Goal: Task Accomplishment & Management: Manage account settings

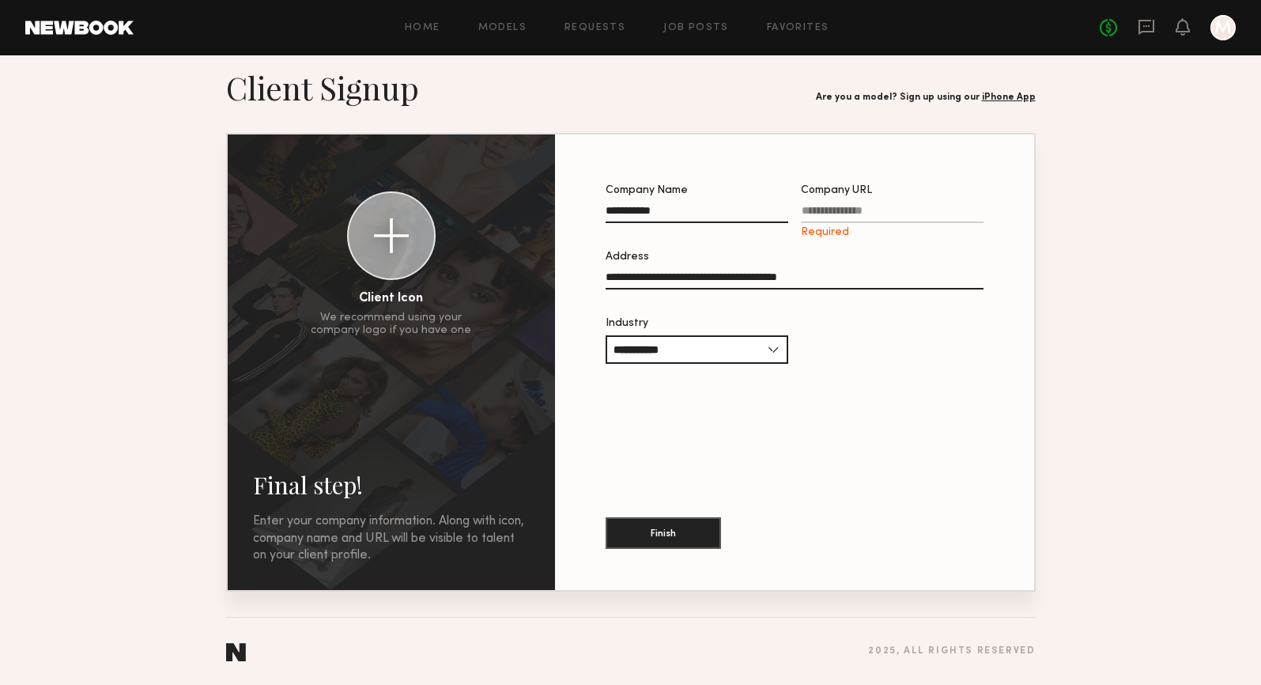
scroll to position [16, 0]
click at [829, 210] on input "Company URL Required" at bounding box center [892, 214] width 183 height 18
click at [836, 210] on input "Company URL Required" at bounding box center [892, 214] width 183 height 18
click at [666, 537] on button "Finish" at bounding box center [663, 532] width 115 height 32
click at [671, 524] on button "Finish" at bounding box center [663, 532] width 115 height 32
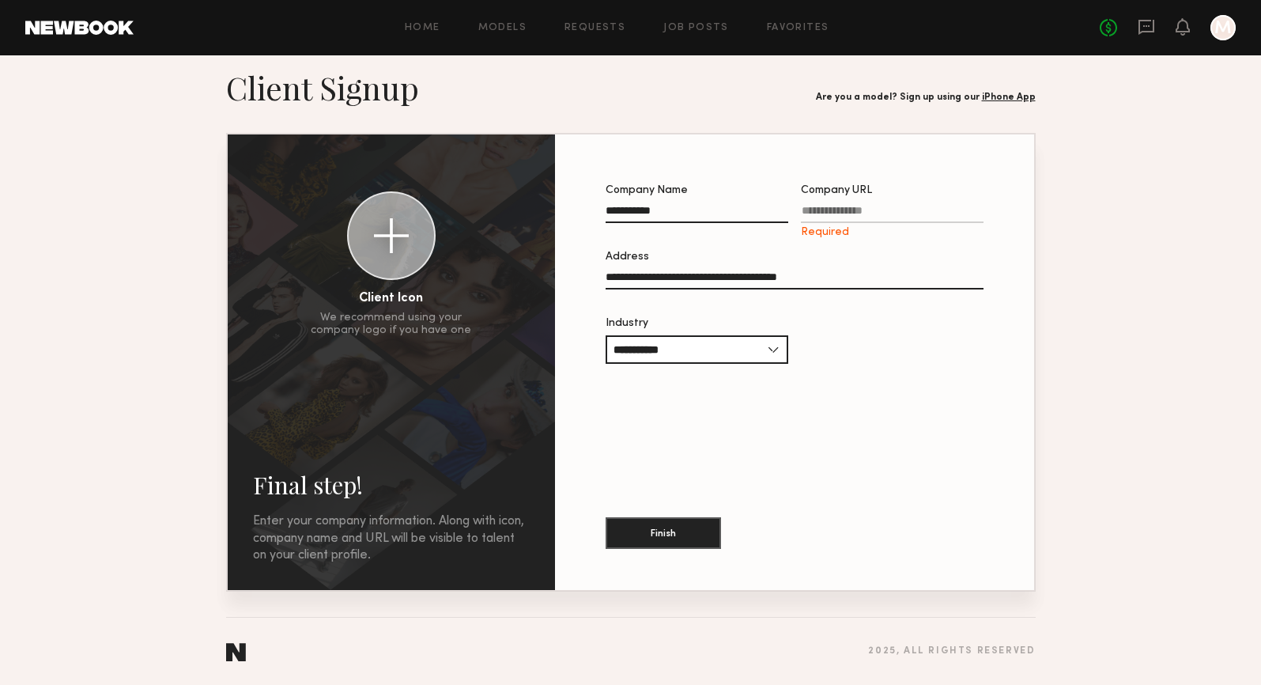
click at [842, 213] on input "Company URL Required" at bounding box center [892, 214] width 183 height 18
type input "*"
click at [525, 27] on link "Models" at bounding box center [502, 28] width 48 height 10
click at [504, 19] on div "Home Models Requests Job Posts Favorites Sign Out No fees up to $5,000 M" at bounding box center [685, 27] width 1102 height 25
click at [493, 36] on div "Home Models Requests Job Posts Favorites Sign Out No fees up to $5,000 M" at bounding box center [685, 27] width 1102 height 25
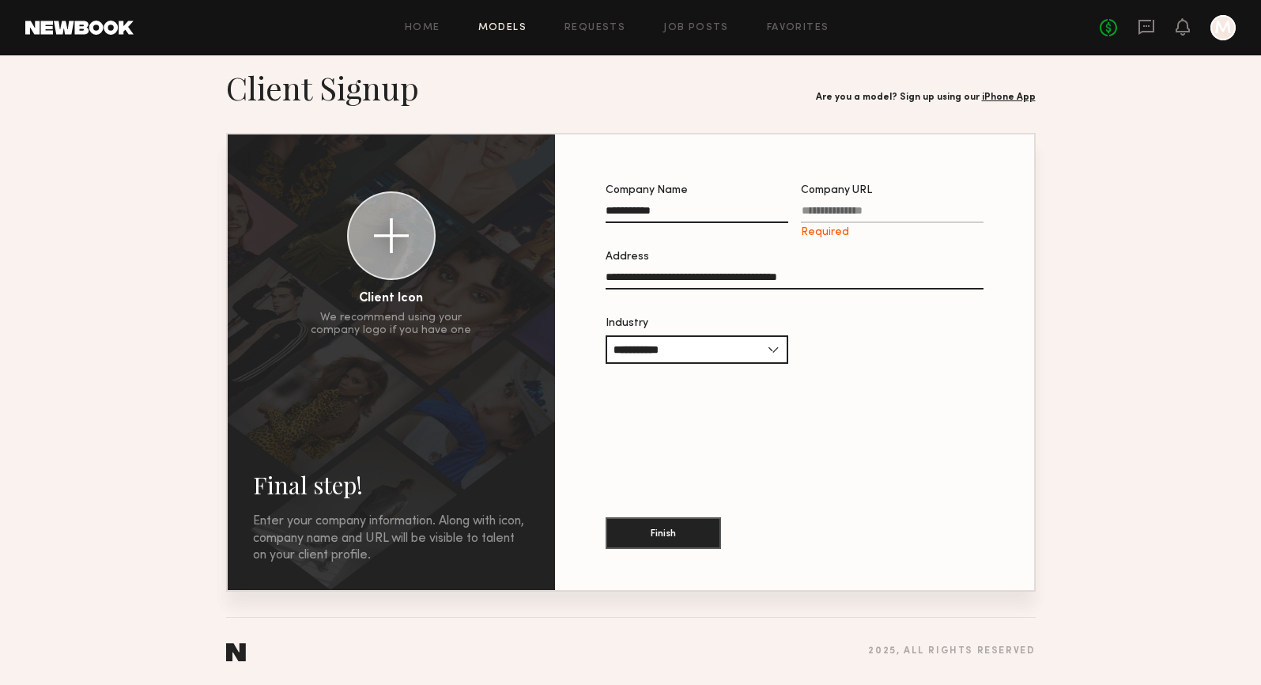
click at [497, 32] on link "Models" at bounding box center [502, 28] width 48 height 10
click at [90, 35] on header "Home Models Requests Job Posts Favorites Sign Out No fees up to $5,000 M" at bounding box center [630, 27] width 1261 height 55
click at [523, 23] on link "Models" at bounding box center [502, 28] width 48 height 10
click at [444, 35] on div "Home Models Requests Job Posts Favorites Sign Out No fees up to $5,000 M" at bounding box center [685, 27] width 1102 height 25
click at [431, 30] on link "Home" at bounding box center [423, 28] width 36 height 10
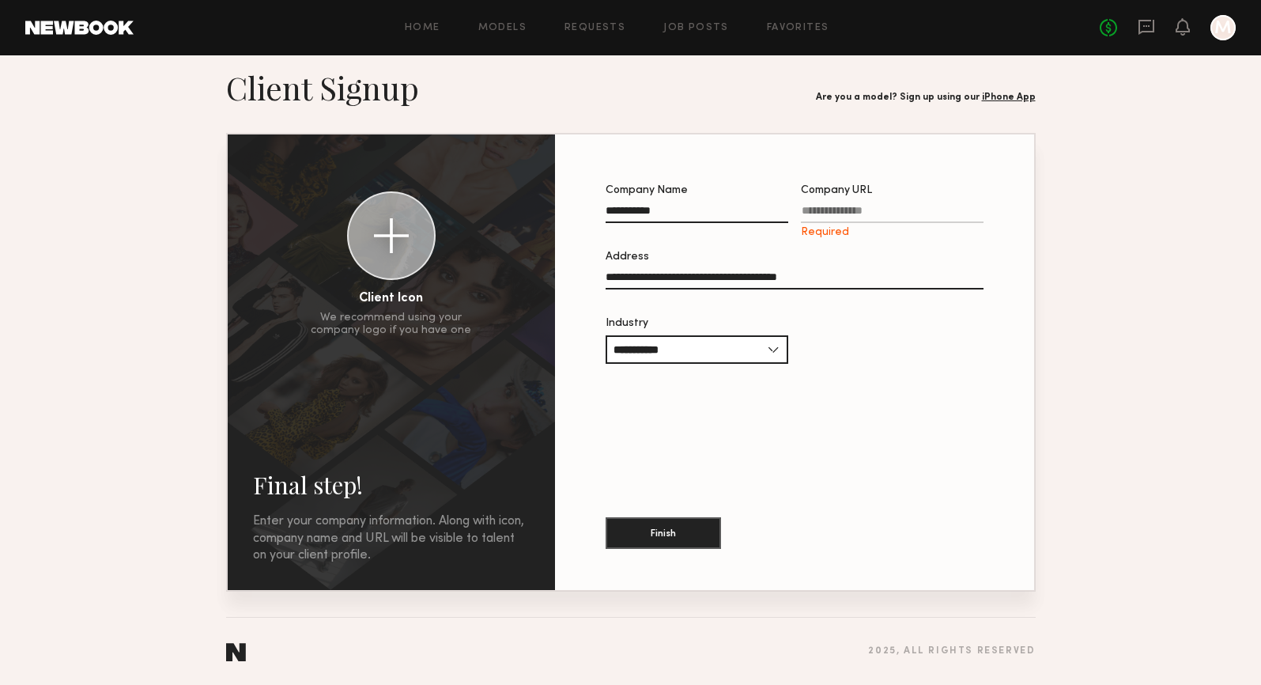
click at [821, 239] on div "Required" at bounding box center [892, 232] width 183 height 13
click at [821, 223] on input "Company URL Required" at bounding box center [892, 214] width 183 height 18
click at [819, 210] on input "Company URL Required" at bounding box center [892, 214] width 183 height 18
click at [849, 191] on div "Company URL" at bounding box center [892, 190] width 183 height 11
click at [849, 205] on input "Company URL Required" at bounding box center [892, 214] width 183 height 18
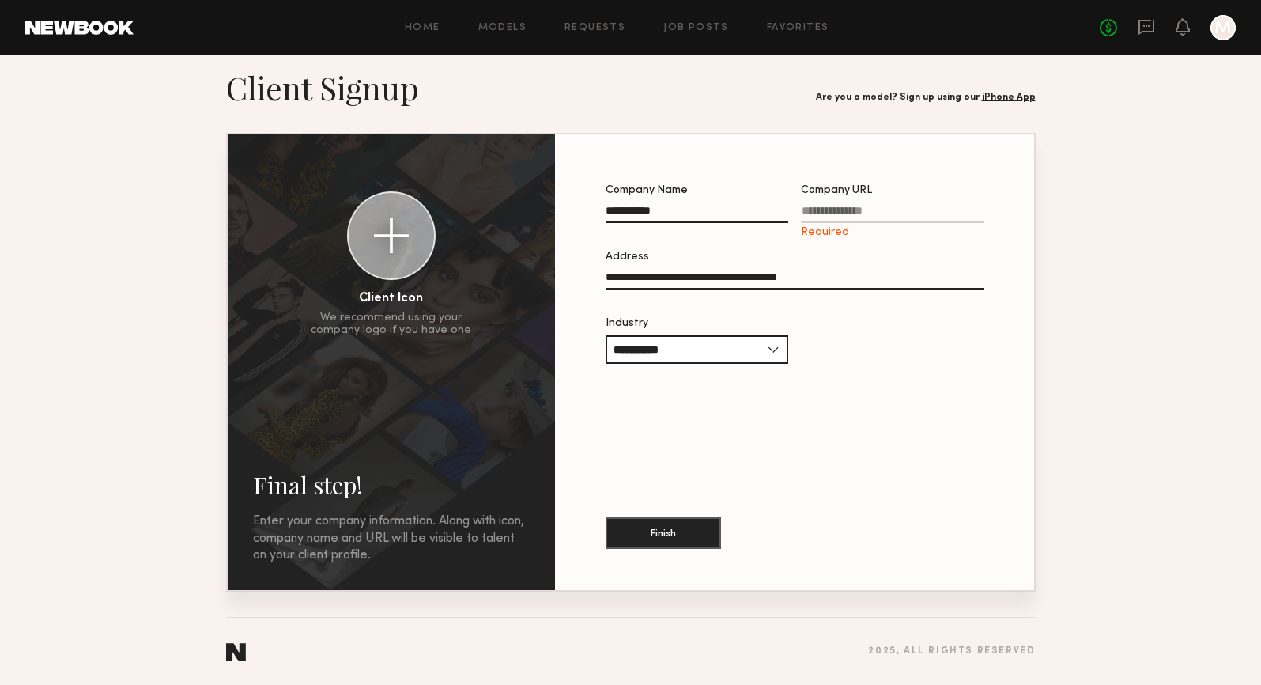
click at [848, 207] on input "Company URL Required" at bounding box center [892, 214] width 183 height 18
click at [66, 10] on header "Home Models Requests Job Posts Favorites Sign Out No fees up to $5,000 M" at bounding box center [630, 27] width 1261 height 55
click at [866, 211] on input "Company URL Required" at bounding box center [892, 214] width 183 height 18
click at [811, 207] on input "Company URL Required" at bounding box center [892, 214] width 183 height 18
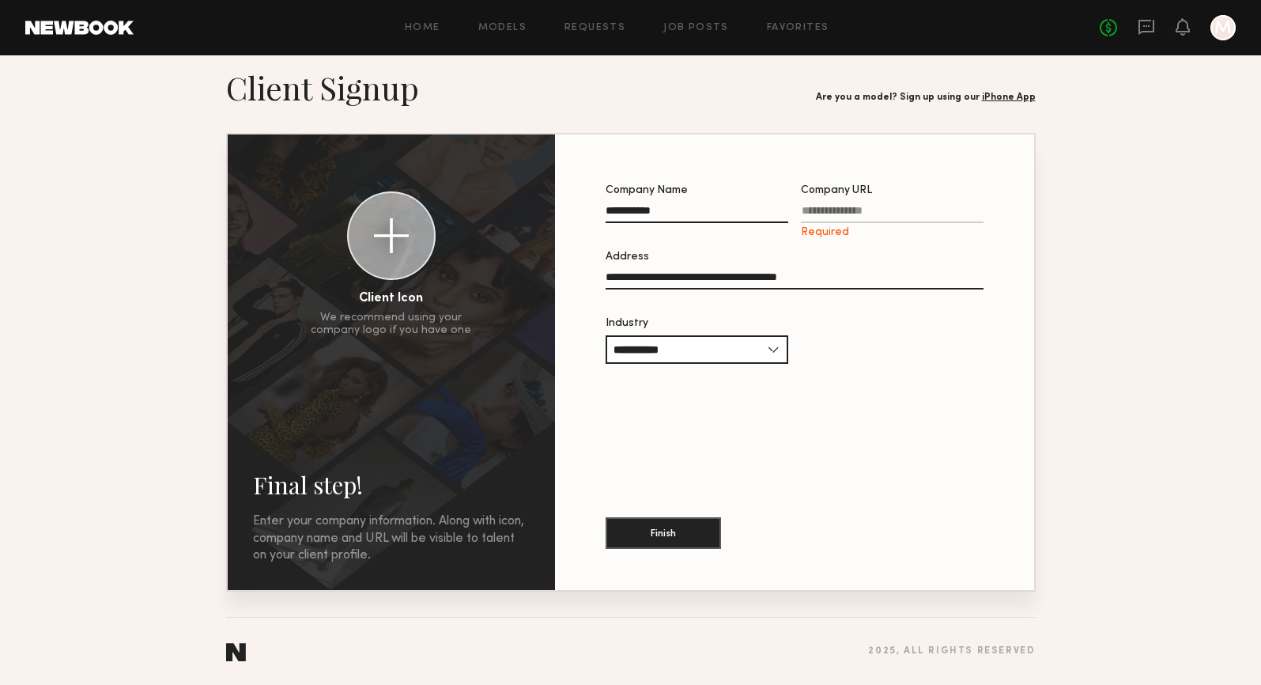
paste input "**********"
type input "**********"
click at [855, 313] on section "**********" at bounding box center [795, 282] width 378 height 195
click at [363, 199] on div at bounding box center [391, 235] width 85 height 85
click at [400, 241] on div at bounding box center [391, 235] width 35 height 35
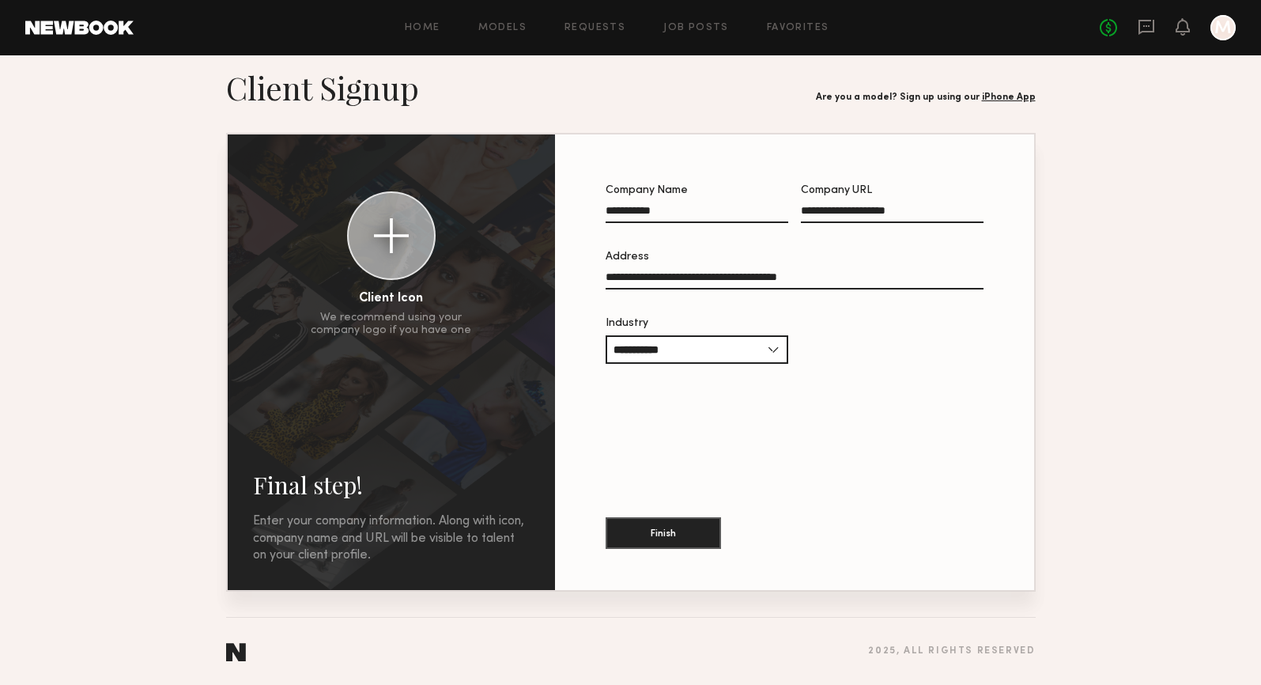
click at [402, 257] on div at bounding box center [391, 235] width 85 height 85
click at [684, 541] on button "Finish" at bounding box center [663, 532] width 115 height 32
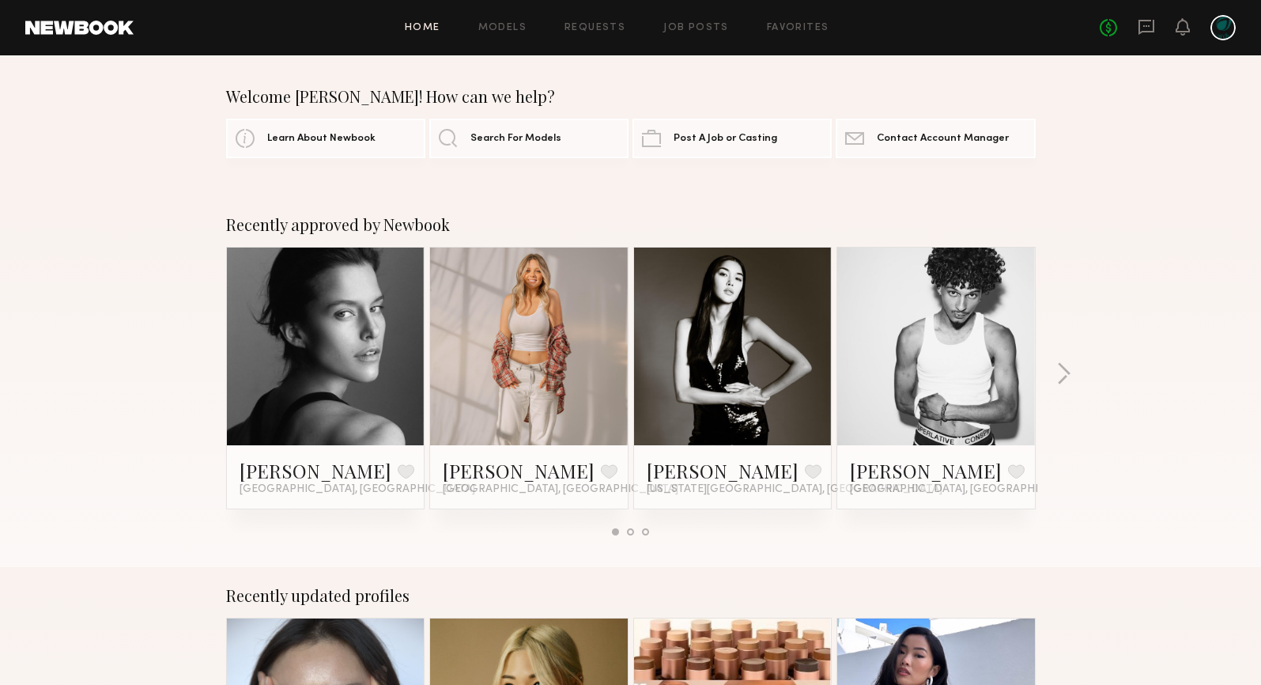
click at [1220, 28] on div at bounding box center [1223, 27] width 25 height 25
click at [511, 24] on link "Models" at bounding box center [502, 28] width 48 height 10
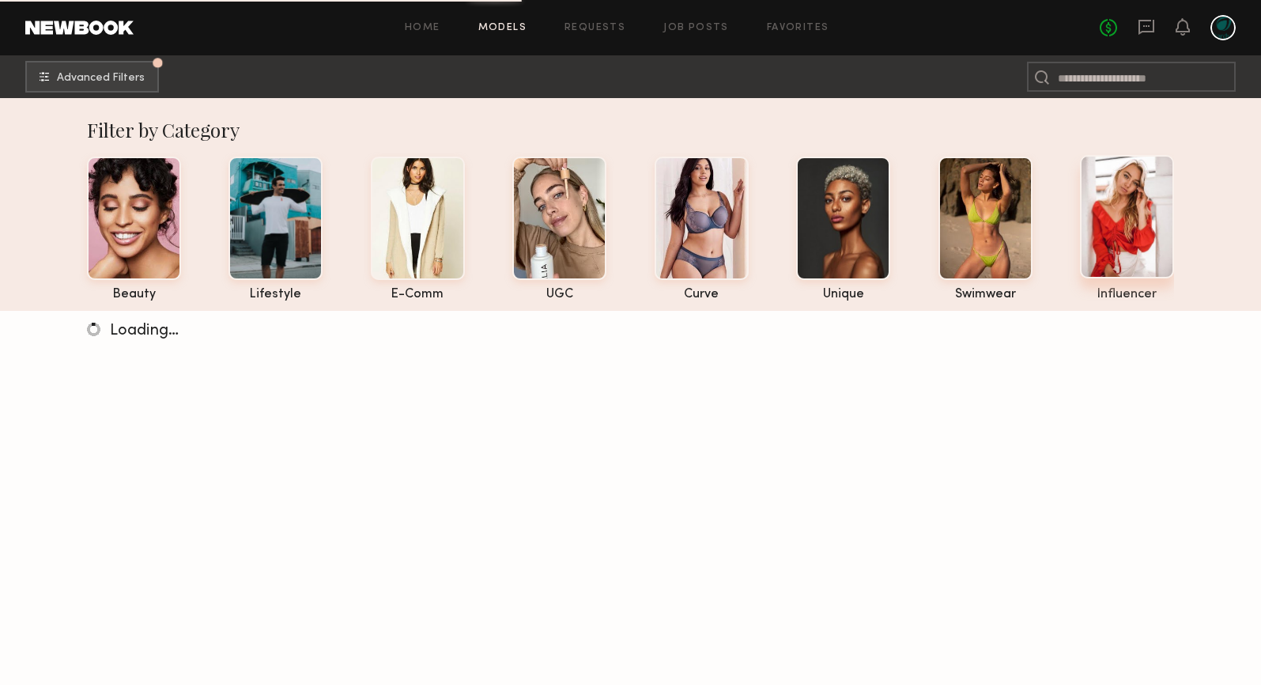
click at [1155, 199] on div at bounding box center [1127, 216] width 94 height 123
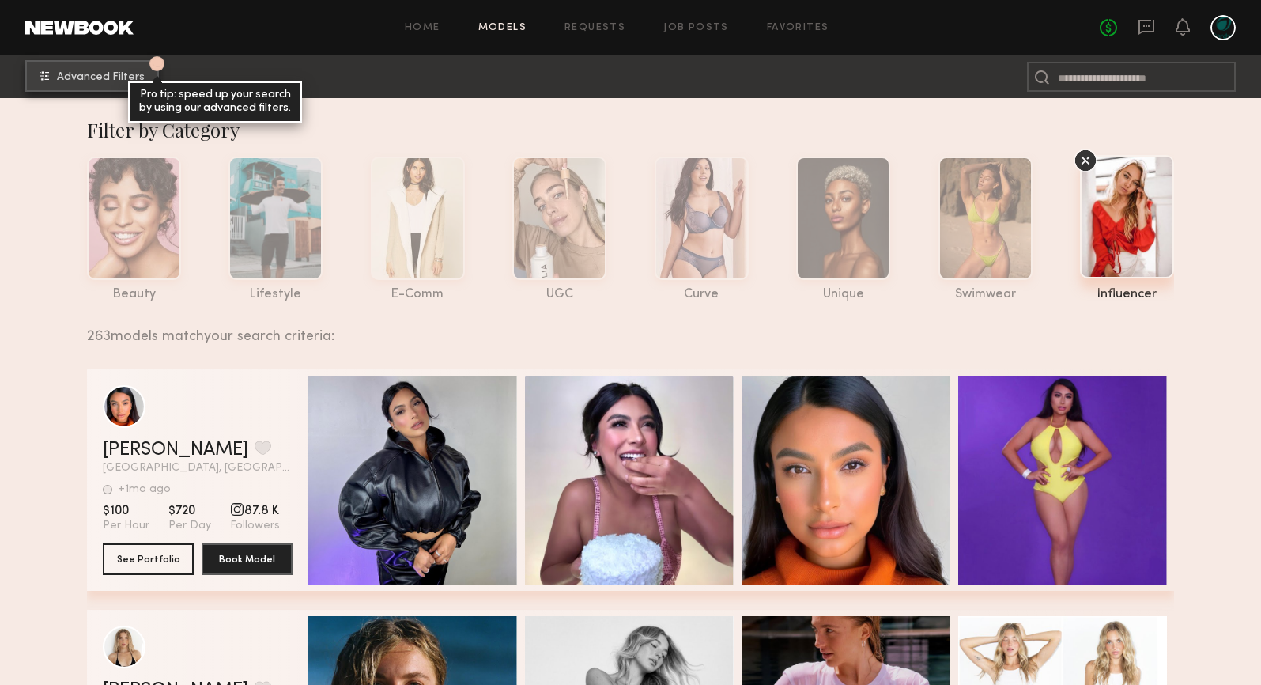
click at [107, 70] on button "1 Advanced Filters Pro tip: speed up your search by using our advanced filters." at bounding box center [92, 76] width 134 height 32
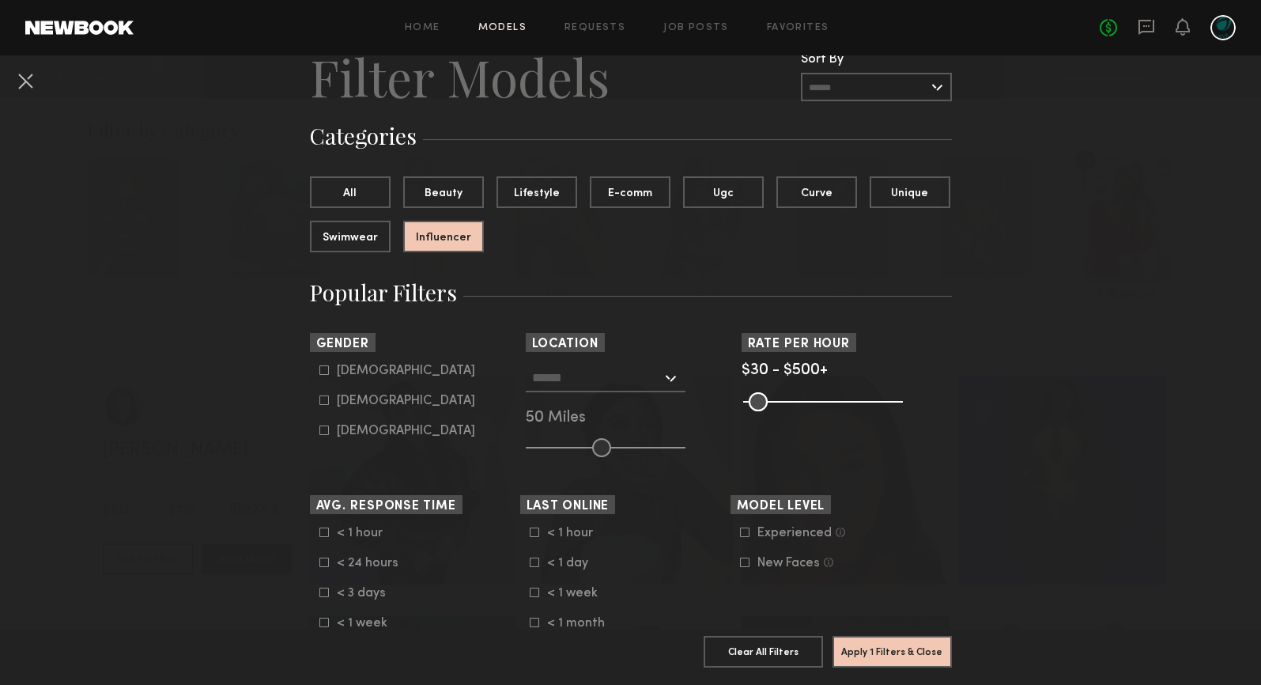
scroll to position [67, 0]
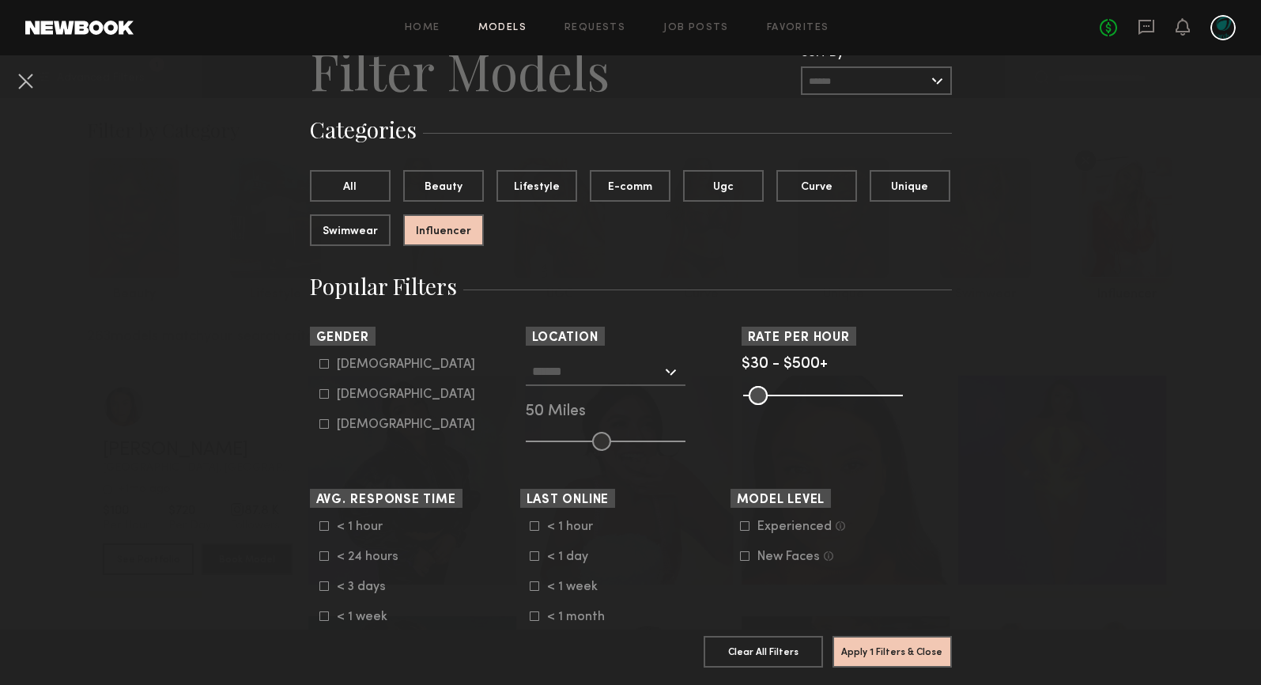
click at [577, 371] on input "text" at bounding box center [597, 370] width 130 height 27
click at [628, 400] on div "Bethesda, MD" at bounding box center [606, 406] width 157 height 41
type input "**********"
click at [879, 641] on button "Apply 2 Filters & Close" at bounding box center [892, 651] width 119 height 32
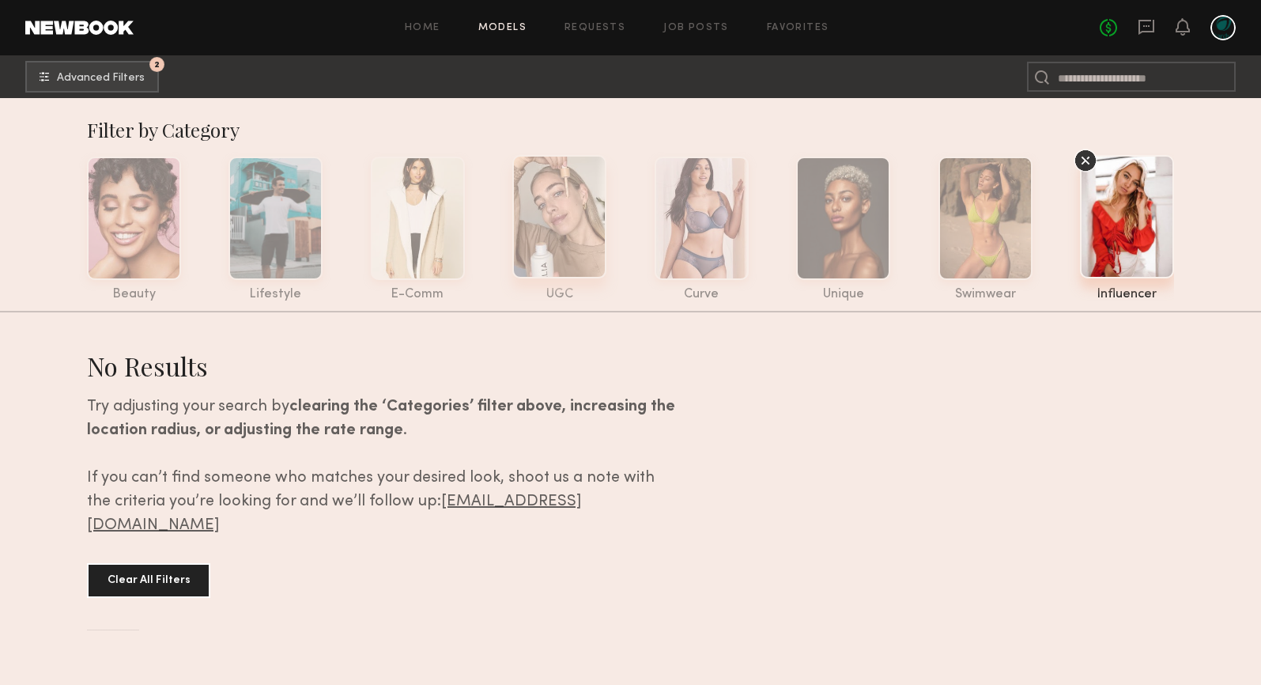
click at [601, 211] on div at bounding box center [559, 216] width 94 height 123
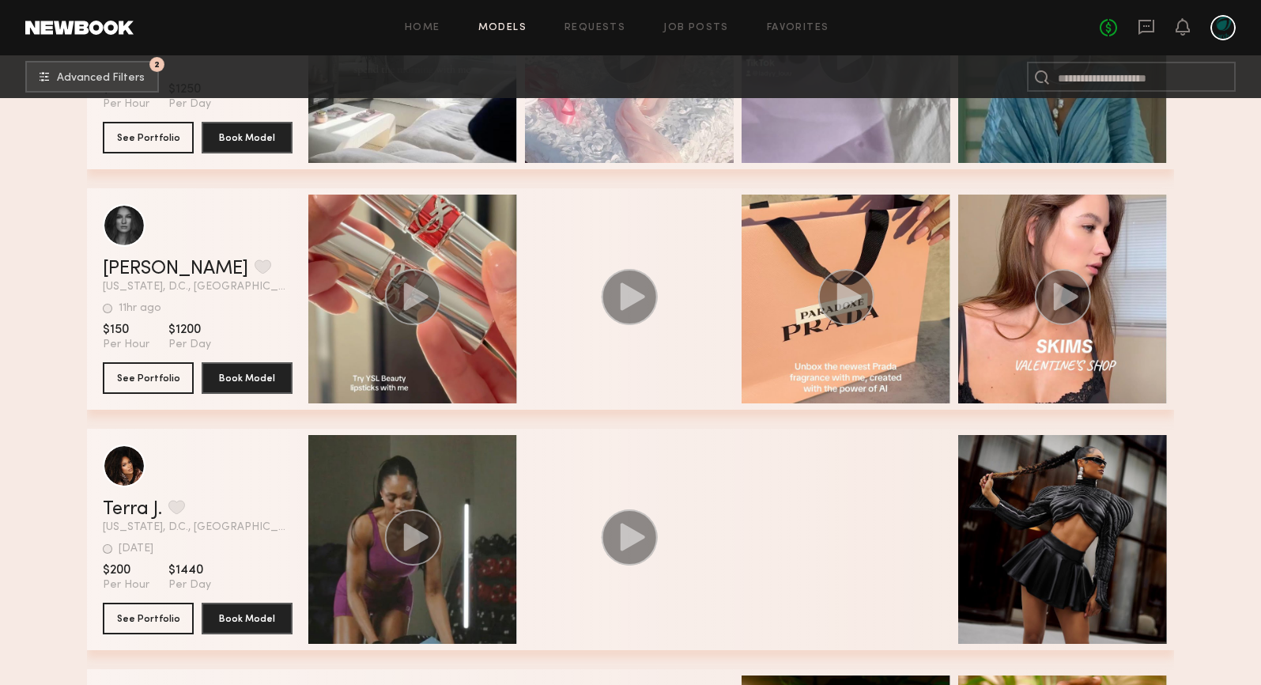
scroll to position [380, 0]
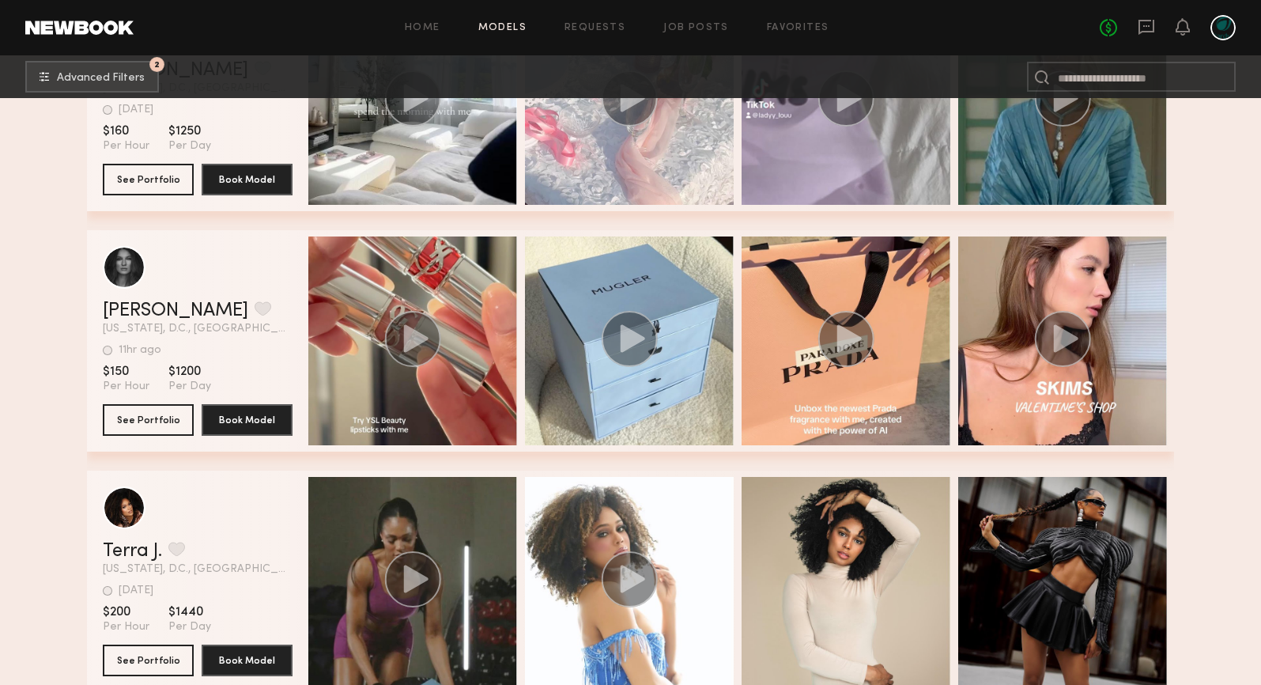
click at [1221, 36] on div at bounding box center [1223, 27] width 25 height 25
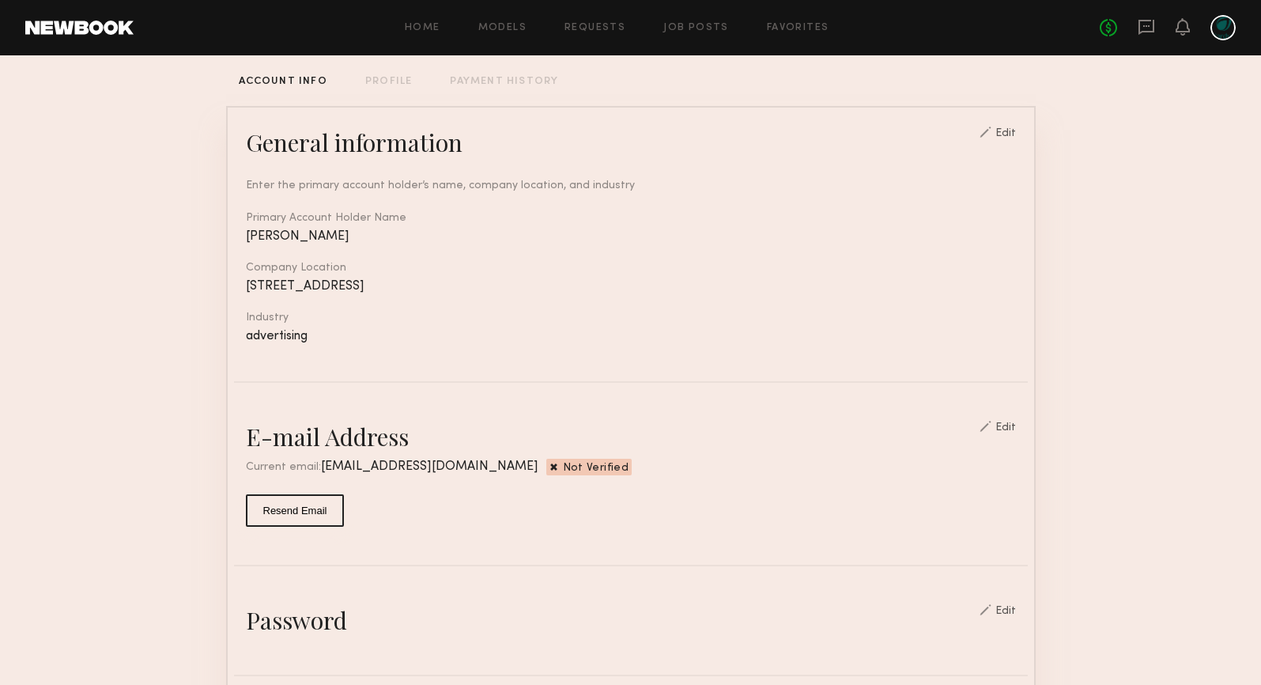
scroll to position [95, 0]
click at [1007, 127] on div "Edit" at bounding box center [1006, 132] width 21 height 11
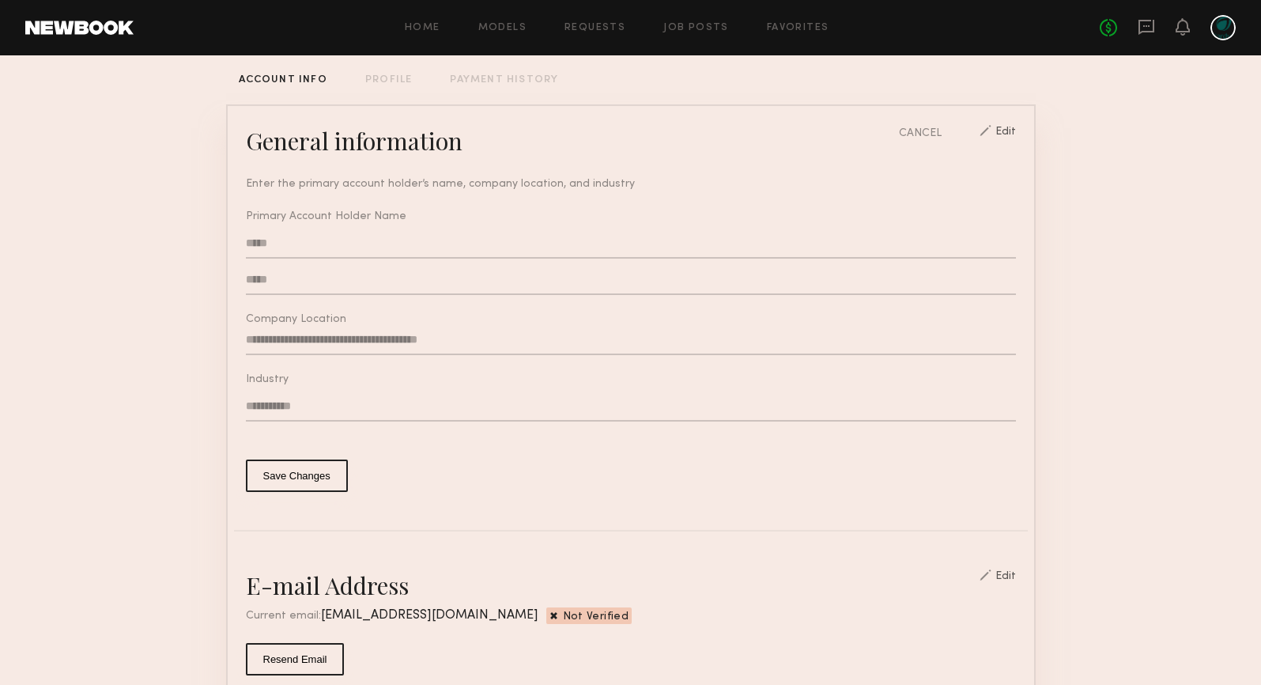
click at [1015, 130] on div "Edit" at bounding box center [1006, 134] width 21 height 15
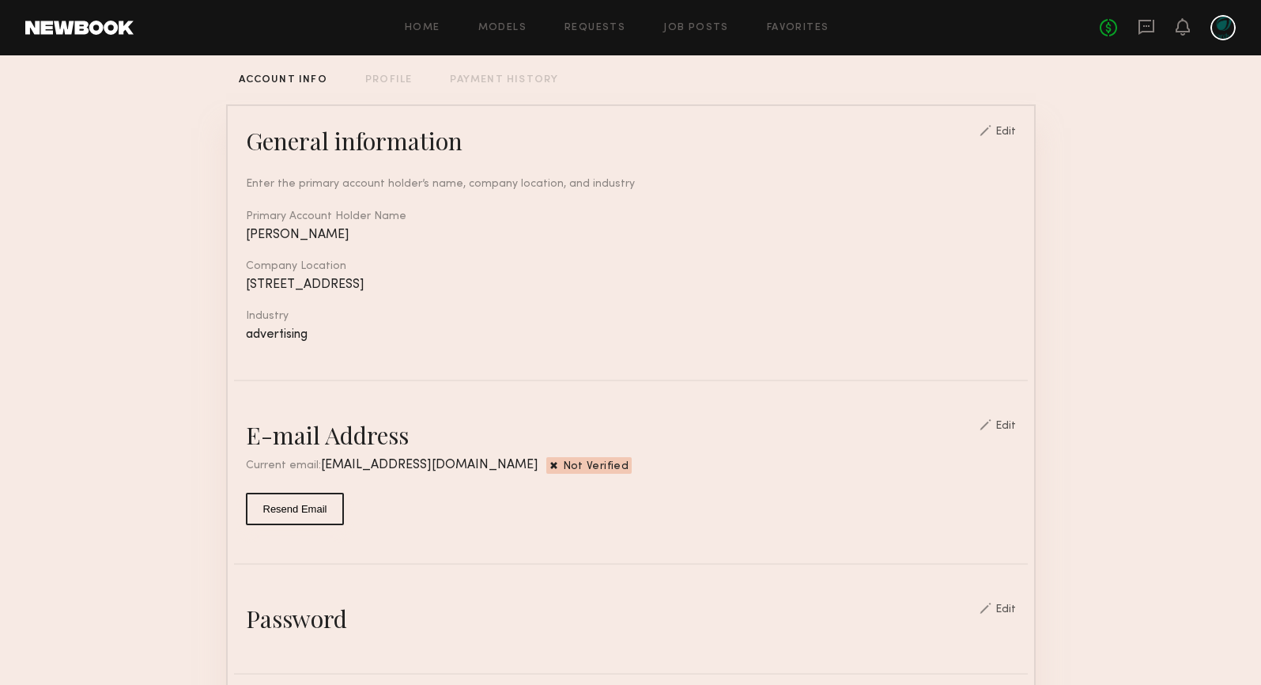
click at [1015, 130] on div "Edit" at bounding box center [1006, 132] width 21 height 11
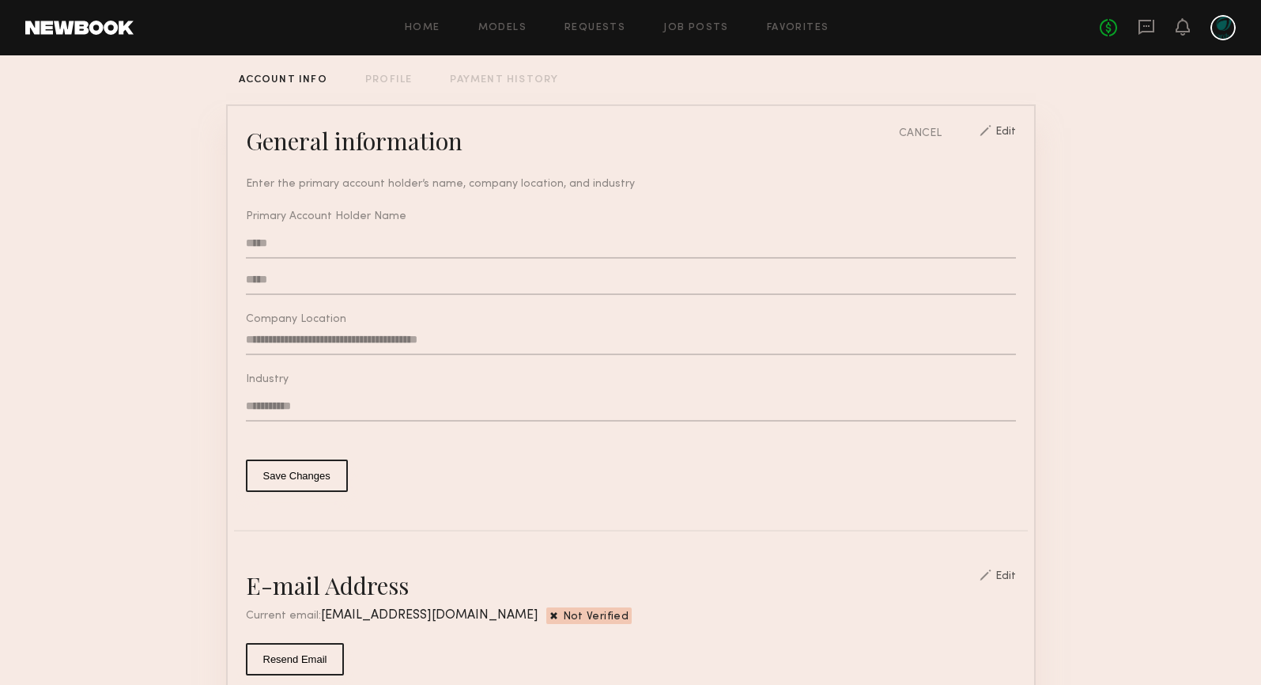
click at [385, 256] on input "*****" at bounding box center [631, 244] width 770 height 30
click at [388, 252] on input "*****" at bounding box center [631, 244] width 770 height 30
click at [246, 301] on div "**********" at bounding box center [631, 324] width 770 height 335
click at [278, 333] on input "**********" at bounding box center [631, 340] width 770 height 30
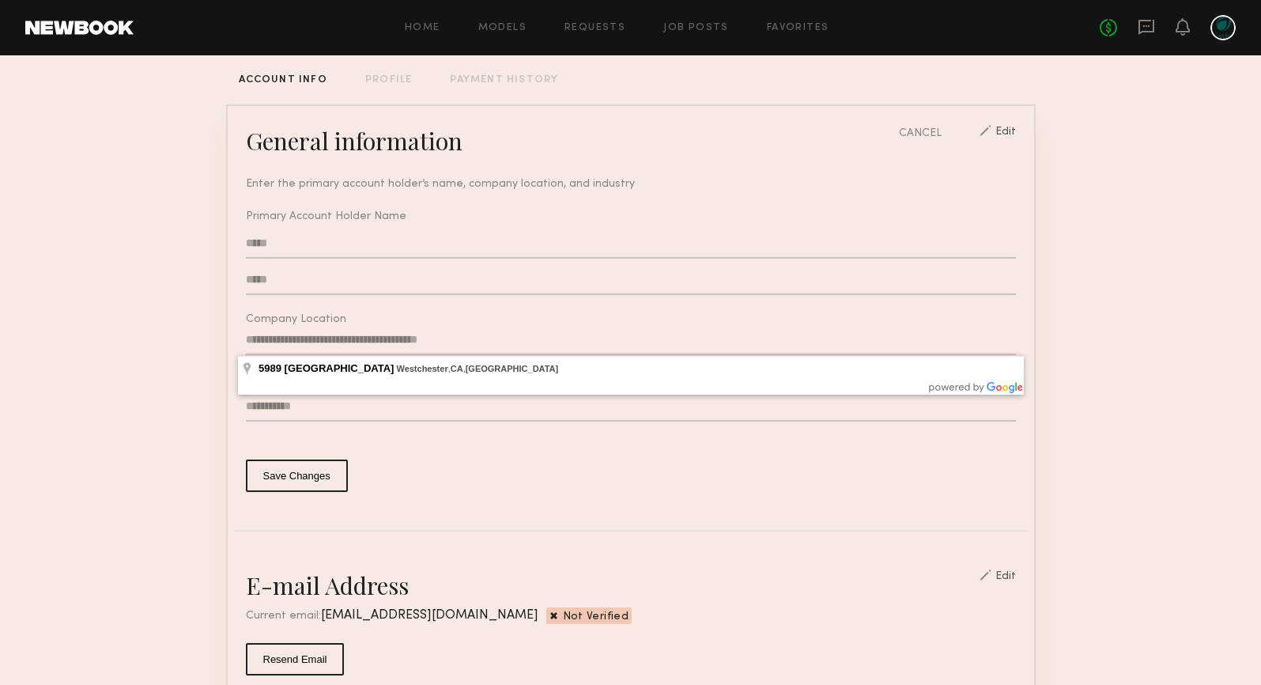
click at [287, 341] on input "**********" at bounding box center [631, 340] width 770 height 30
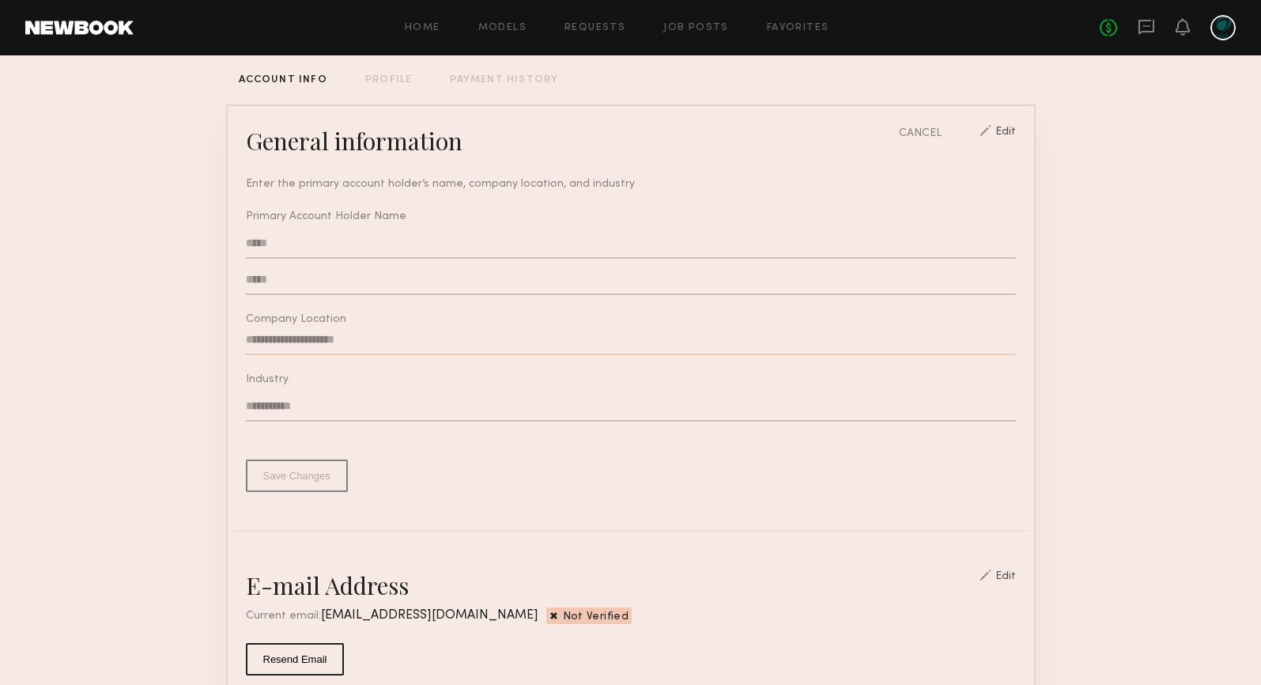
click at [359, 316] on div "Company Location" at bounding box center [631, 319] width 770 height 11
click at [356, 335] on input "text" at bounding box center [631, 340] width 770 height 30
paste input "**********"
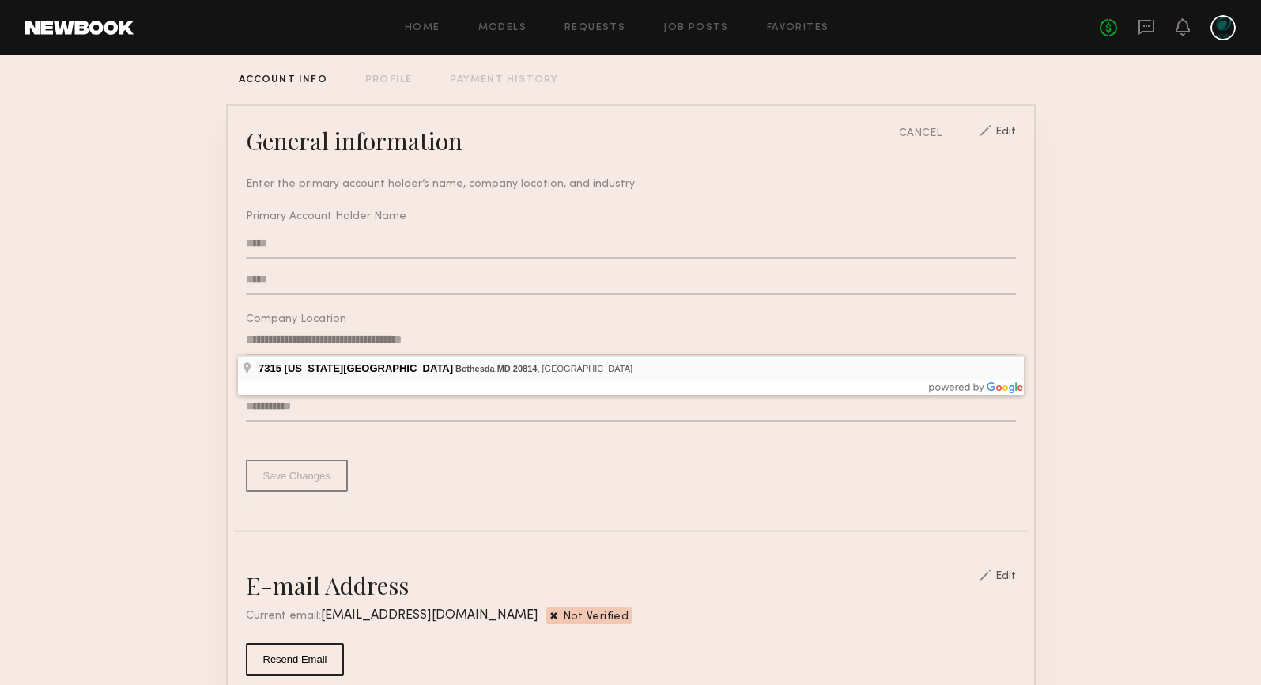
type input "**********"
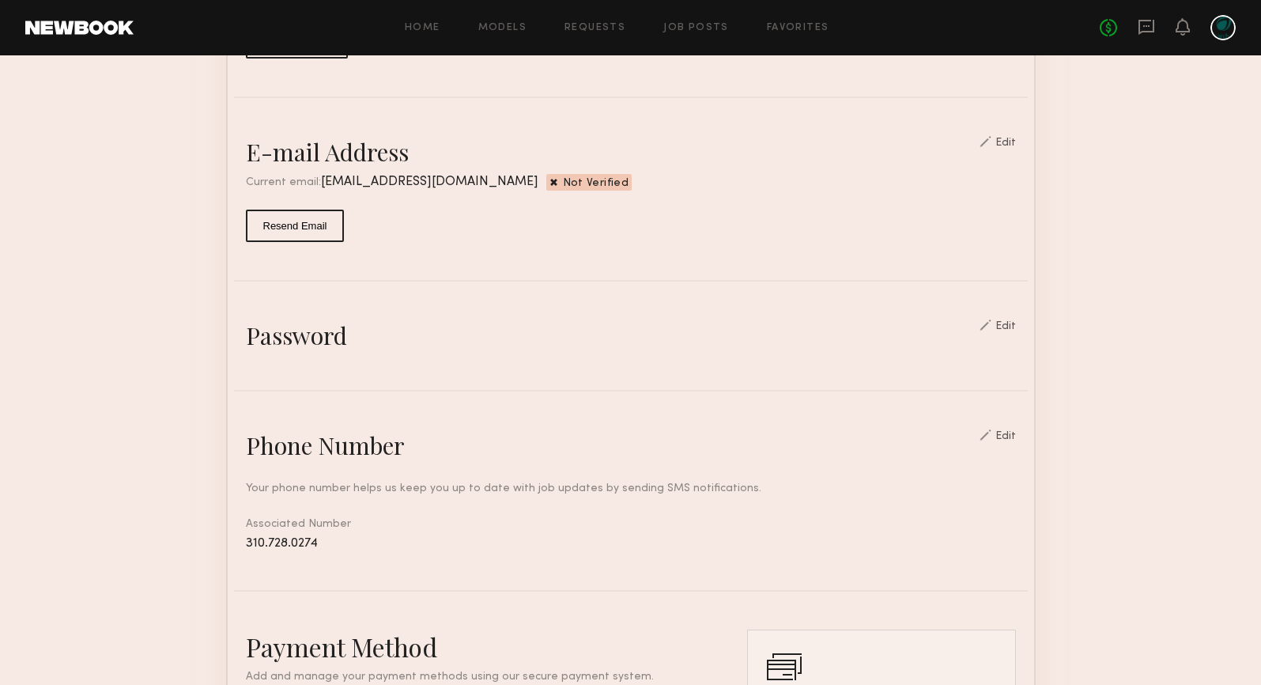
scroll to position [528, 0]
click at [332, 383] on common-border "**********" at bounding box center [631, 344] width 810 height 1344
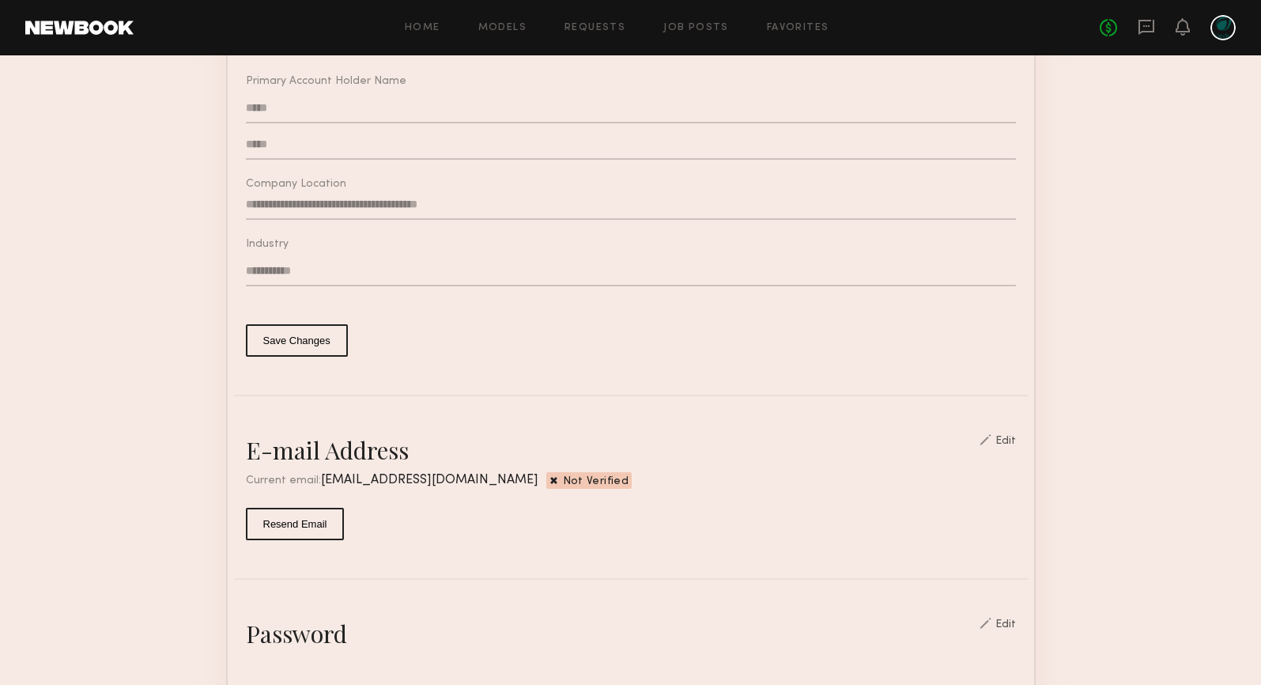
scroll to position [0, 0]
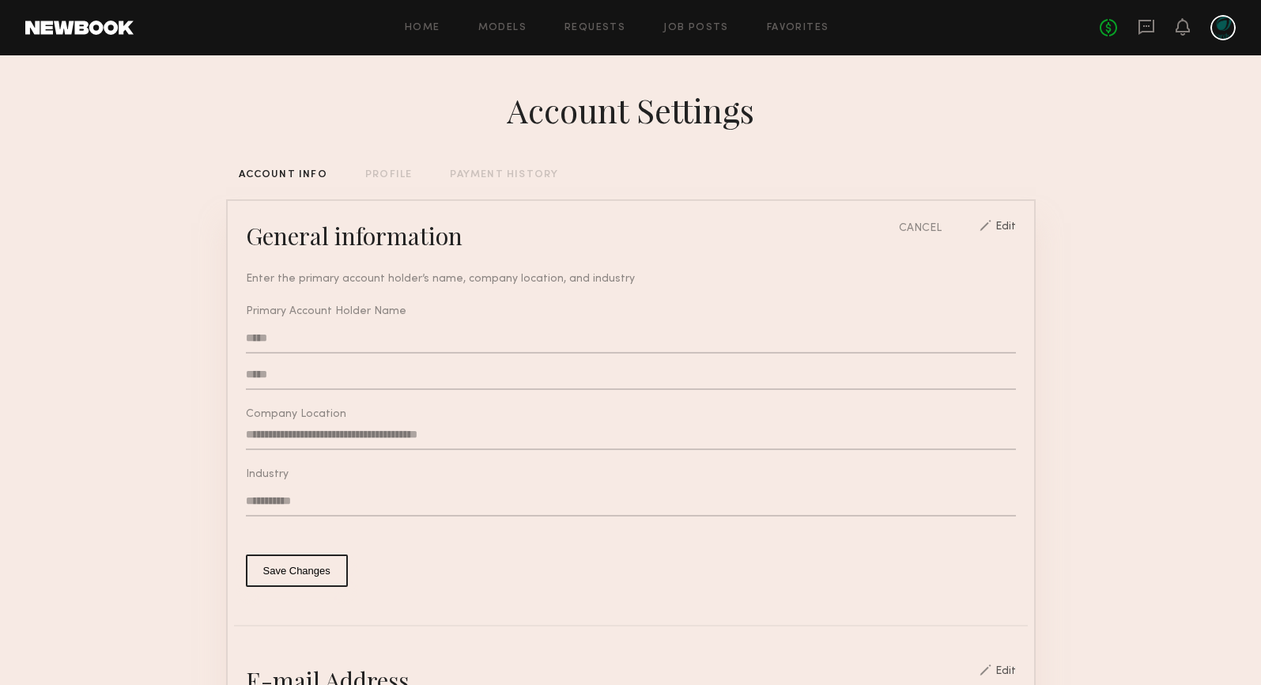
click at [307, 571] on button "Save Changes" at bounding box center [297, 570] width 102 height 32
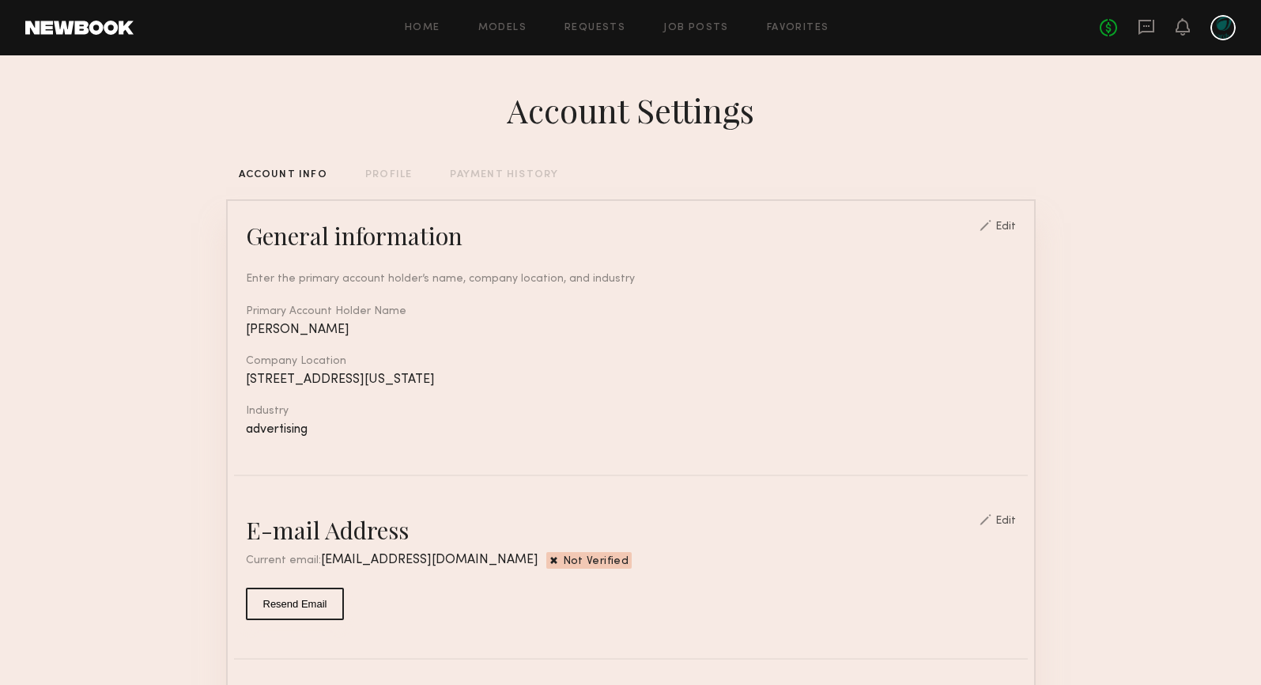
click at [386, 170] on div "PROFILE" at bounding box center [388, 175] width 47 height 10
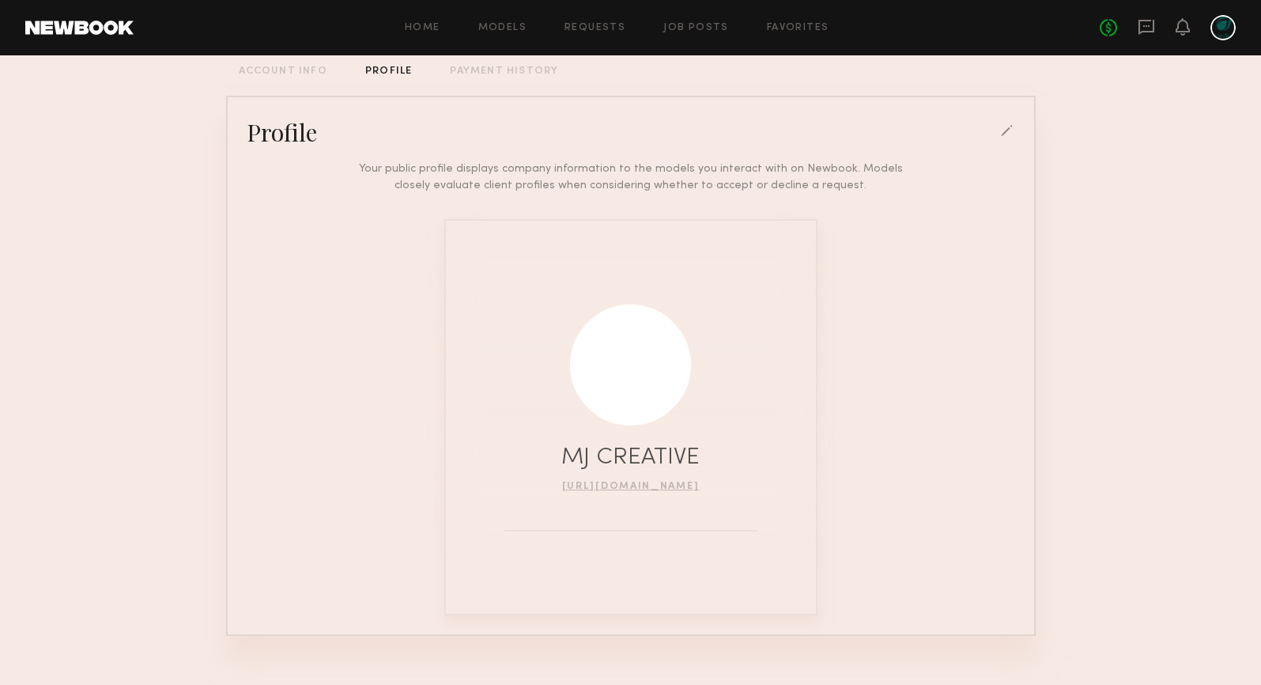
scroll to position [134, 0]
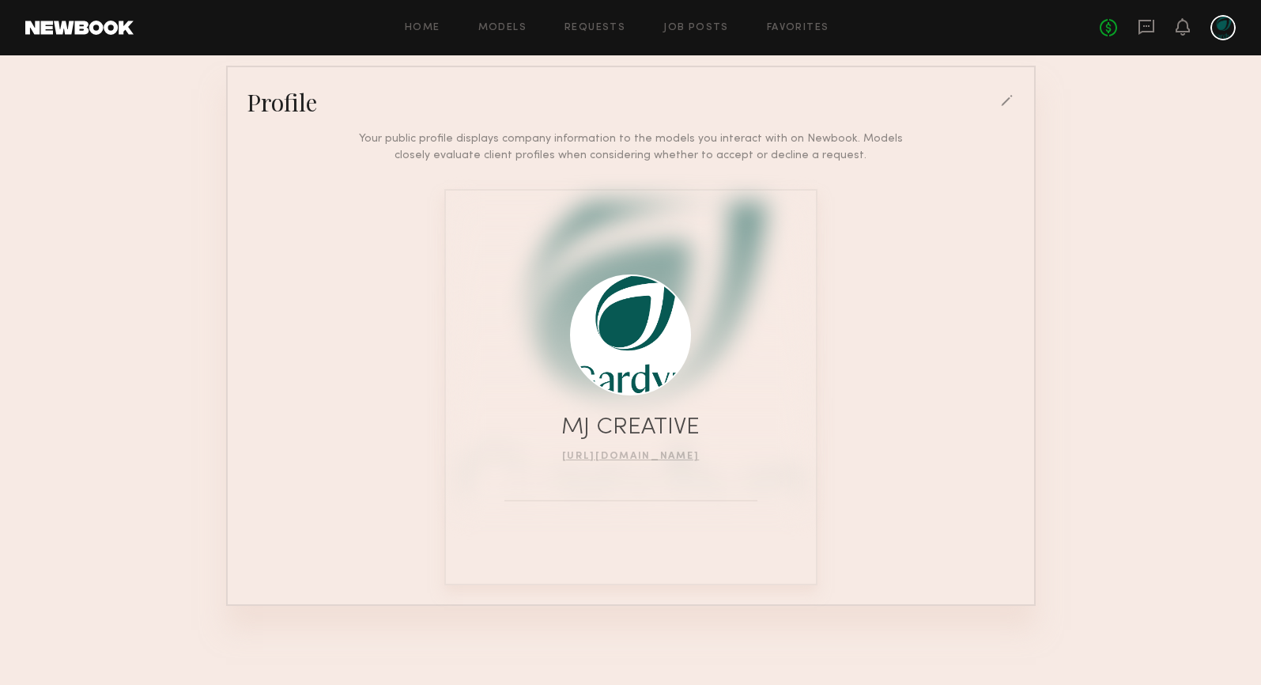
click at [1003, 101] on div at bounding box center [1008, 102] width 14 height 14
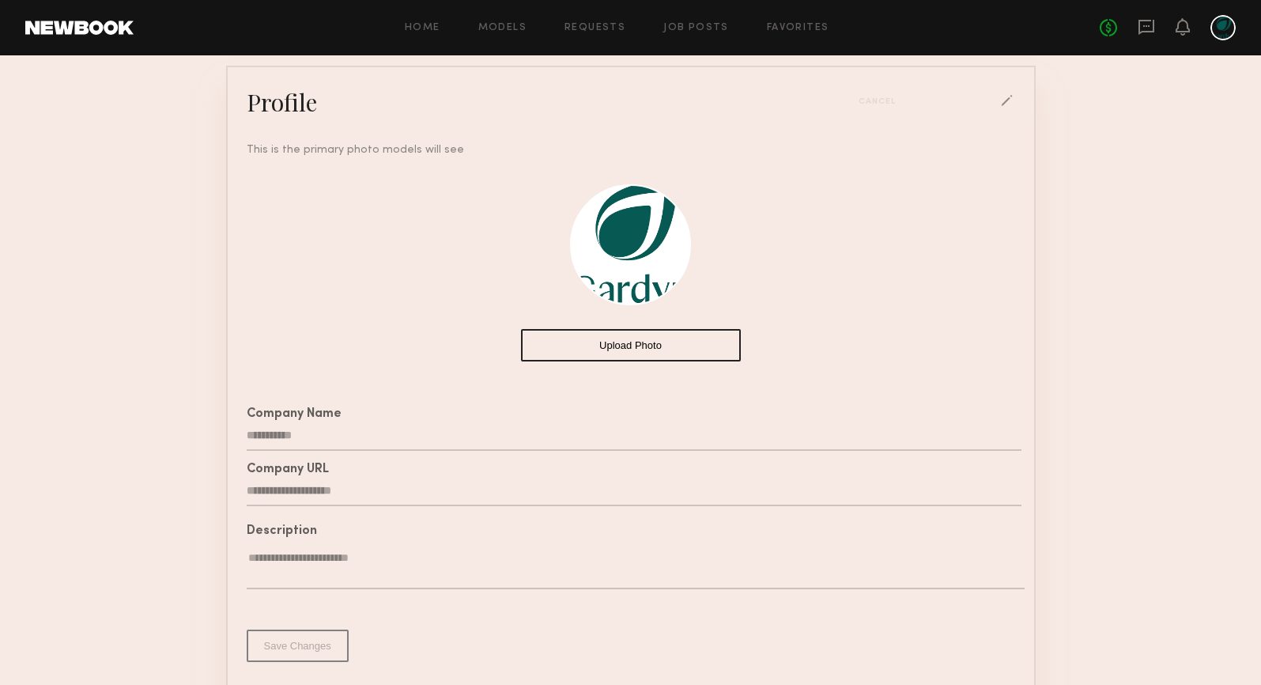
click at [317, 444] on input "**********" at bounding box center [634, 436] width 775 height 30
type input "**********"
drag, startPoint x: 325, startPoint y: 436, endPoint x: 233, endPoint y: 435, distance: 92.5
click at [233, 435] on common-border "**********" at bounding box center [631, 384] width 810 height 636
type input "******"
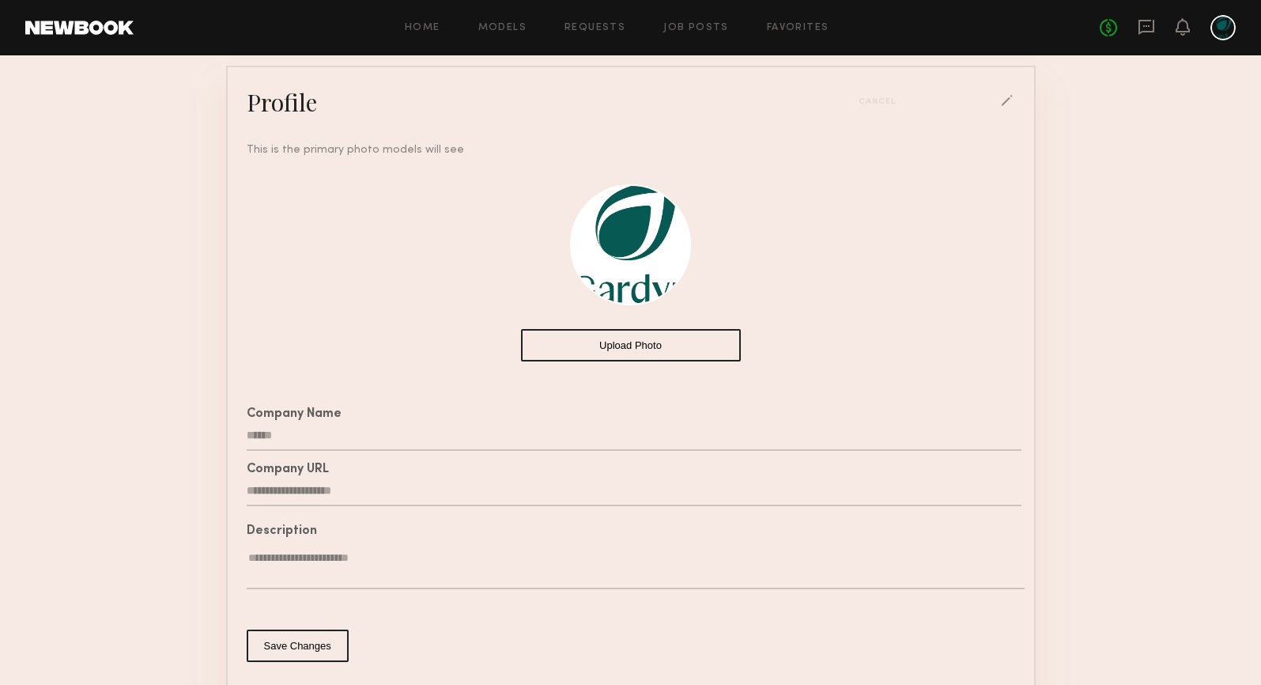
click at [636, 346] on button "Upload Photo" at bounding box center [631, 345] width 220 height 32
click at [289, 654] on button "Save Changes" at bounding box center [298, 646] width 102 height 32
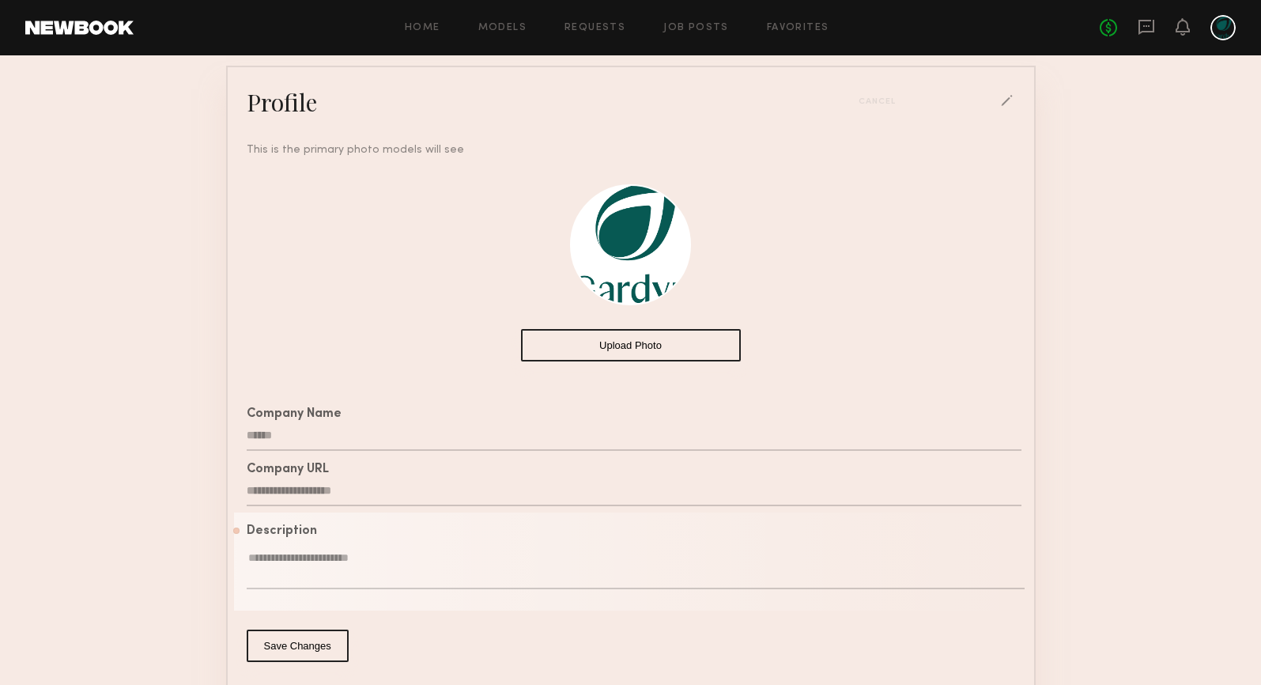
click at [581, 346] on button "Upload Photo" at bounding box center [631, 345] width 220 height 32
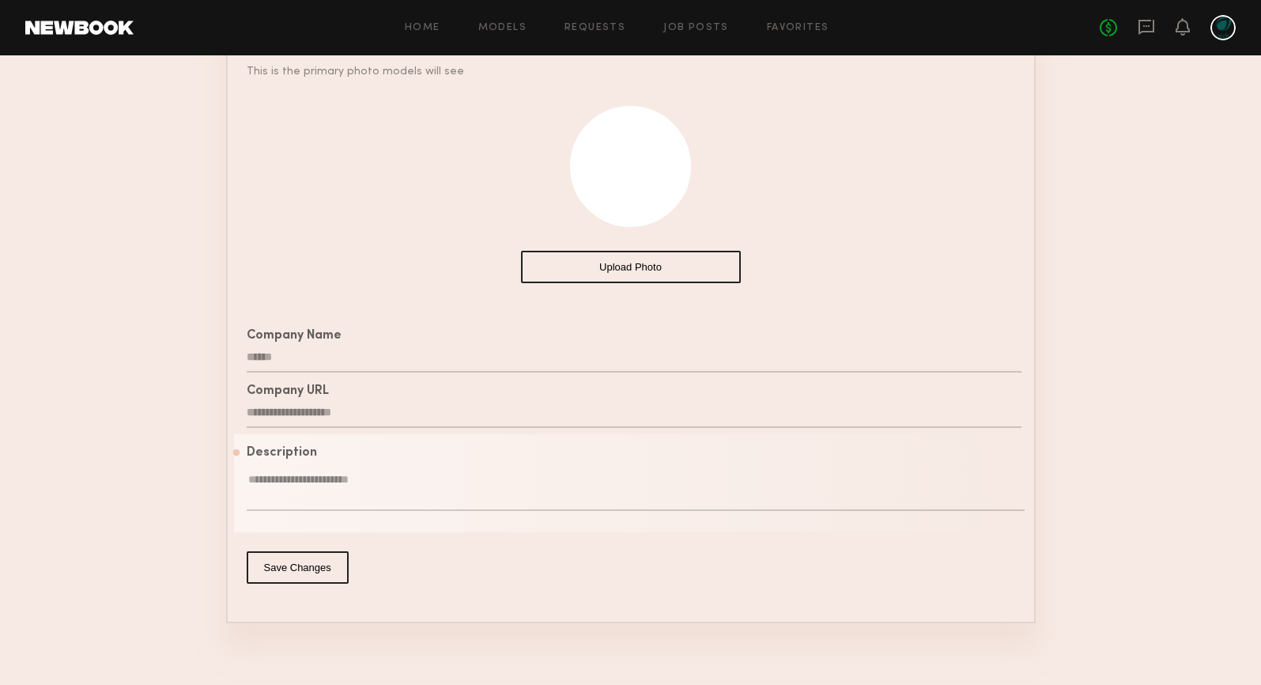
scroll to position [229, 0]
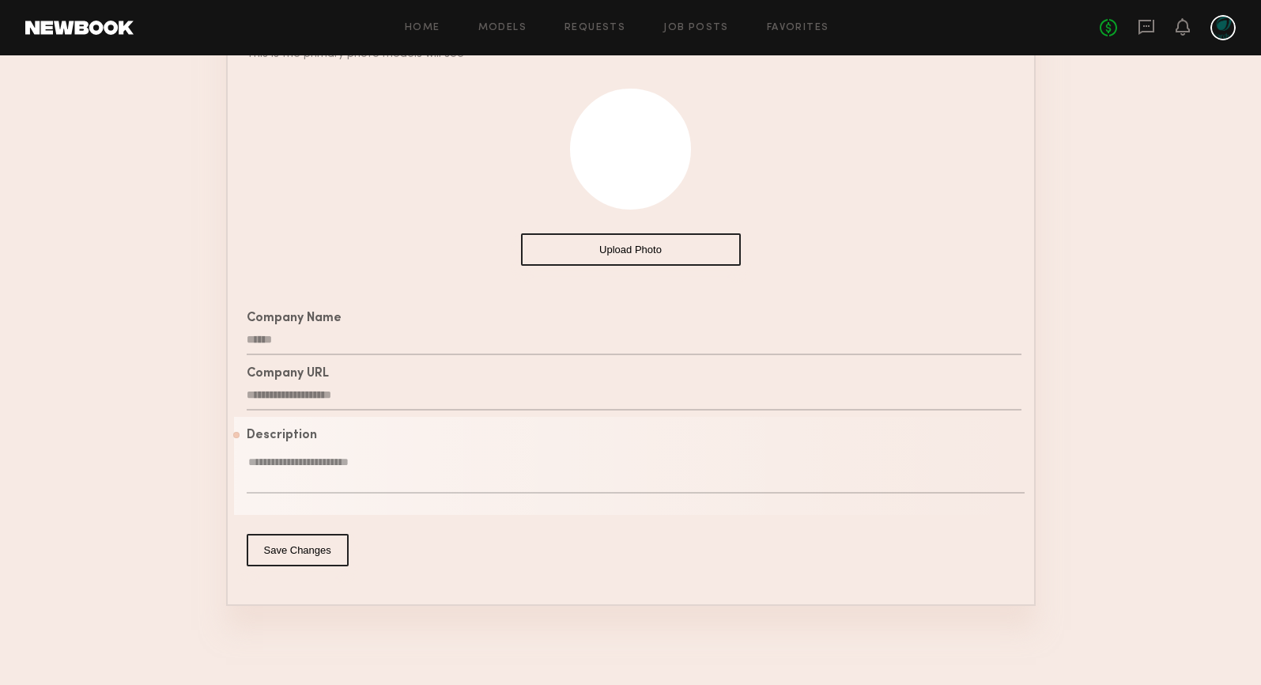
click at [300, 548] on button "Save Changes" at bounding box center [298, 550] width 102 height 32
click at [297, 547] on button "Save Changes" at bounding box center [298, 550] width 102 height 32
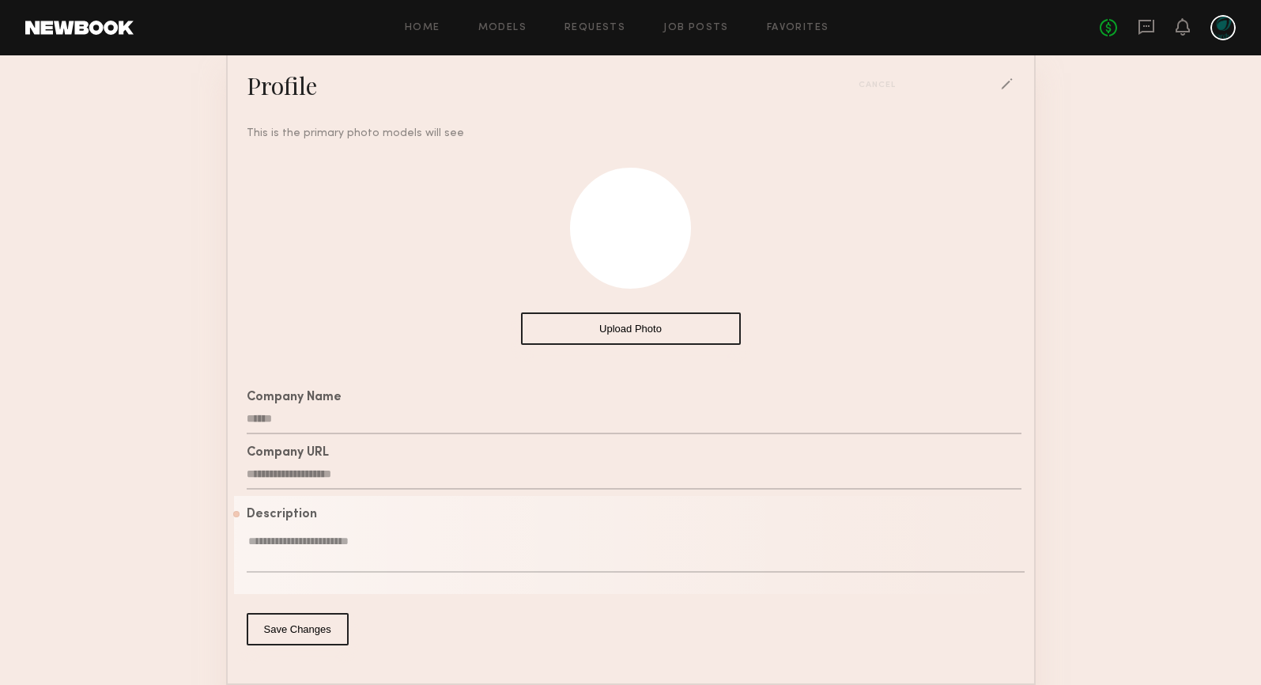
scroll to position [0, 0]
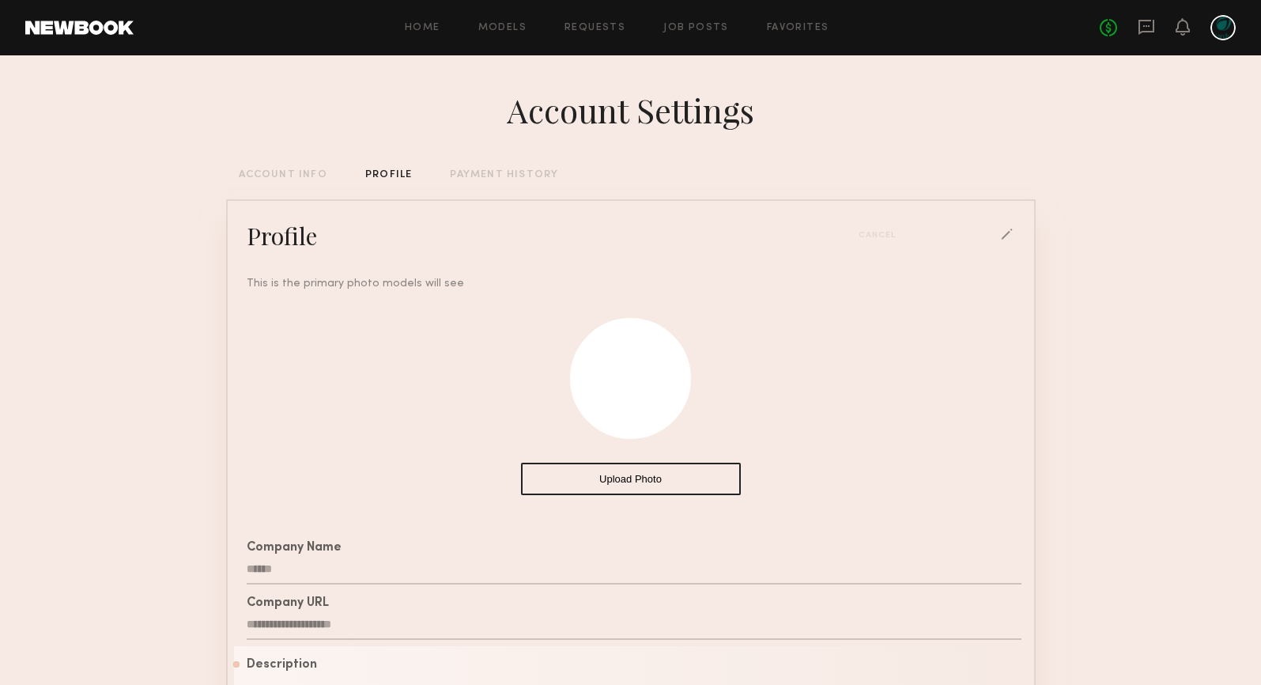
click at [303, 176] on div "ACCOUNT INFO" at bounding box center [283, 175] width 89 height 10
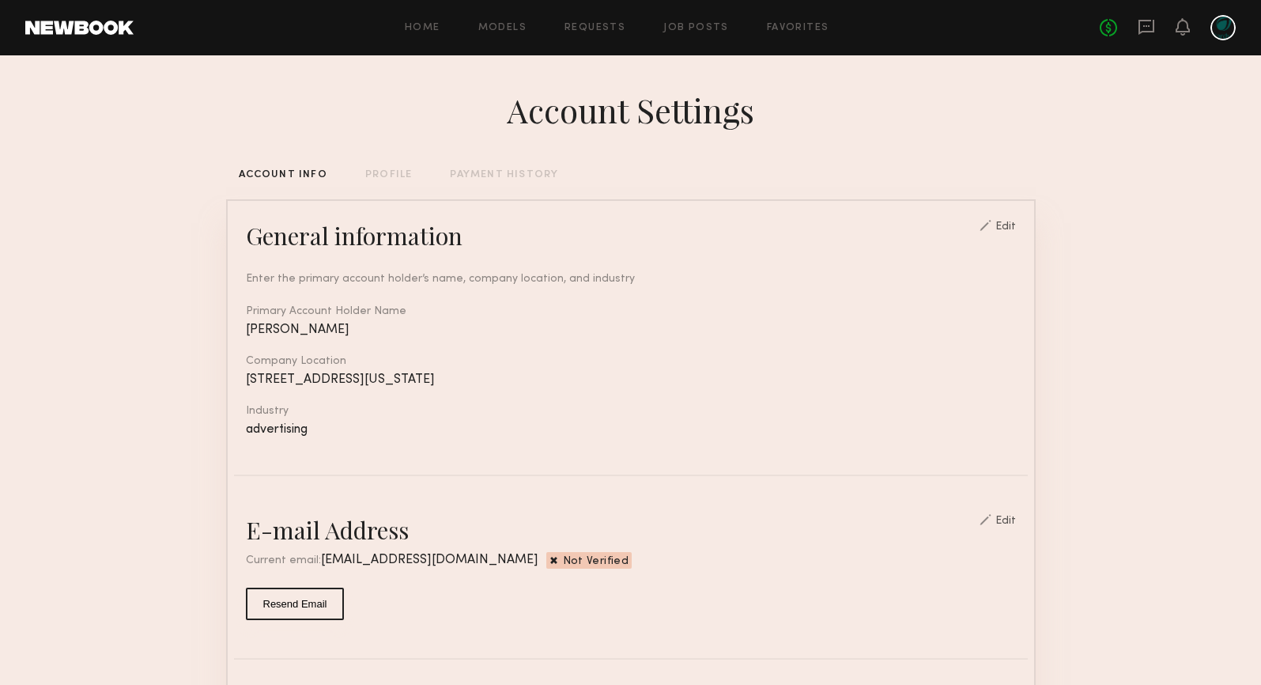
click at [391, 177] on div "PROFILE" at bounding box center [388, 175] width 47 height 10
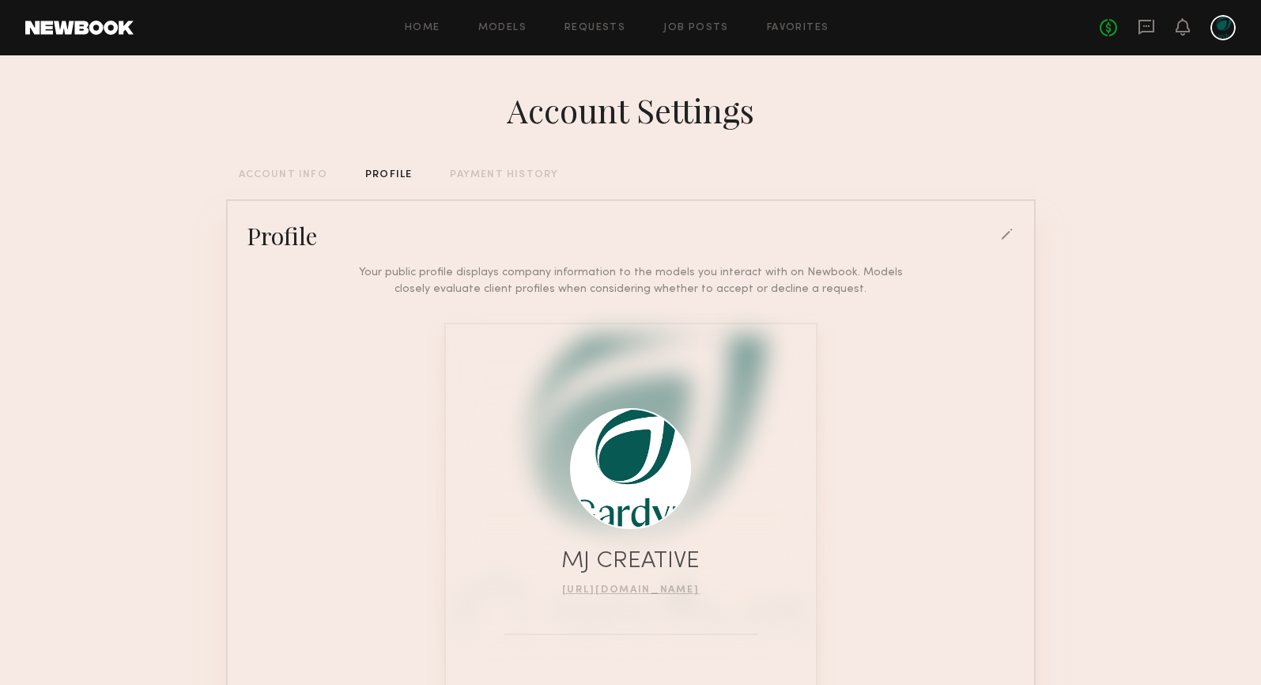
scroll to position [134, 0]
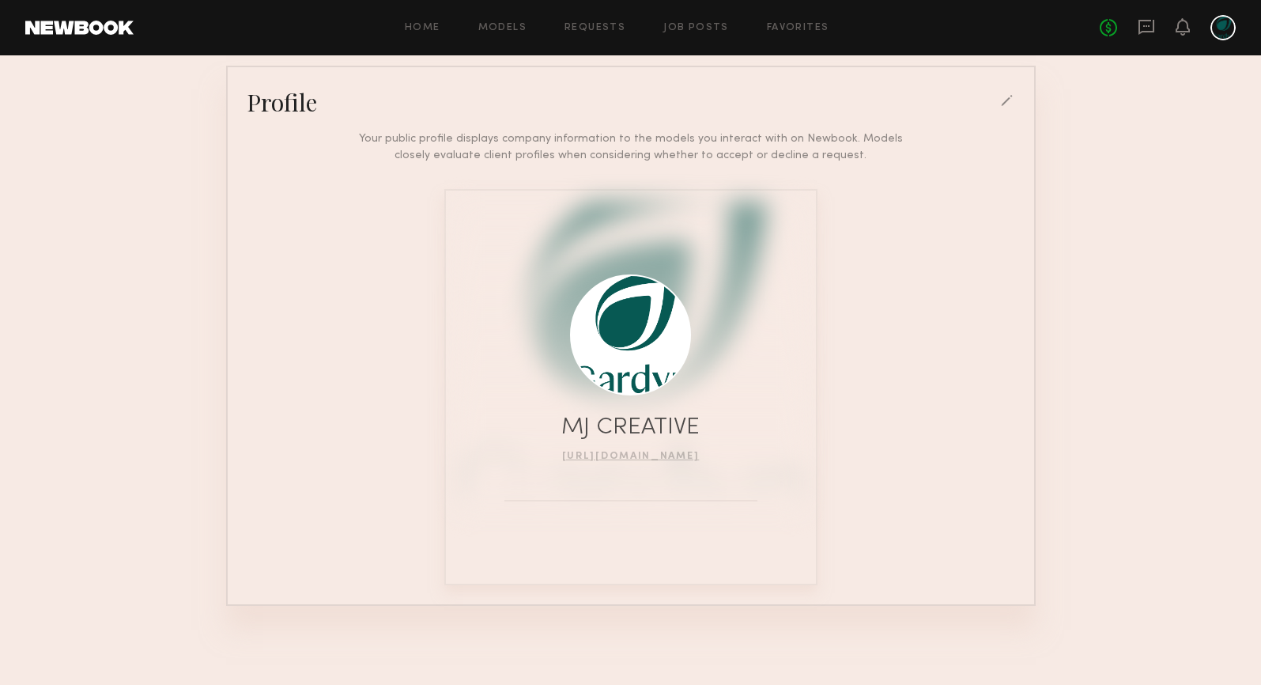
click at [1010, 77] on common-border "Profile Your public profile displays company information to the models you inte…" at bounding box center [631, 336] width 810 height 540
click at [1005, 89] on div "Profile" at bounding box center [631, 102] width 794 height 32
click at [1006, 95] on div at bounding box center [1008, 102] width 14 height 14
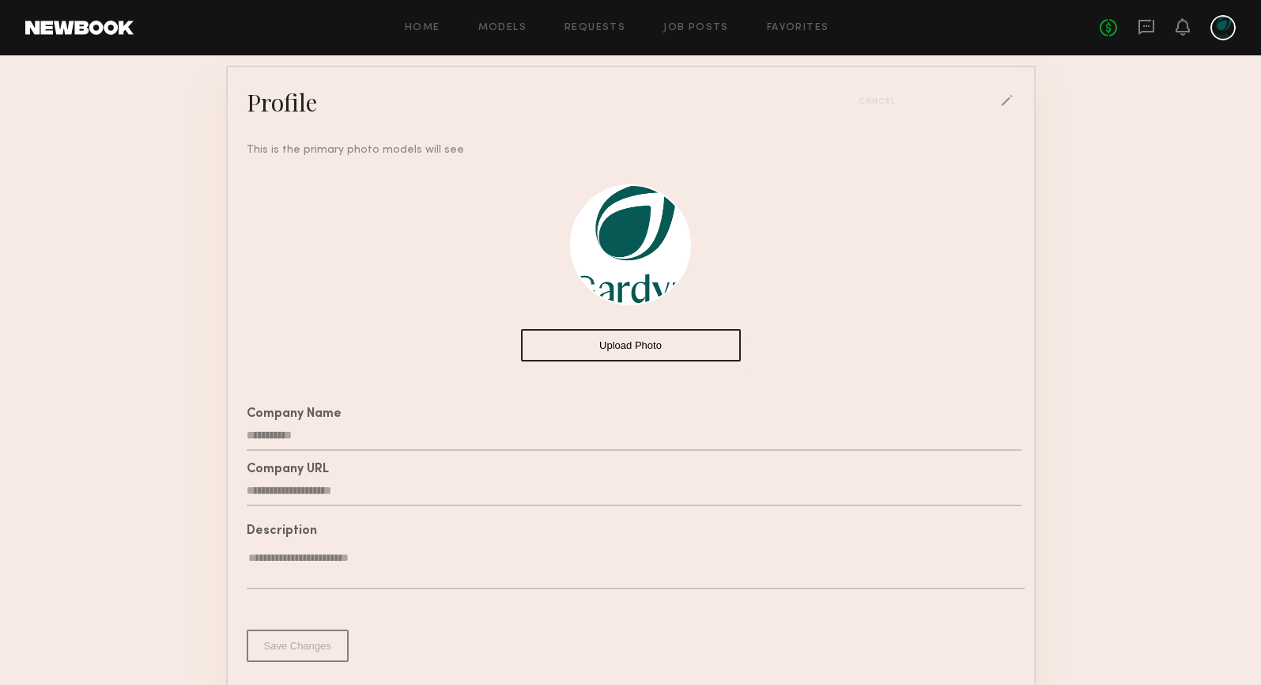
click at [275, 437] on input "**********" at bounding box center [634, 436] width 775 height 30
click at [275, 437] on input "text" at bounding box center [634, 436] width 775 height 30
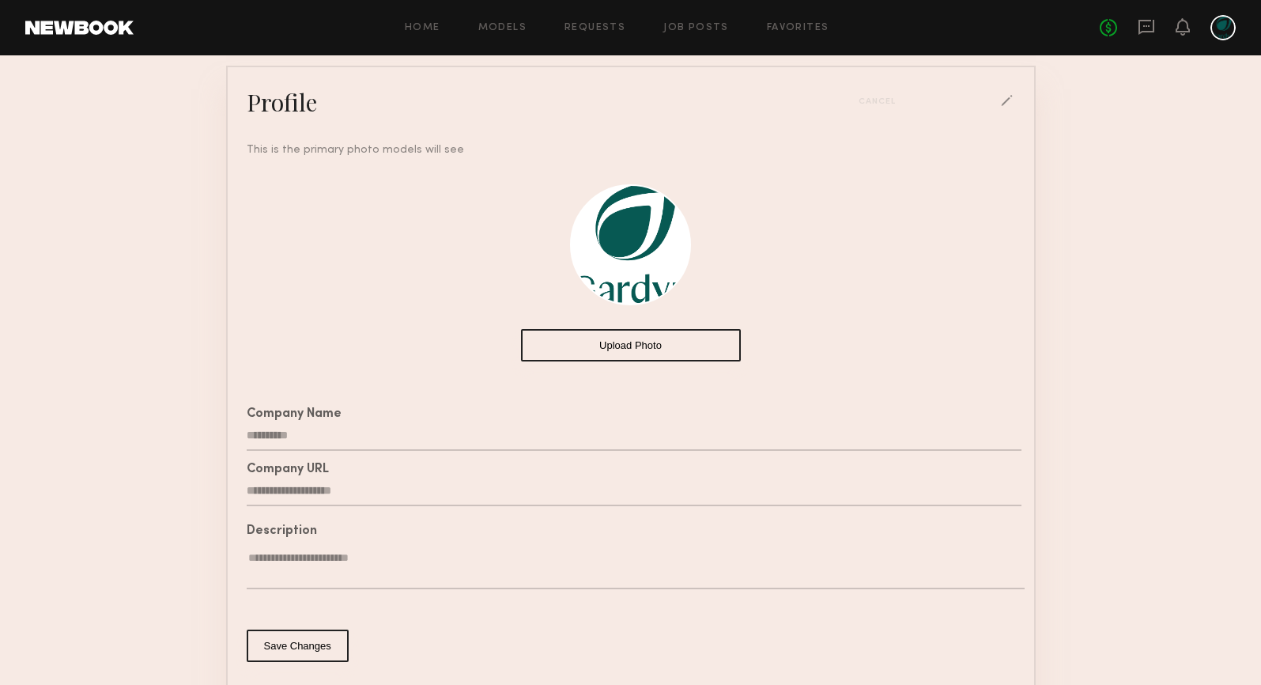
type input "**********"
click at [615, 338] on button "Upload Photo" at bounding box center [631, 345] width 220 height 32
click at [289, 652] on button "Save Changes" at bounding box center [298, 646] width 102 height 32
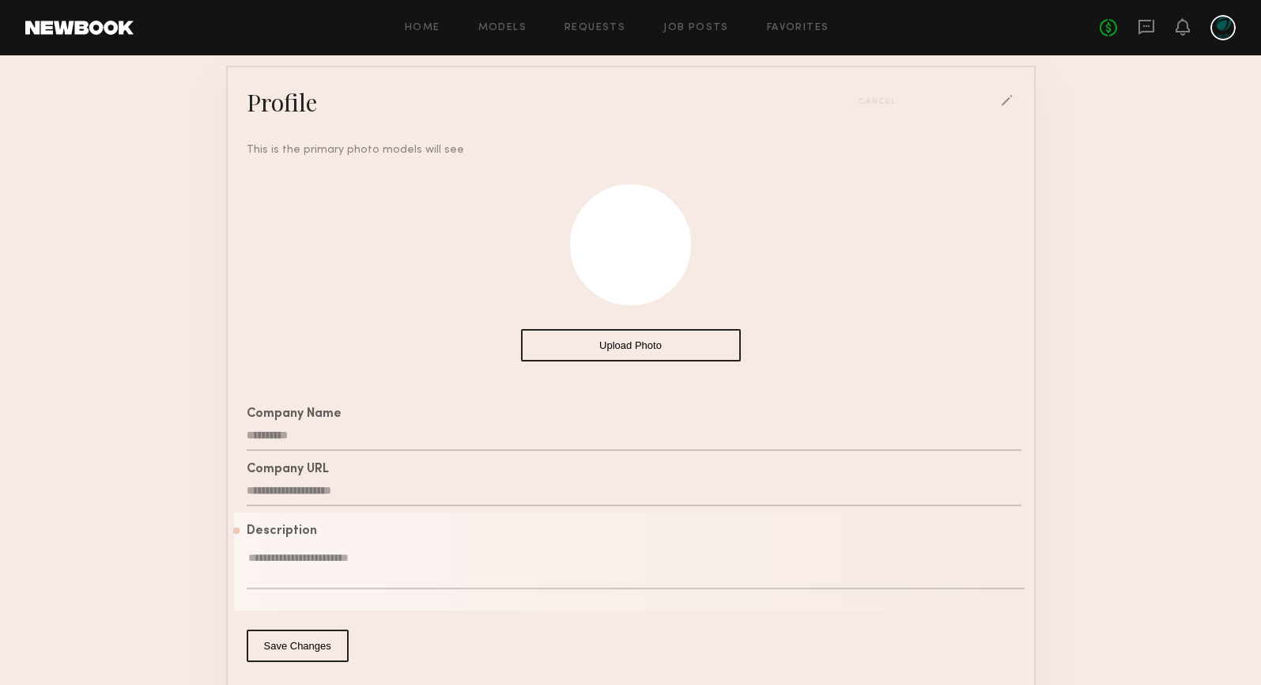
click at [297, 583] on textarea at bounding box center [636, 569] width 778 height 39
click at [399, 543] on div "Description" at bounding box center [634, 564] width 775 height 79
click at [393, 556] on textarea at bounding box center [636, 569] width 778 height 39
paste textarea "**********"
type textarea "**********"
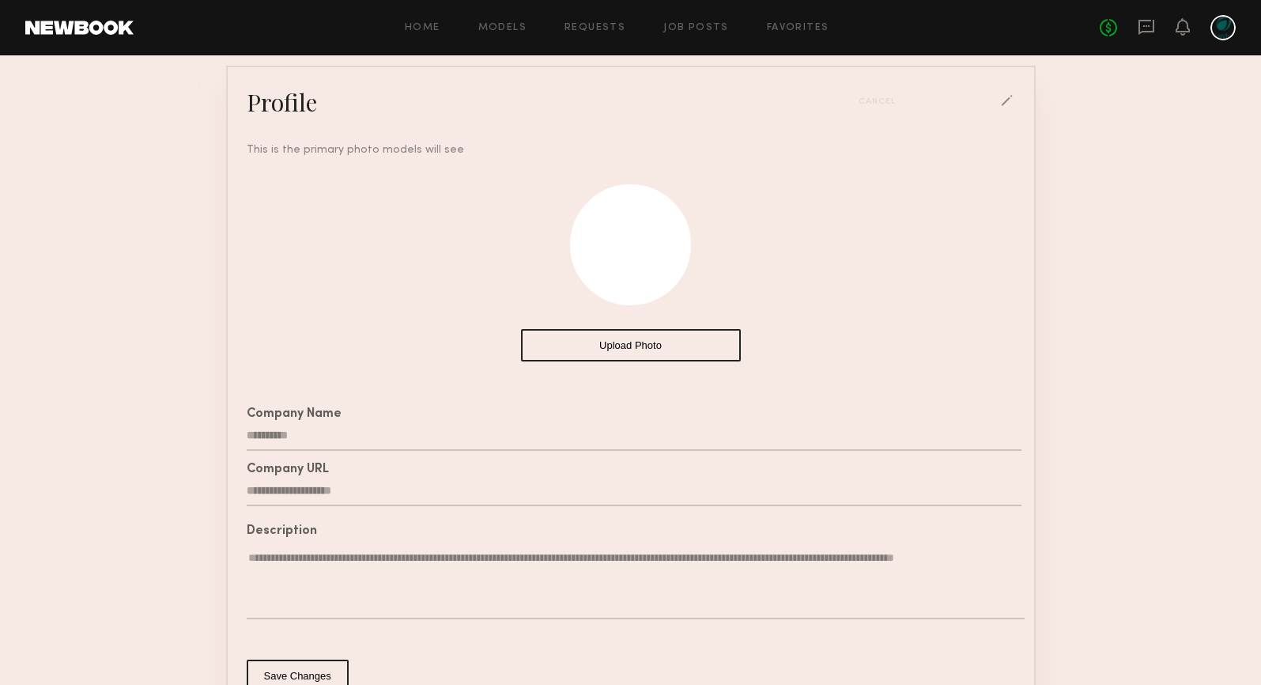
click at [327, 572] on textarea "**********" at bounding box center [636, 584] width 778 height 69
click at [383, 599] on textarea "**********" at bounding box center [636, 584] width 778 height 69
drag, startPoint x: 602, startPoint y: 592, endPoint x: 240, endPoint y: 533, distance: 367.0
click at [240, 533] on div "**********" at bounding box center [631, 576] width 794 height 128
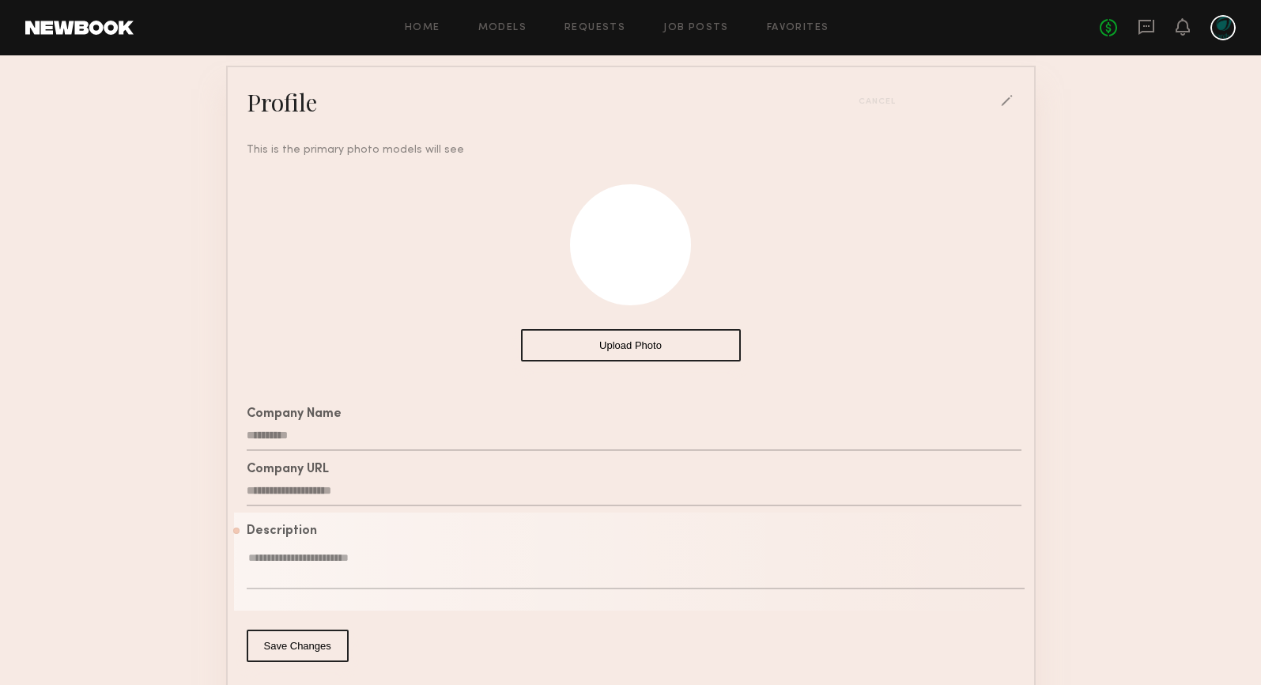
paste textarea "**********"
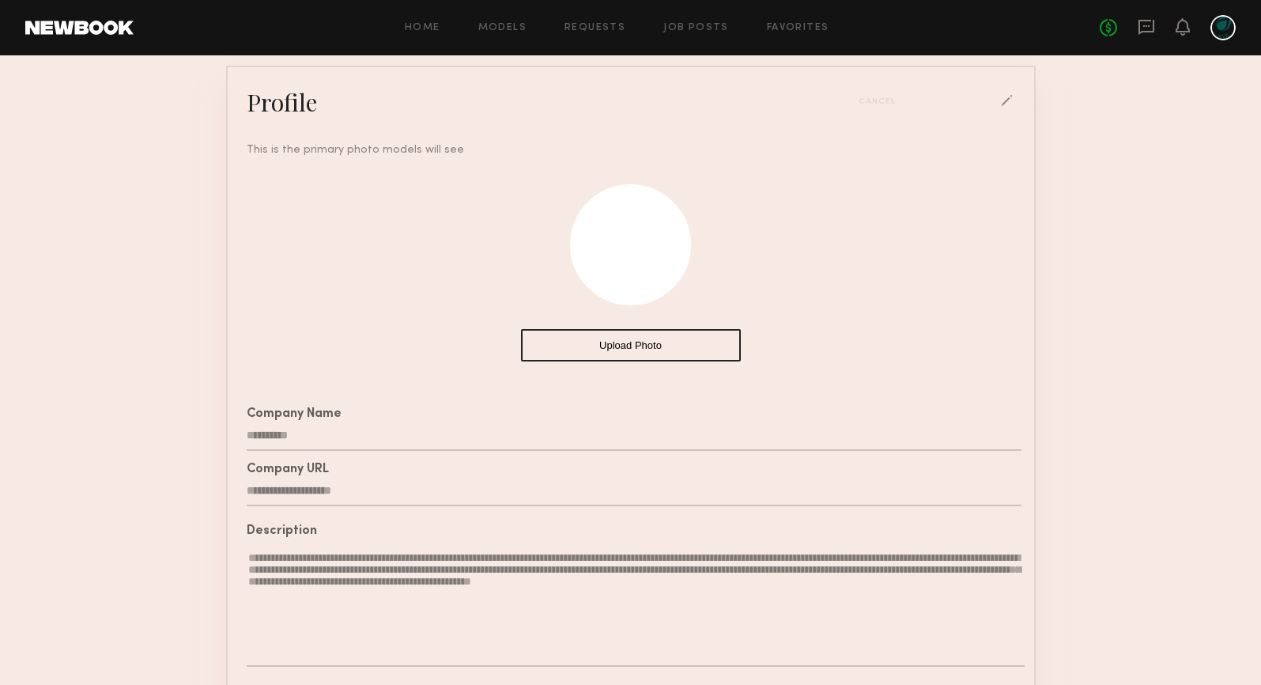
click at [333, 626] on textarea "**********" at bounding box center [636, 608] width 778 height 116
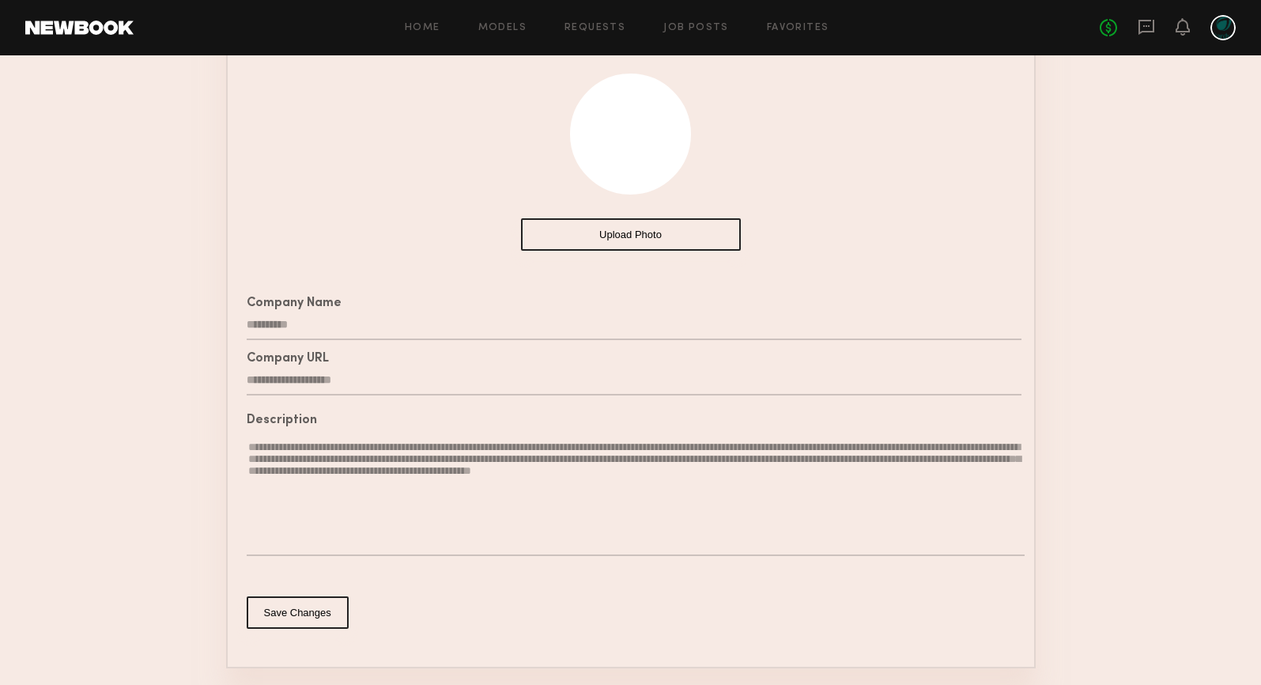
scroll to position [255, 0]
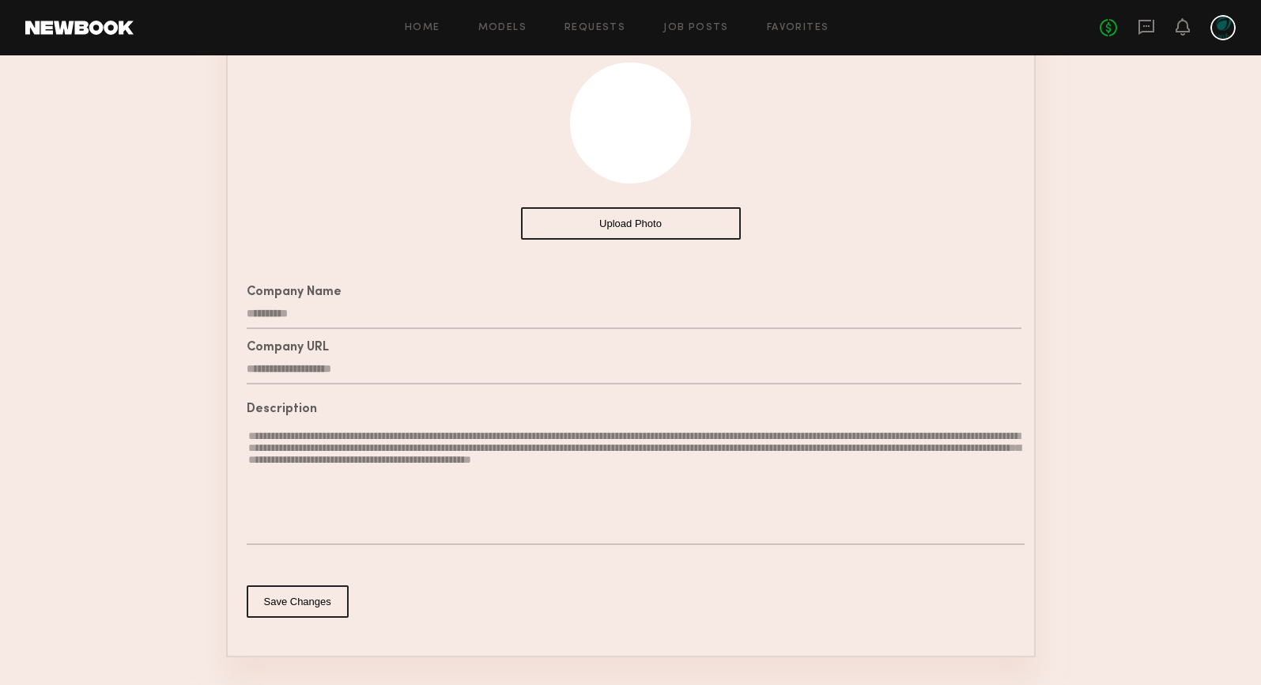
click at [272, 537] on textarea "**********" at bounding box center [636, 487] width 778 height 116
type textarea "**********"
click at [289, 592] on button "Save Changes" at bounding box center [298, 601] width 102 height 32
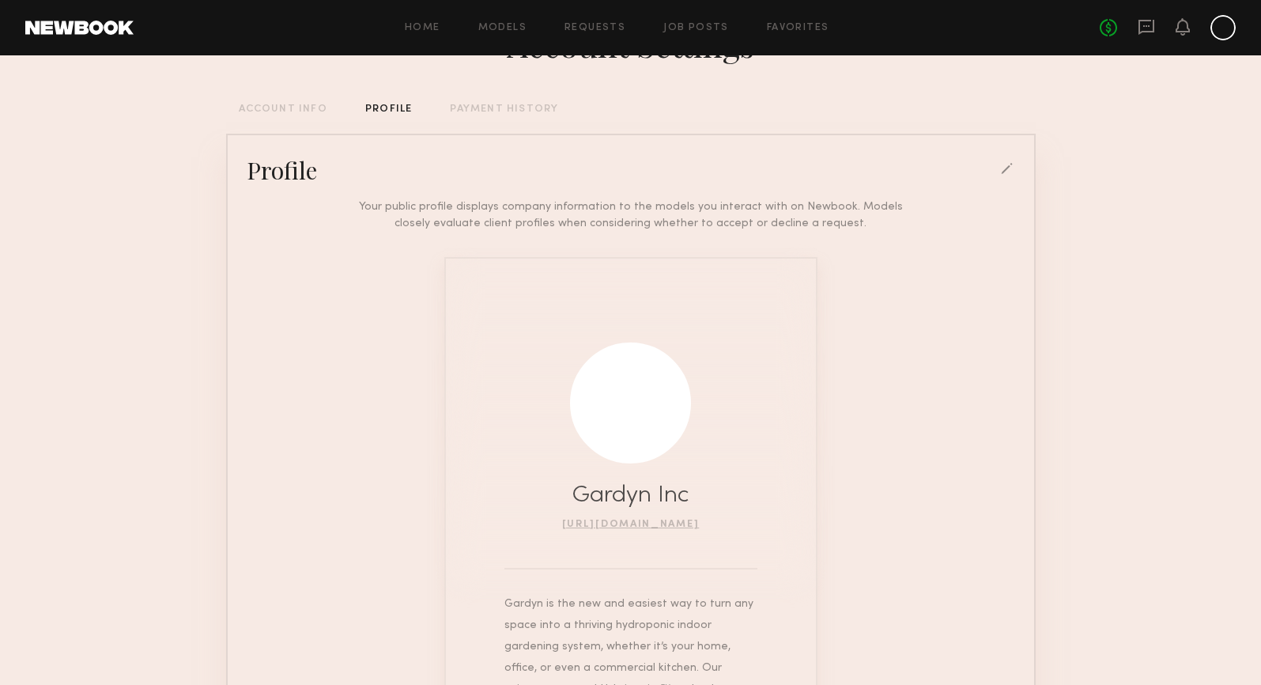
scroll to position [0, 0]
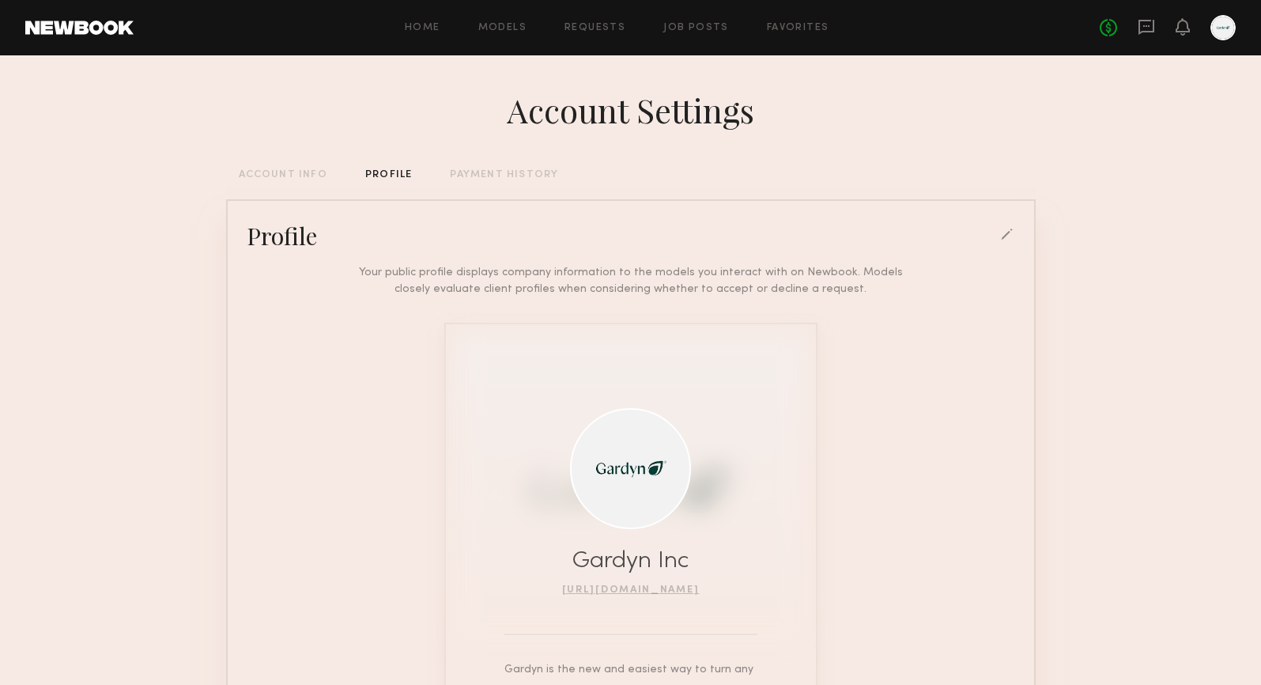
click at [286, 173] on div "ACCOUNT INFO" at bounding box center [283, 175] width 89 height 10
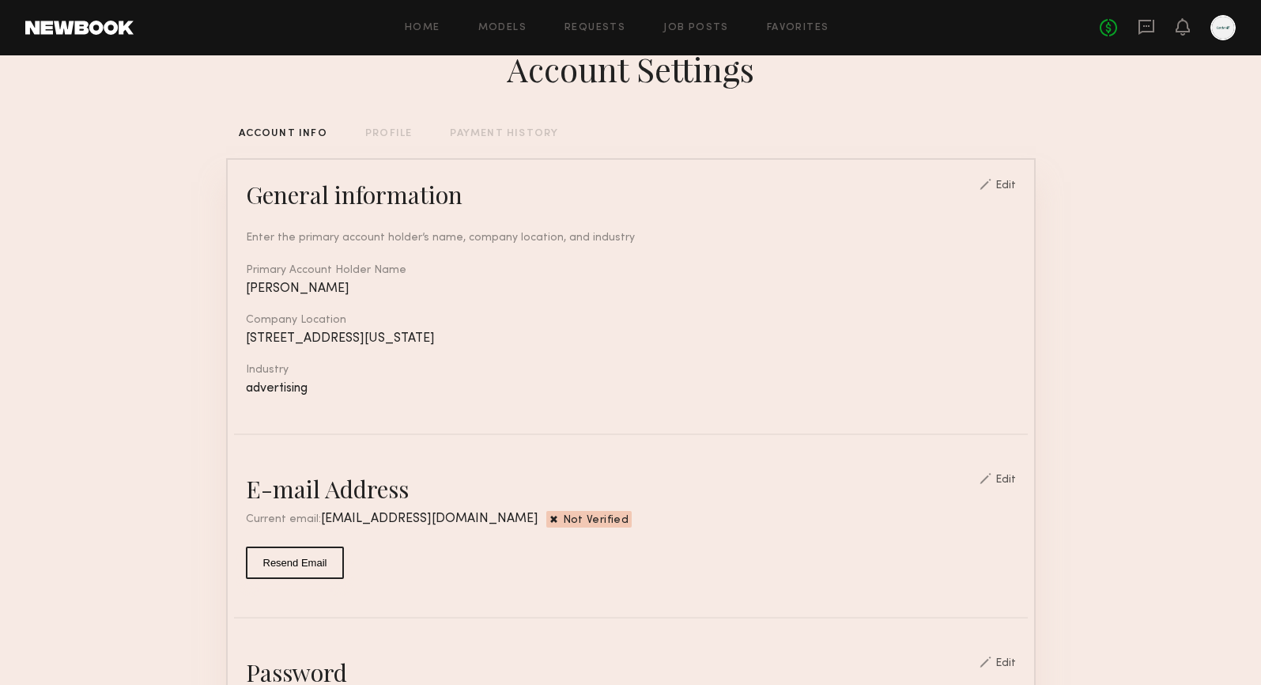
scroll to position [42, 0]
click at [1003, 472] on div "Edit" at bounding box center [998, 478] width 36 height 13
click at [1004, 472] on div "Edit" at bounding box center [998, 478] width 36 height 13
click at [1005, 472] on div "Edit" at bounding box center [998, 478] width 36 height 13
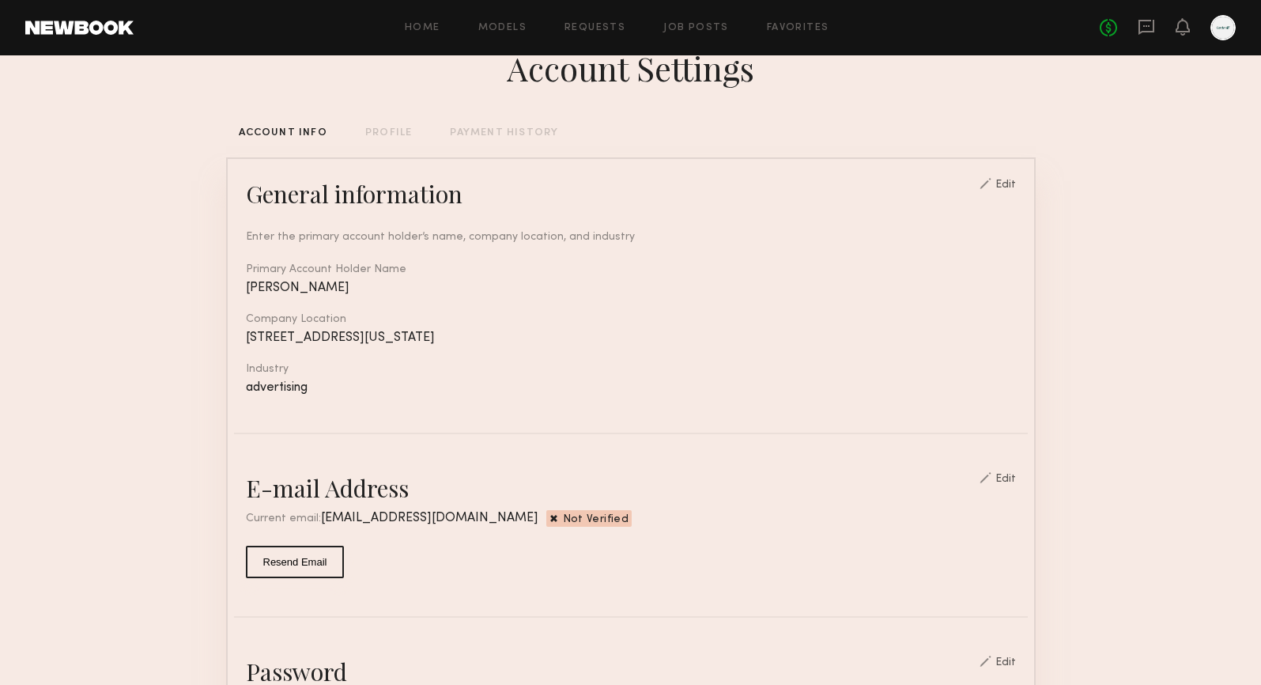
click at [1012, 480] on div "Edit" at bounding box center [1006, 479] width 21 height 11
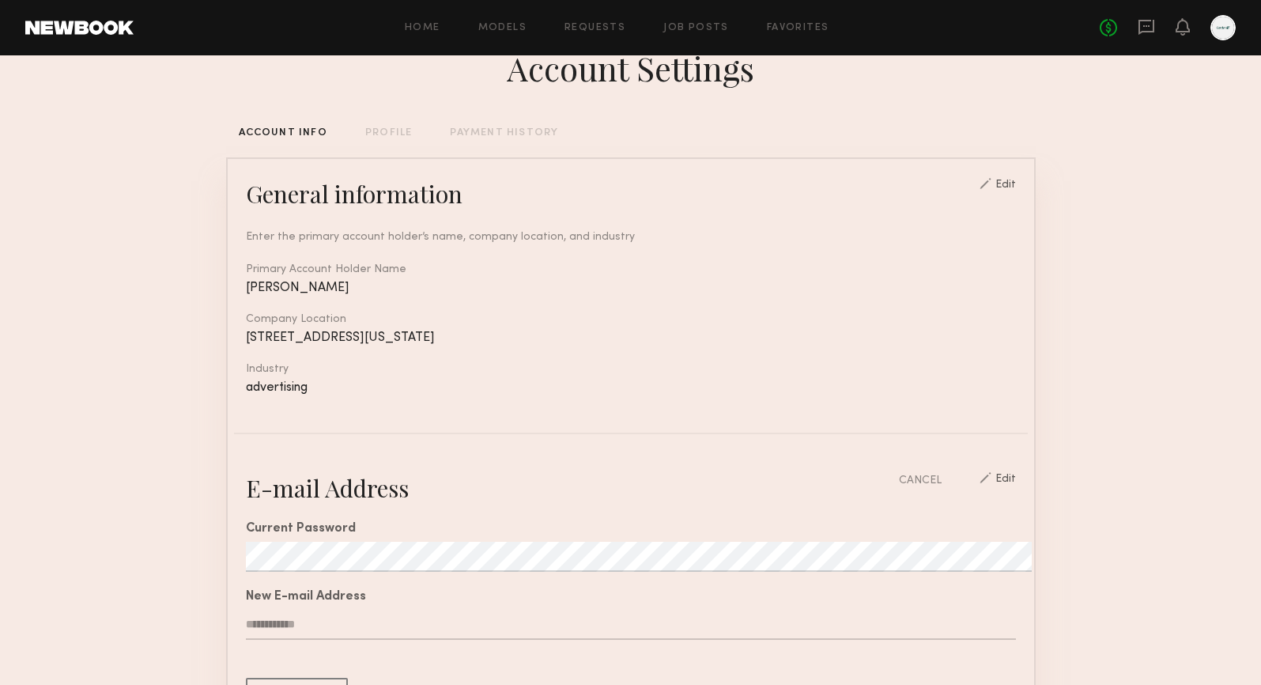
click at [301, 575] on div "Current Password New E-mail Address Save Changes" at bounding box center [631, 607] width 770 height 206
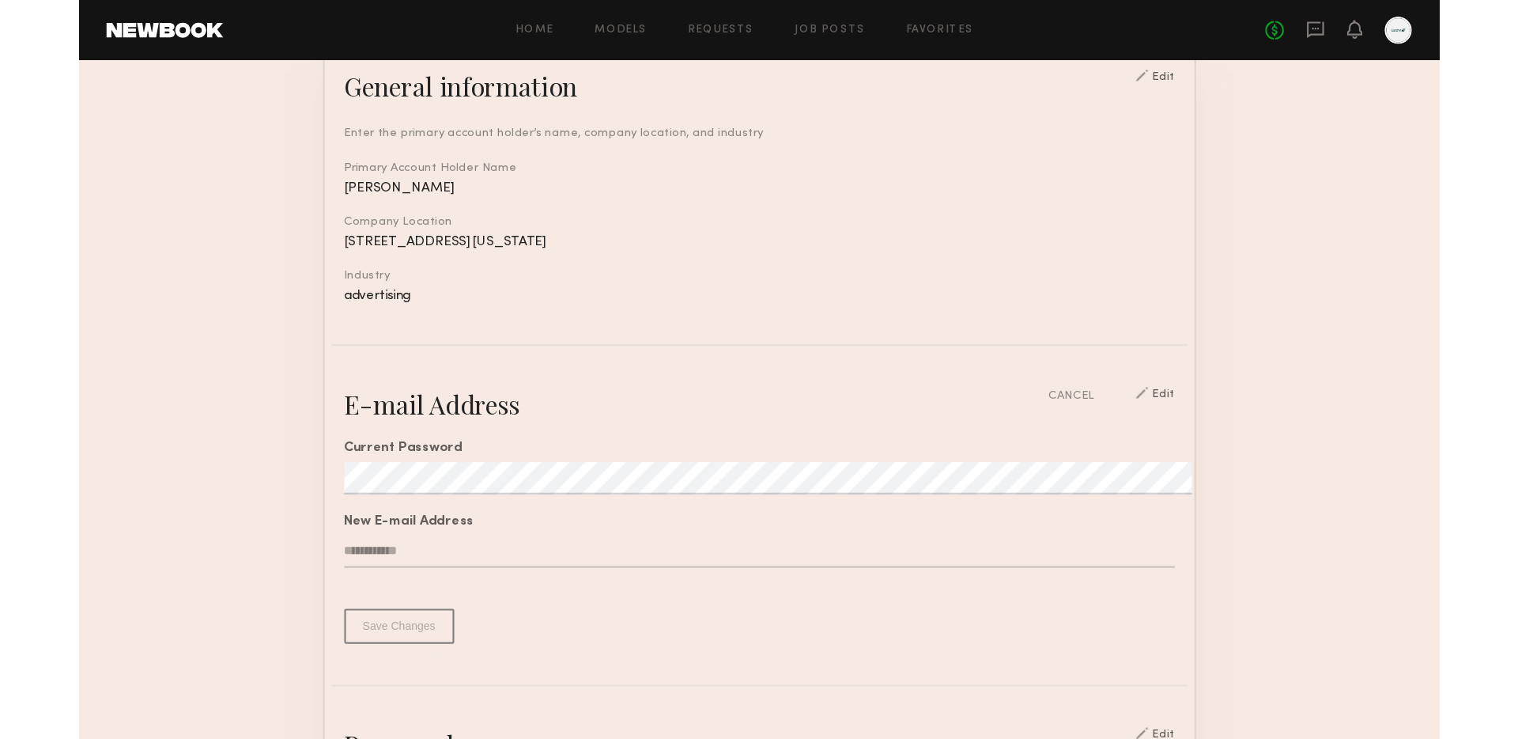
scroll to position [170, 0]
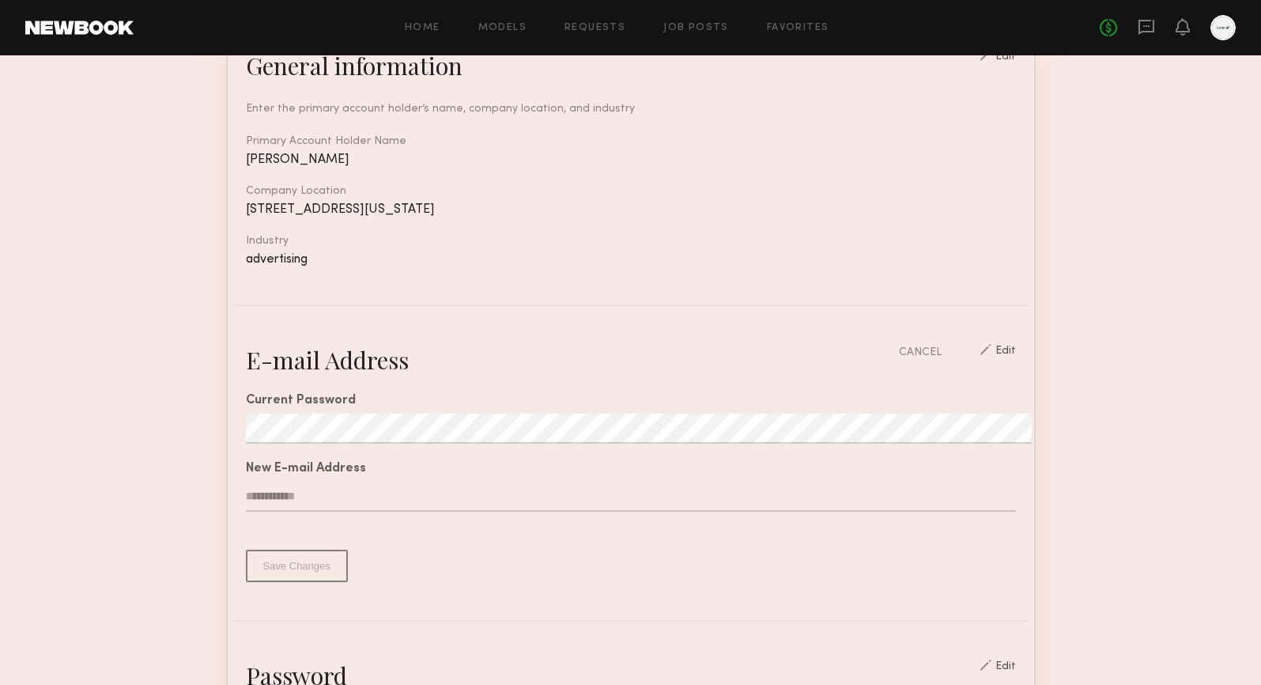
click at [310, 445] on div "Current Password New E-mail Address Save Changes" at bounding box center [631, 479] width 770 height 206
click at [305, 491] on input "text" at bounding box center [631, 497] width 770 height 30
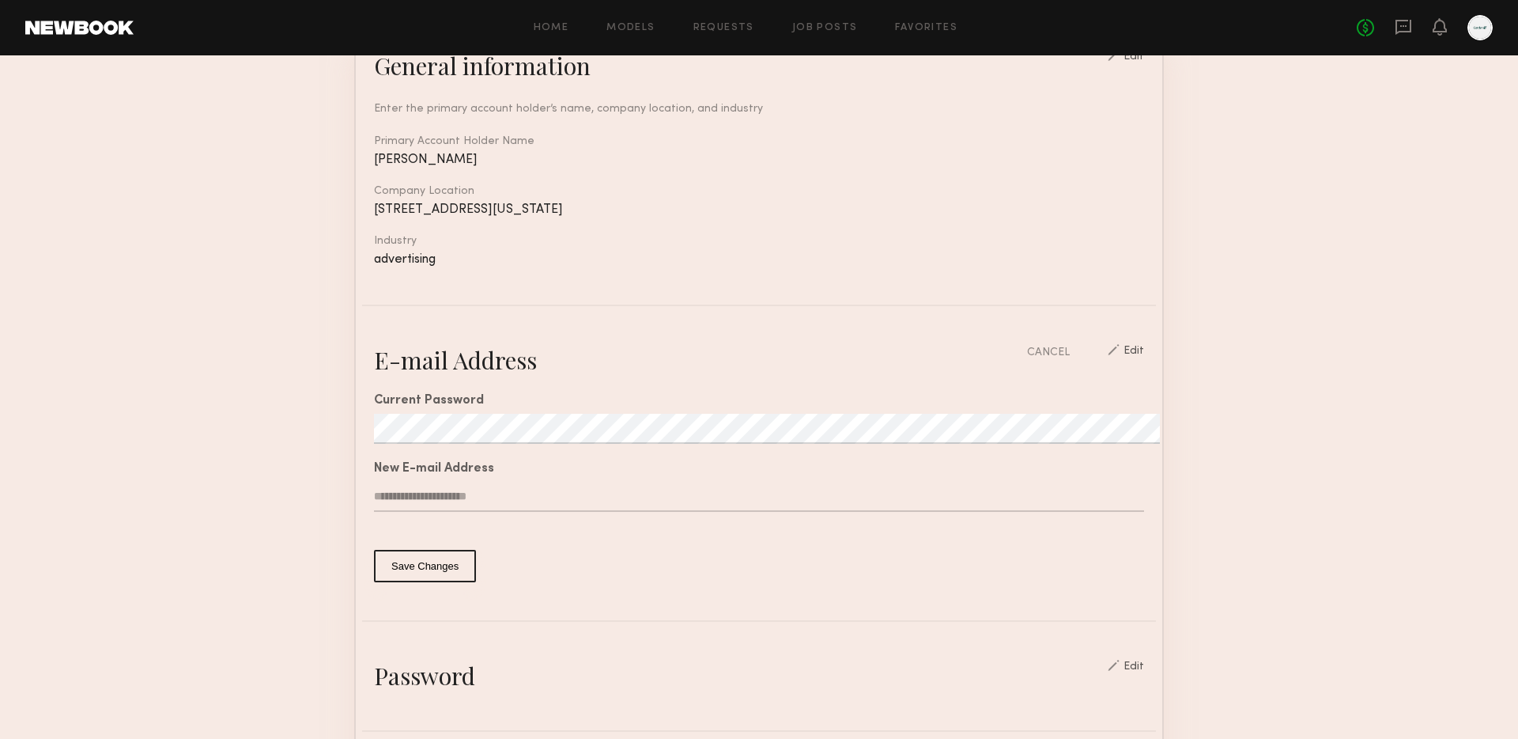
type input "**********"
click at [532, 486] on input "**********" at bounding box center [759, 497] width 770 height 30
click at [506, 509] on input "**********" at bounding box center [759, 497] width 770 height 30
click at [511, 502] on input "**********" at bounding box center [759, 497] width 770 height 30
click at [428, 562] on button "Save Changes" at bounding box center [425, 566] width 102 height 32
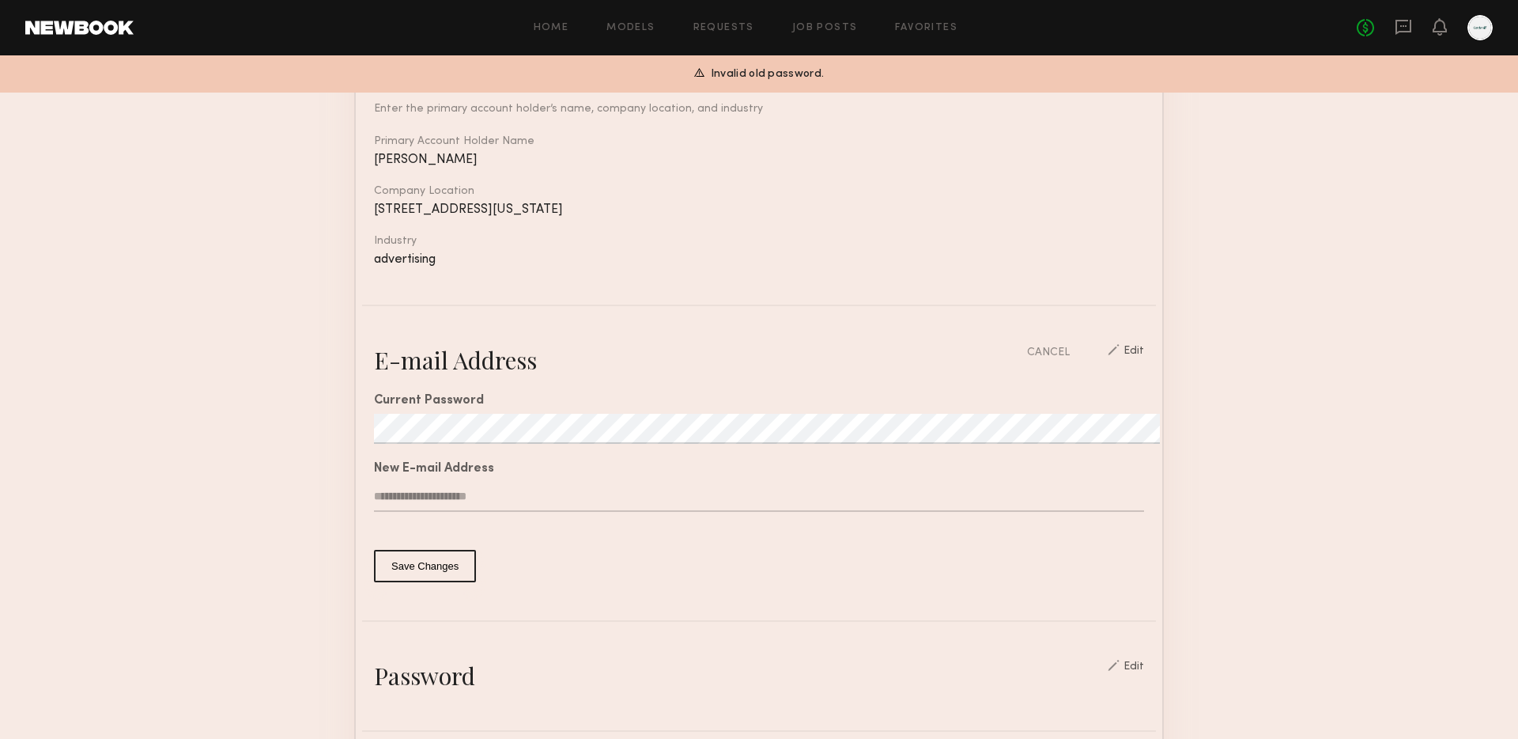
click at [441, 567] on button "Save Changes" at bounding box center [425, 566] width 102 height 32
click at [1068, 350] on div "CANCEL" at bounding box center [1048, 352] width 43 height 17
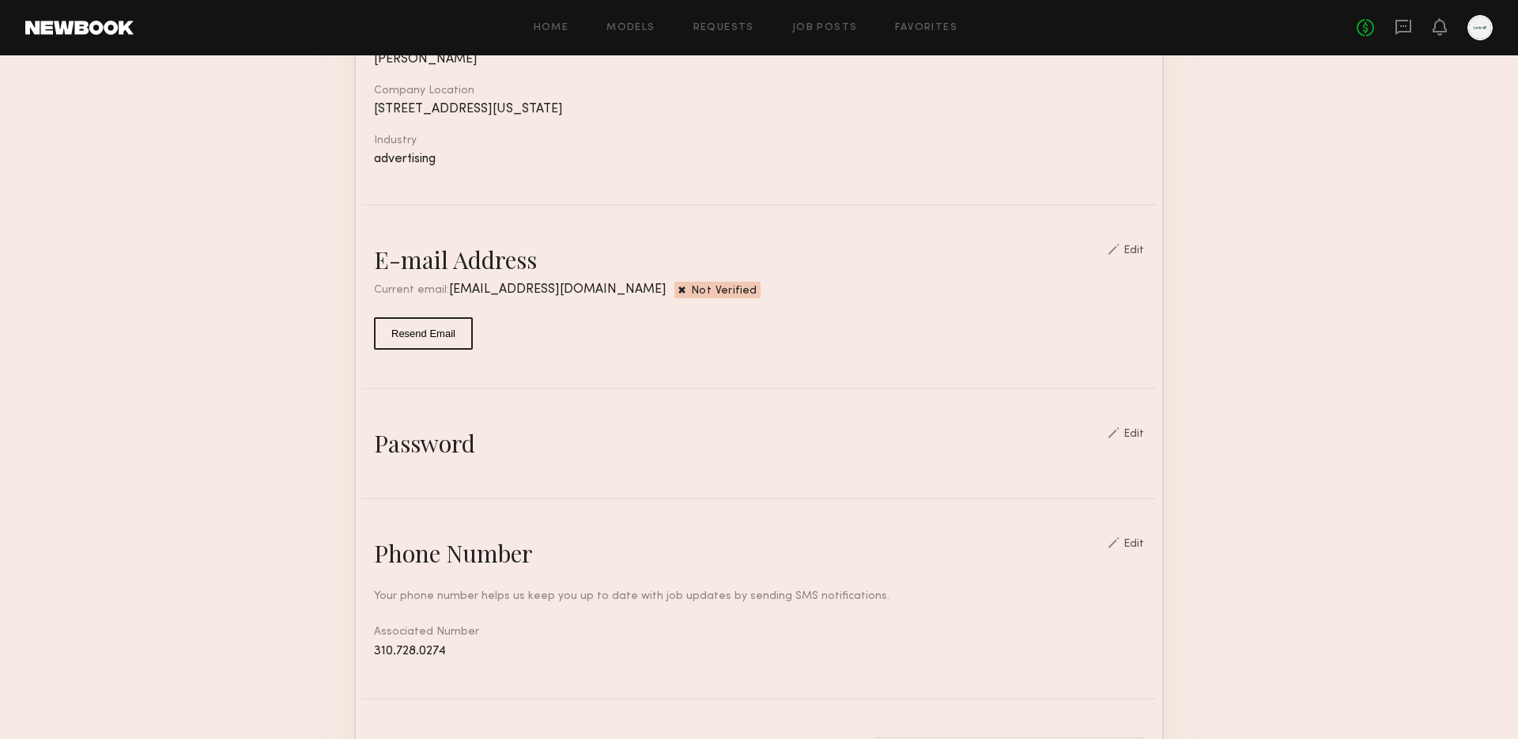
scroll to position [0, 0]
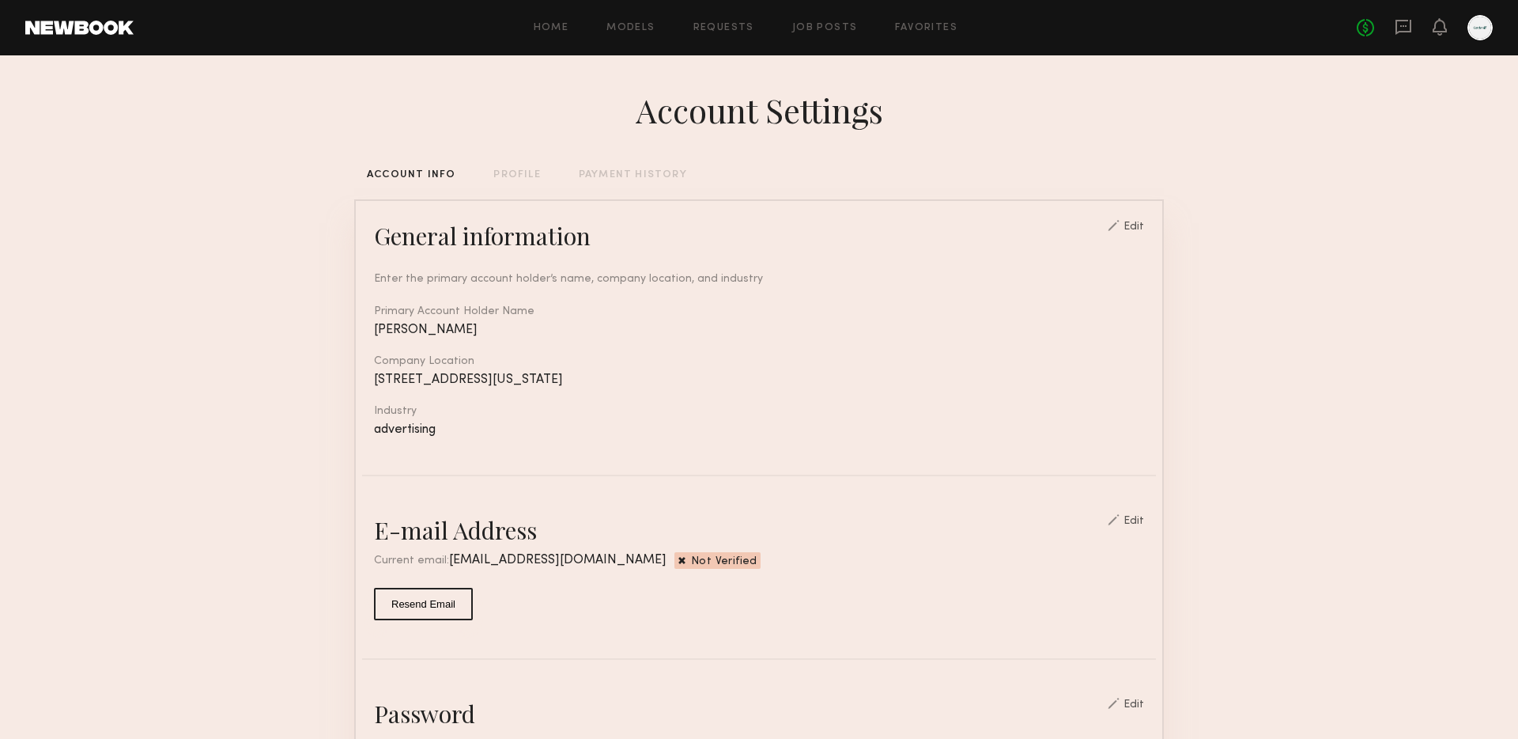
click at [524, 180] on div "PROFILE" at bounding box center [517, 175] width 47 height 10
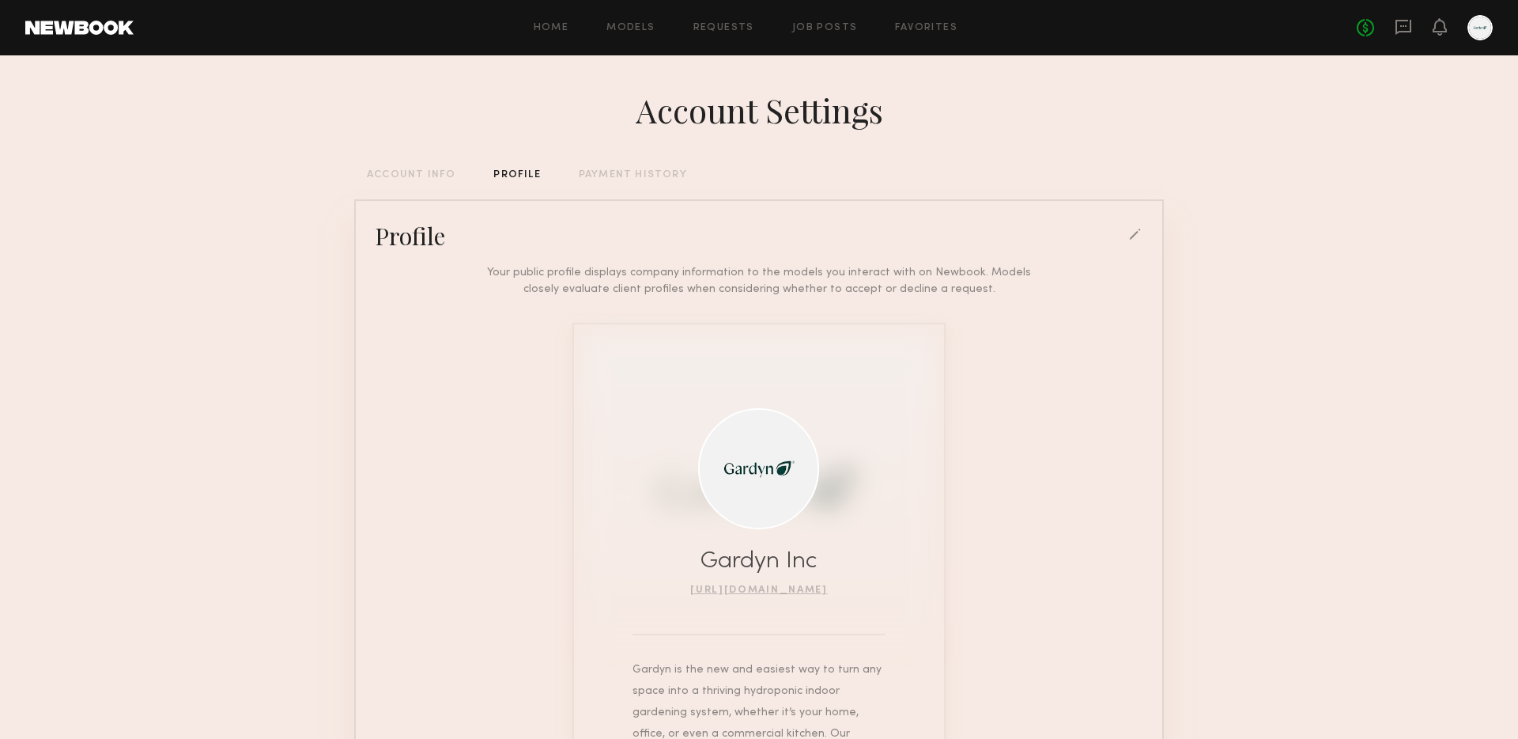
click at [1261, 25] on div at bounding box center [1480, 27] width 25 height 25
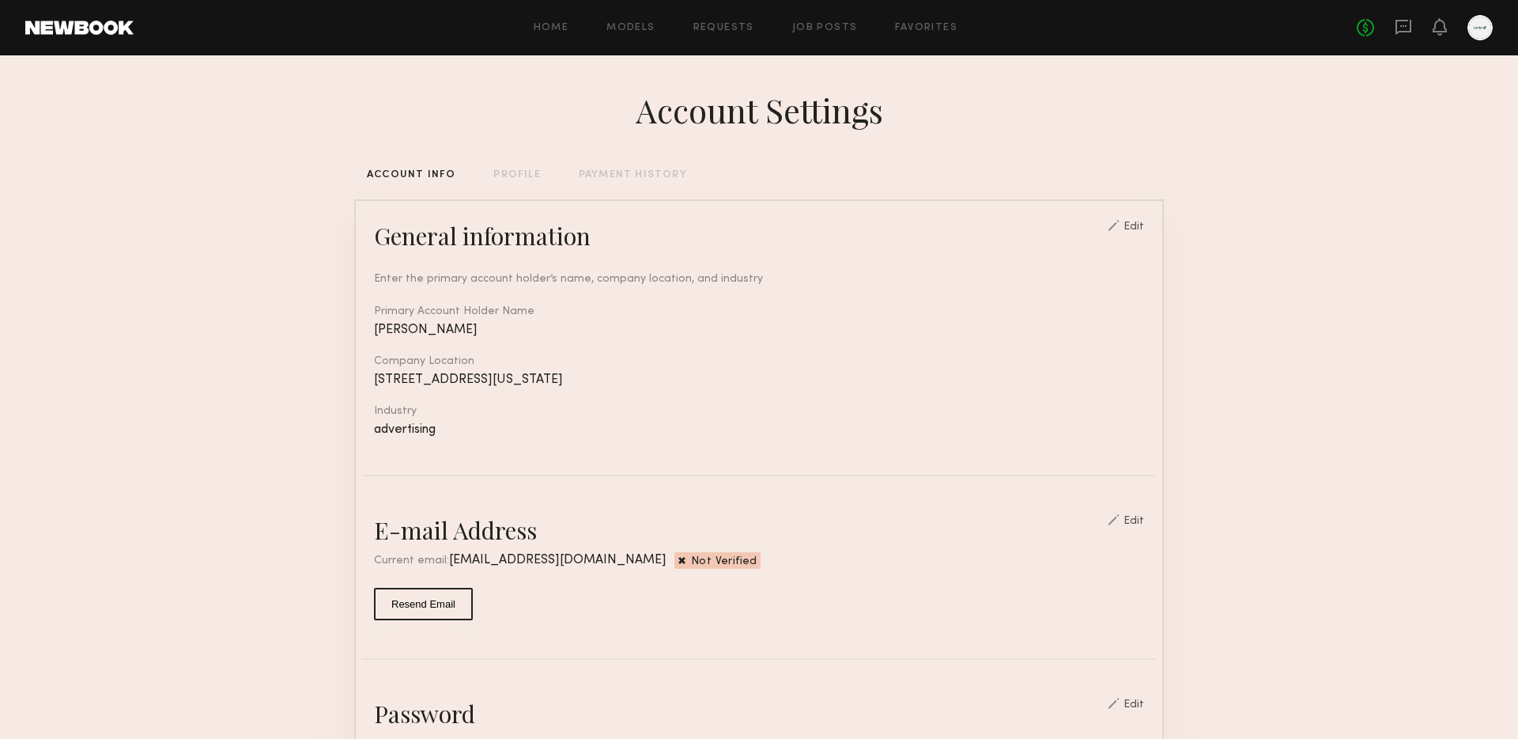
click at [513, 170] on div "PROFILE" at bounding box center [517, 175] width 47 height 10
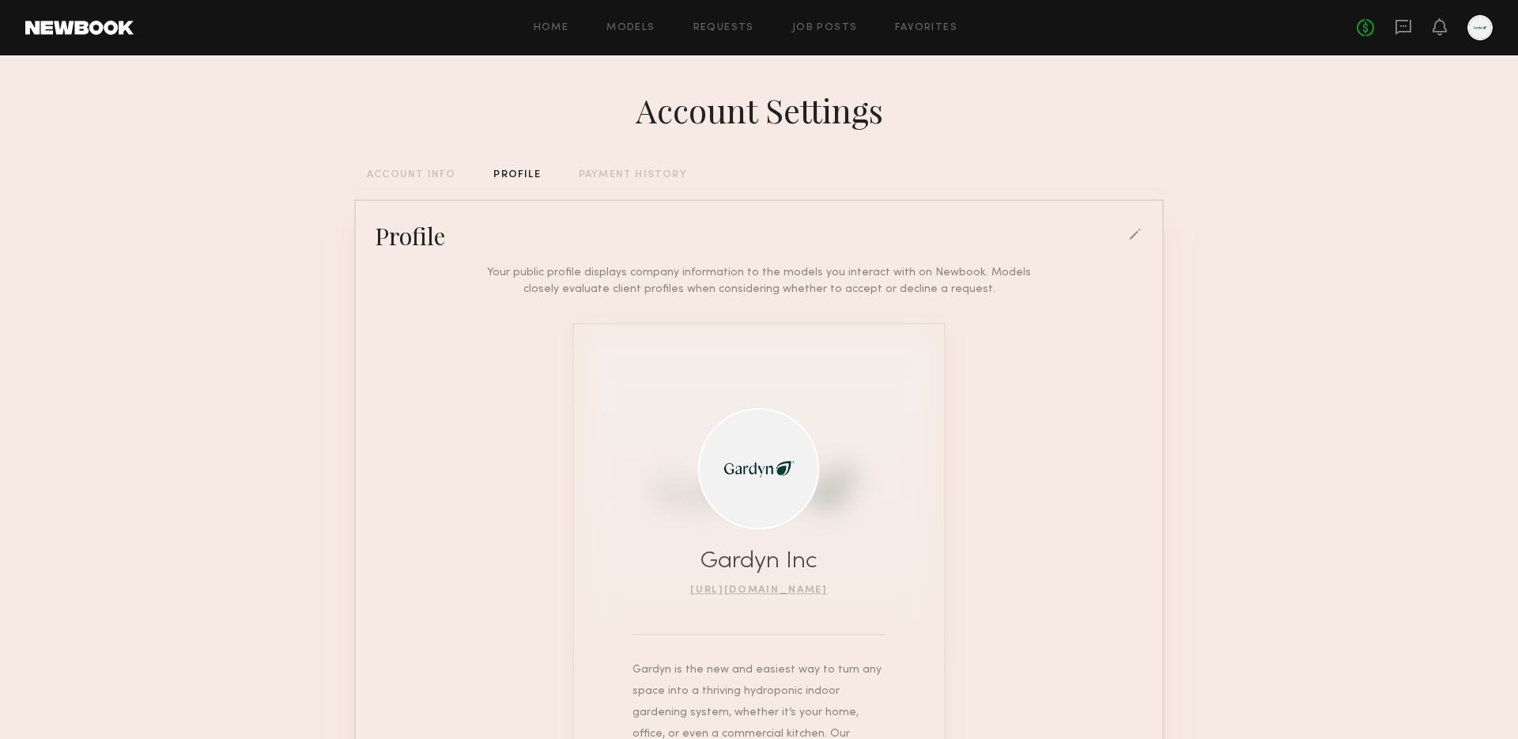
click at [405, 186] on div "Account Settings ACCOUNT INFO PROFILE PAYMENT HISTORY Profile Your public profi…" at bounding box center [759, 554] width 810 height 998
click at [419, 175] on div "ACCOUNT INFO" at bounding box center [411, 175] width 89 height 10
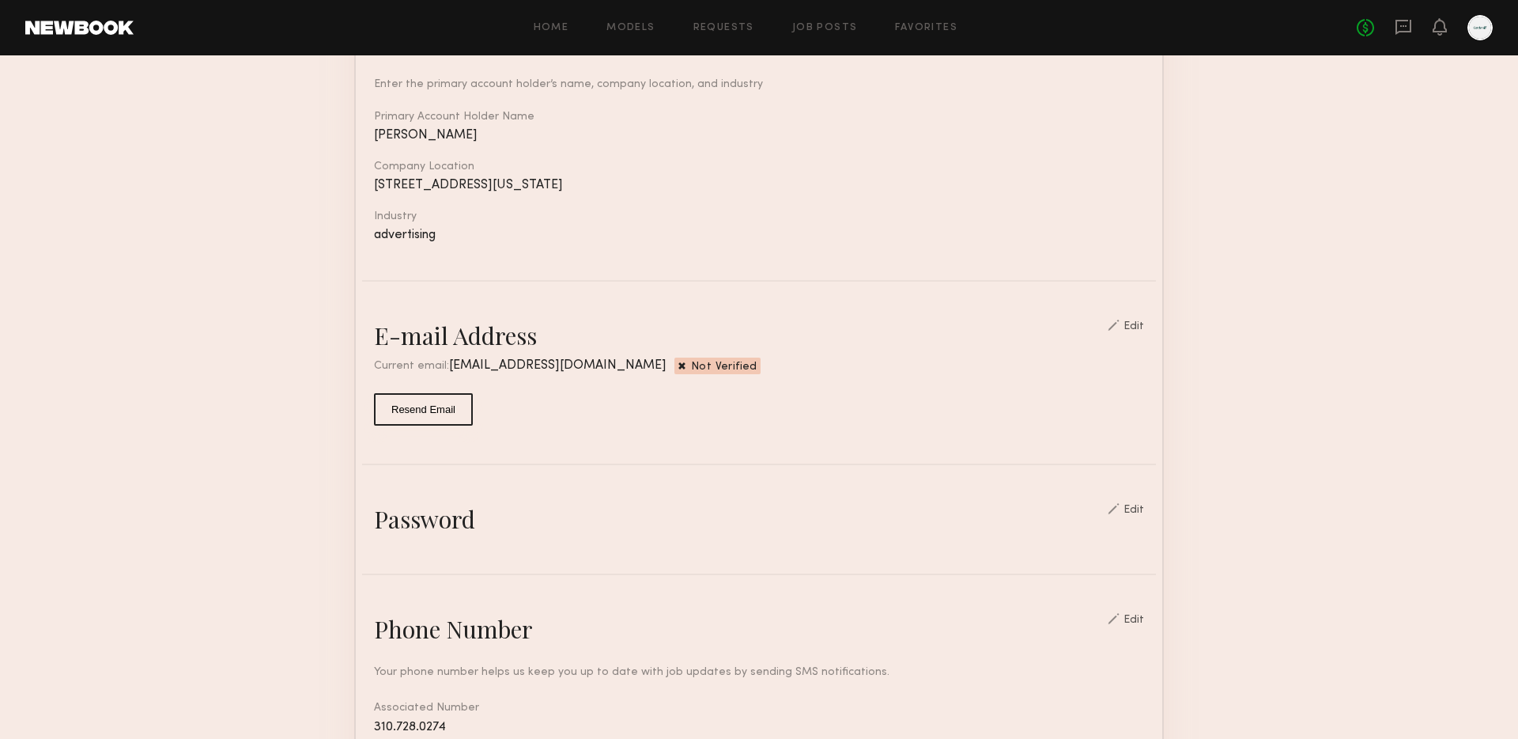
scroll to position [202, 0]
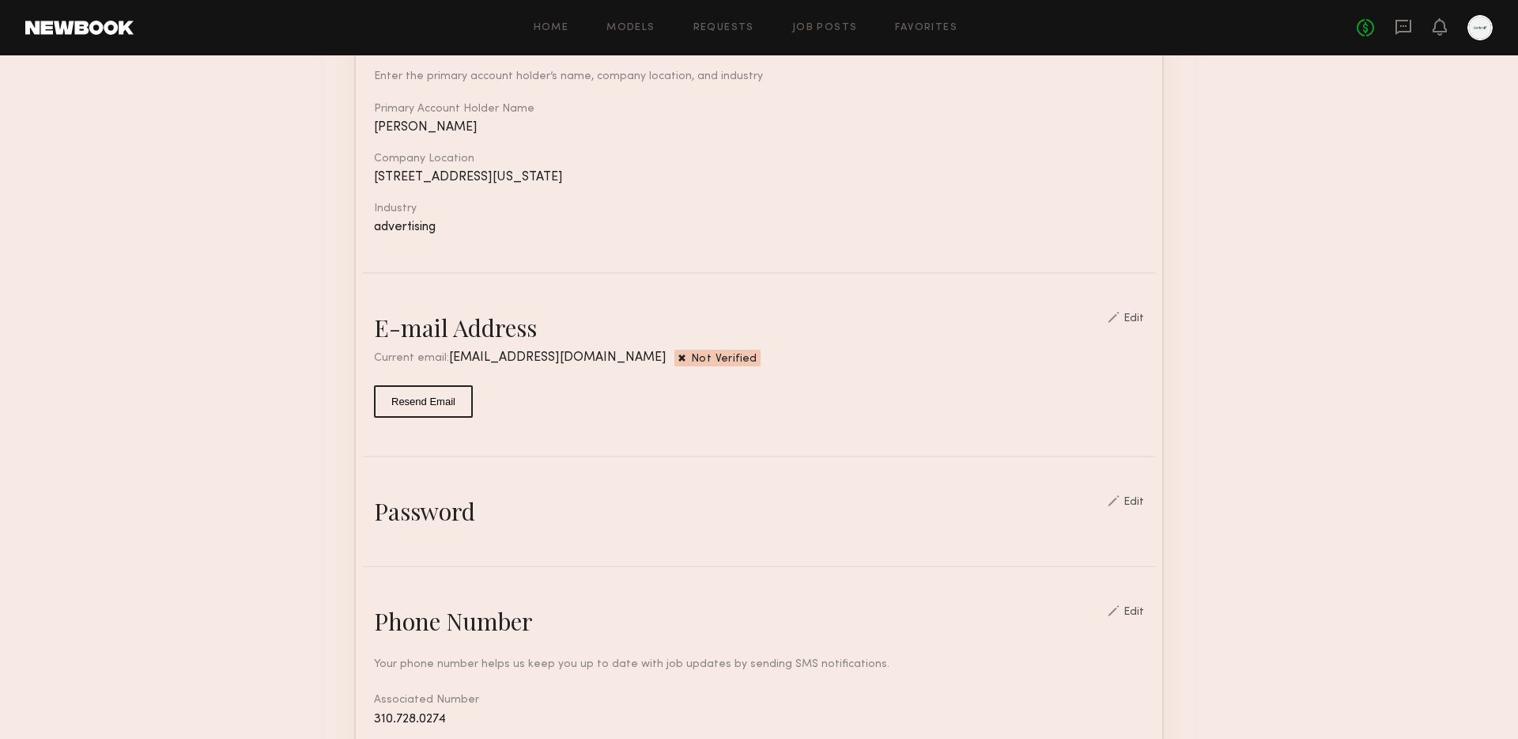
click at [691, 363] on span "Not Verified" at bounding box center [724, 360] width 66 height 13
click at [1144, 322] on nb-edit-switcher "Edit" at bounding box center [1126, 328] width 36 height 32
click at [1144, 320] on div "Edit" at bounding box center [1134, 318] width 21 height 11
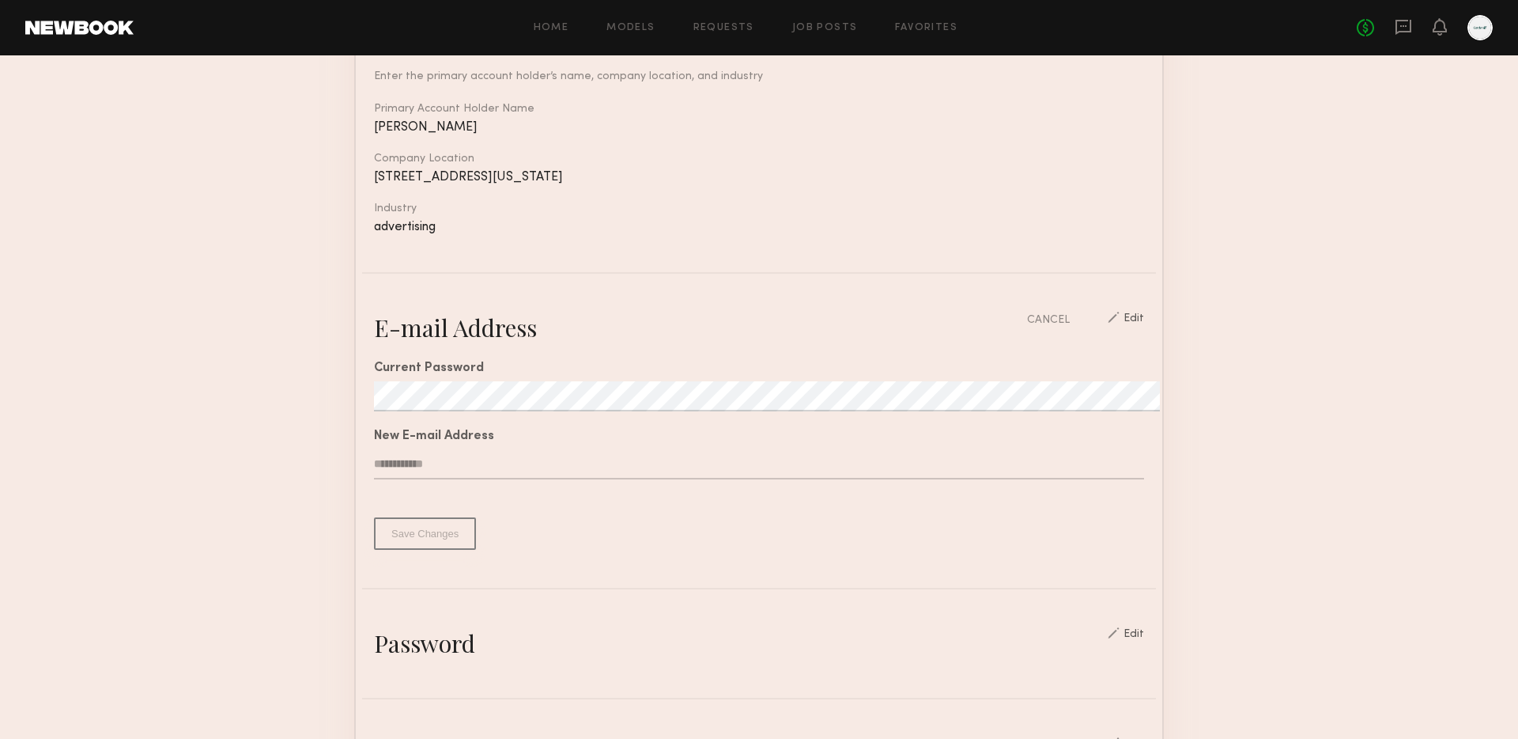
click at [838, 373] on div "Current Password New E-mail Address Save Changes" at bounding box center [759, 446] width 770 height 206
click at [656, 373] on div "Current Password New E-mail Address Save Changes" at bounding box center [759, 446] width 770 height 206
click at [514, 410] on div "Current Password New E-mail Address Save Changes" at bounding box center [759, 446] width 770 height 206
click at [535, 444] on div "Current Password New E-mail Address Save Changes" at bounding box center [759, 446] width 770 height 206
click at [516, 463] on input "text" at bounding box center [759, 464] width 770 height 30
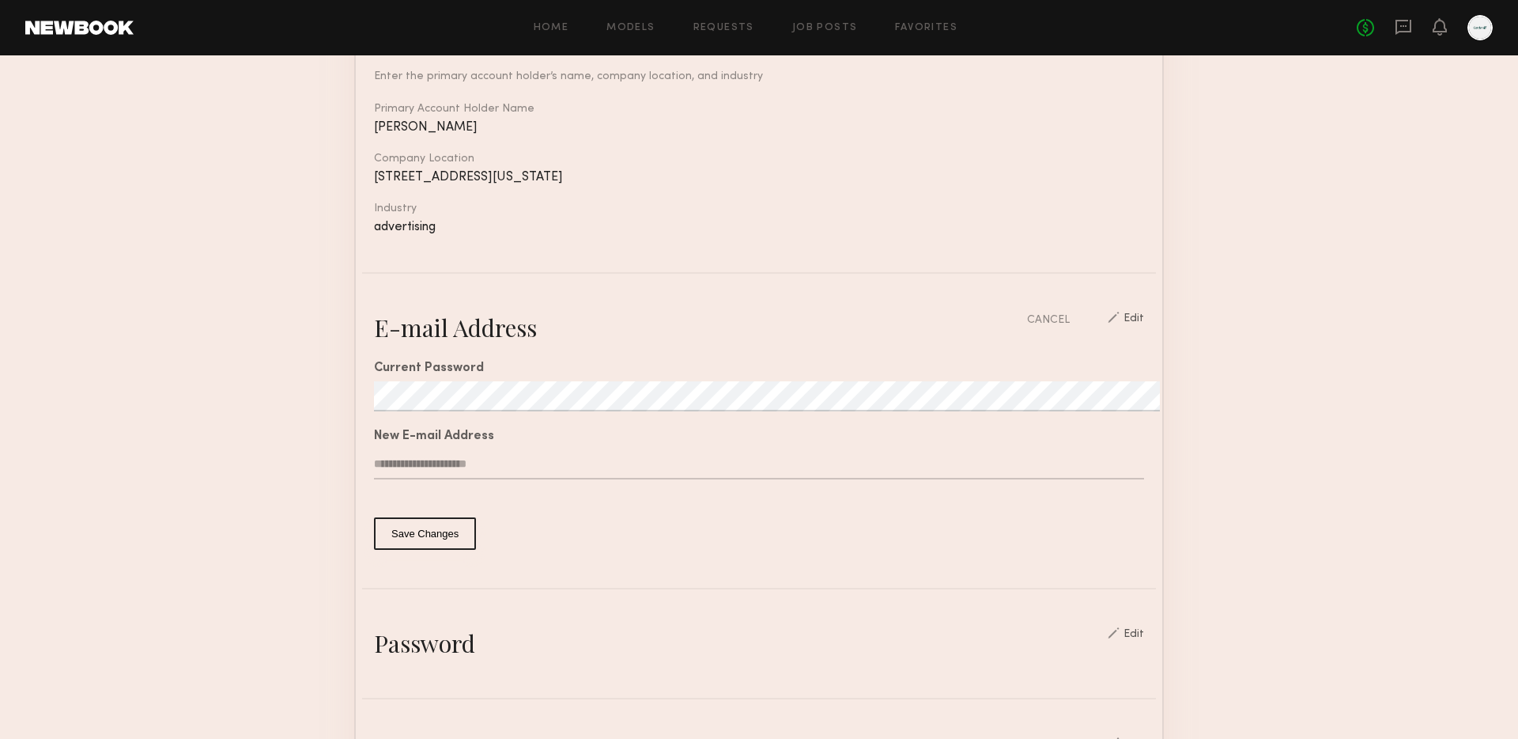
type input "**********"
click at [414, 548] on common-border "**********" at bounding box center [759, 660] width 810 height 1326
click at [409, 539] on button "Save Changes" at bounding box center [425, 533] width 102 height 32
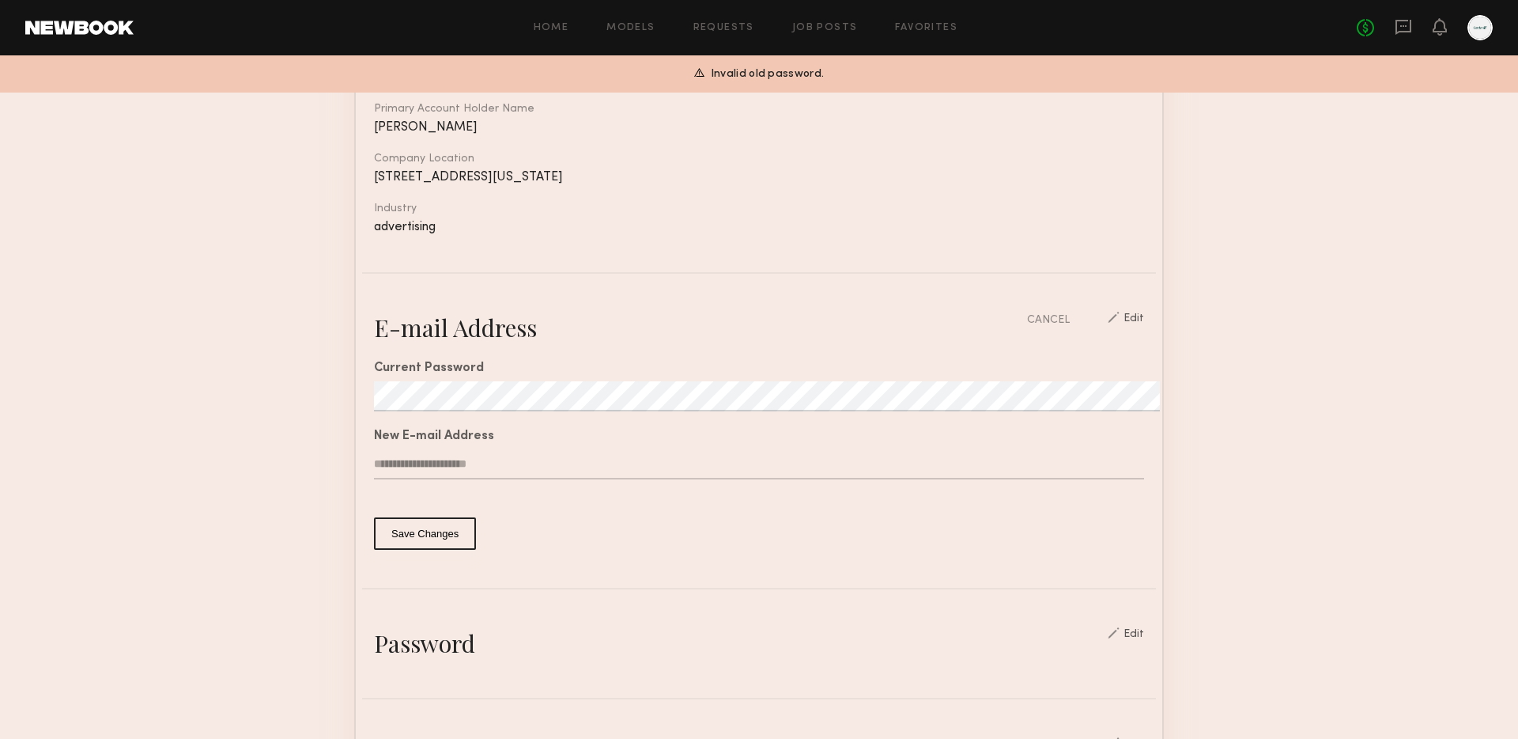
click at [374, 411] on div at bounding box center [374, 411] width 0 height 0
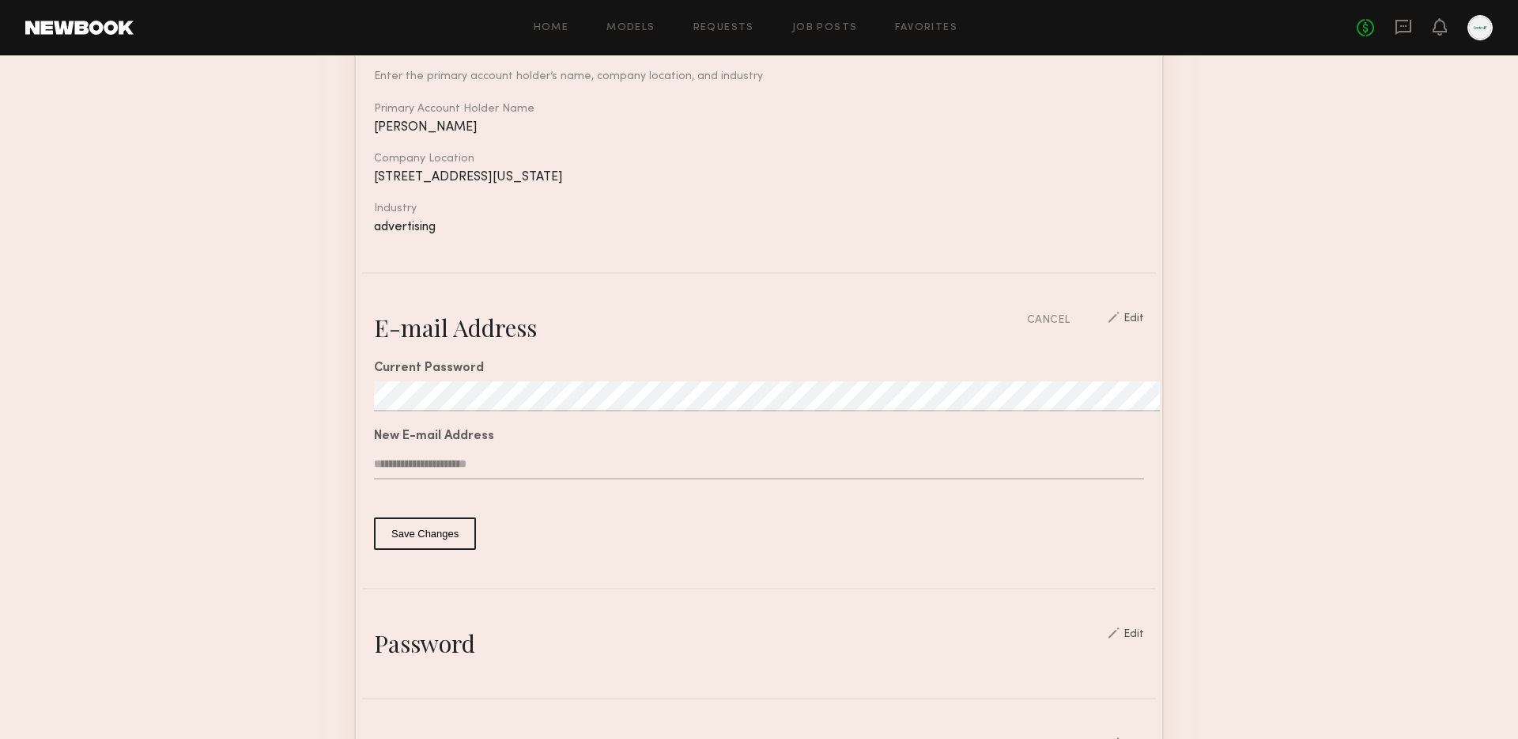
click at [374, 411] on div at bounding box center [374, 411] width 0 height 0
click at [429, 533] on button "Save Changes" at bounding box center [425, 533] width 102 height 32
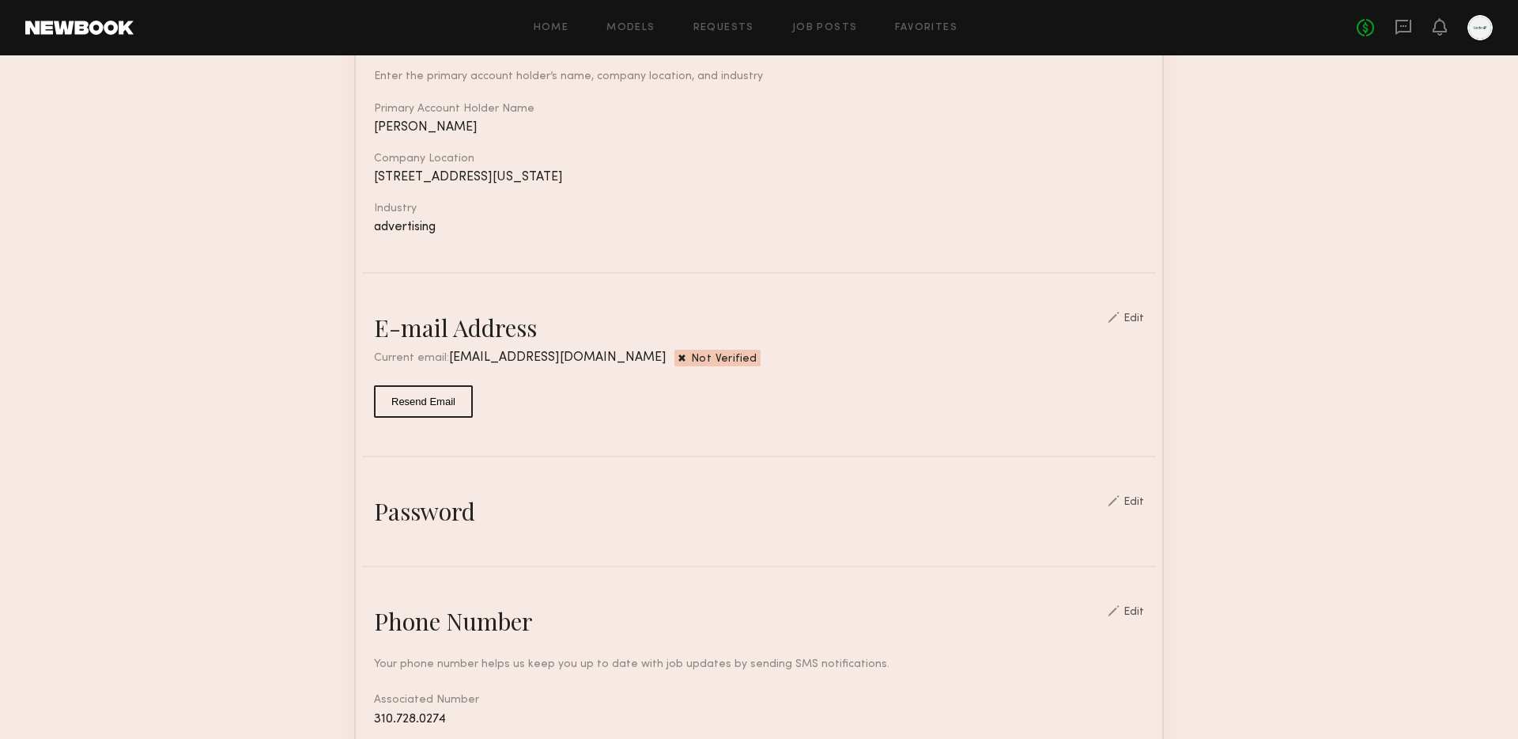
click at [1144, 312] on div "Edit" at bounding box center [1126, 318] width 36 height 13
click at [1066, 66] on div "Enter the primary account holder’s name, company location, and industry Primary…" at bounding box center [759, 141] width 770 height 185
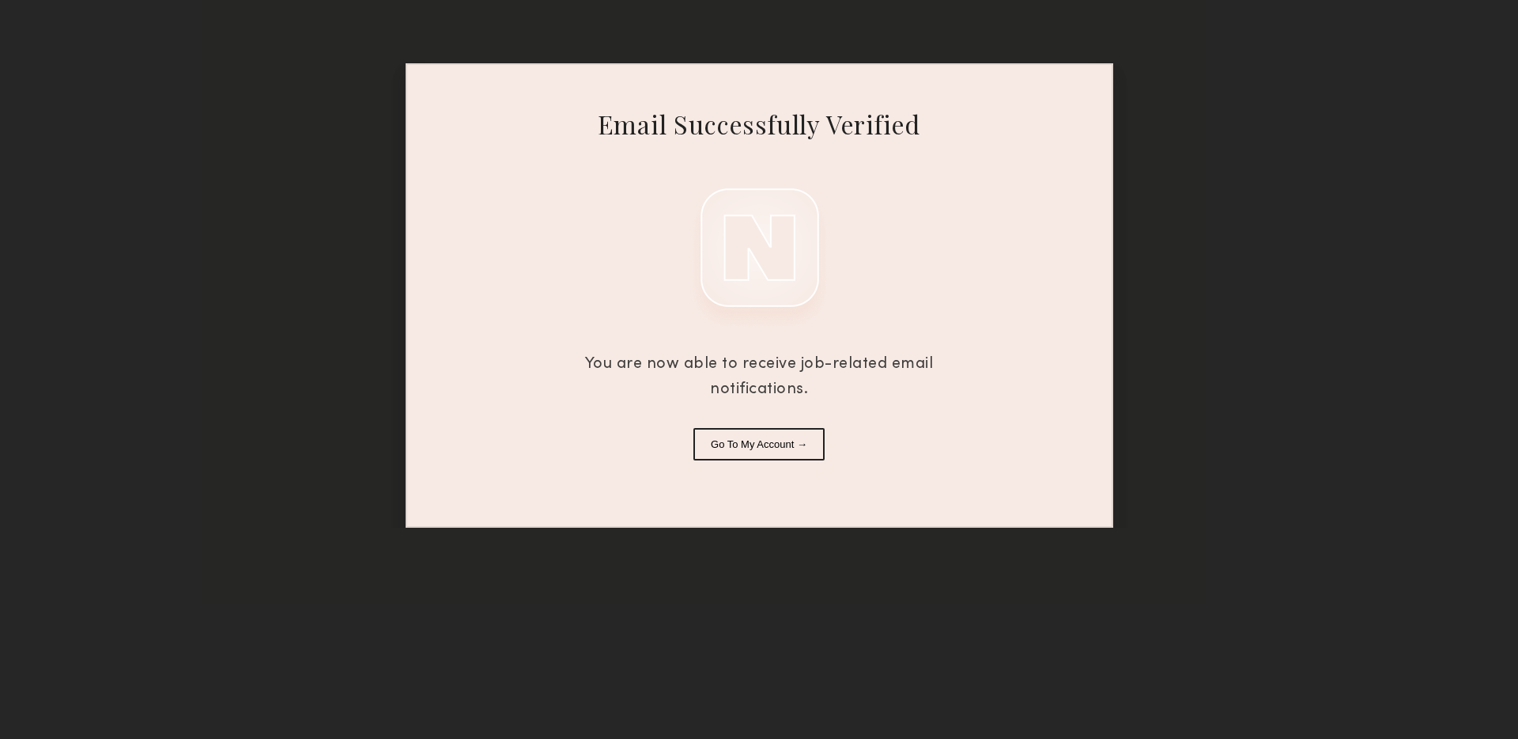
click at [760, 451] on button "Go To My Account →" at bounding box center [759, 444] width 131 height 32
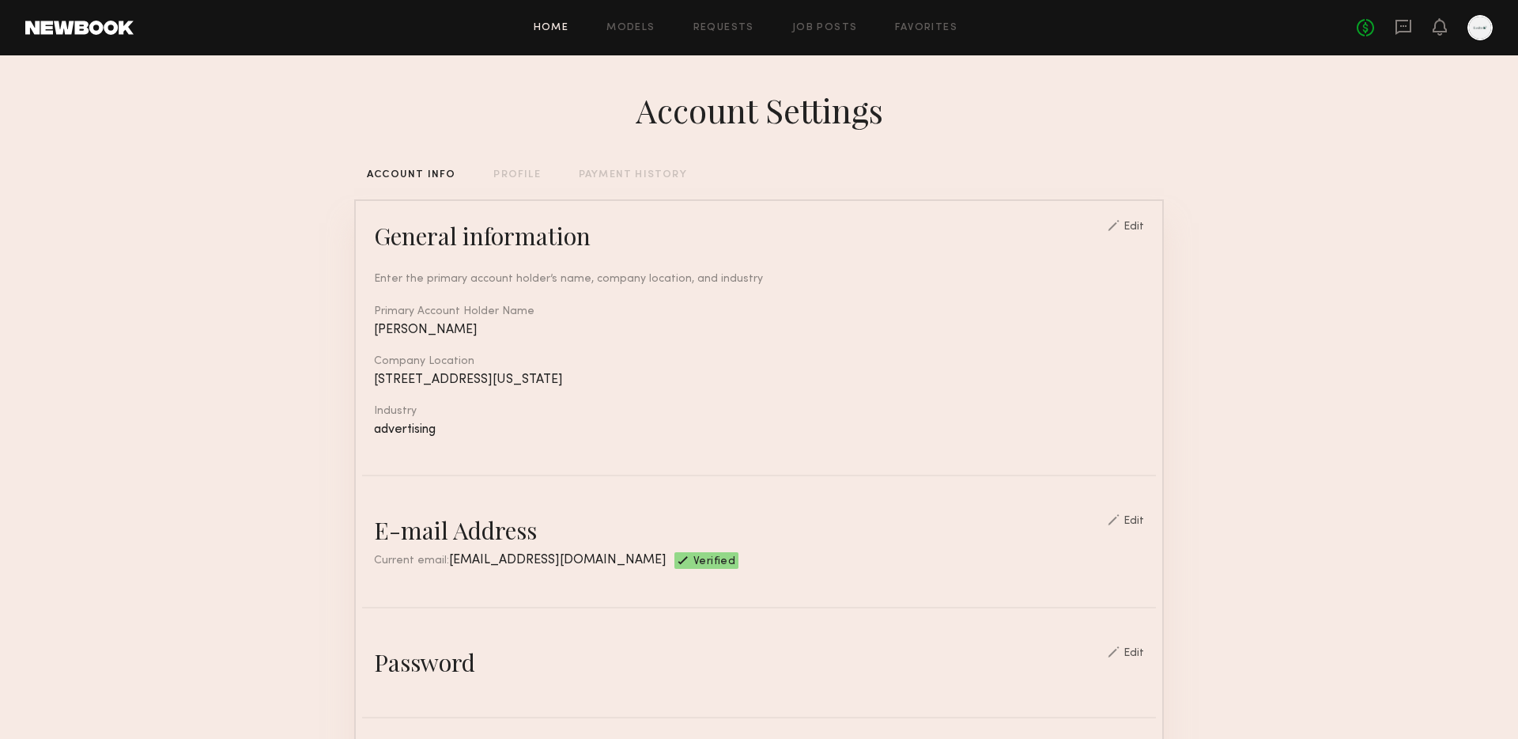
click at [562, 25] on link "Home" at bounding box center [552, 28] width 36 height 10
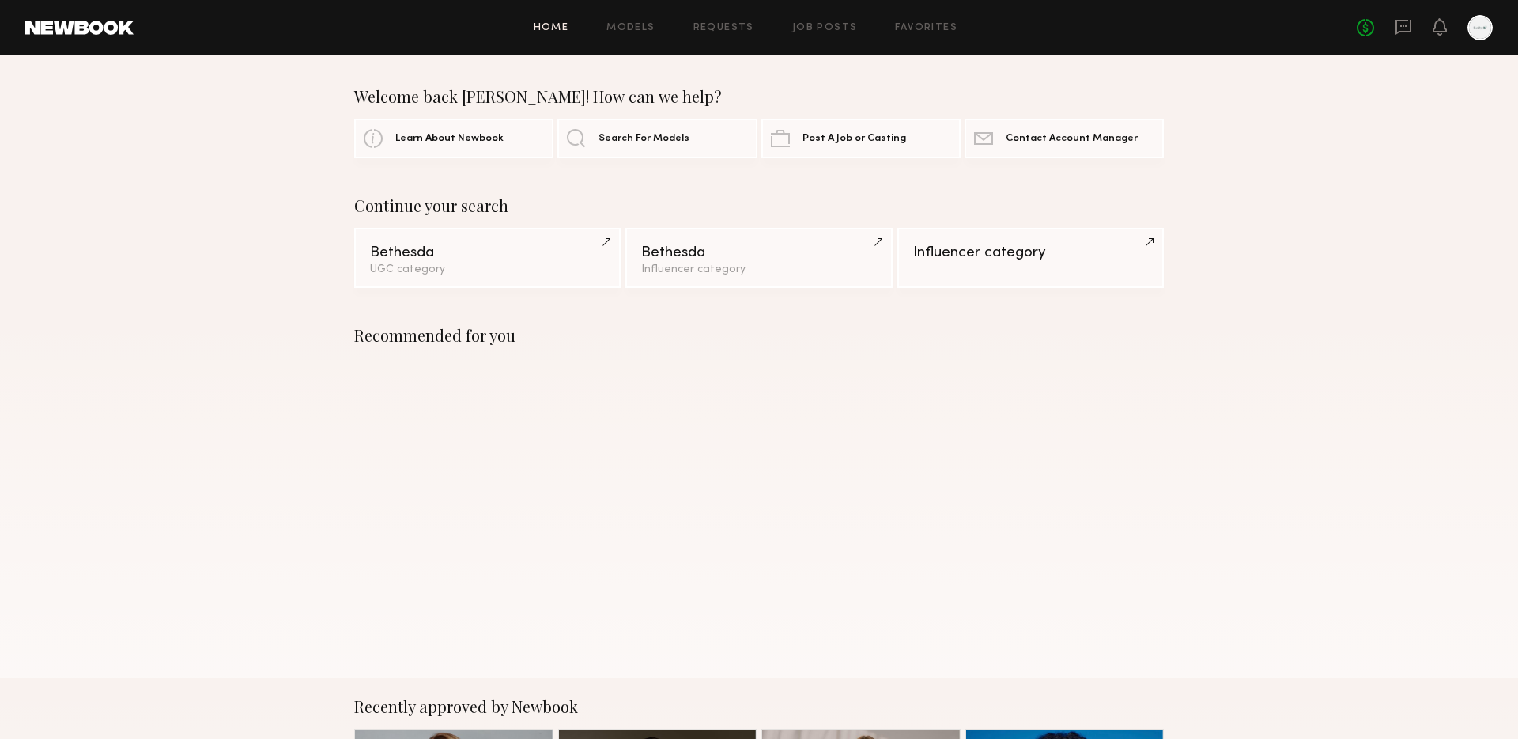
click at [634, 21] on div "Home Models Requests Job Posts Favorites Sign Out No fees up to $5,000" at bounding box center [814, 27] width 1360 height 25
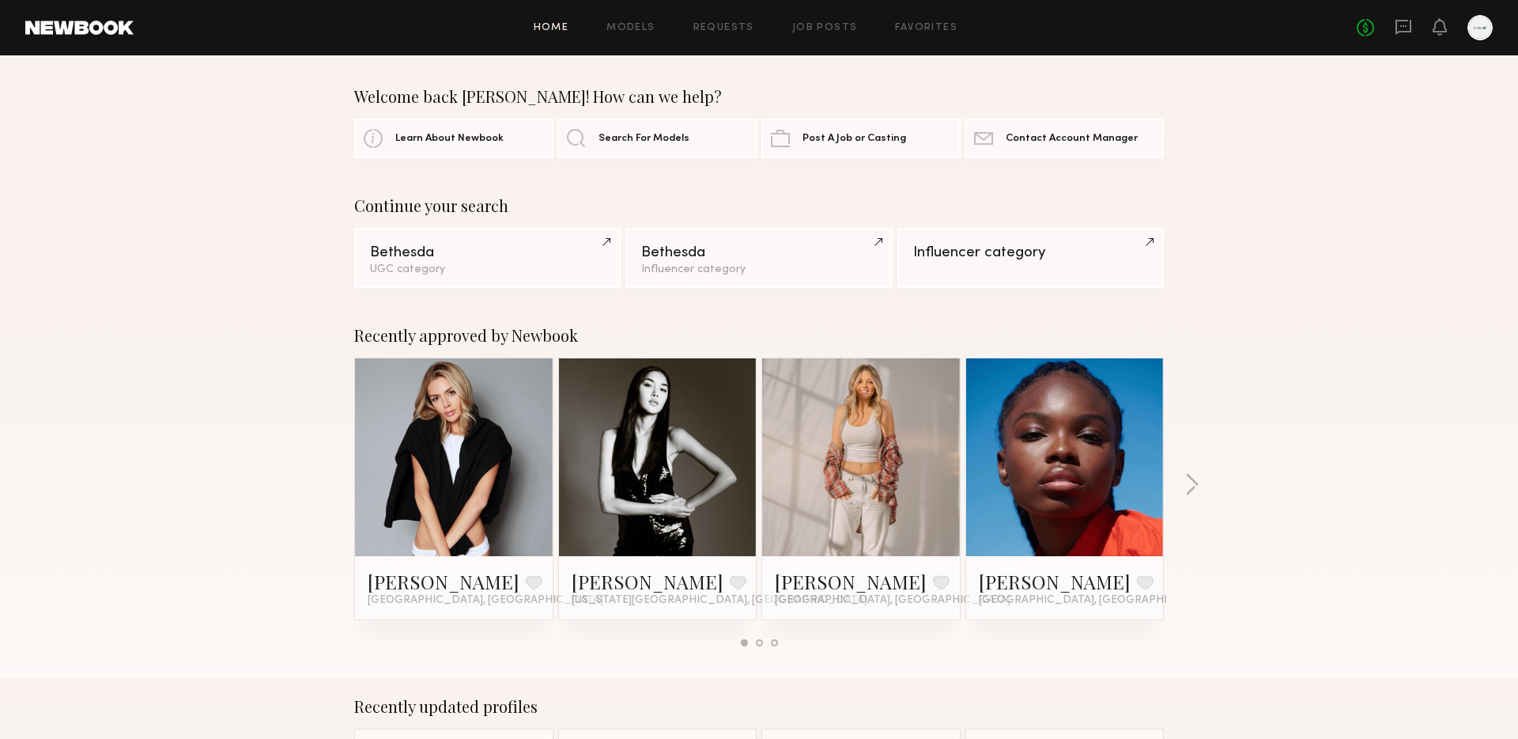
click at [629, 47] on header "Home Models Requests Job Posts Favorites Sign Out No fees up to $5,000" at bounding box center [759, 27] width 1518 height 55
click at [629, 43] on header "Home Models Requests Job Posts Favorites Sign Out No fees up to $5,000" at bounding box center [759, 27] width 1518 height 55
click at [626, 28] on link "Models" at bounding box center [631, 28] width 48 height 10
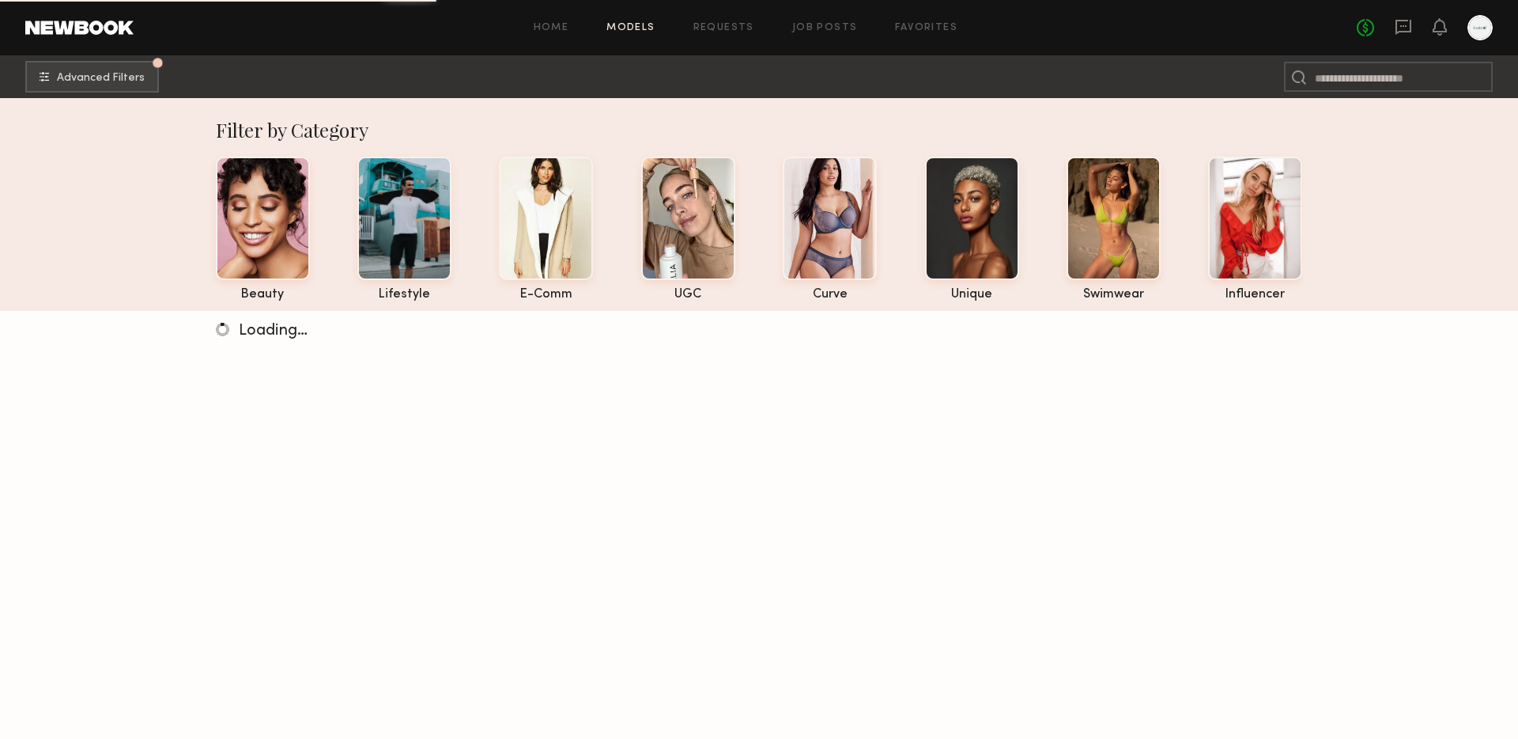
click at [1208, 247] on div "beauty lifestyle e-comm UGC curve unique swimwear influencer" at bounding box center [747, 225] width 1113 height 153
click at [1237, 239] on div at bounding box center [1255, 216] width 94 height 123
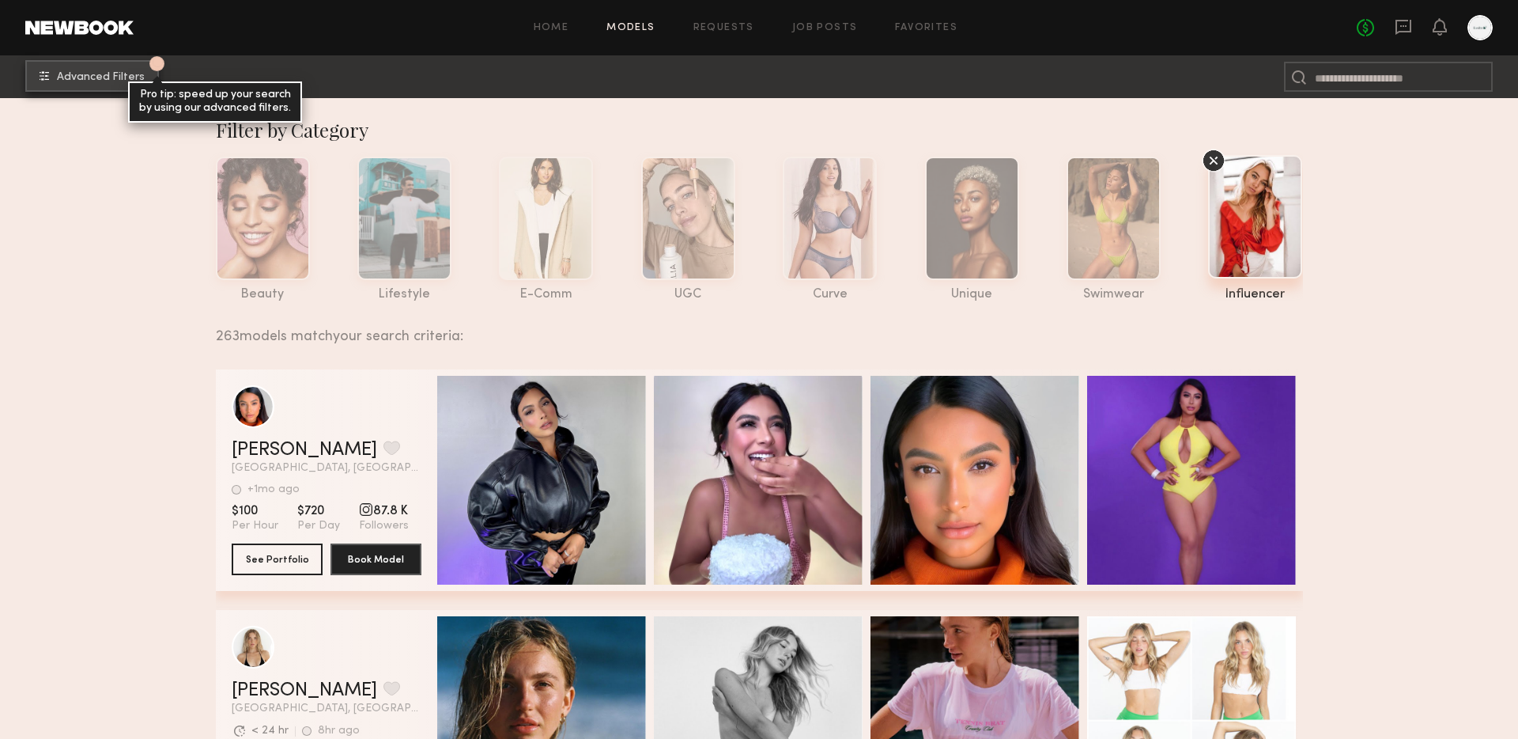
click at [78, 72] on span "Advanced Filters" at bounding box center [101, 77] width 88 height 11
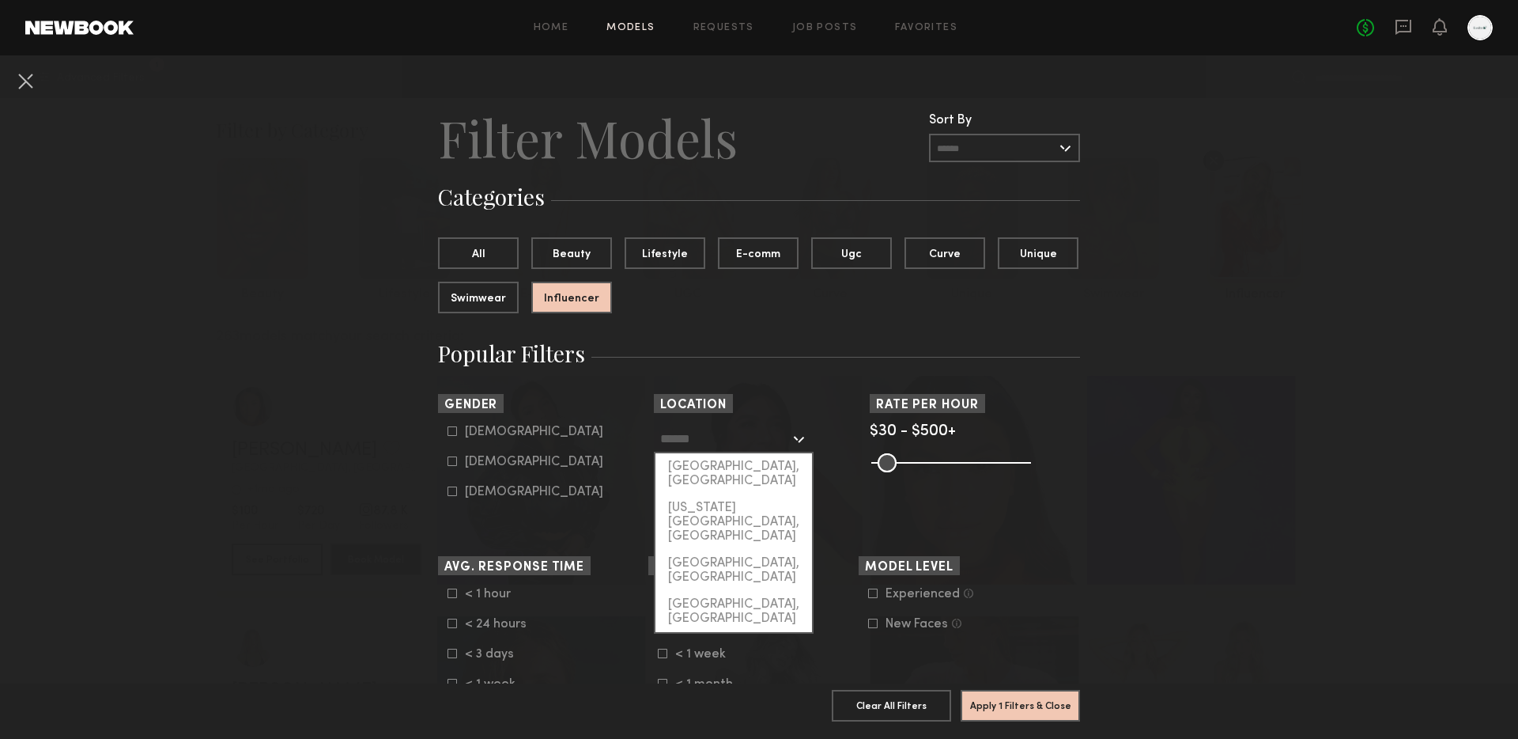
click at [705, 434] on input "text" at bounding box center [725, 438] width 130 height 27
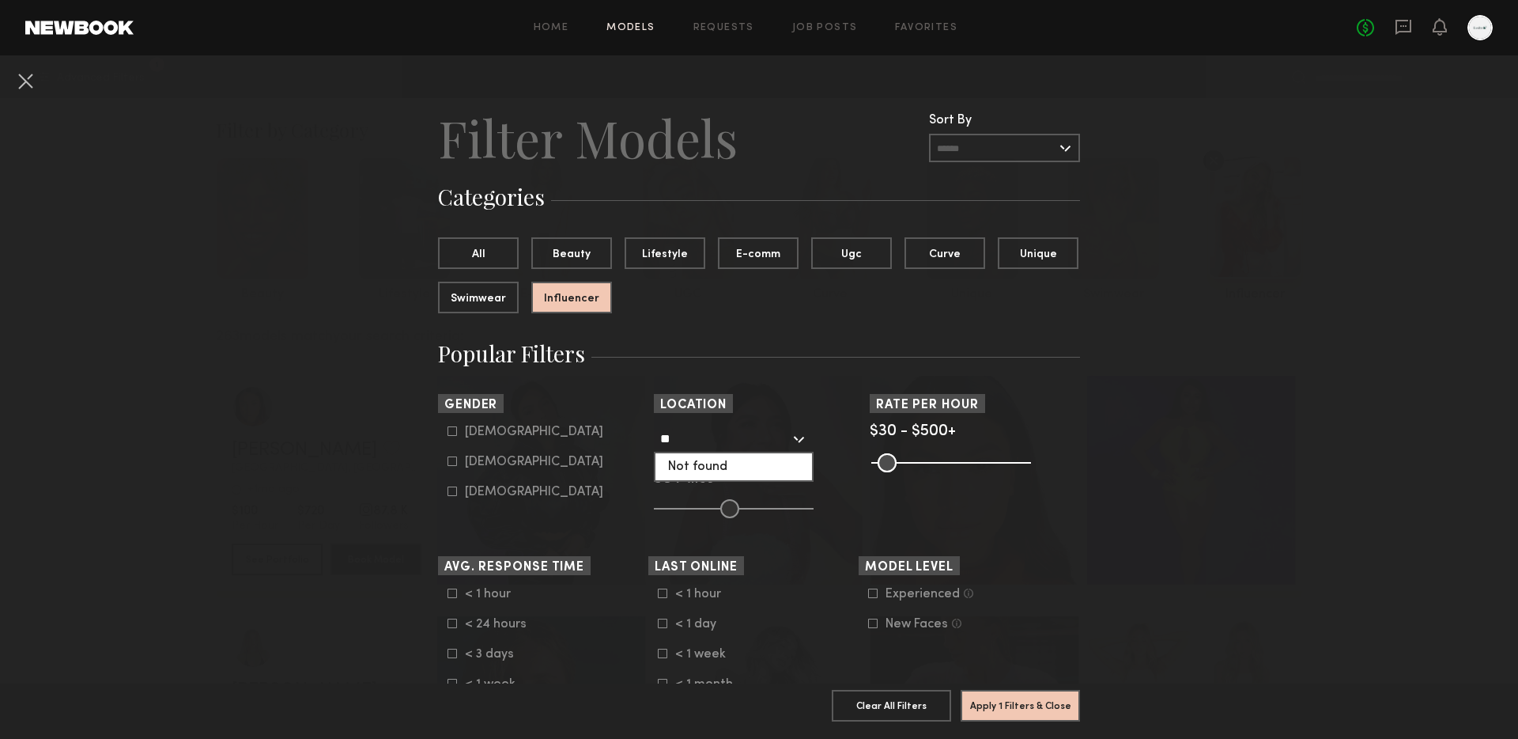
type input "*"
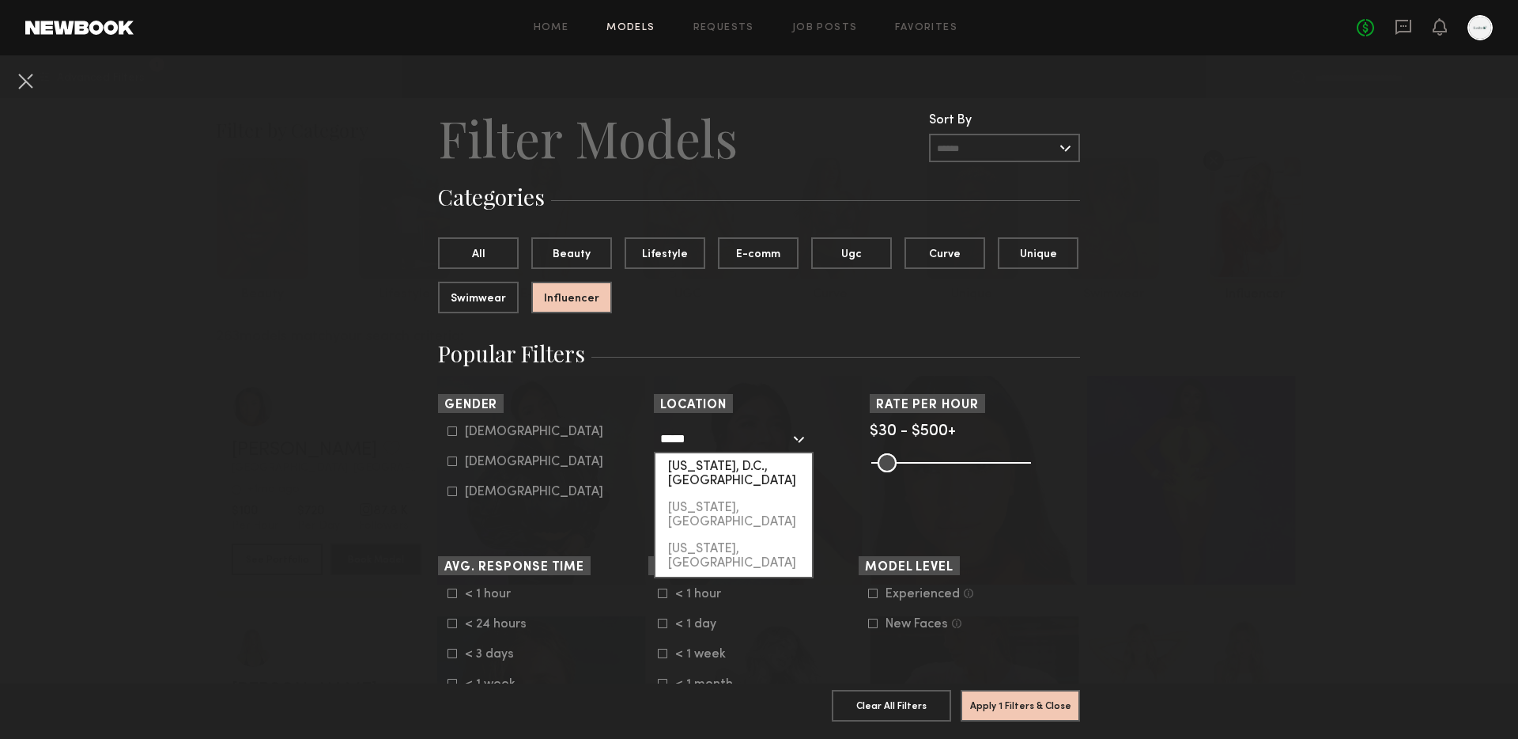
click at [728, 475] on div "[US_STATE], D.C., [GEOGRAPHIC_DATA]" at bounding box center [734, 473] width 157 height 41
type input "**********"
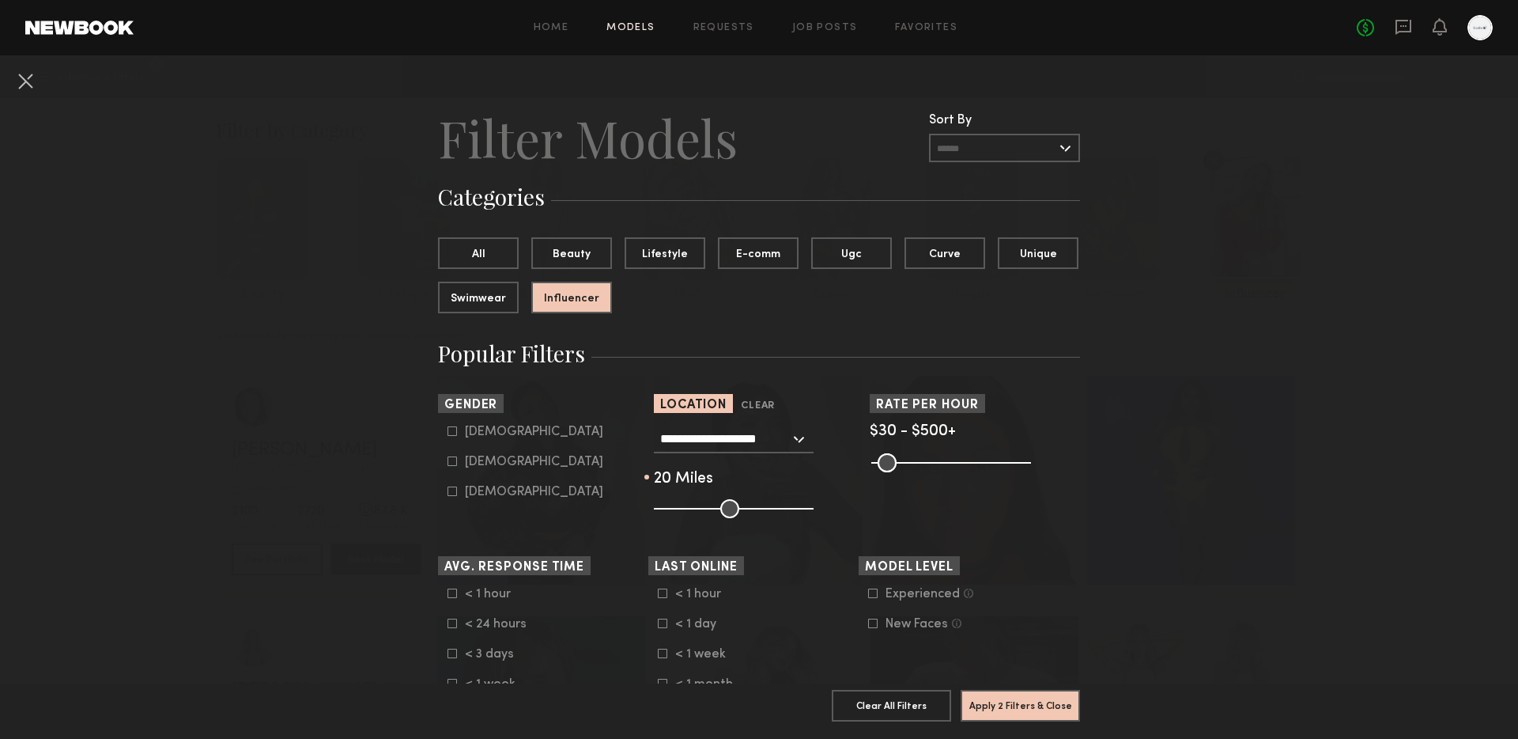
drag, startPoint x: 734, startPoint y: 510, endPoint x: 687, endPoint y: 510, distance: 46.7
type input "**"
click at [687, 510] on input "range" at bounding box center [734, 508] width 160 height 19
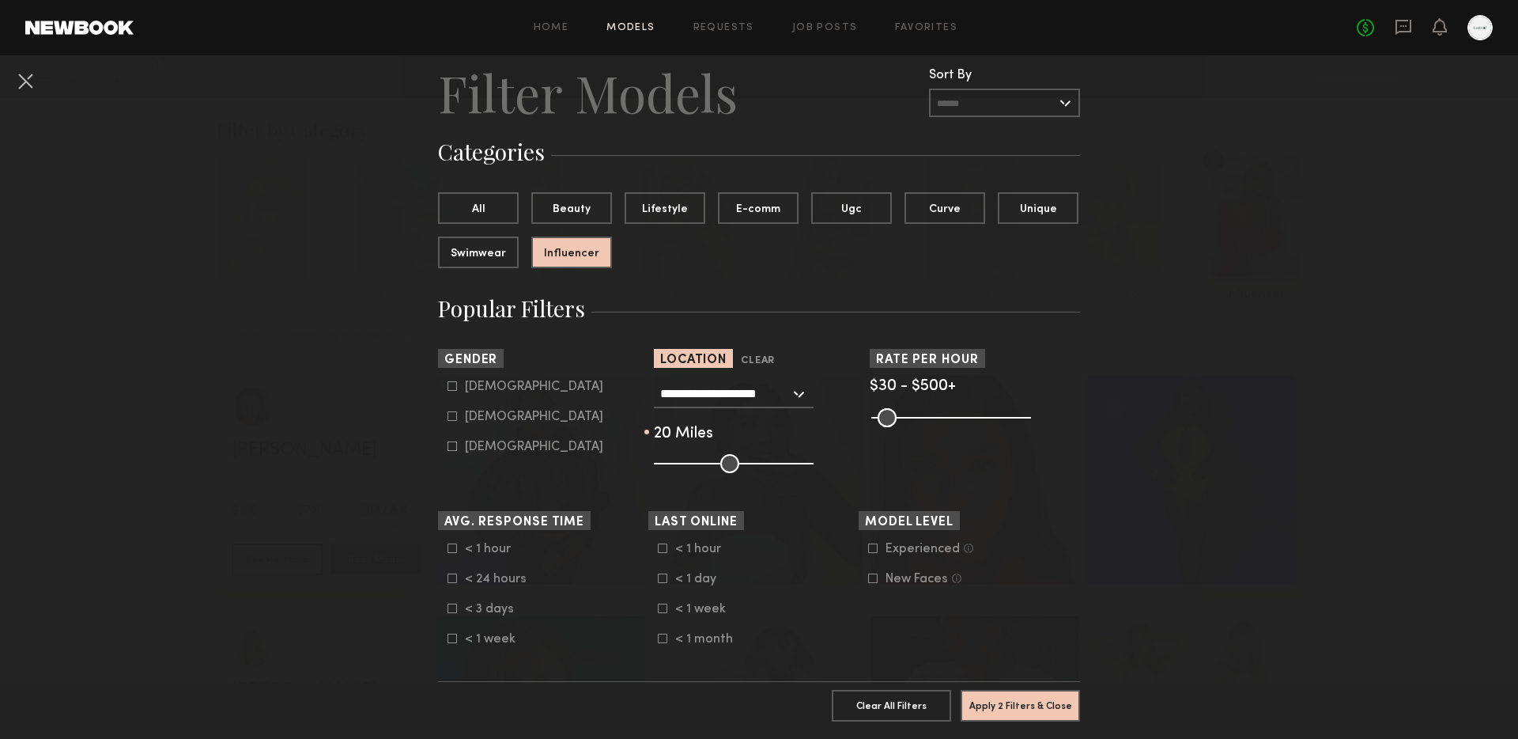
scroll to position [50, 0]
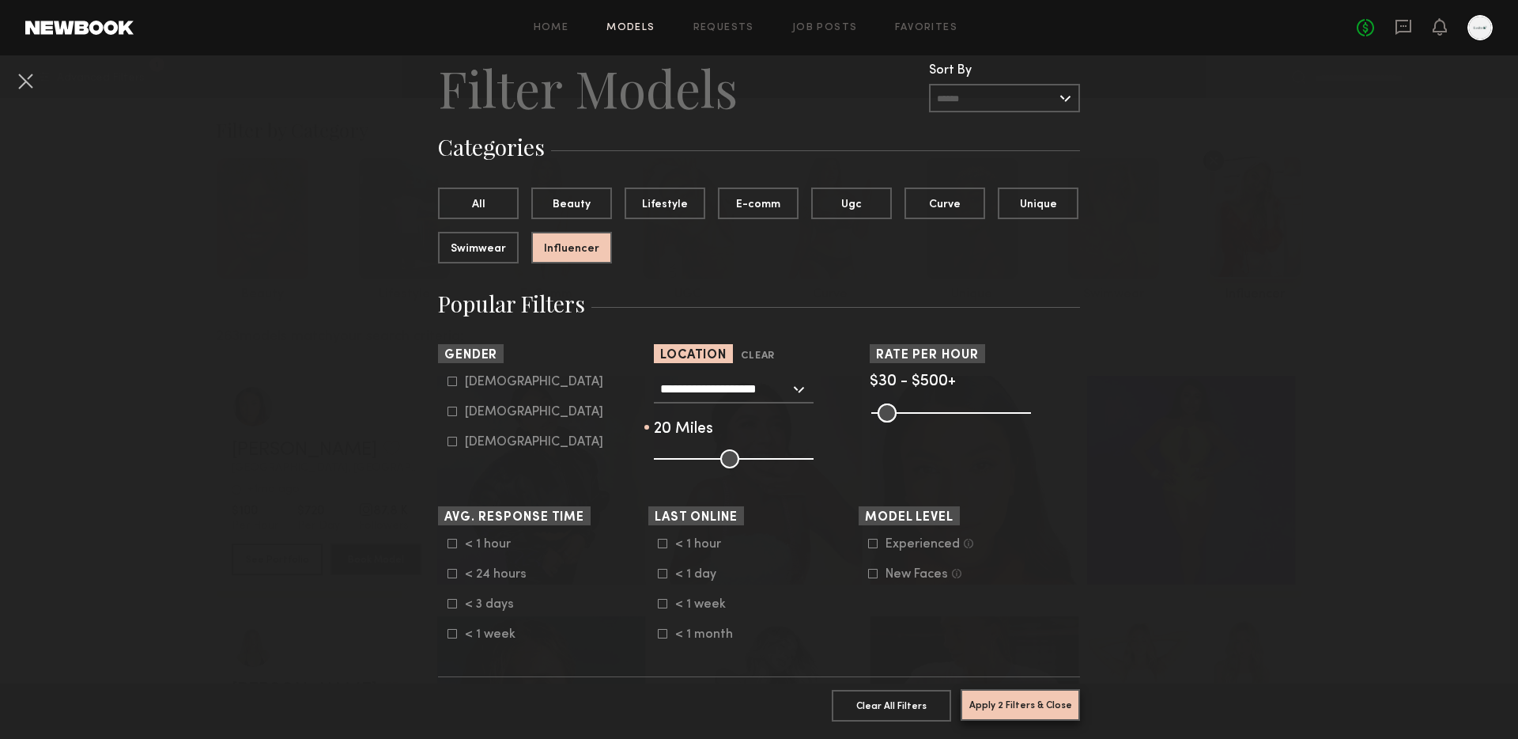
click at [985, 698] on button "Apply 2 Filters & Close" at bounding box center [1020, 705] width 119 height 32
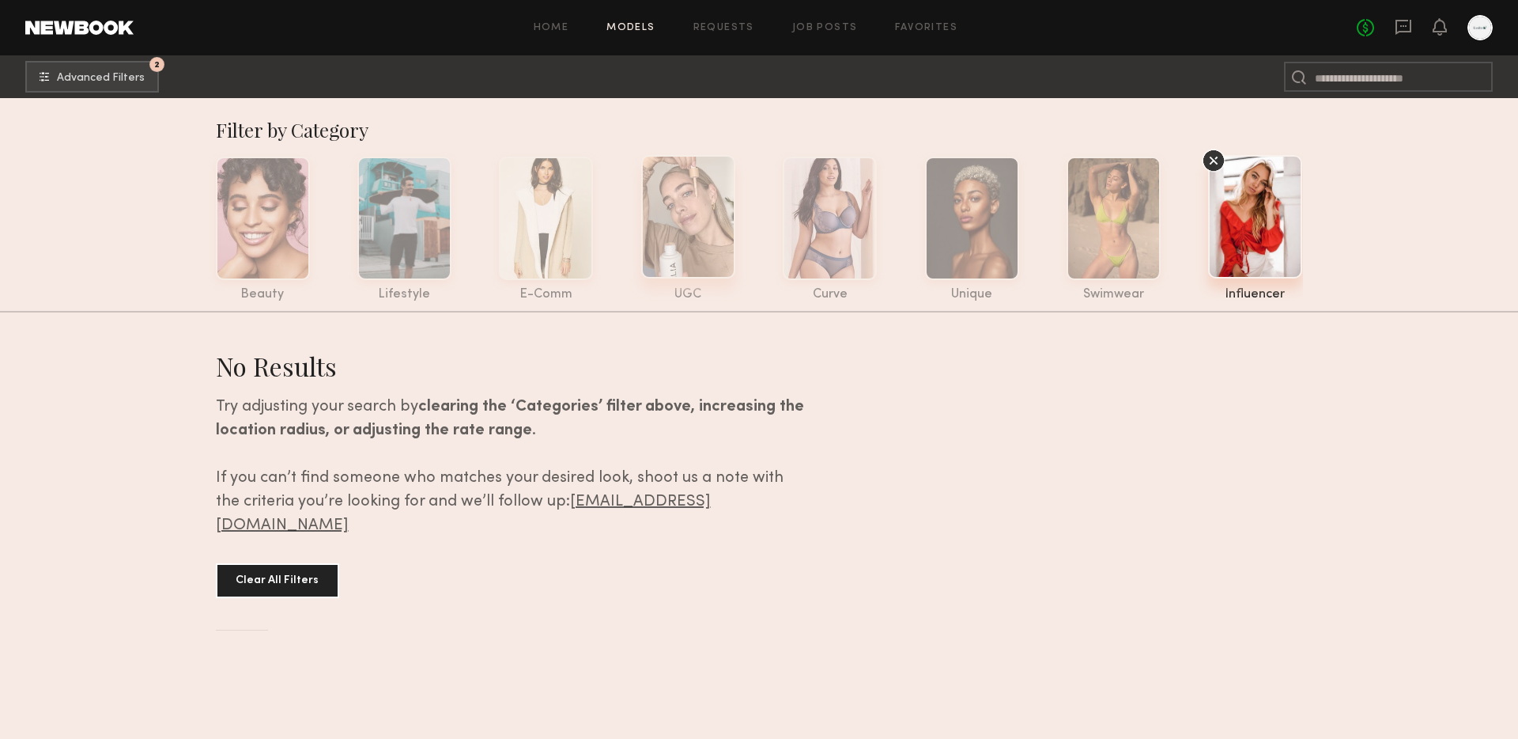
click at [679, 248] on div at bounding box center [688, 216] width 94 height 123
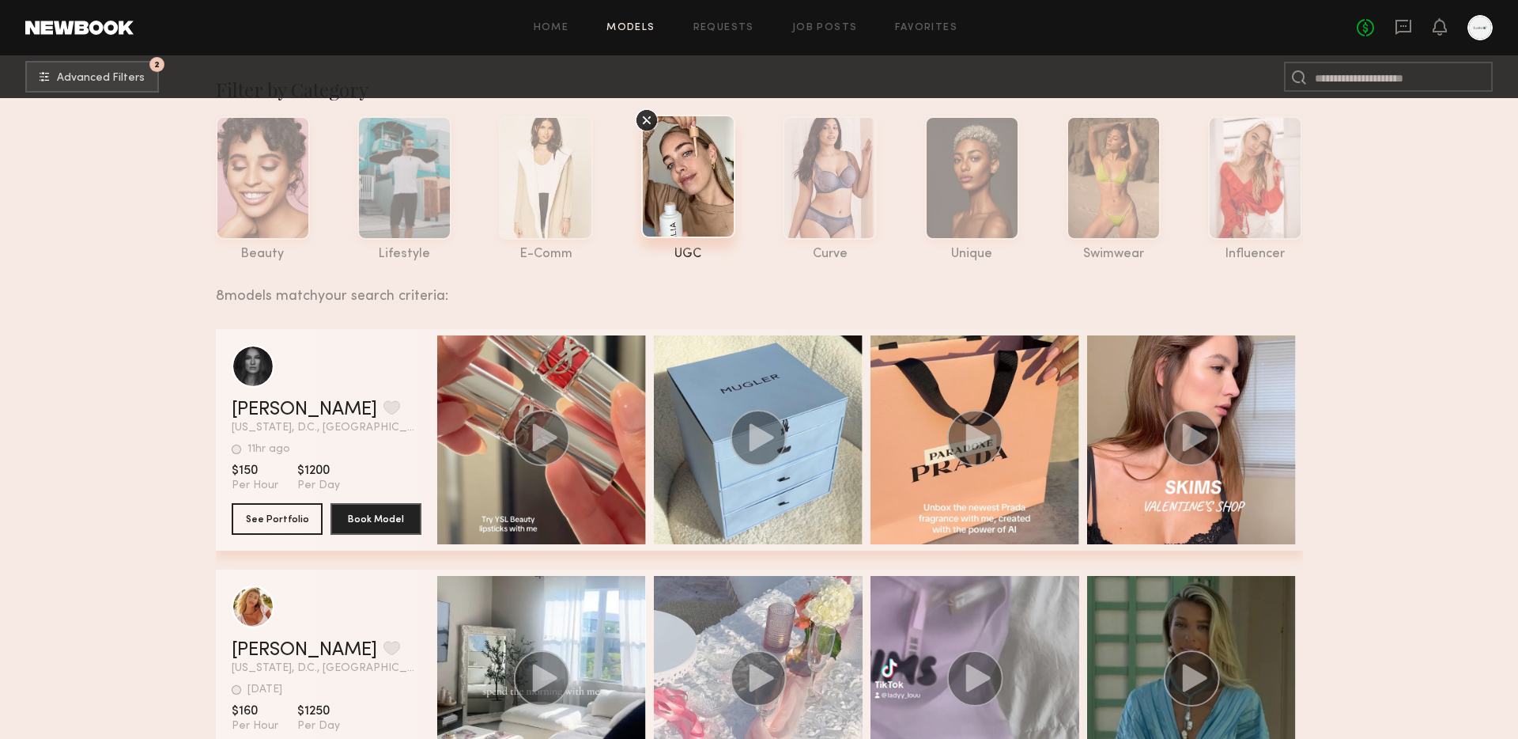
scroll to position [43, 0]
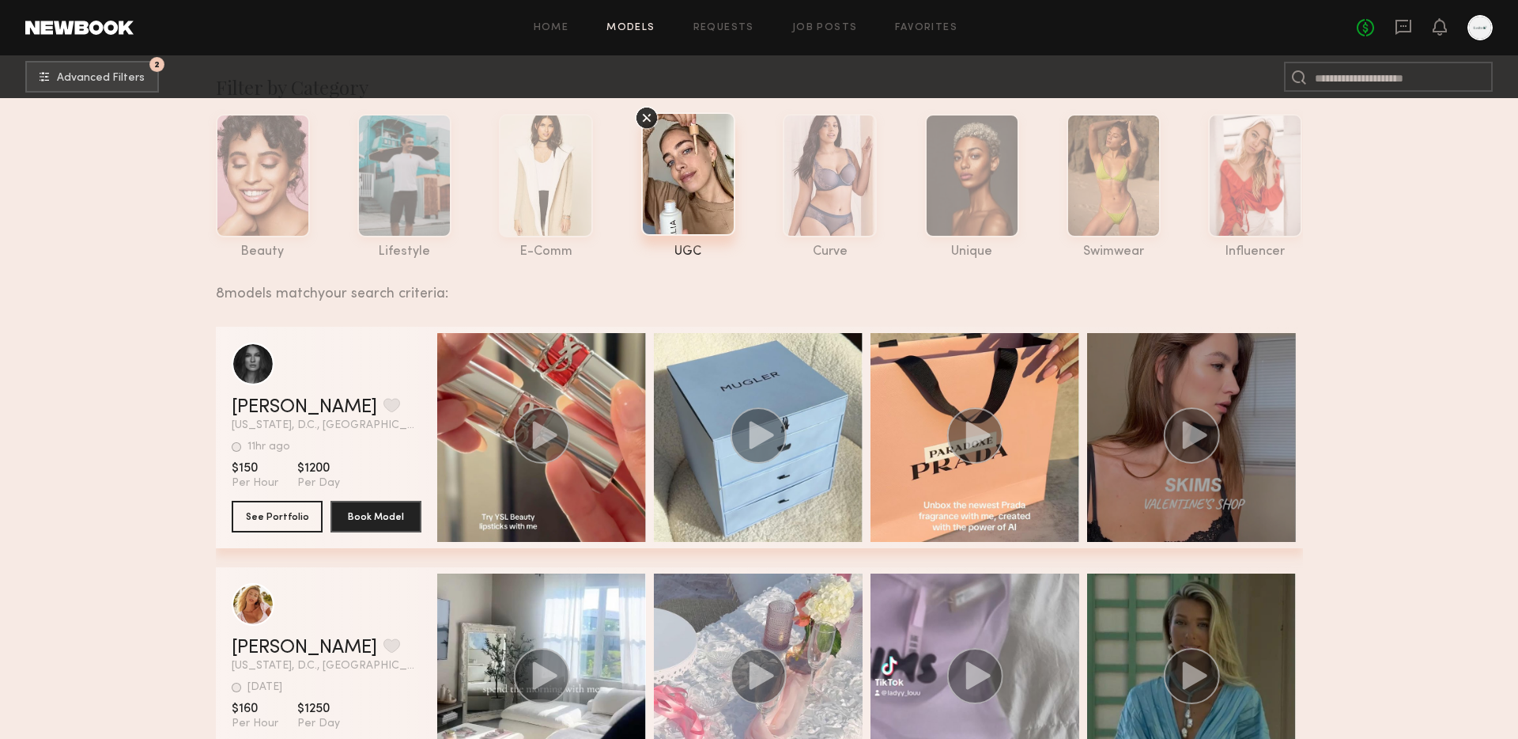
click at [1193, 432] on icon "grid" at bounding box center [1194, 435] width 25 height 28
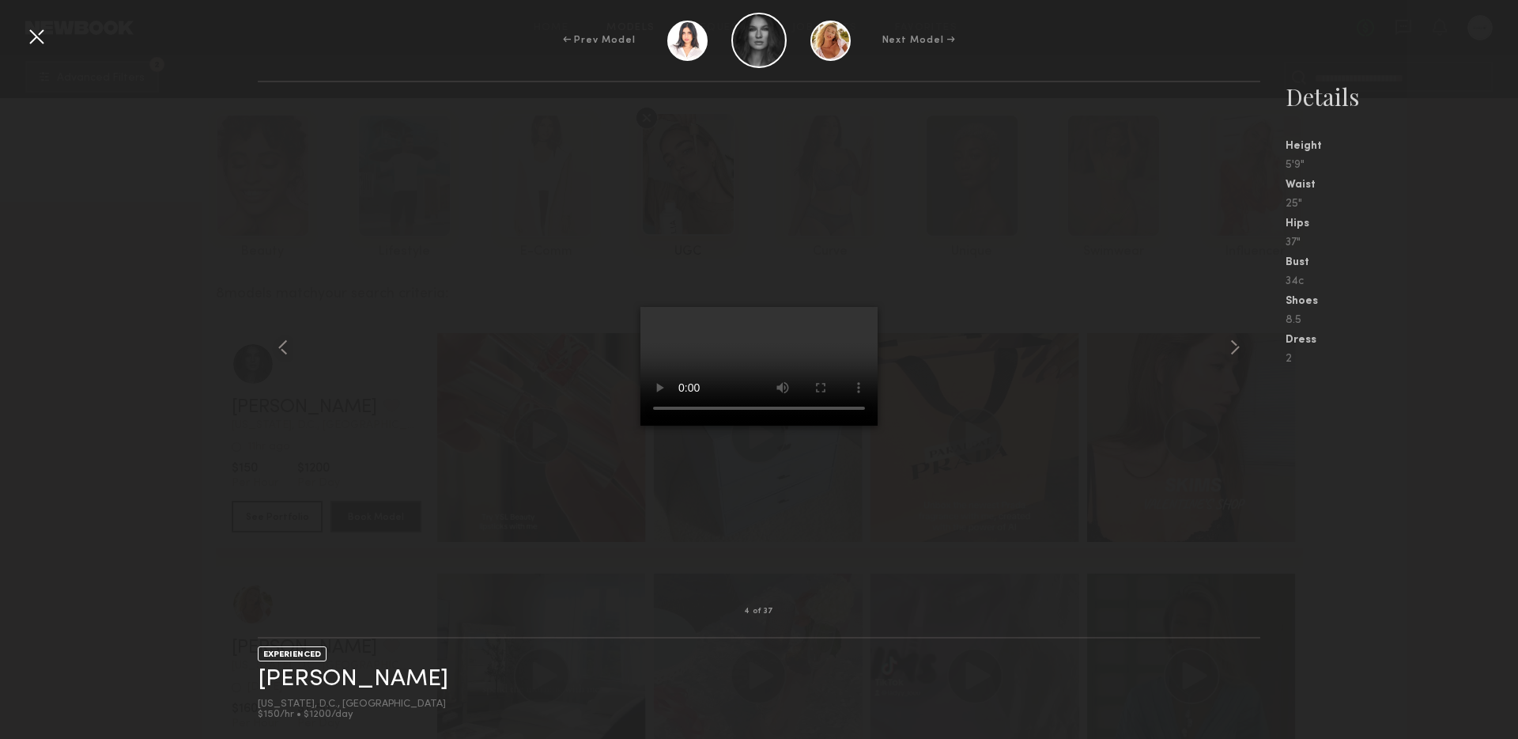
click at [527, 473] on div at bounding box center [759, 347] width 1002 height 478
click at [39, 39] on div at bounding box center [36, 36] width 25 height 25
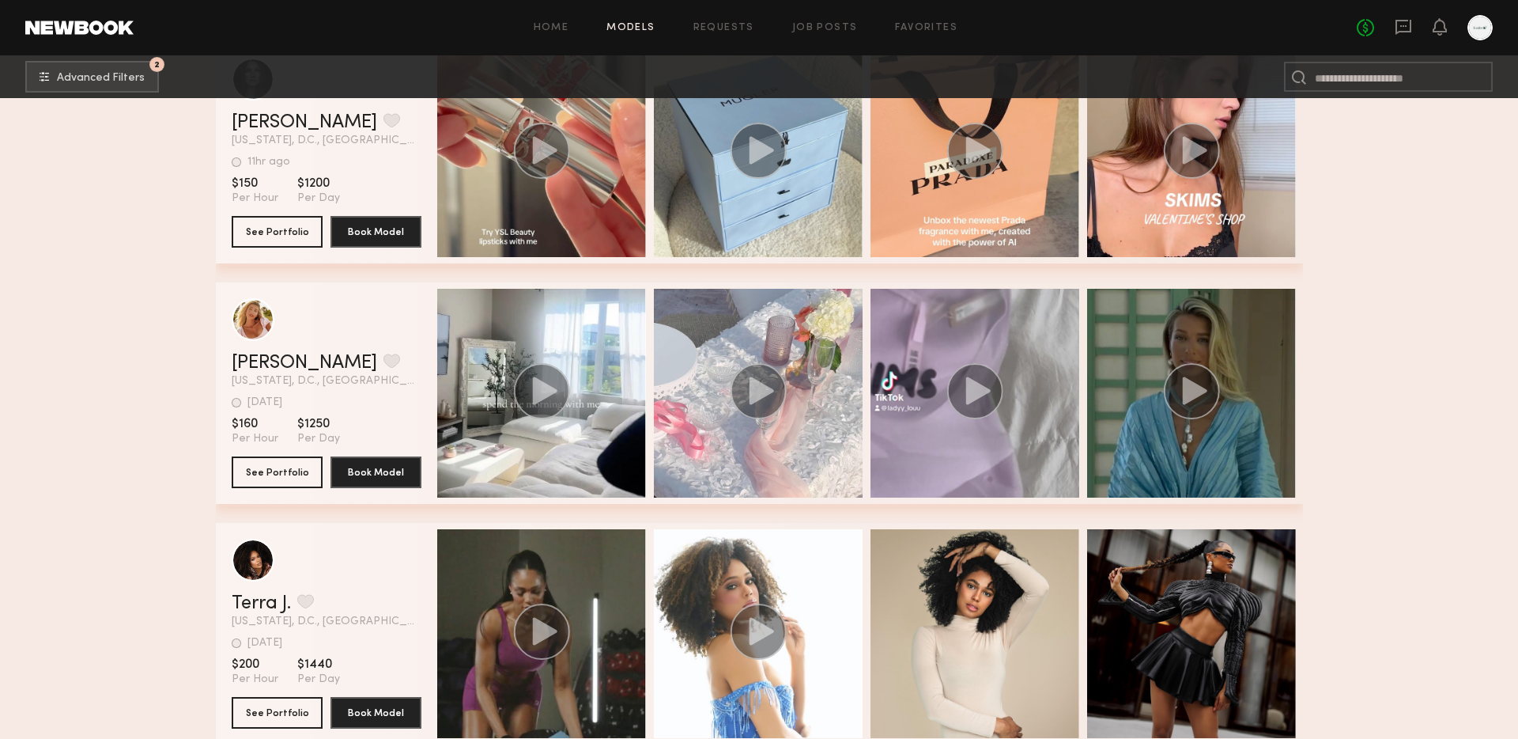
scroll to position [335, 0]
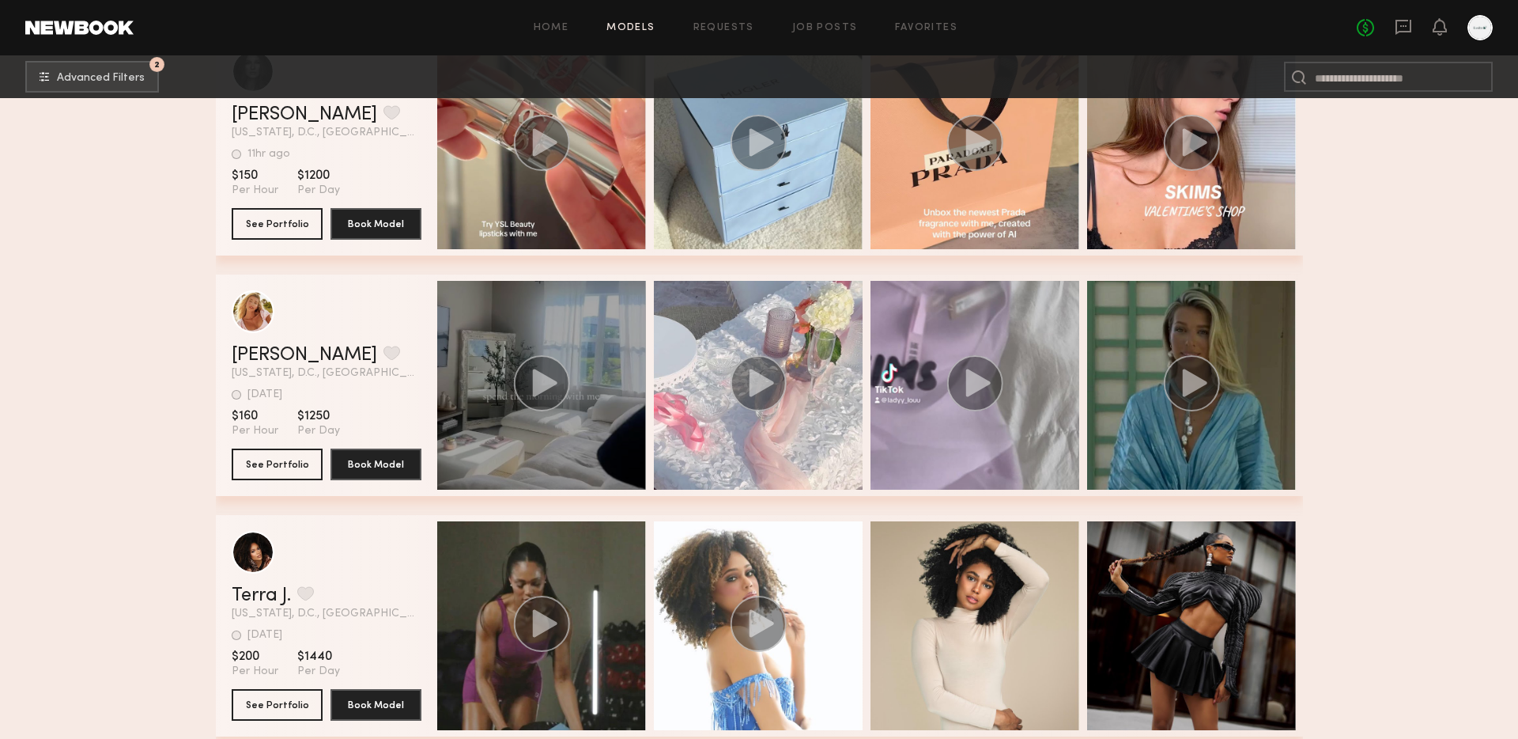
click at [584, 439] on div "grid" at bounding box center [541, 385] width 209 height 209
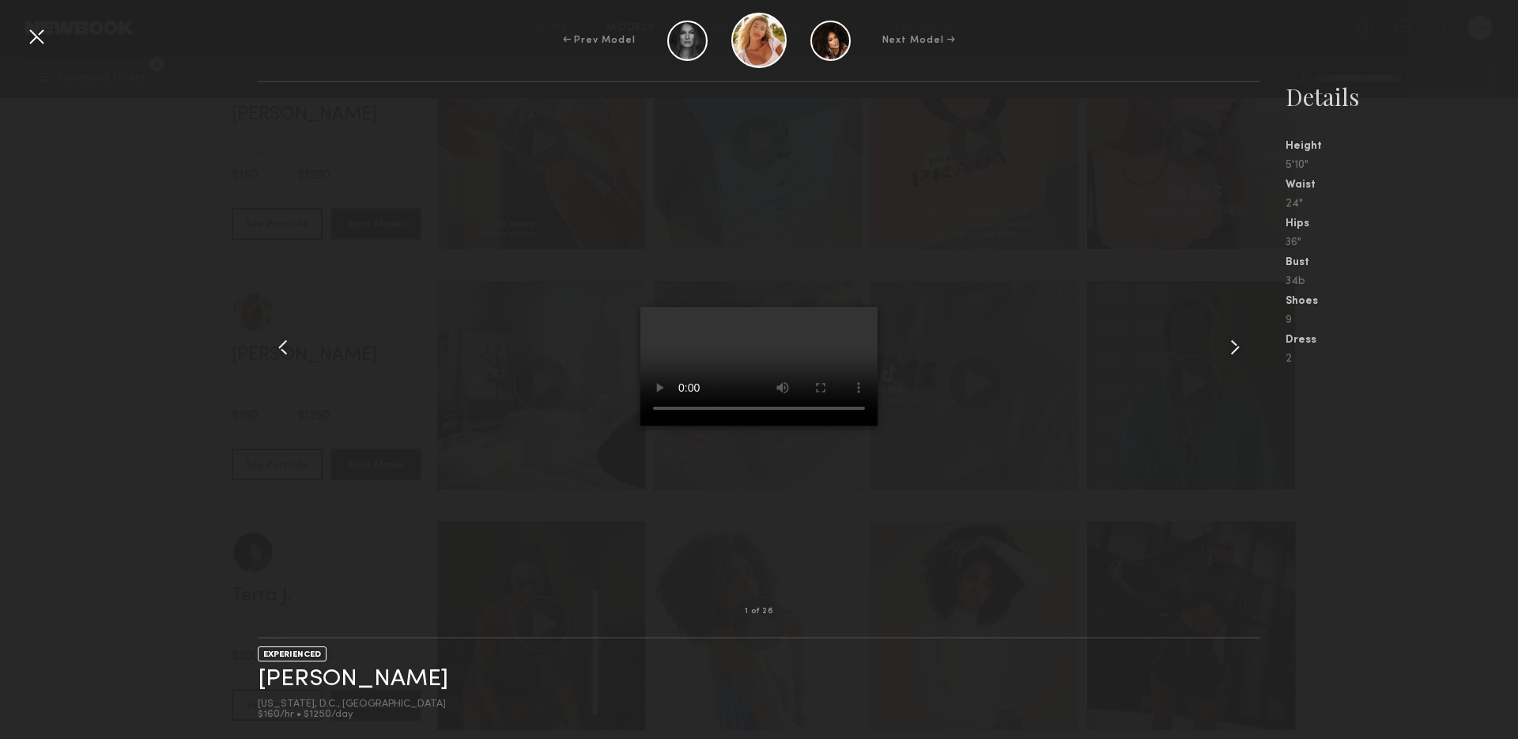
click at [1246, 356] on common-icon at bounding box center [1235, 347] width 25 height 25
click at [1219, 359] on div at bounding box center [759, 347] width 1002 height 478
click at [1229, 346] on common-icon at bounding box center [1235, 347] width 25 height 25
click at [1240, 348] on common-icon at bounding box center [1235, 347] width 25 height 25
click at [1233, 350] on common-icon at bounding box center [1235, 347] width 25 height 25
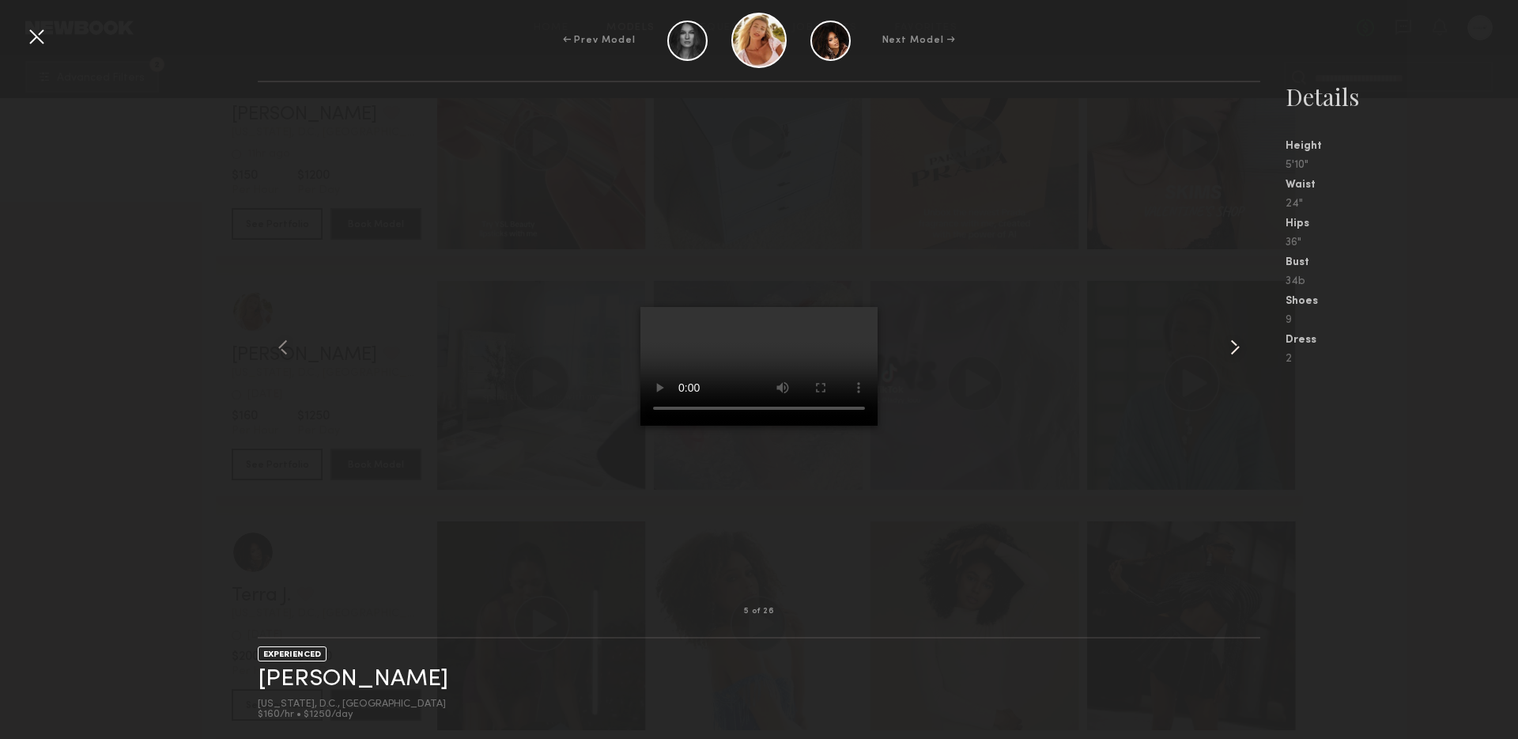
click at [1232, 348] on common-icon at bounding box center [1235, 347] width 25 height 25
click at [969, 340] on div at bounding box center [759, 347] width 1002 height 478
click at [35, 35] on div at bounding box center [36, 36] width 25 height 25
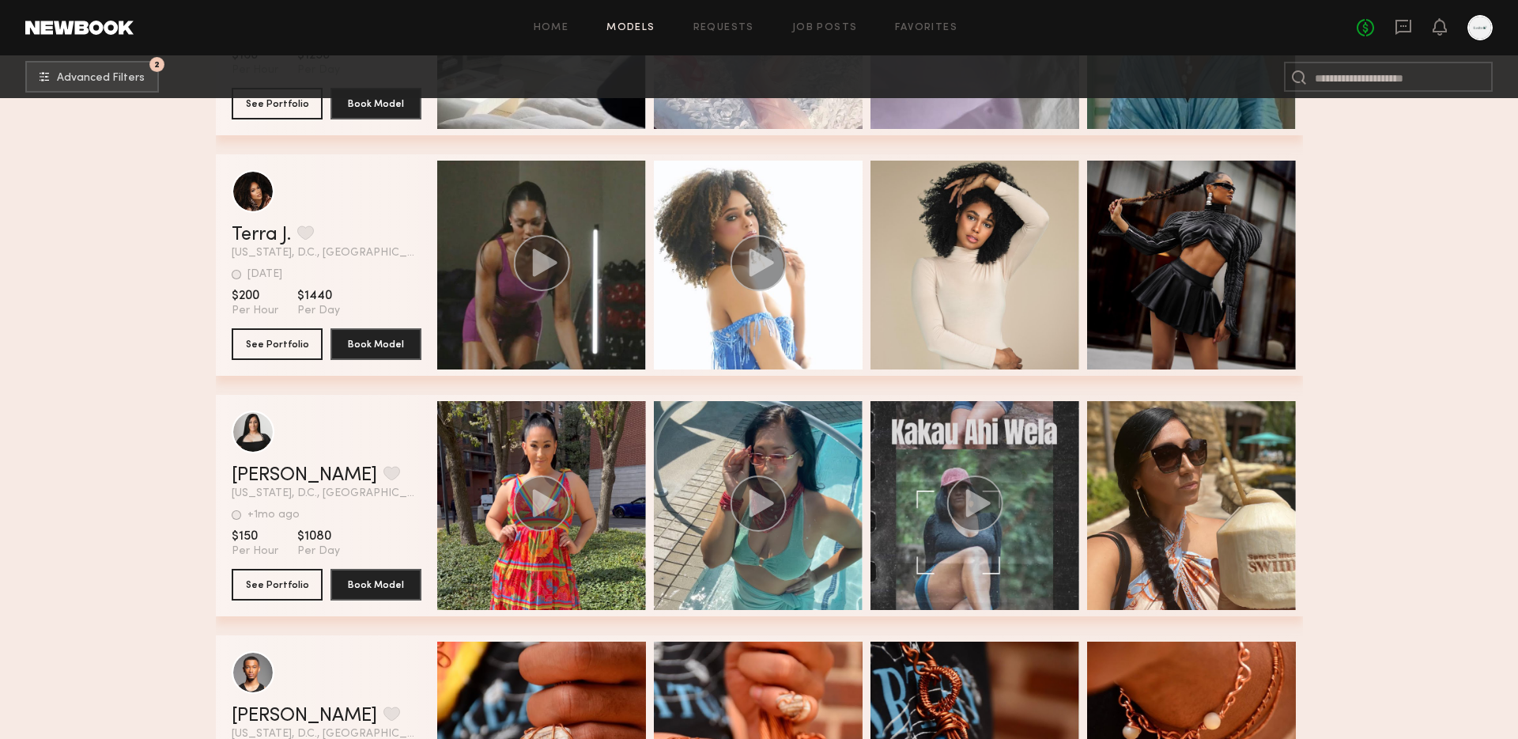
scroll to position [698, 0]
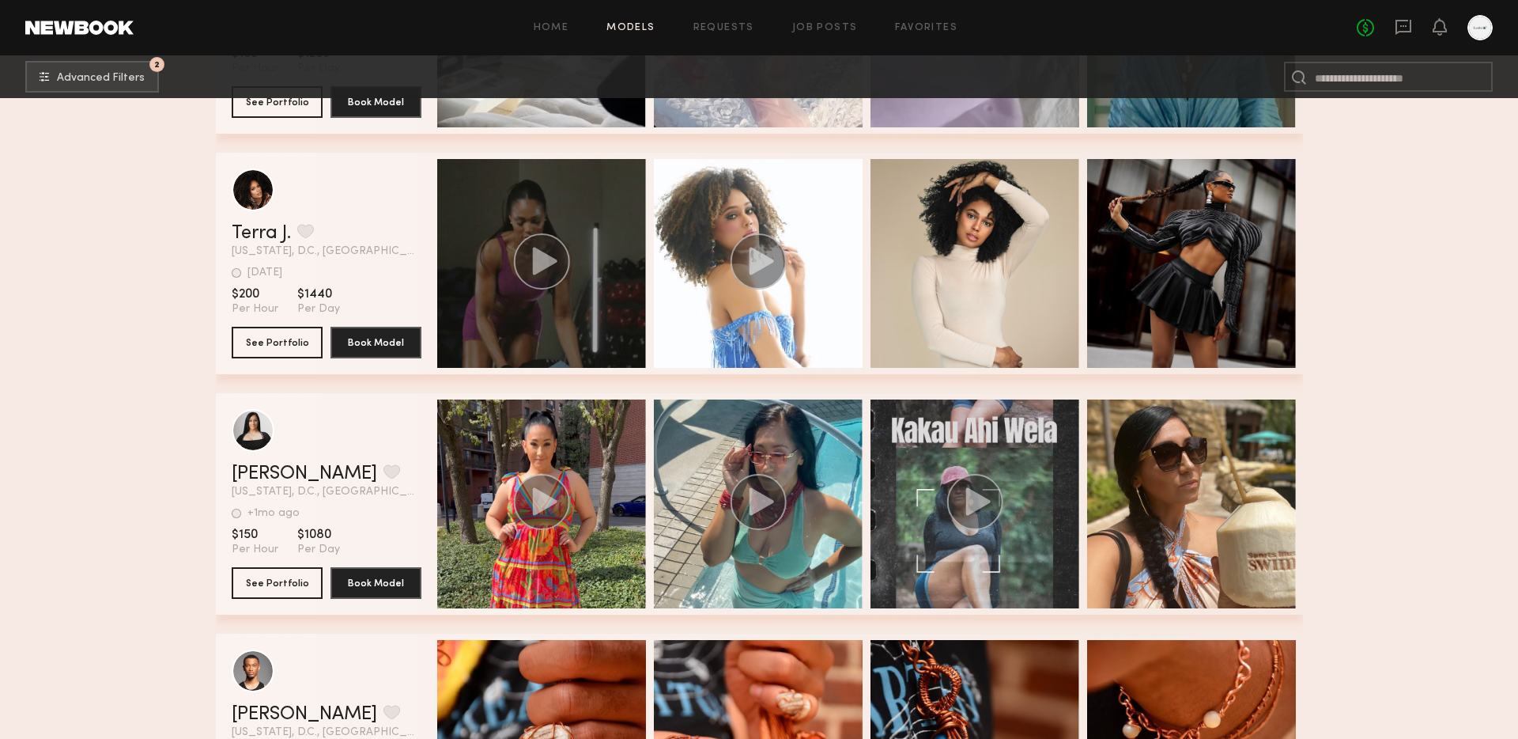
click at [540, 308] on div "grid" at bounding box center [541, 263] width 209 height 209
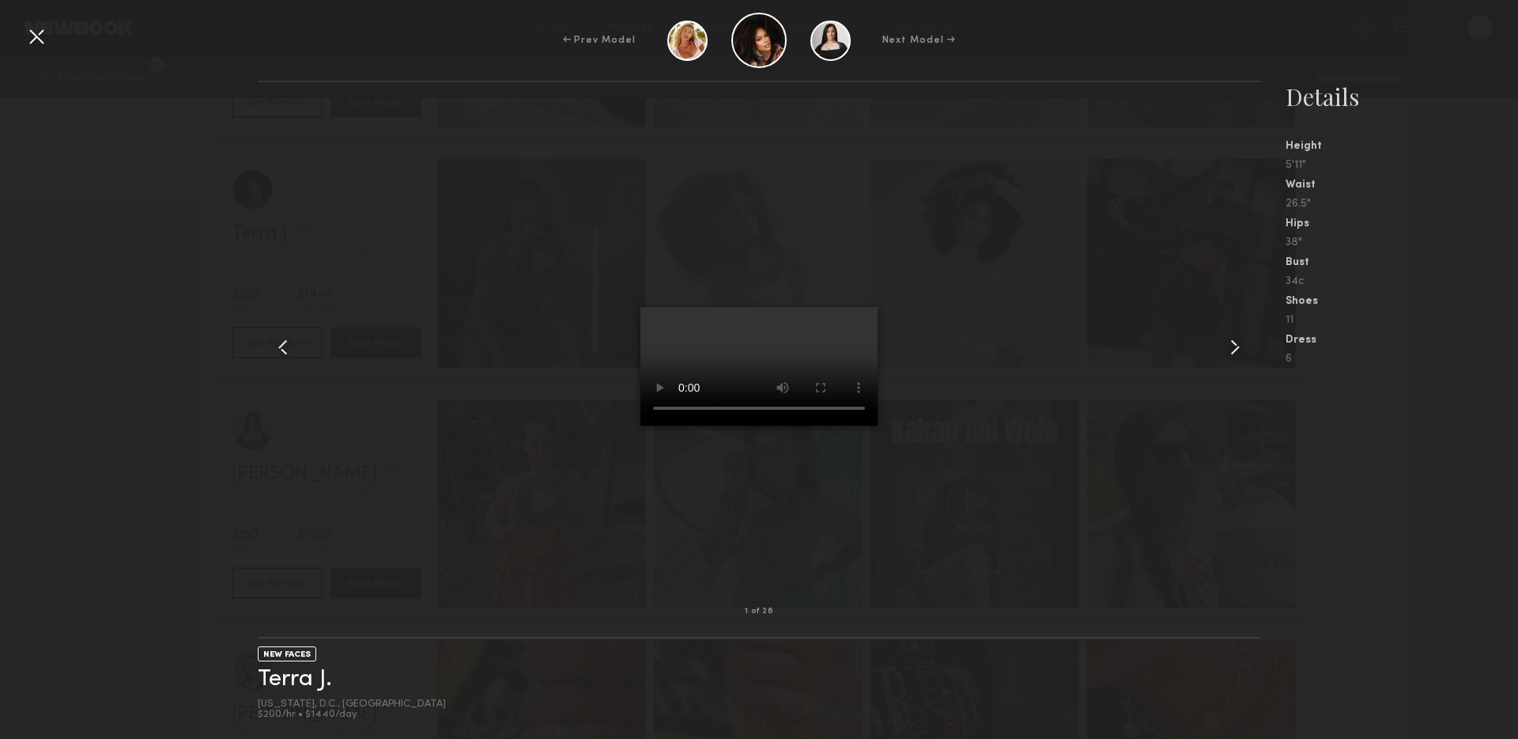
click at [1234, 343] on common-icon at bounding box center [1235, 347] width 25 height 25
click at [997, 346] on div at bounding box center [759, 347] width 1002 height 478
click at [39, 24] on div at bounding box center [36, 36] width 25 height 25
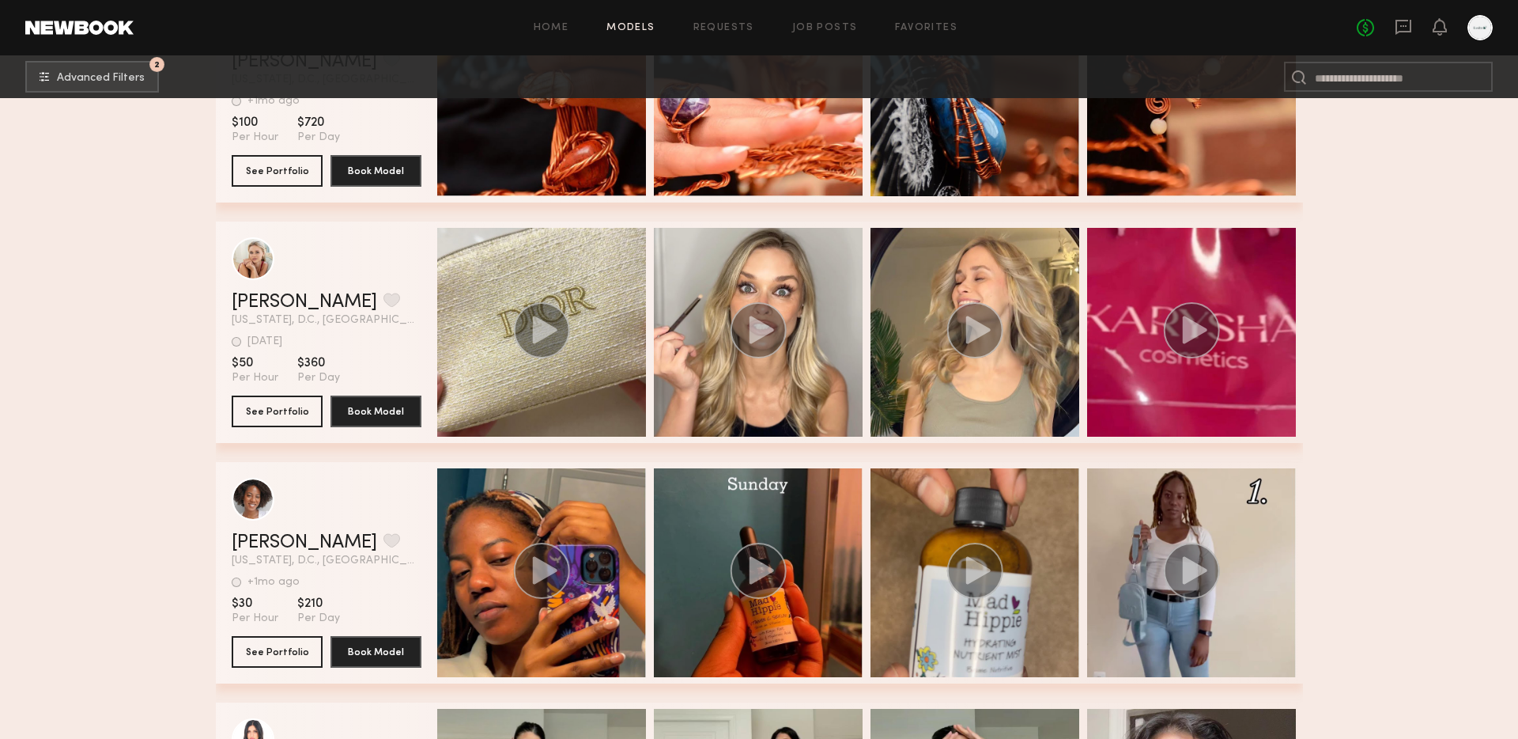
scroll to position [1341, 0]
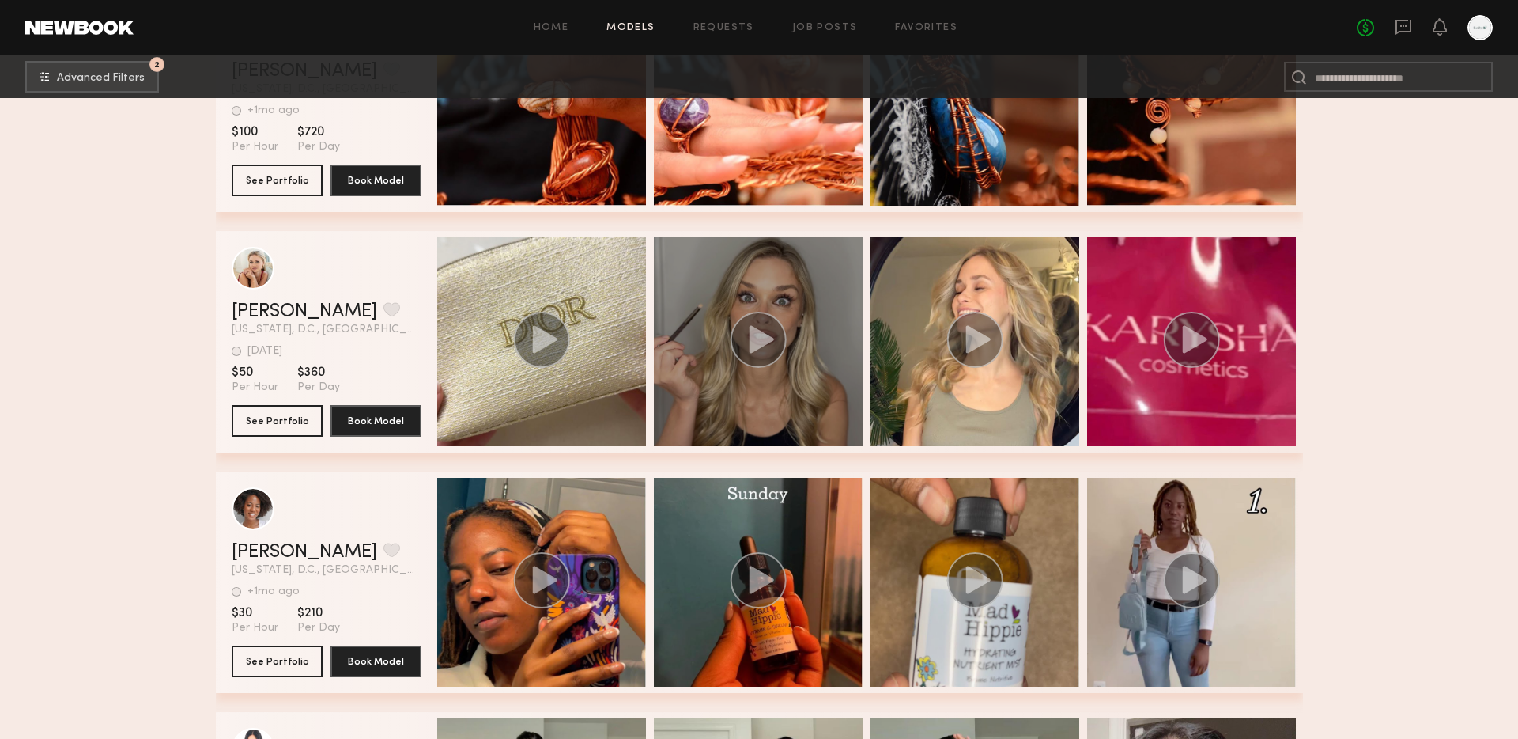
click at [776, 347] on circle "grid" at bounding box center [758, 340] width 56 height 56
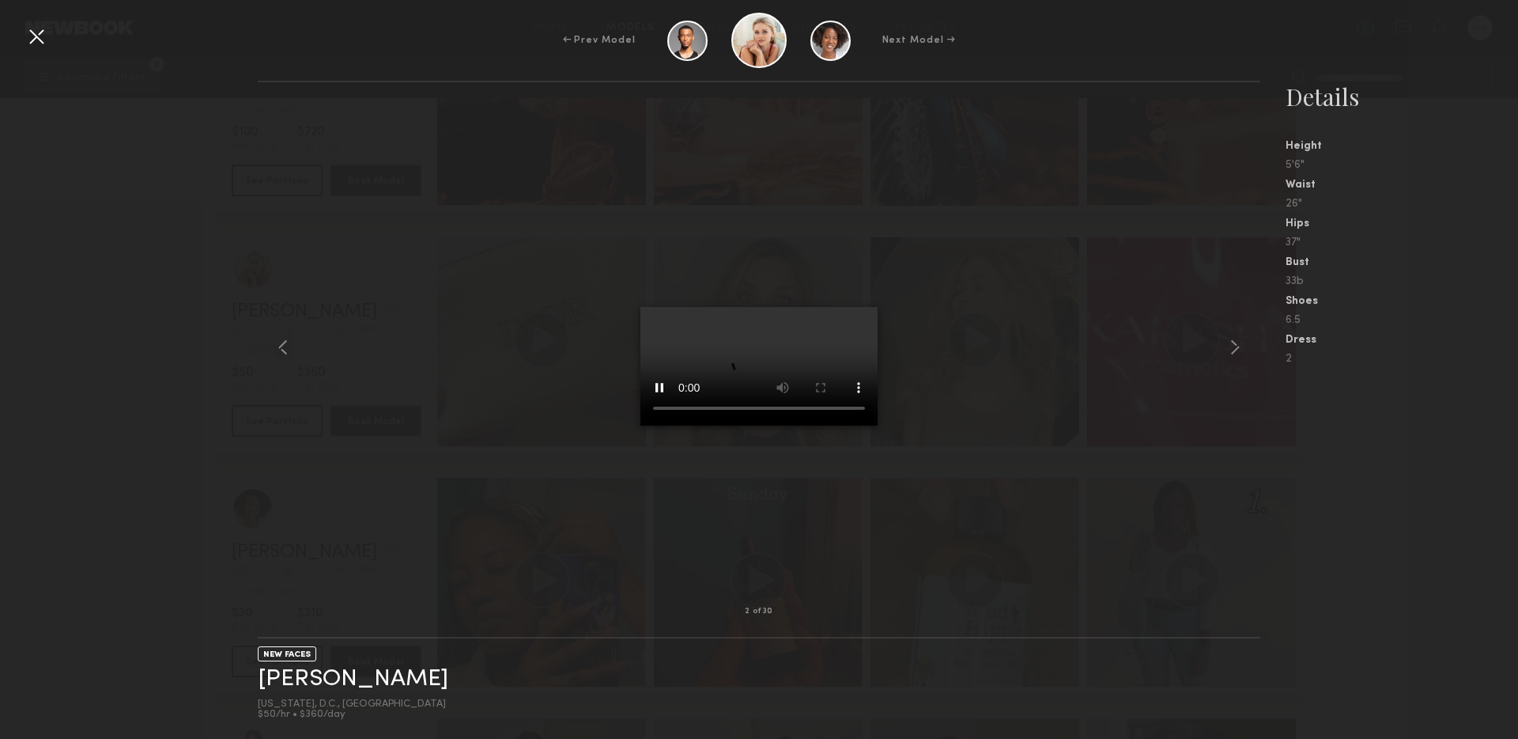
click at [970, 453] on div at bounding box center [759, 347] width 1002 height 478
click at [34, 43] on div at bounding box center [36, 36] width 25 height 25
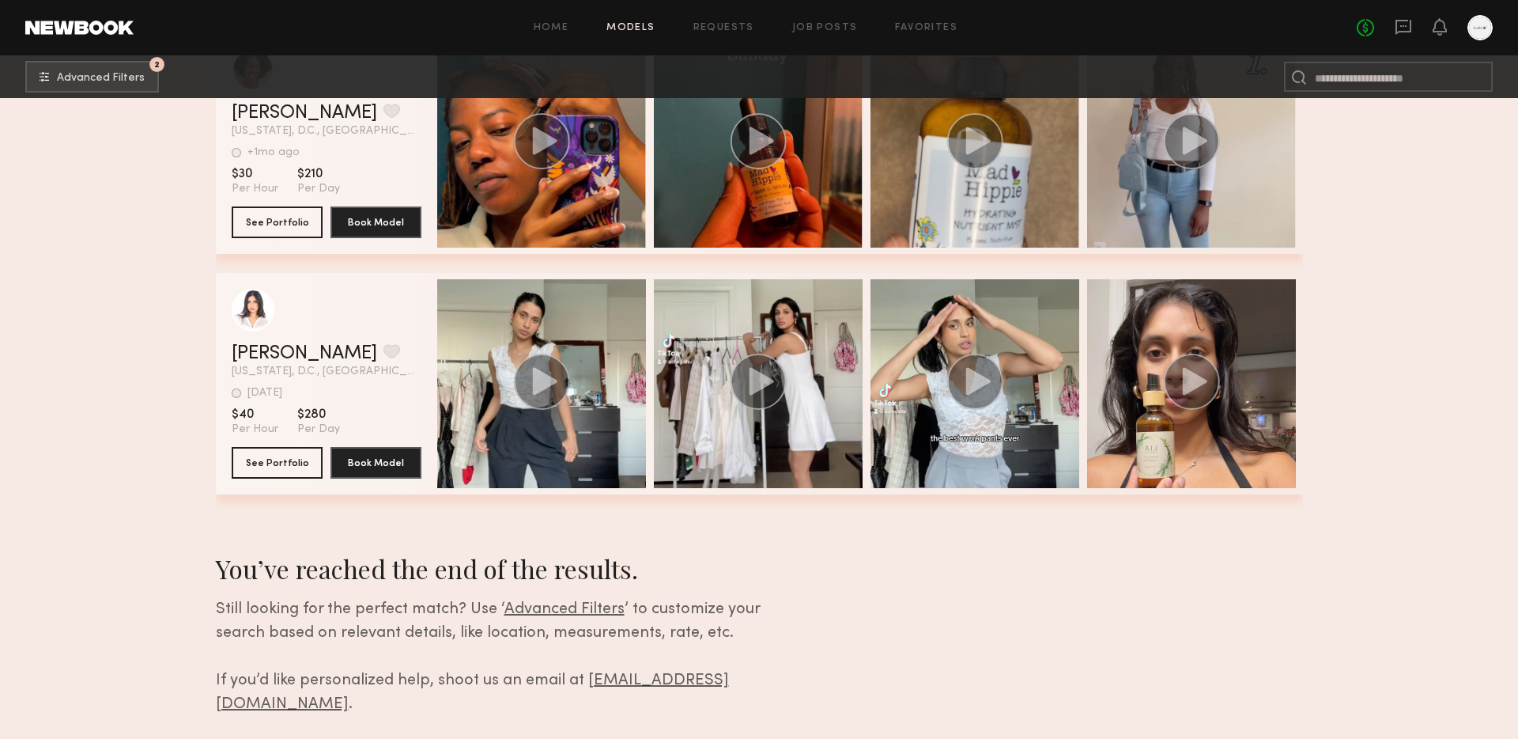
scroll to position [1803, 0]
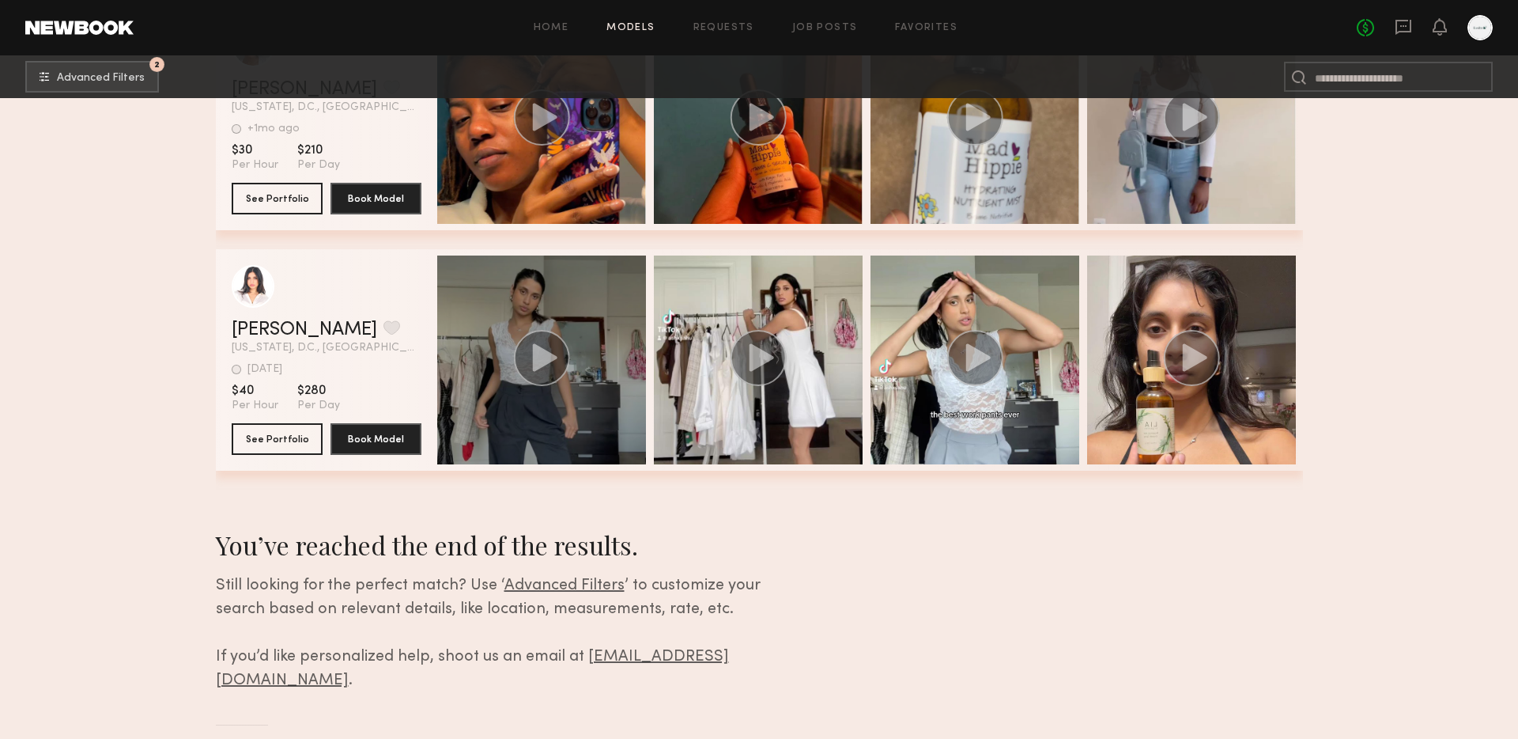
click at [565, 414] on div "grid" at bounding box center [541, 359] width 209 height 209
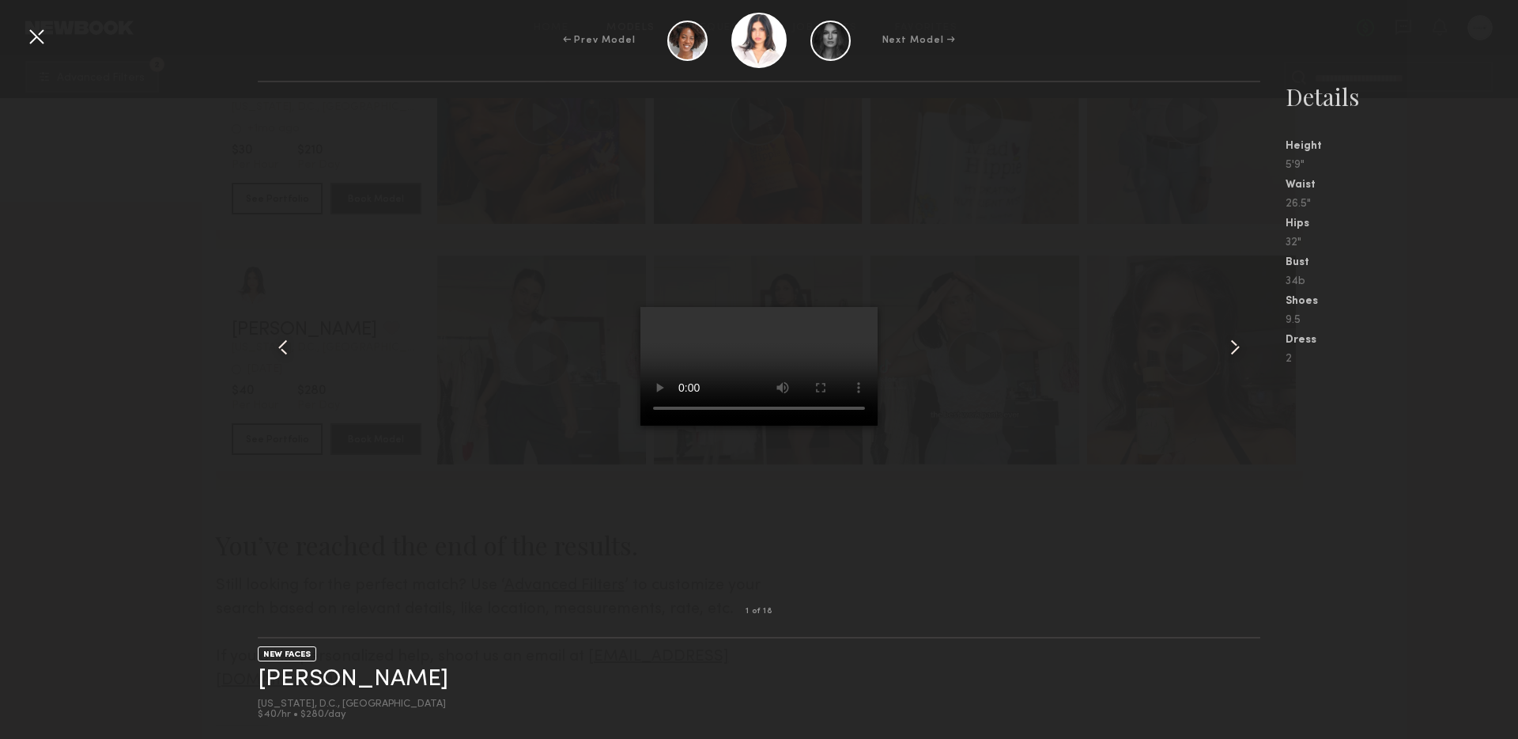
click at [771, 425] on video at bounding box center [759, 366] width 237 height 119
click at [1047, 505] on div at bounding box center [759, 347] width 1002 height 478
click at [45, 42] on div at bounding box center [36, 36] width 25 height 25
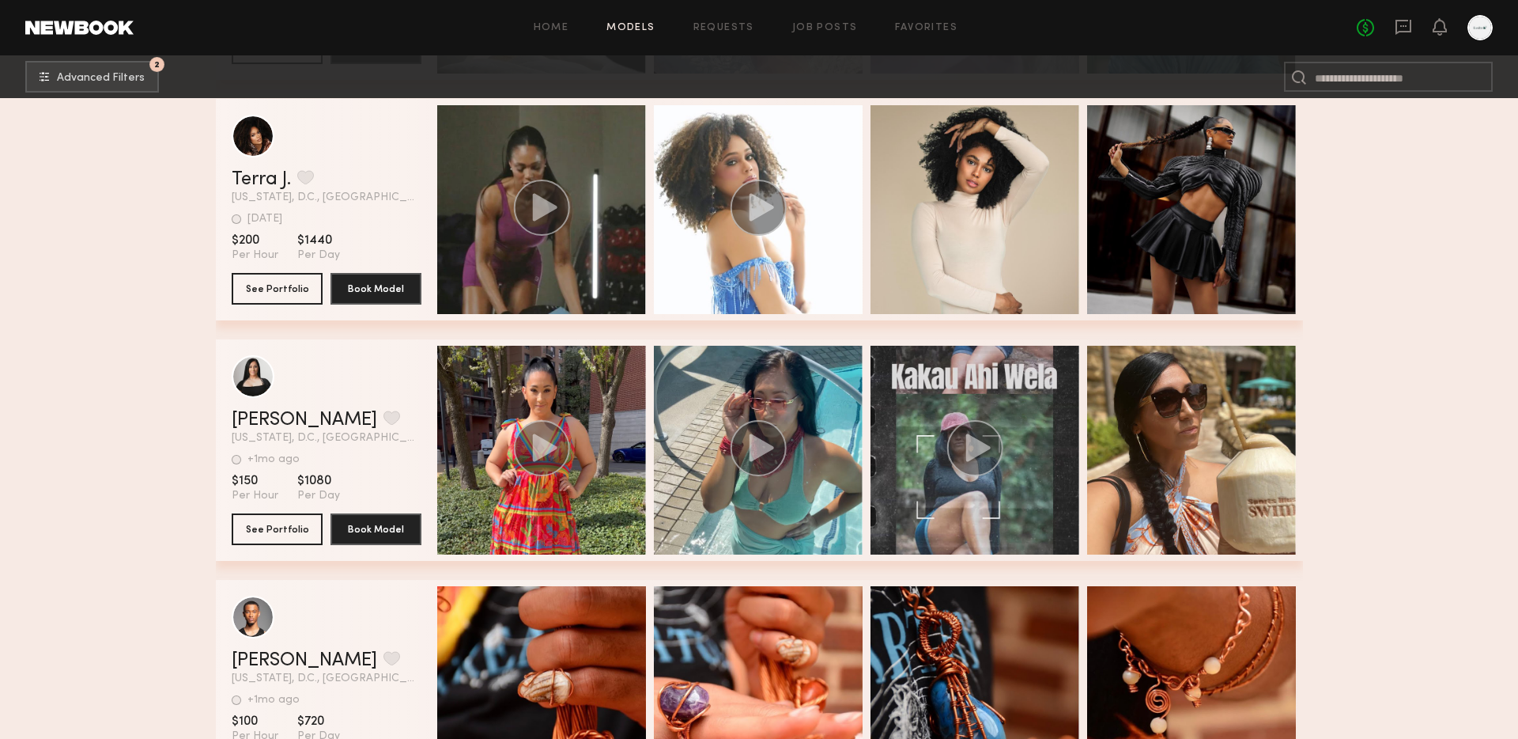
scroll to position [797, 0]
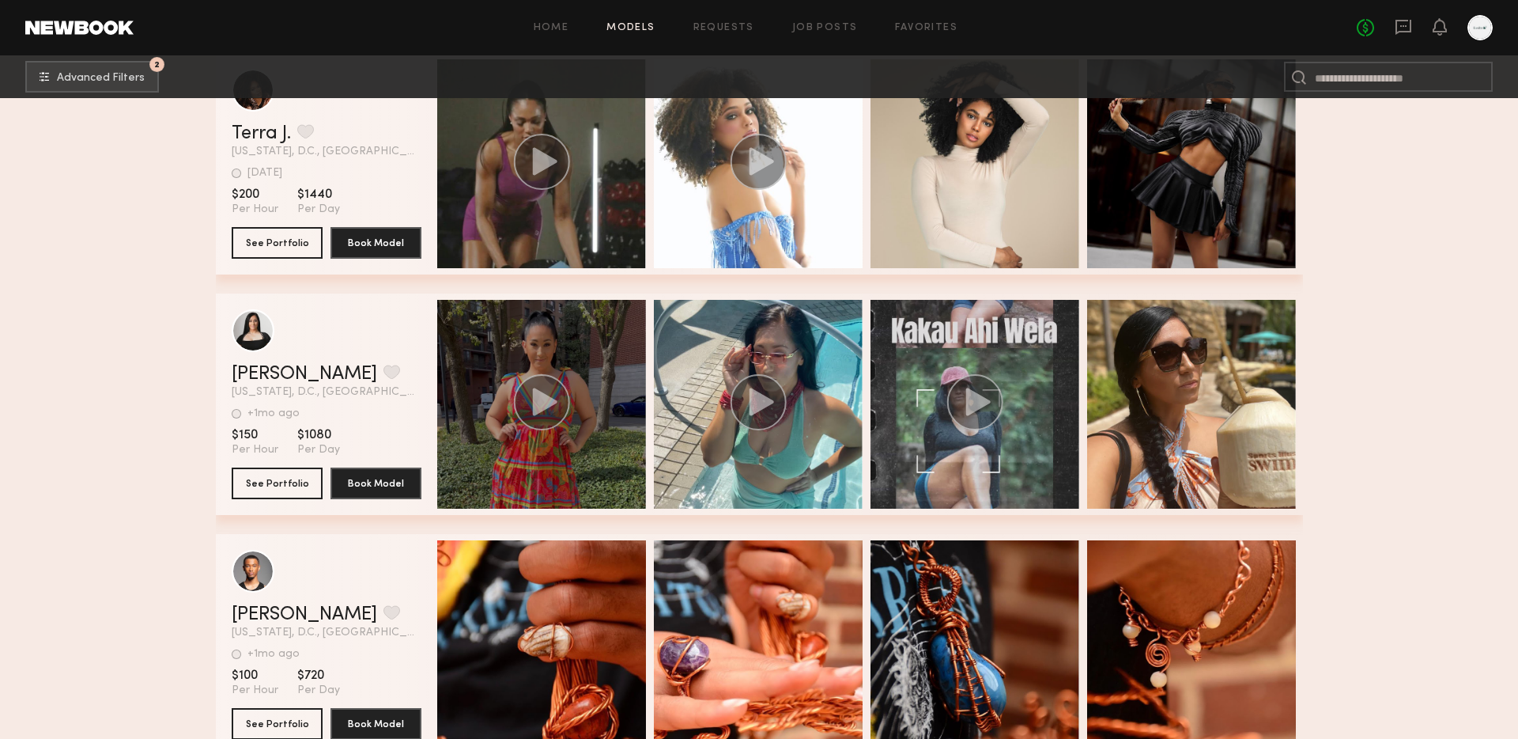
click at [546, 493] on div "grid" at bounding box center [541, 404] width 209 height 209
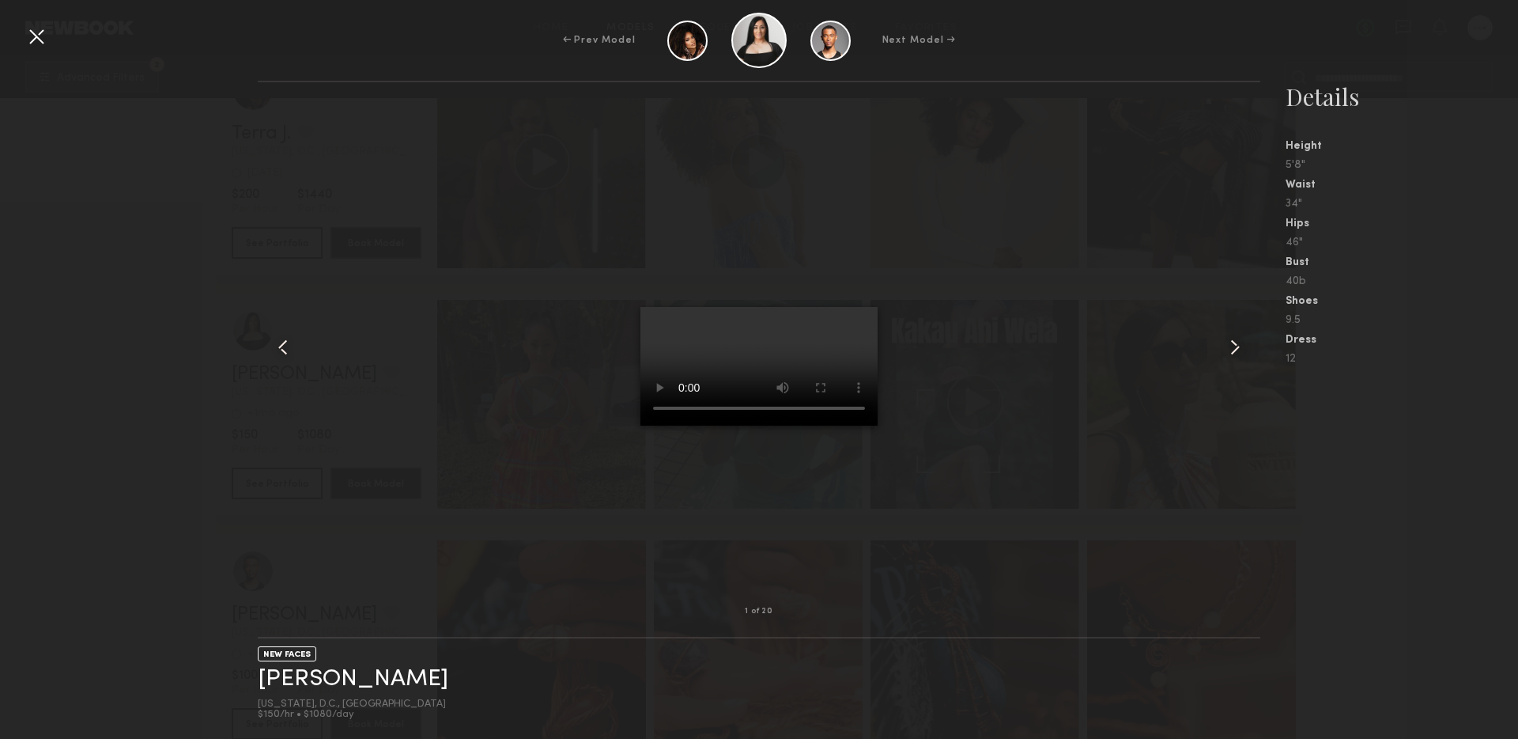
click at [945, 467] on div at bounding box center [759, 347] width 1002 height 478
click at [29, 30] on div at bounding box center [36, 36] width 25 height 25
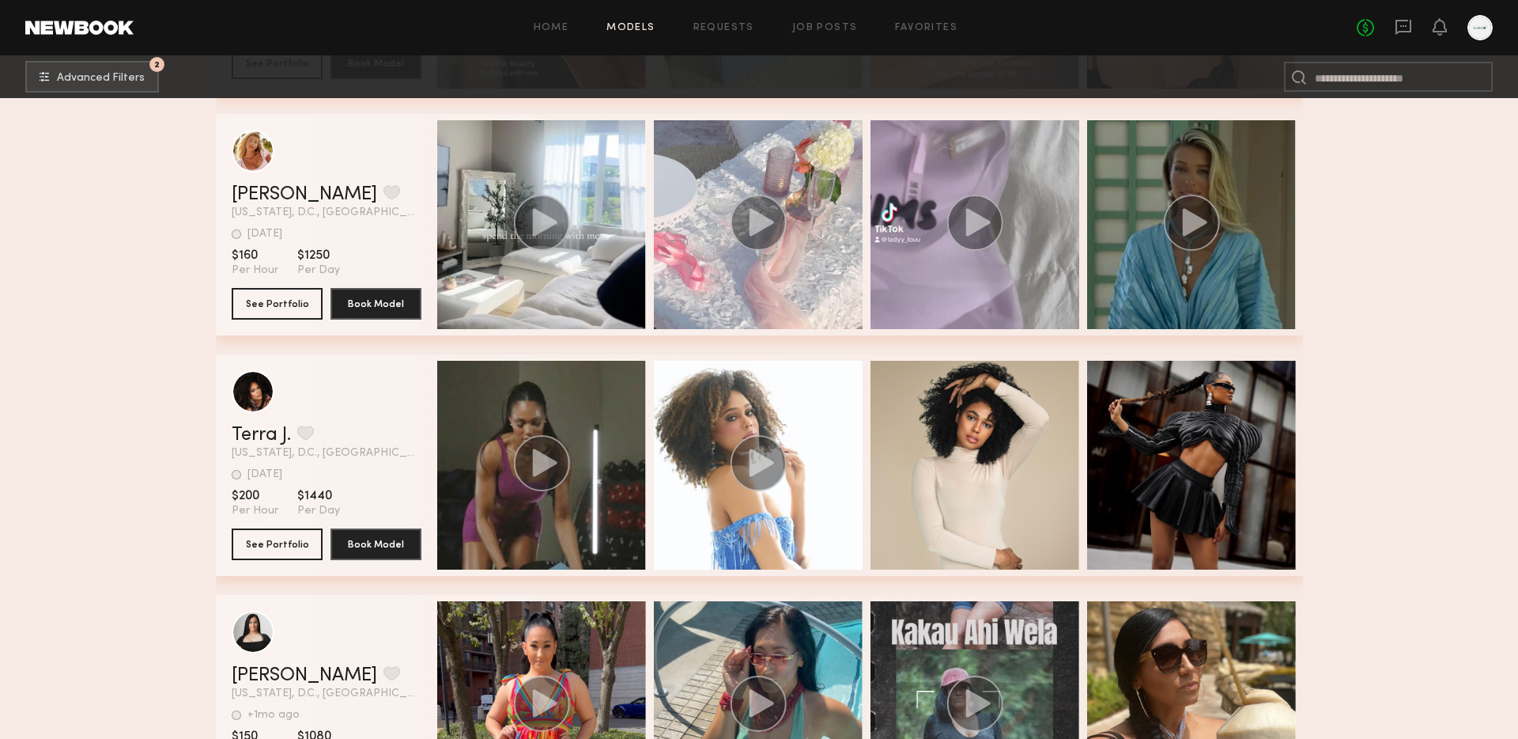
scroll to position [0, 0]
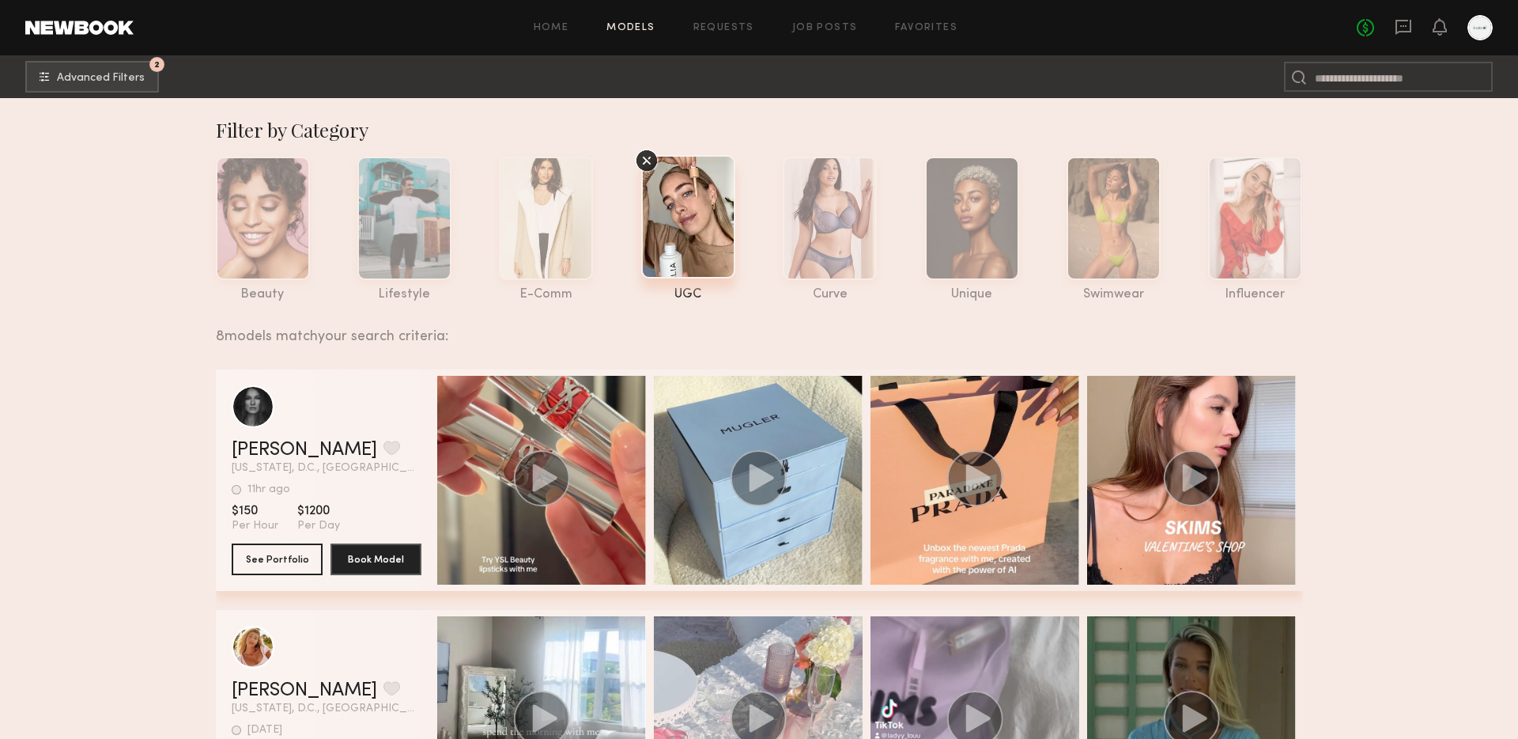
click at [83, 94] on nb-browse-subheader "2 Advanced Filters 2" at bounding box center [759, 76] width 1518 height 43
click at [89, 82] on span "Advanced Filters" at bounding box center [101, 77] width 88 height 11
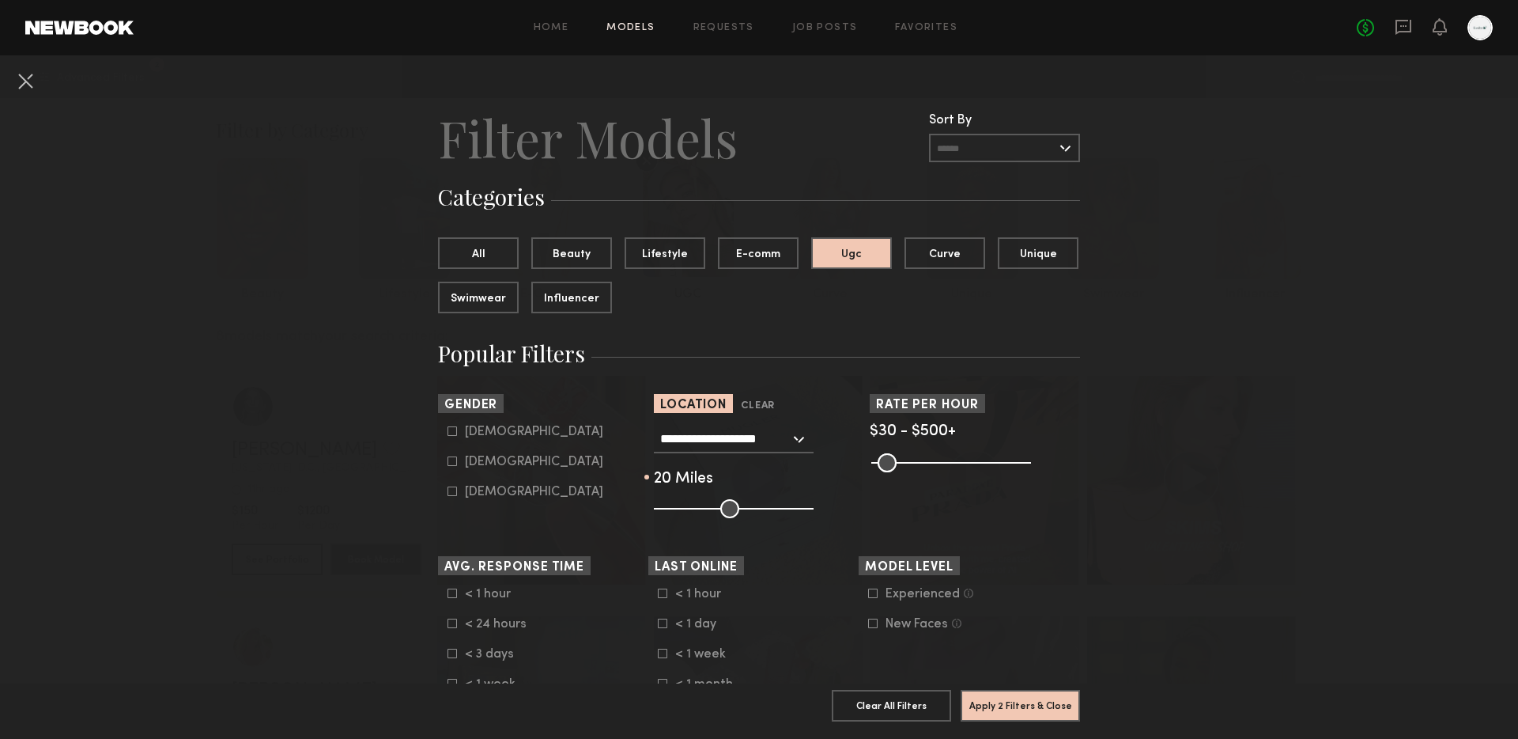
click at [713, 425] on input "**********" at bounding box center [725, 438] width 130 height 27
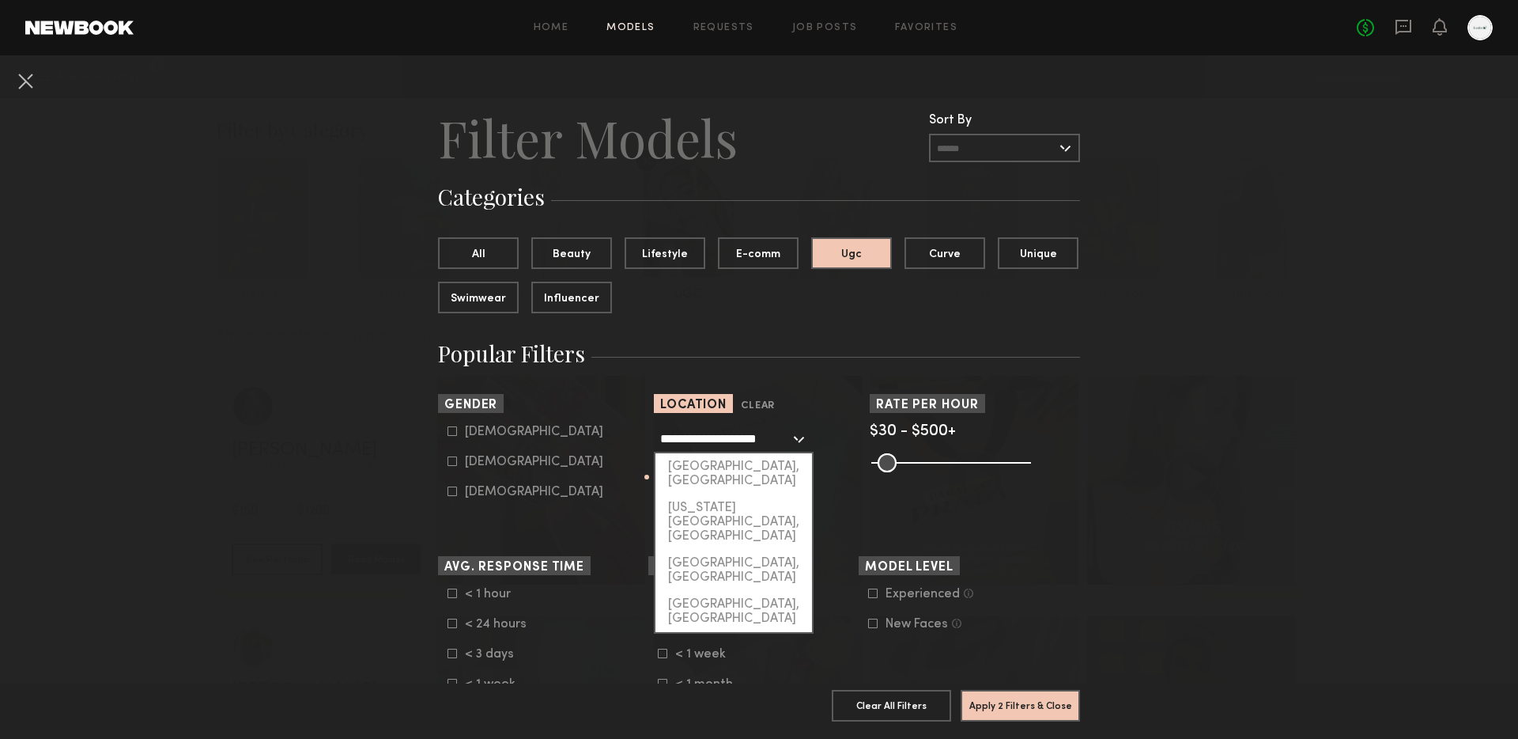
click at [712, 432] on input "**********" at bounding box center [725, 438] width 130 height 27
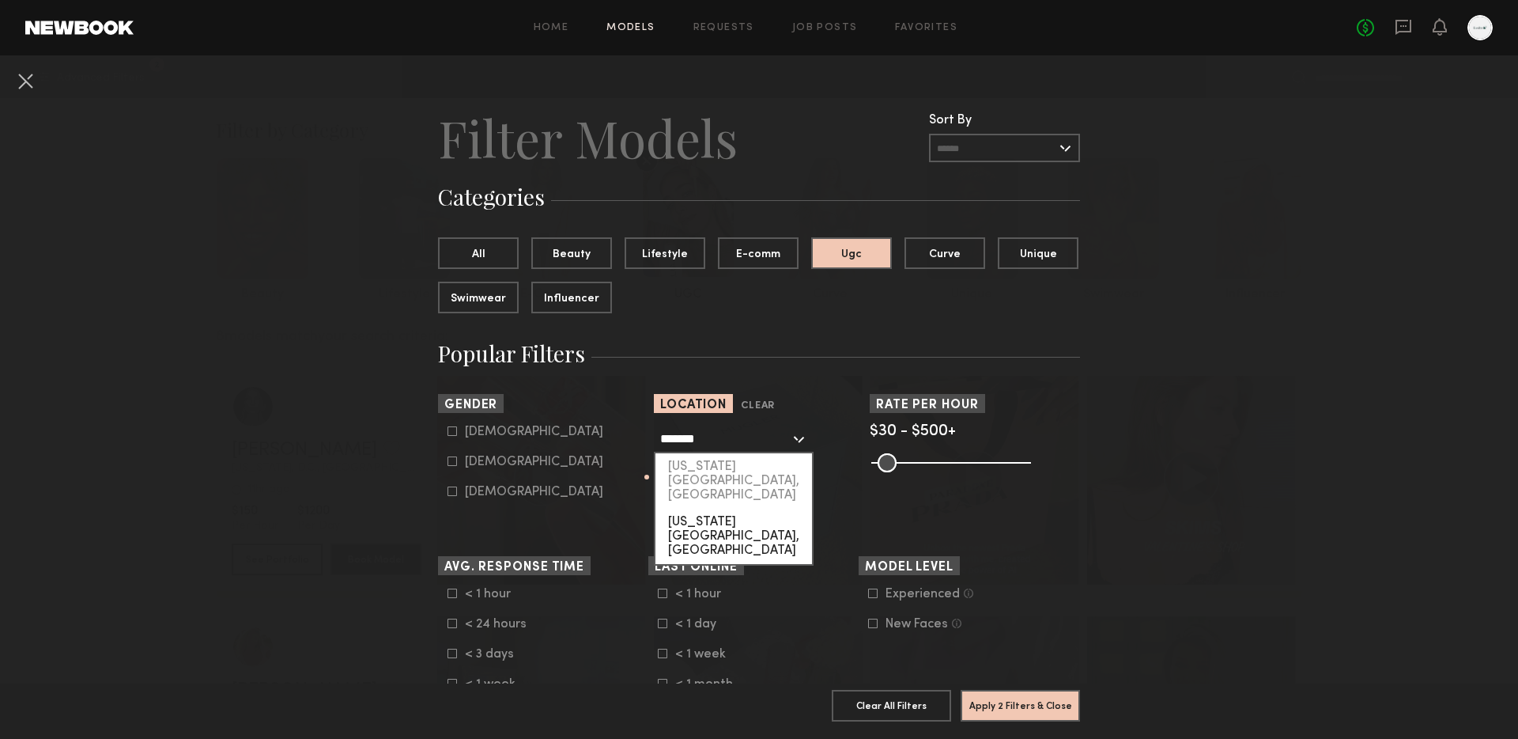
click at [717, 509] on div "[US_STATE][GEOGRAPHIC_DATA], [GEOGRAPHIC_DATA]" at bounding box center [734, 536] width 157 height 55
type input "**********"
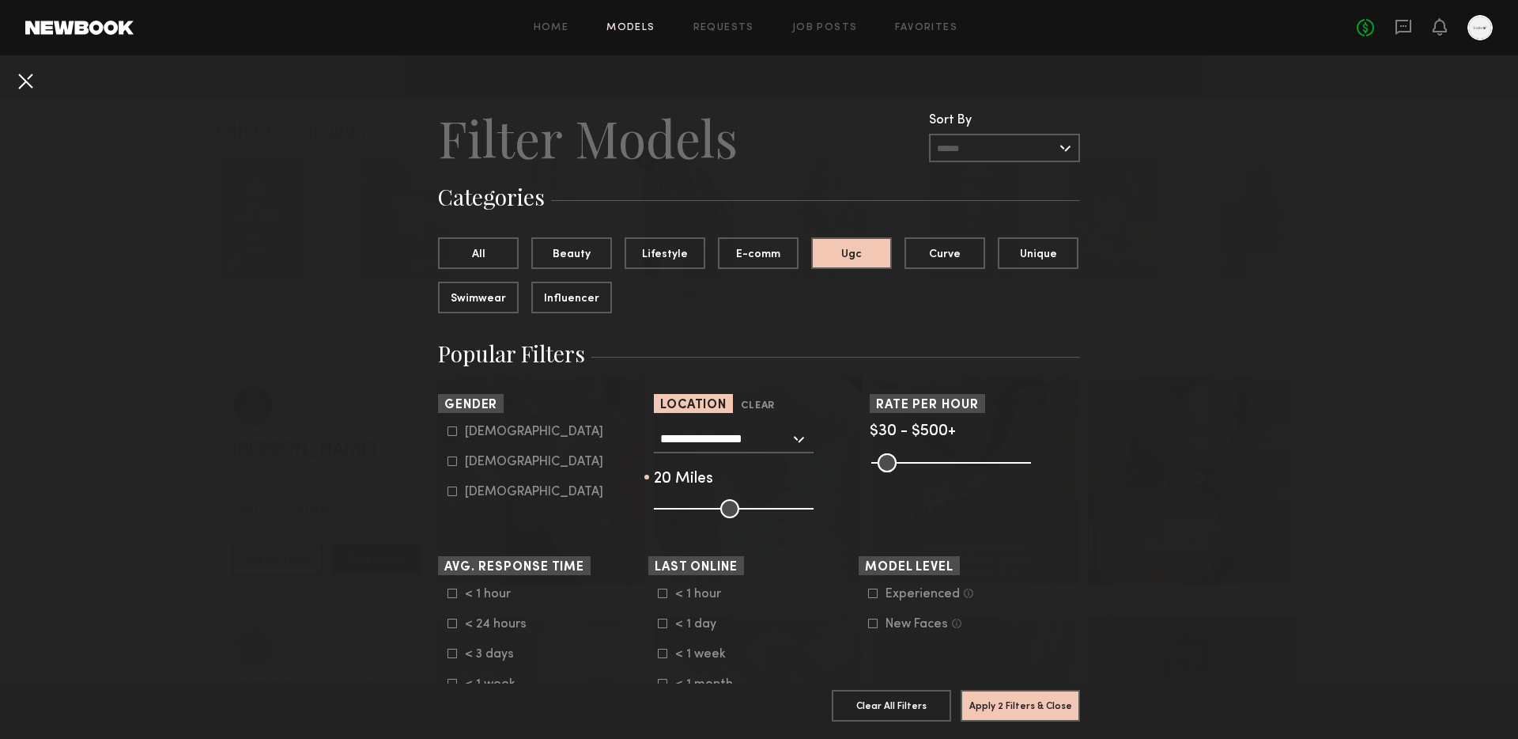
click at [26, 78] on button at bounding box center [25, 80] width 25 height 25
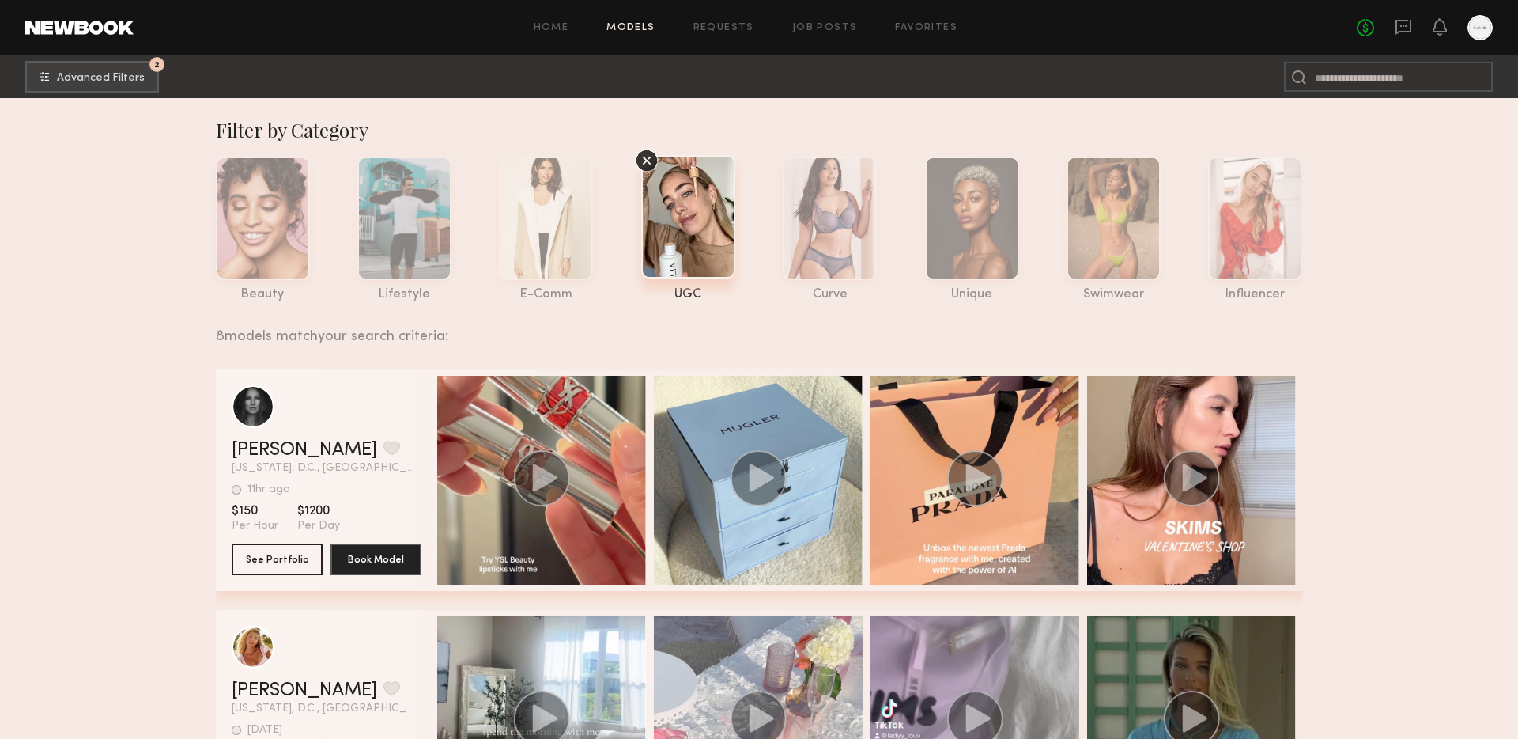
click at [85, 95] on nb-browse-subheader "2 Advanced Filters 2" at bounding box center [759, 76] width 1518 height 43
click at [93, 81] on span "Advanced Filters" at bounding box center [101, 77] width 88 height 11
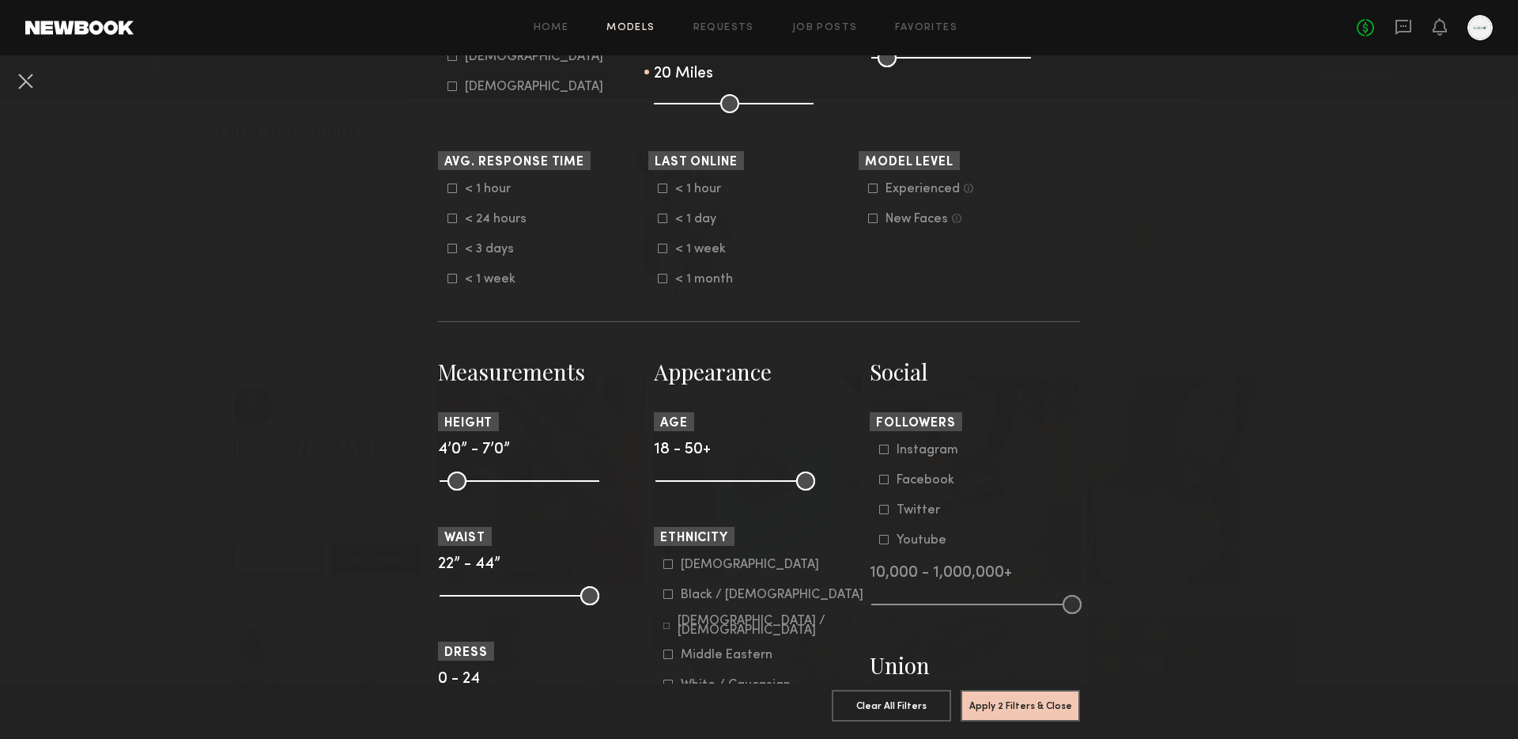
scroll to position [679, 0]
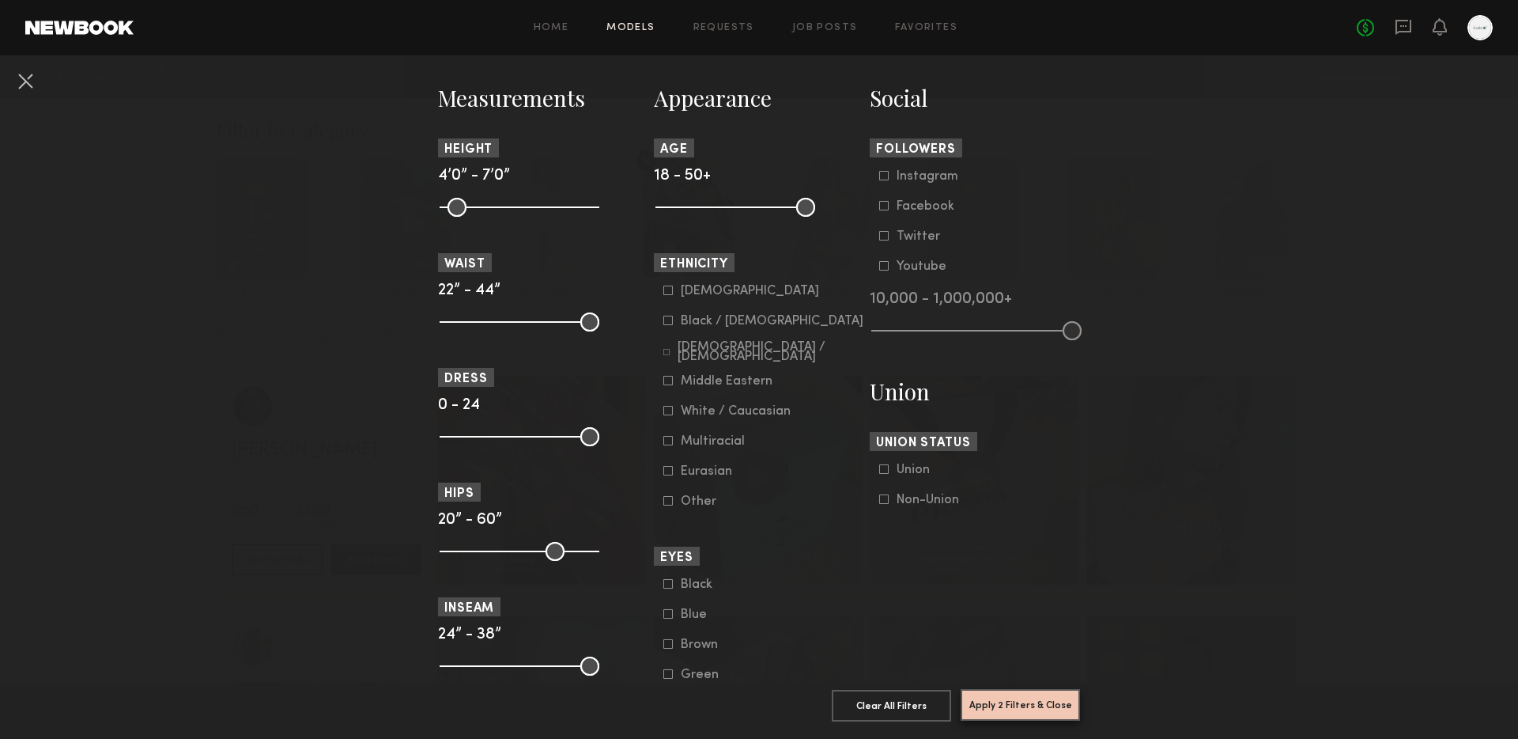
click at [1034, 708] on button "Apply 2 Filters & Close" at bounding box center [1020, 705] width 119 height 32
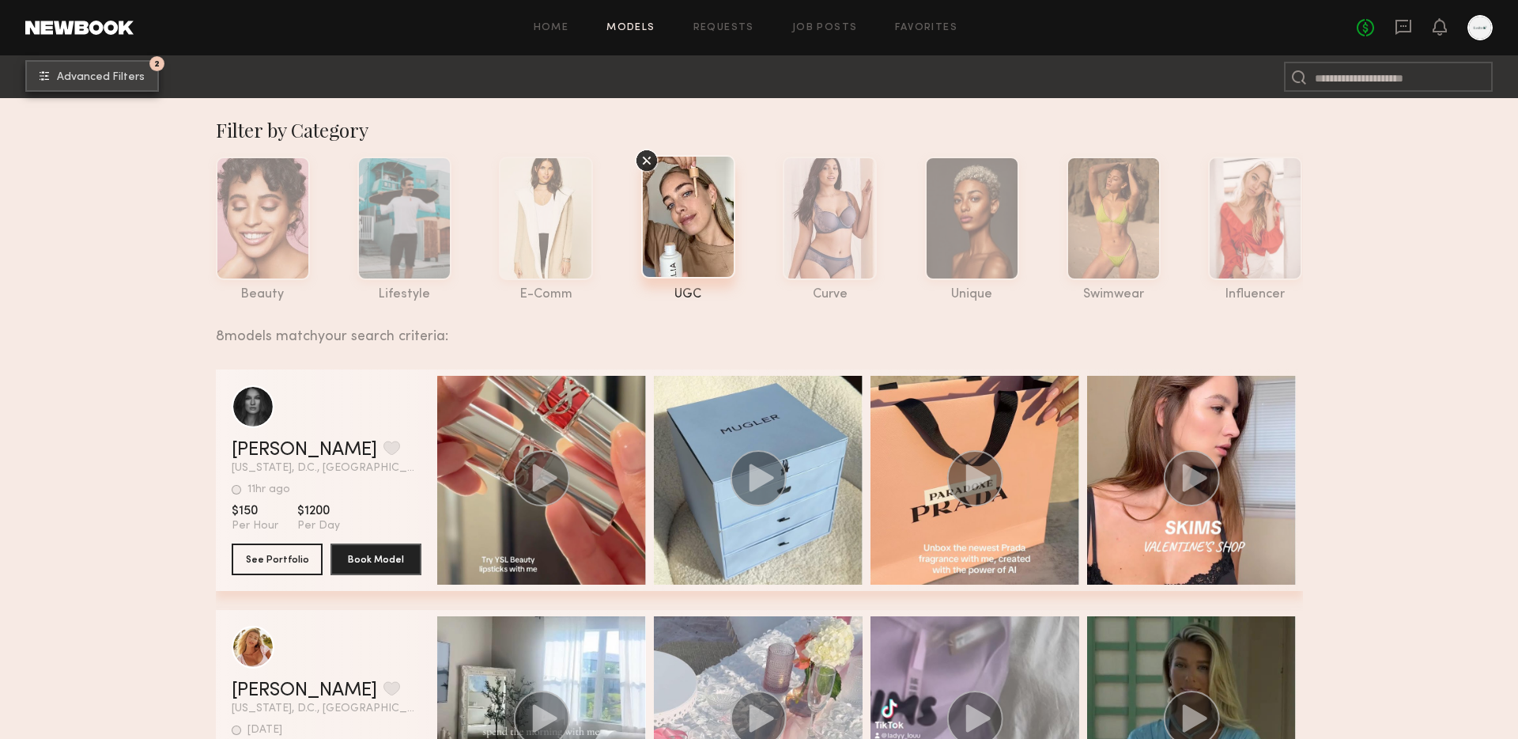
click at [84, 89] on button "2 Advanced Filters" at bounding box center [92, 76] width 134 height 32
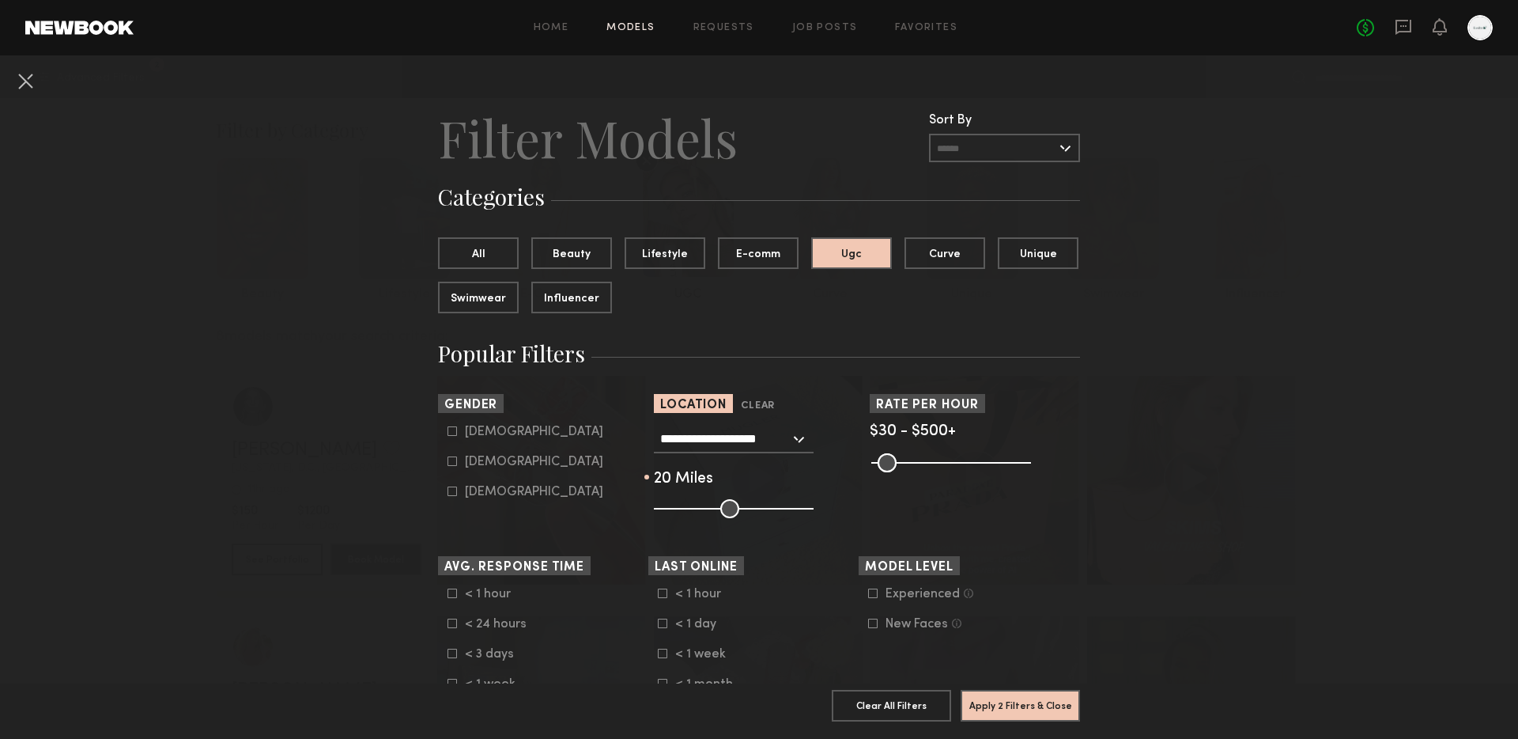
click at [725, 434] on input "**********" at bounding box center [725, 438] width 130 height 27
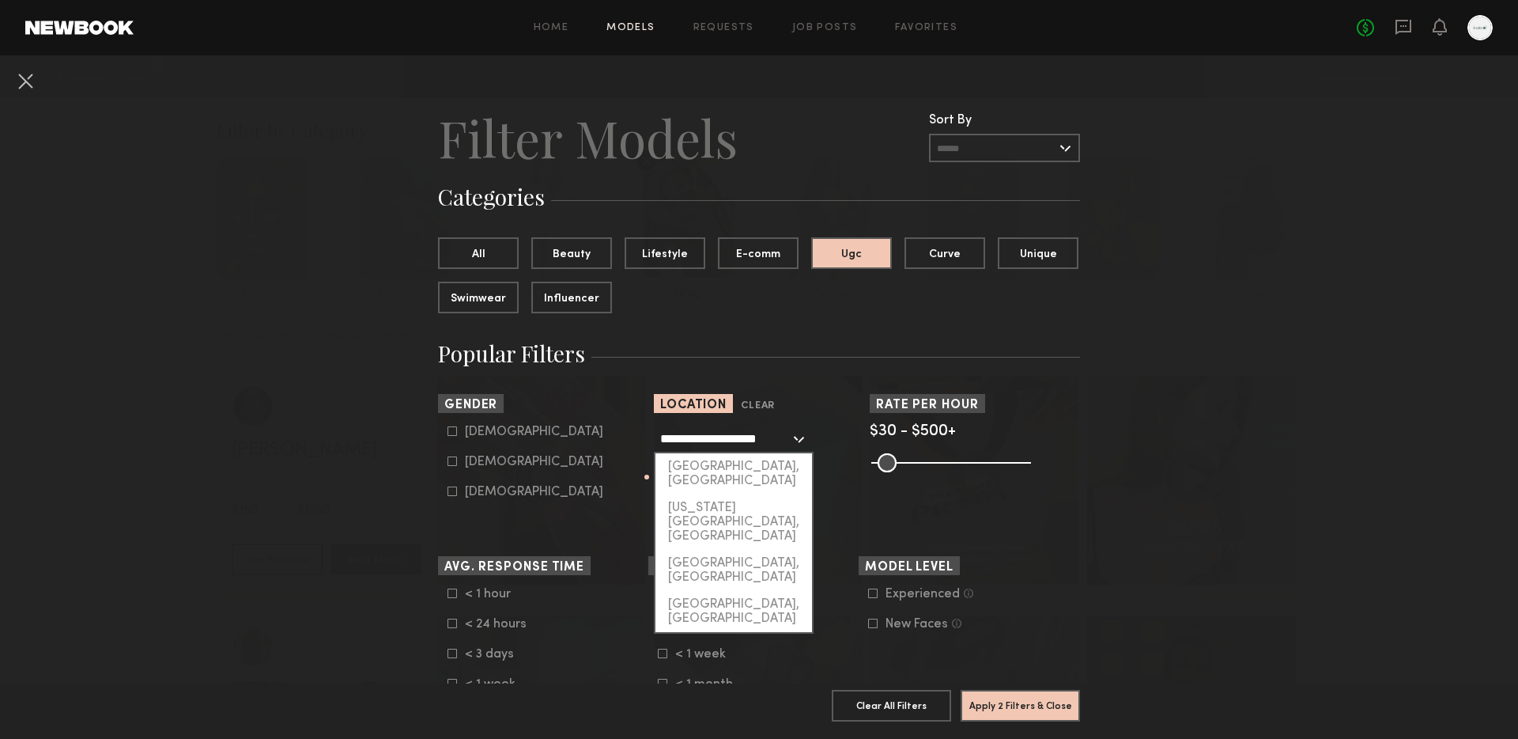
click at [725, 434] on input "**********" at bounding box center [725, 438] width 130 height 27
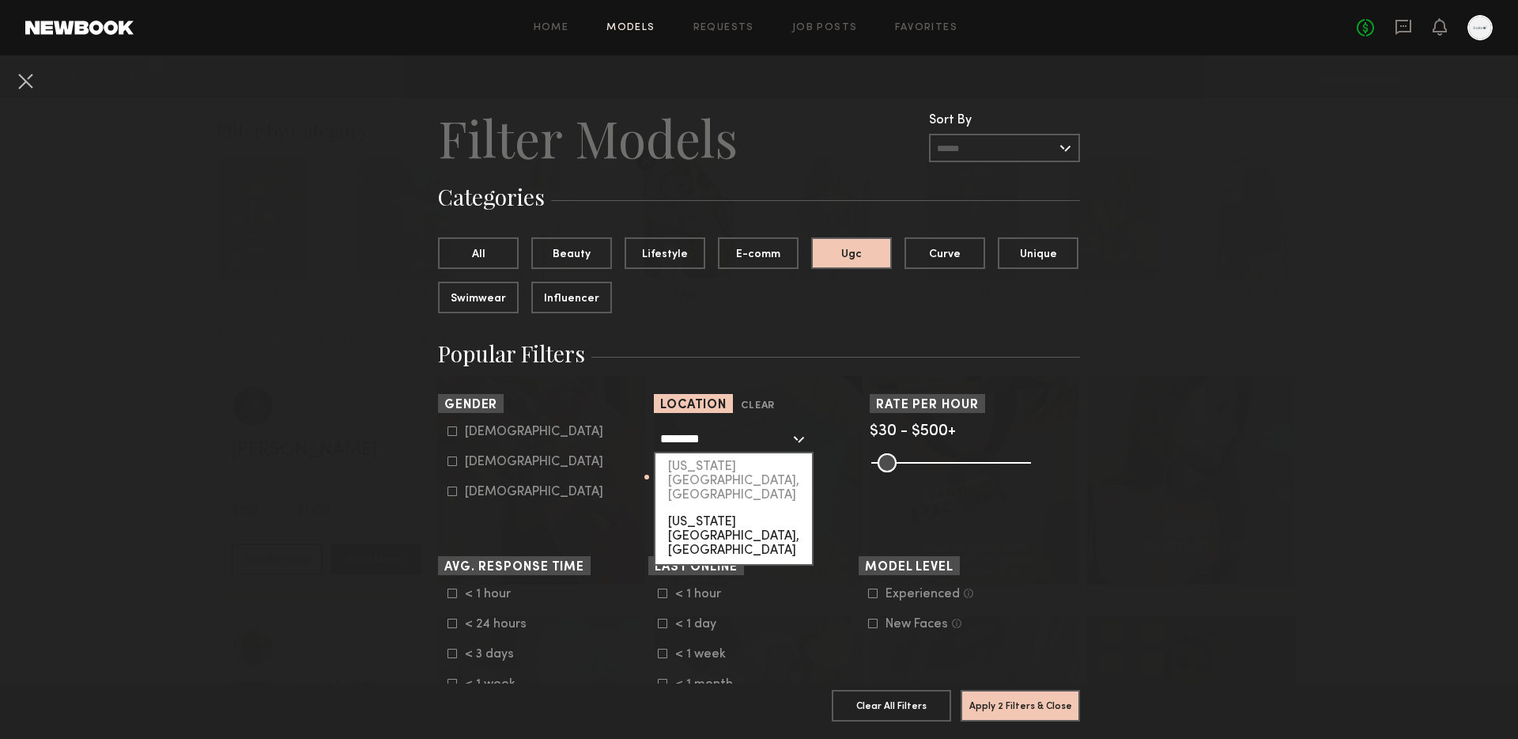
click at [725, 509] on div "[US_STATE][GEOGRAPHIC_DATA], [GEOGRAPHIC_DATA]" at bounding box center [734, 536] width 157 height 55
type input "**********"
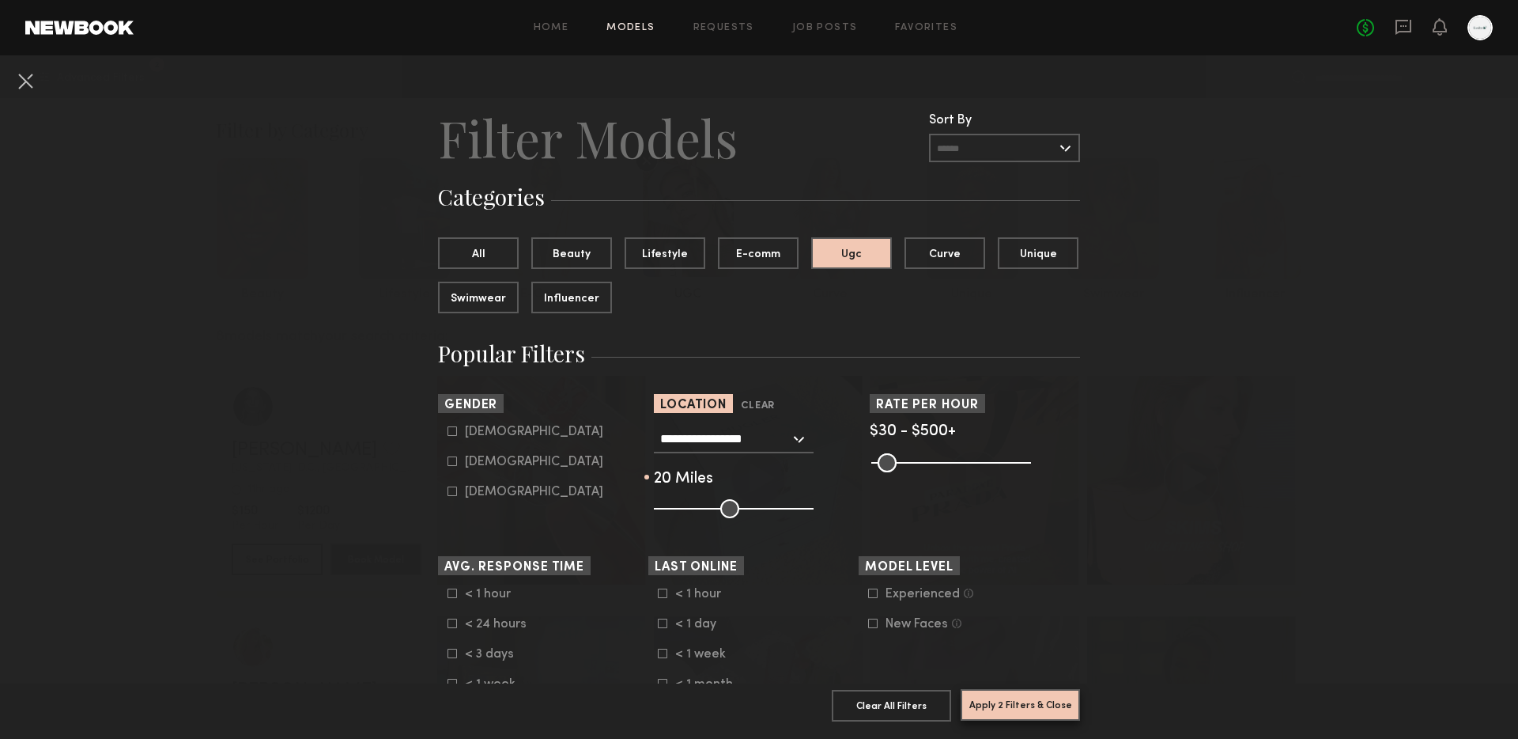
click at [1015, 707] on button "Apply 2 Filters & Close" at bounding box center [1020, 705] width 119 height 32
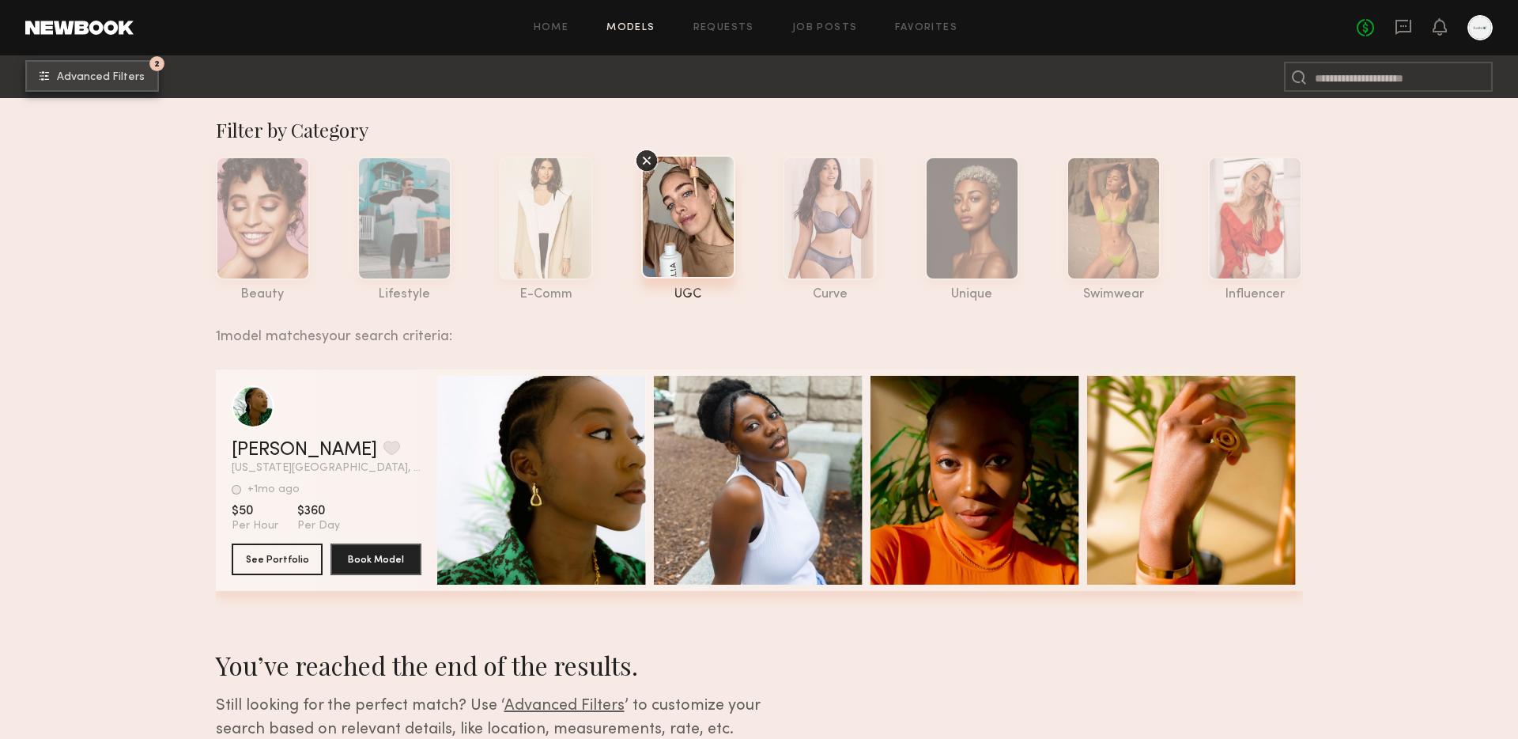
click at [102, 77] on span "Advanced Filters" at bounding box center [101, 77] width 88 height 11
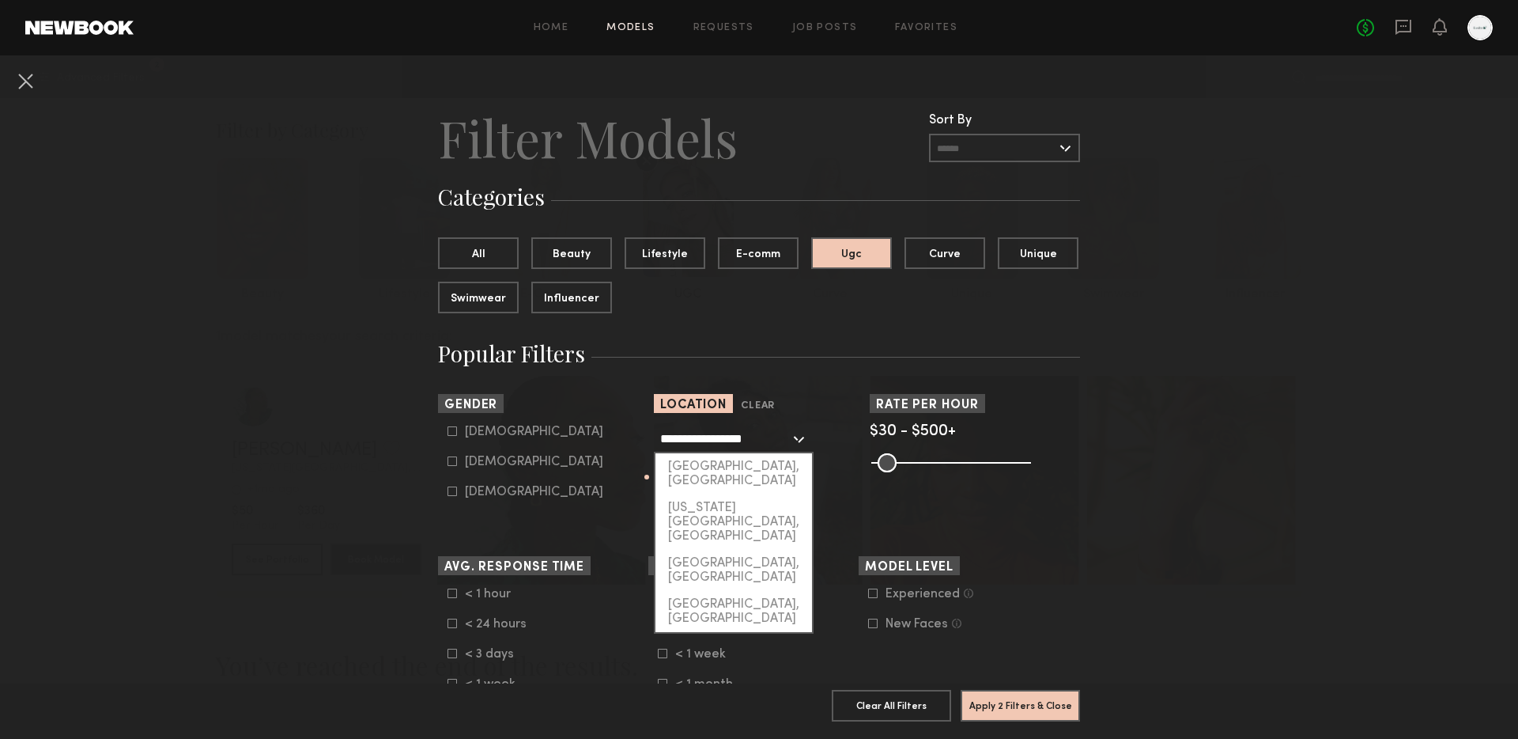
click at [723, 439] on input "**********" at bounding box center [725, 438] width 130 height 27
click at [705, 443] on input "**********" at bounding box center [725, 438] width 130 height 27
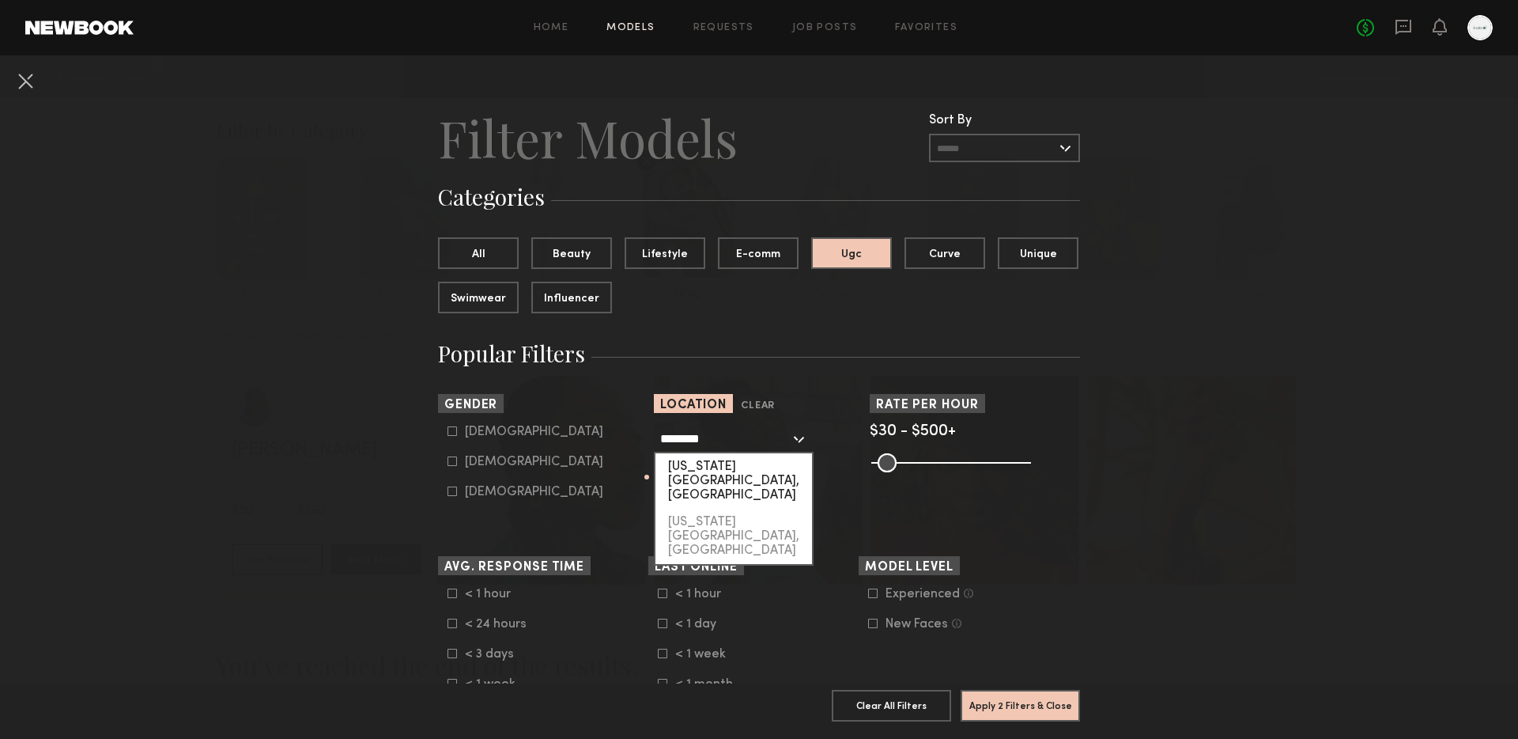
click at [758, 470] on div "[US_STATE][GEOGRAPHIC_DATA], [GEOGRAPHIC_DATA]" at bounding box center [734, 480] width 157 height 55
type input "**********"
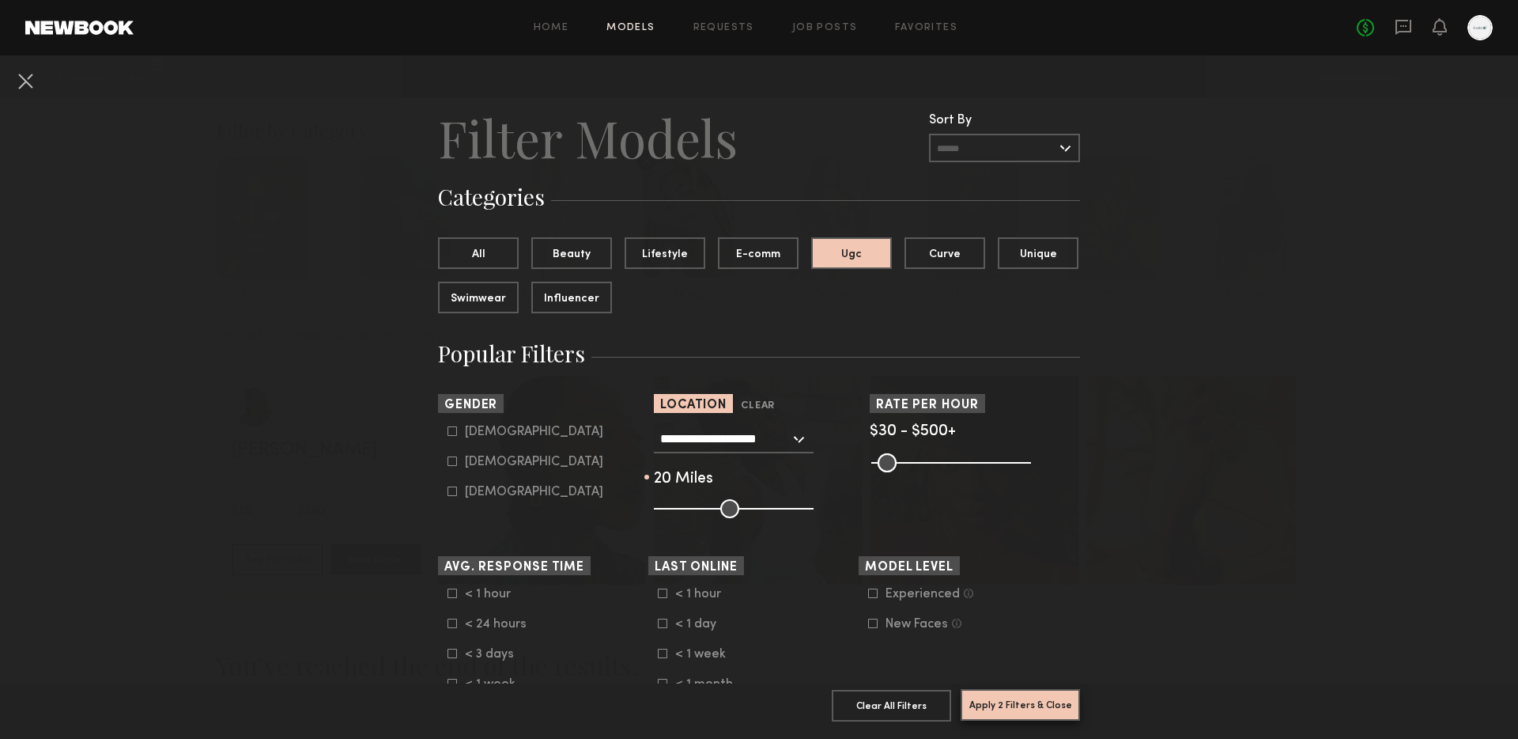
click at [991, 710] on button "Apply 2 Filters & Close" at bounding box center [1020, 705] width 119 height 32
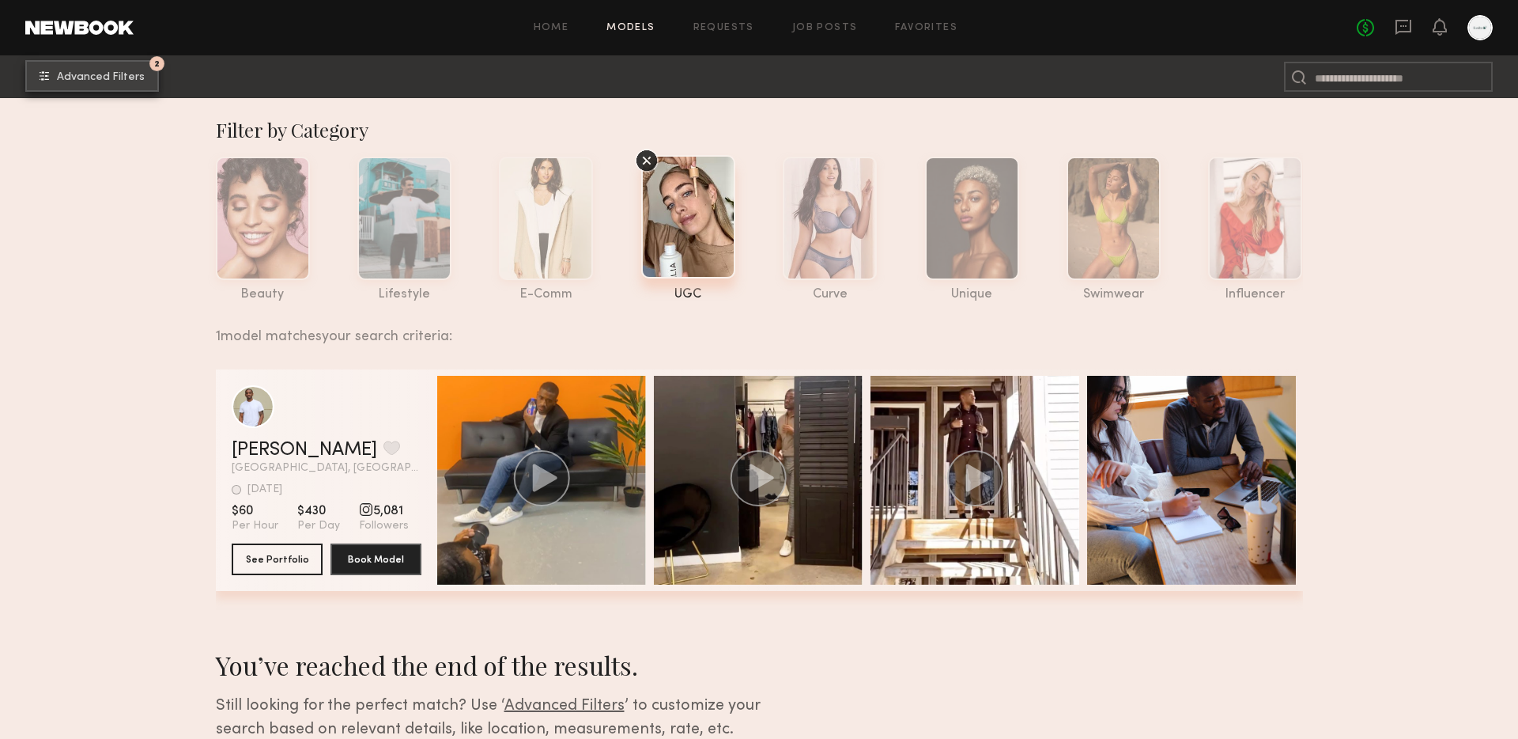
click at [78, 66] on button "2 Advanced Filters" at bounding box center [92, 76] width 134 height 32
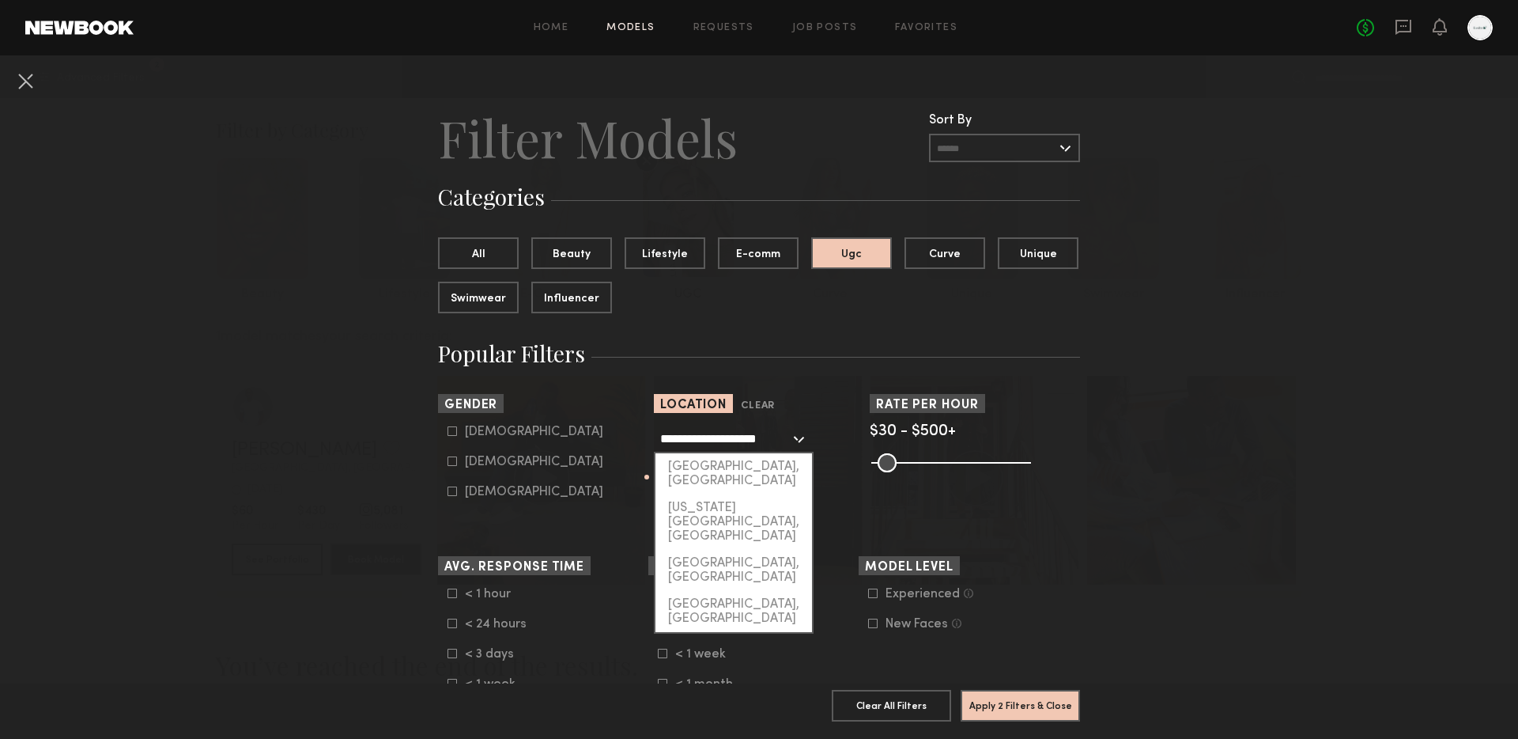
click at [709, 437] on input "**********" at bounding box center [725, 438] width 130 height 27
click at [709, 435] on input "**********" at bounding box center [725, 438] width 130 height 27
type input "**********"
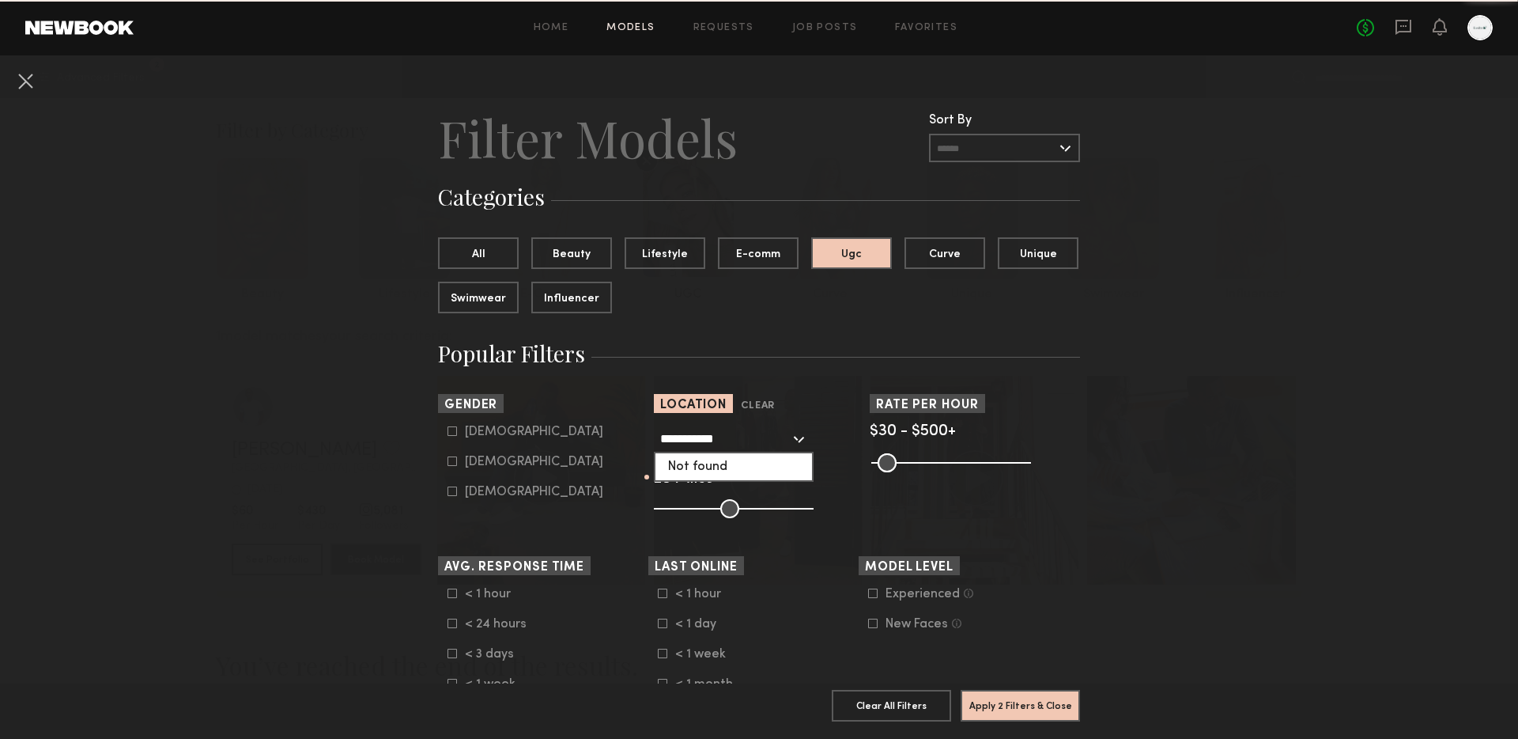
click at [709, 433] on input "**********" at bounding box center [725, 438] width 130 height 27
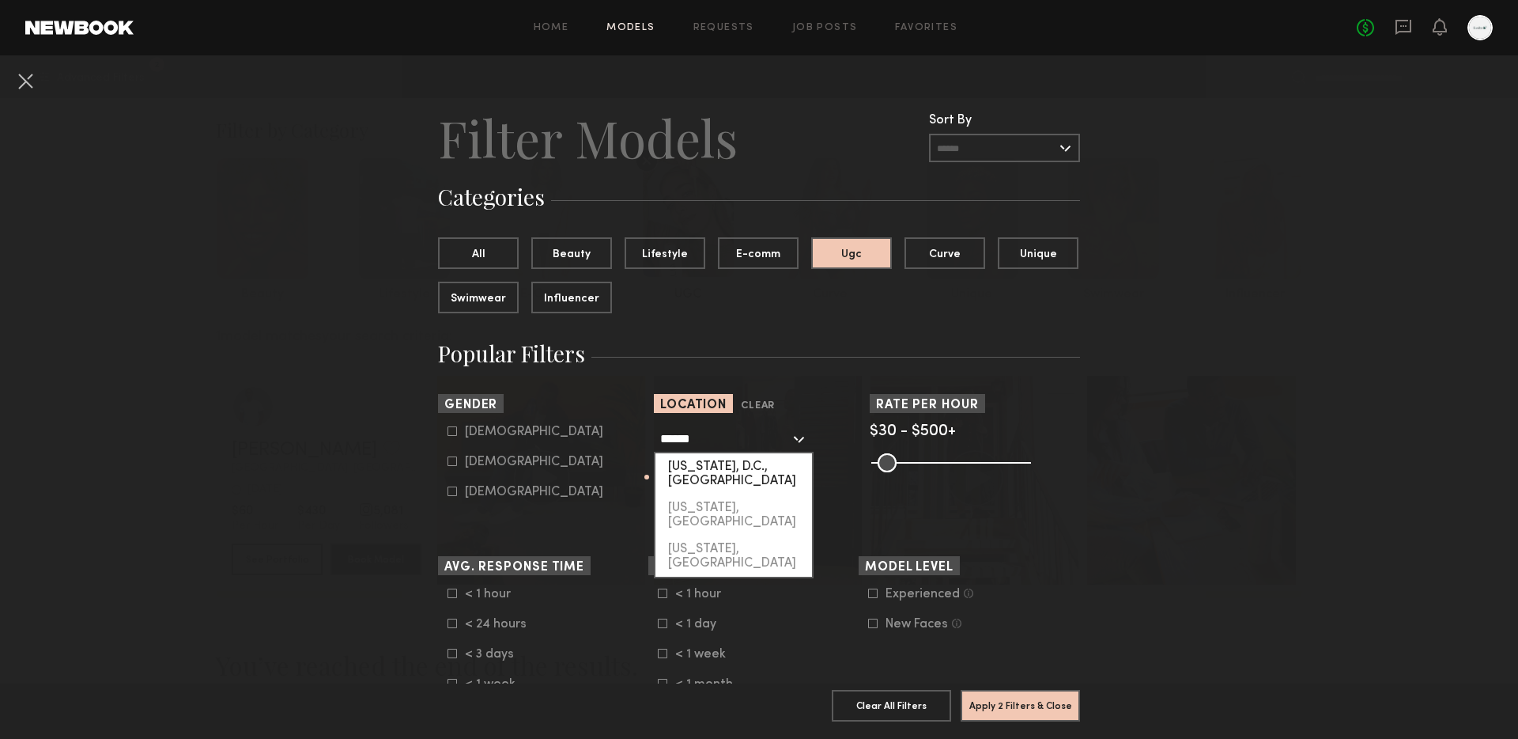
click at [708, 457] on div "[US_STATE], D.C., [GEOGRAPHIC_DATA]" at bounding box center [734, 473] width 157 height 41
type input "**********"
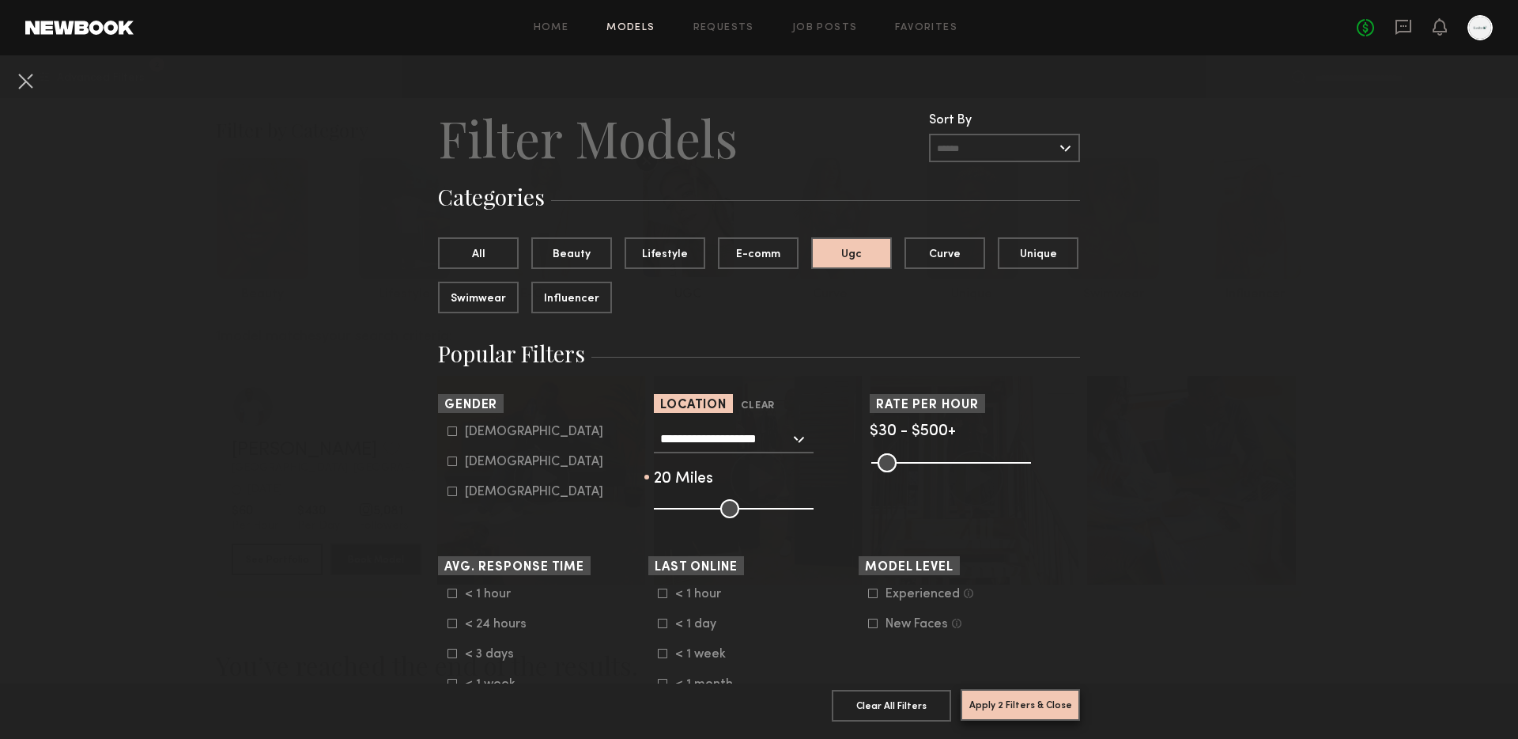
click at [1000, 700] on button "Apply 2 Filters & Close" at bounding box center [1020, 705] width 119 height 32
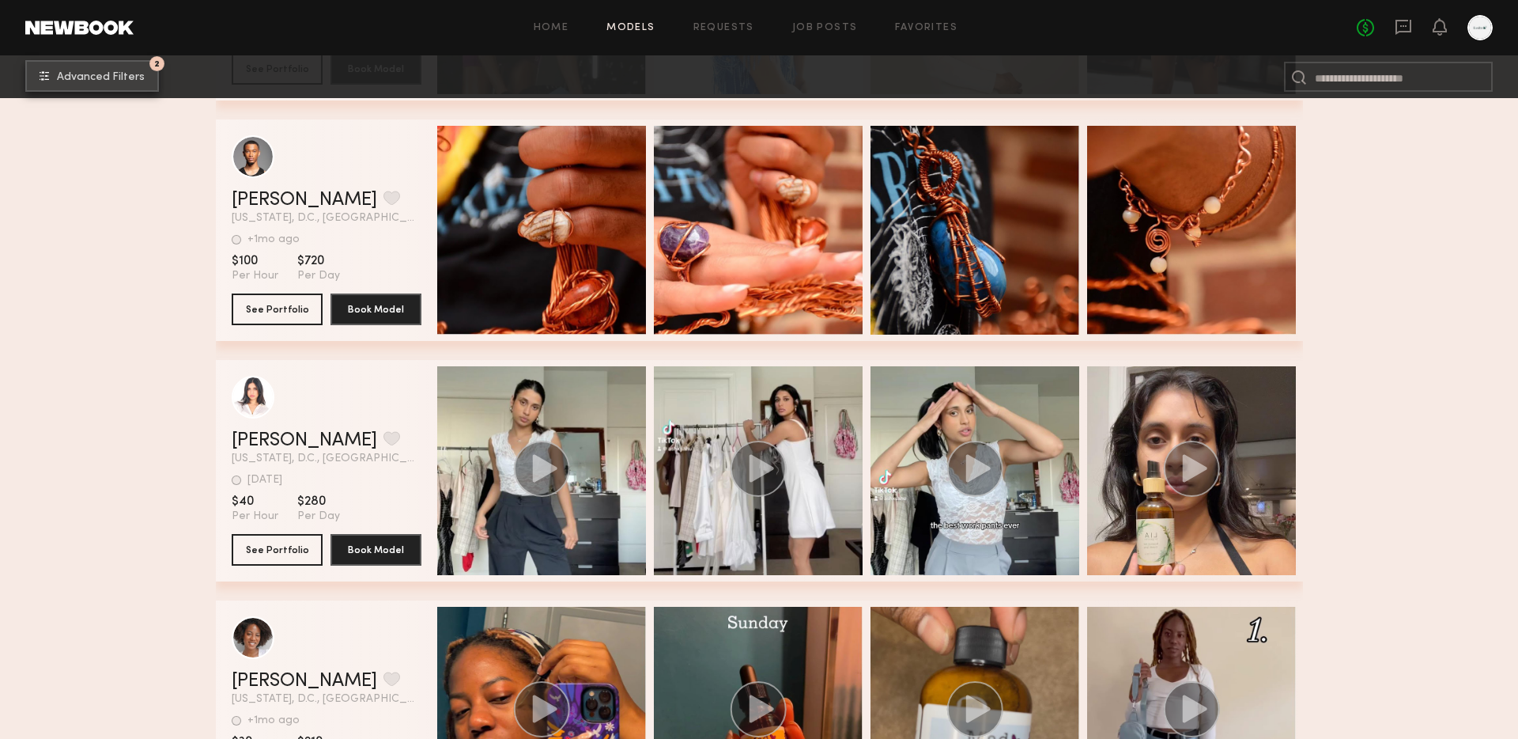
scroll to position [972, 0]
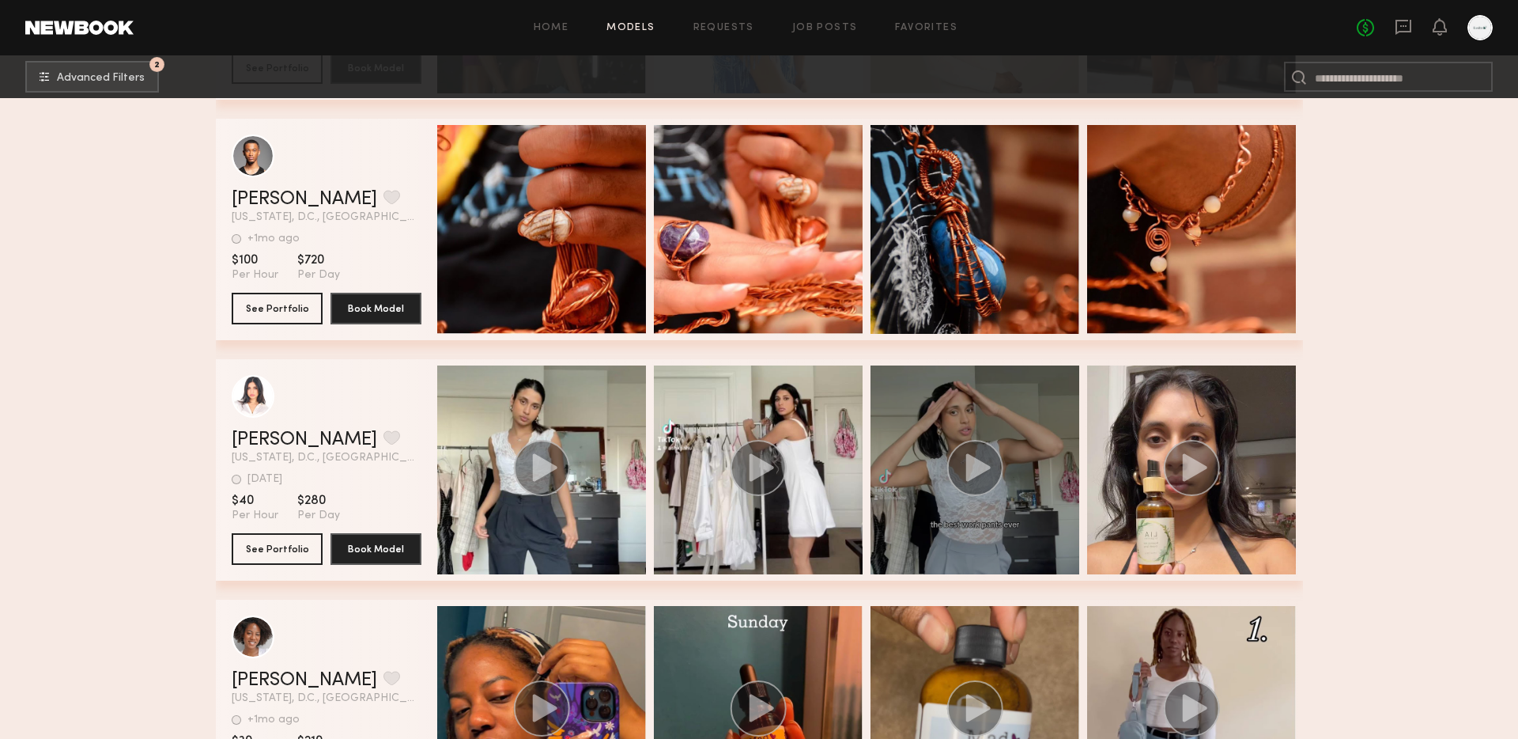
click at [953, 404] on div "grid" at bounding box center [975, 469] width 209 height 209
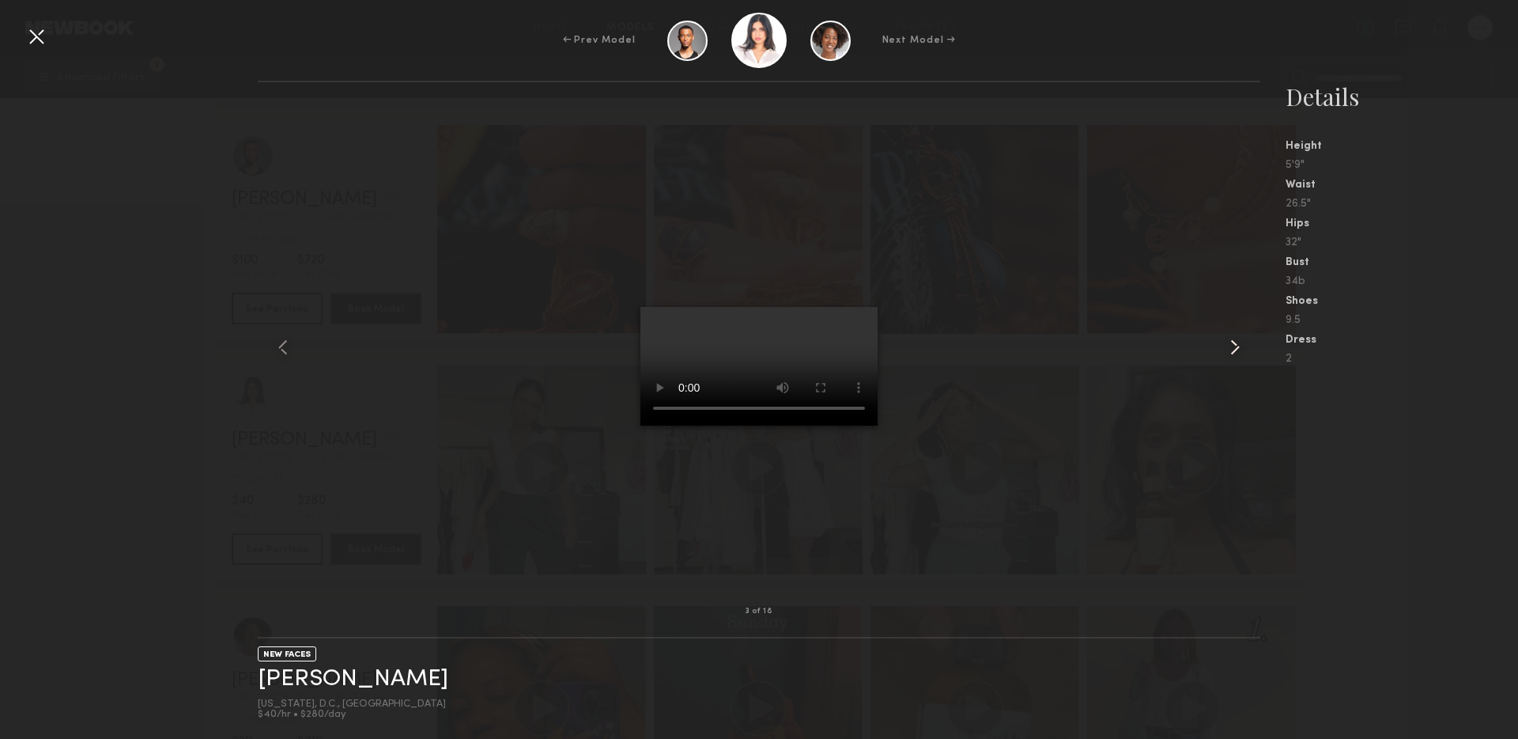
click at [1240, 348] on common-icon at bounding box center [1235, 347] width 25 height 25
click at [1239, 350] on common-icon at bounding box center [1235, 347] width 25 height 25
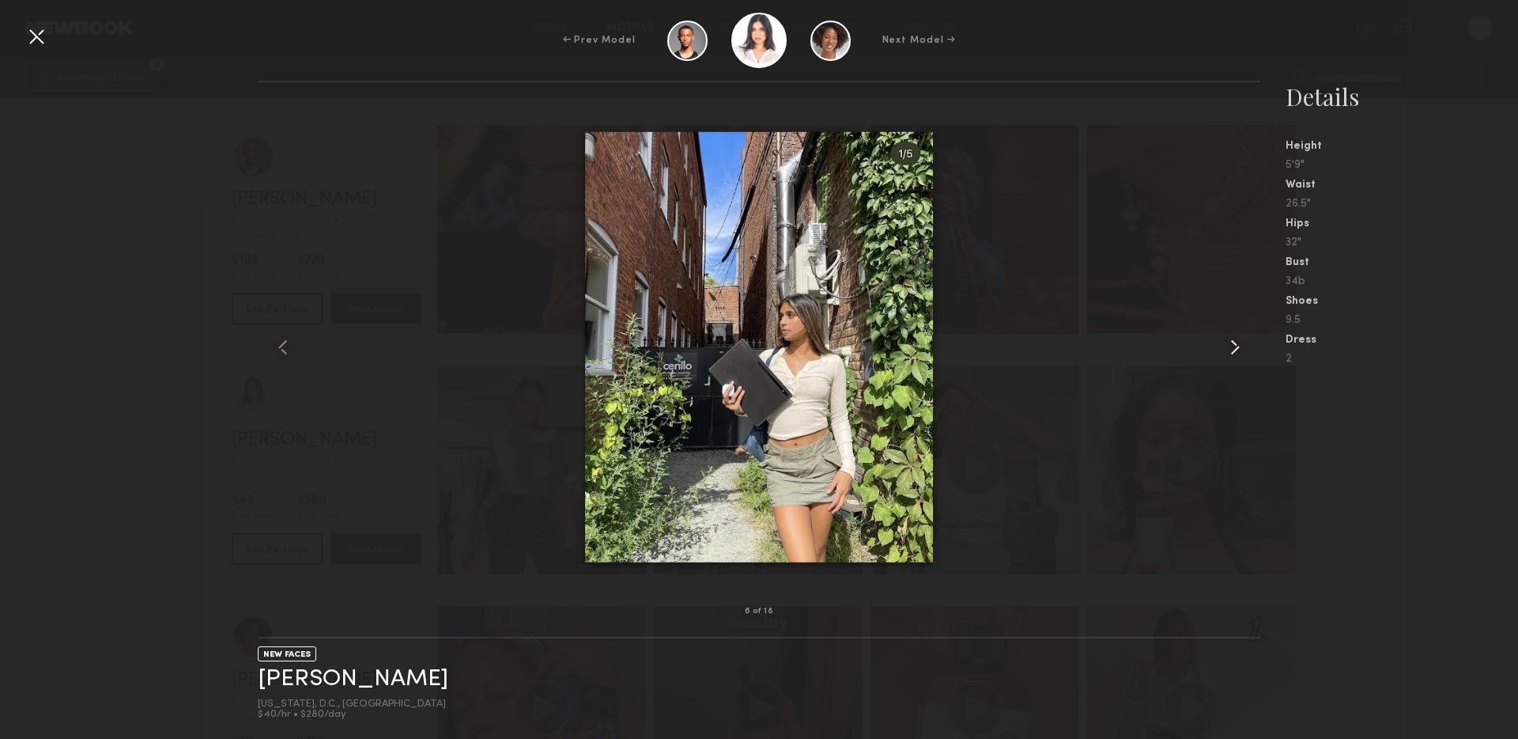
click at [1230, 355] on common-icon at bounding box center [1235, 347] width 25 height 25
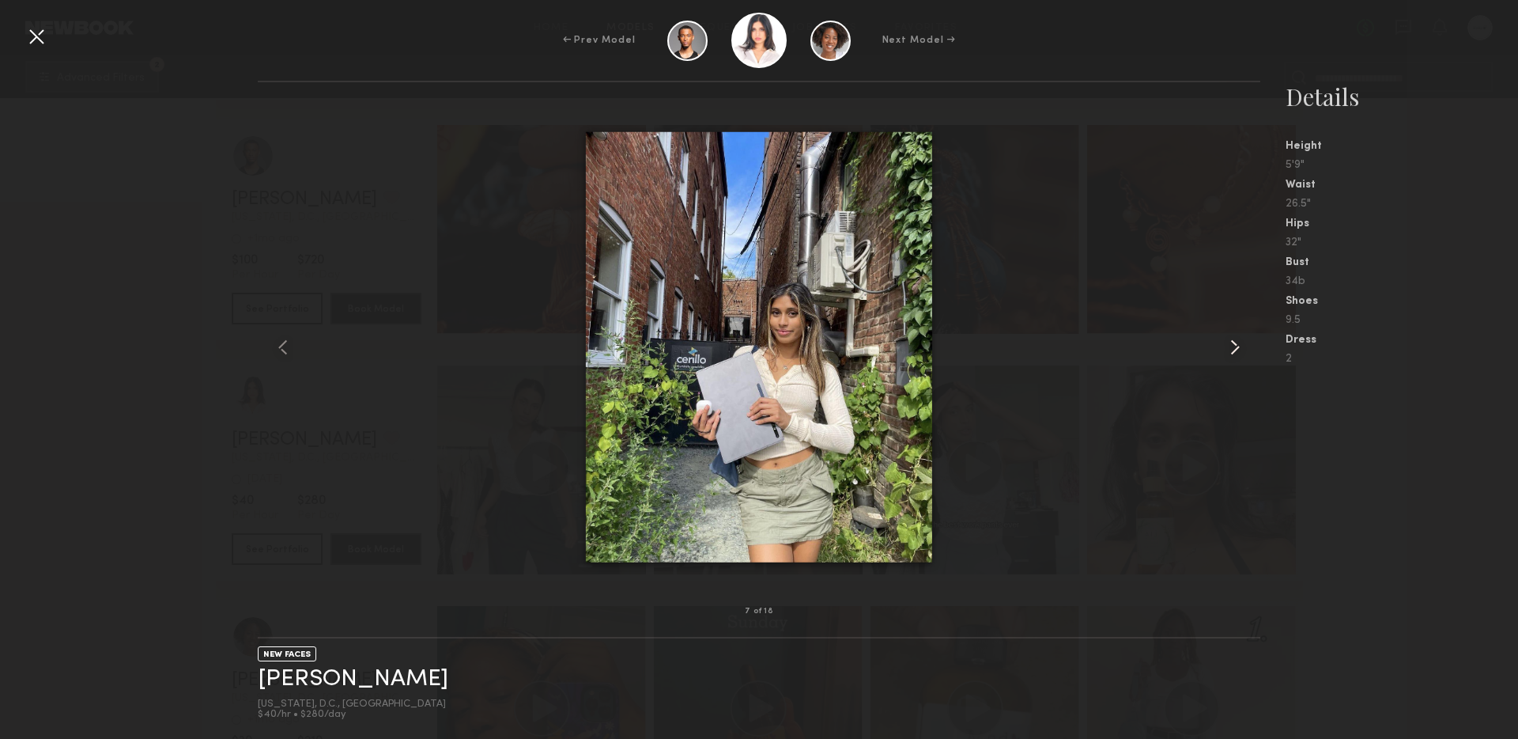
click at [1233, 351] on common-icon at bounding box center [1235, 347] width 25 height 25
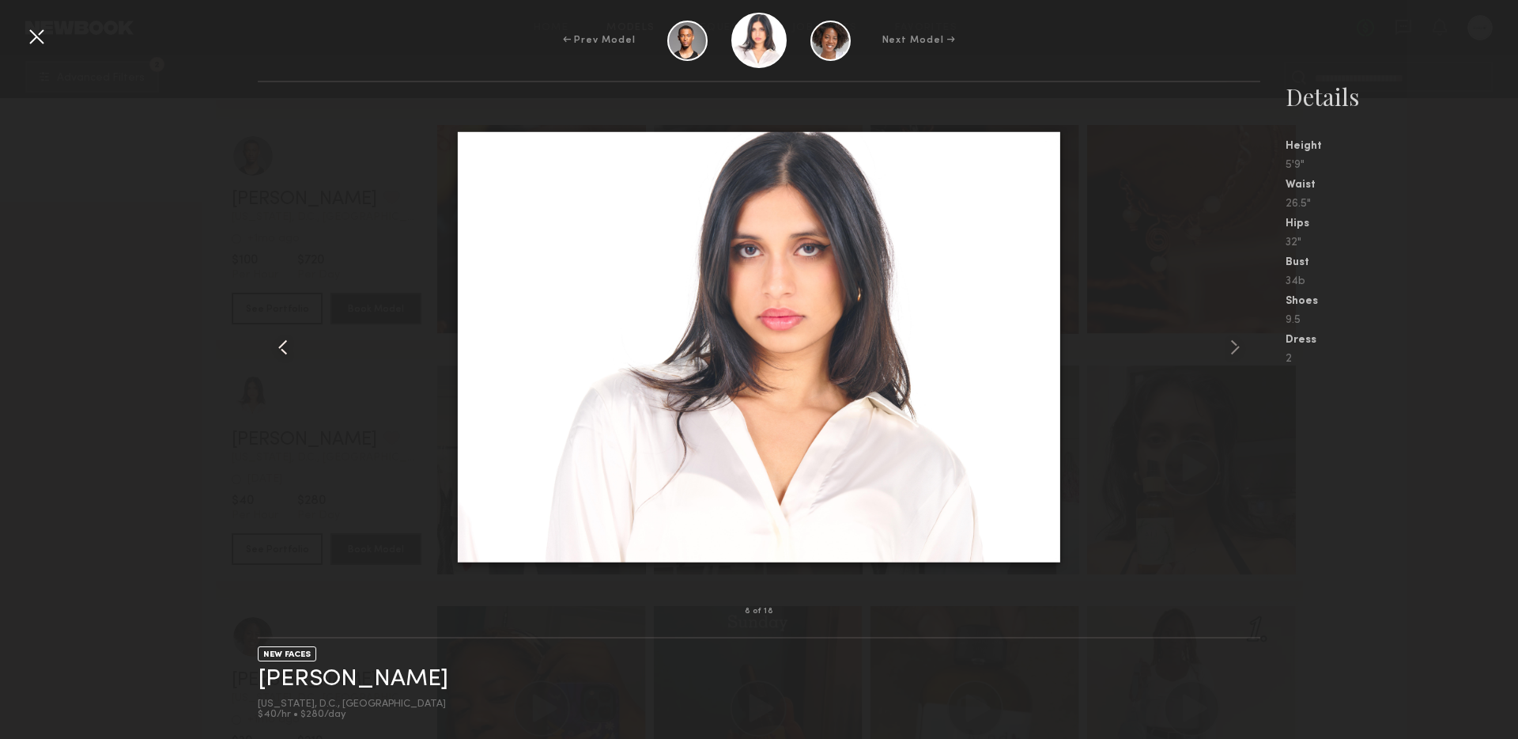
click at [284, 341] on common-icon at bounding box center [282, 347] width 25 height 25
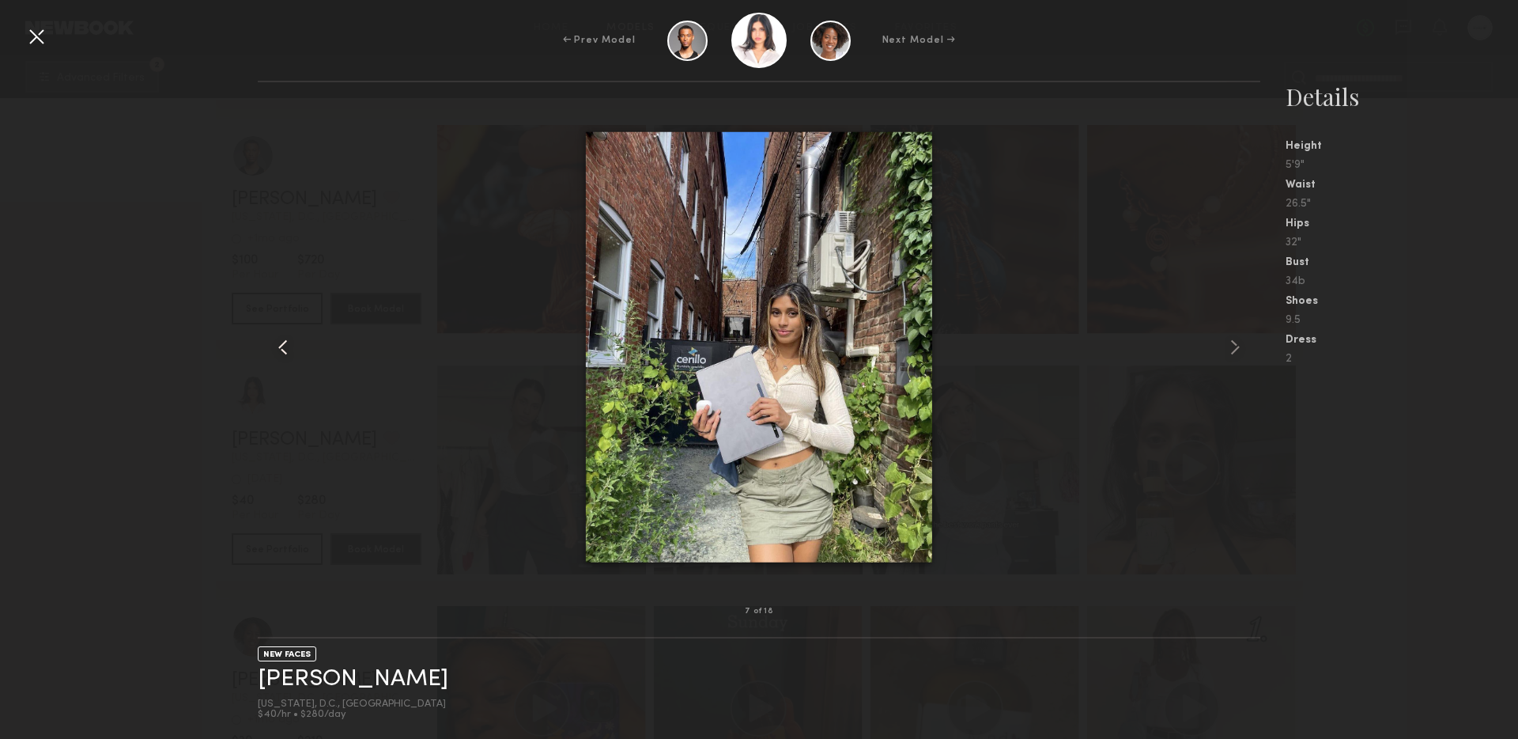
click at [284, 341] on common-icon at bounding box center [282, 347] width 25 height 25
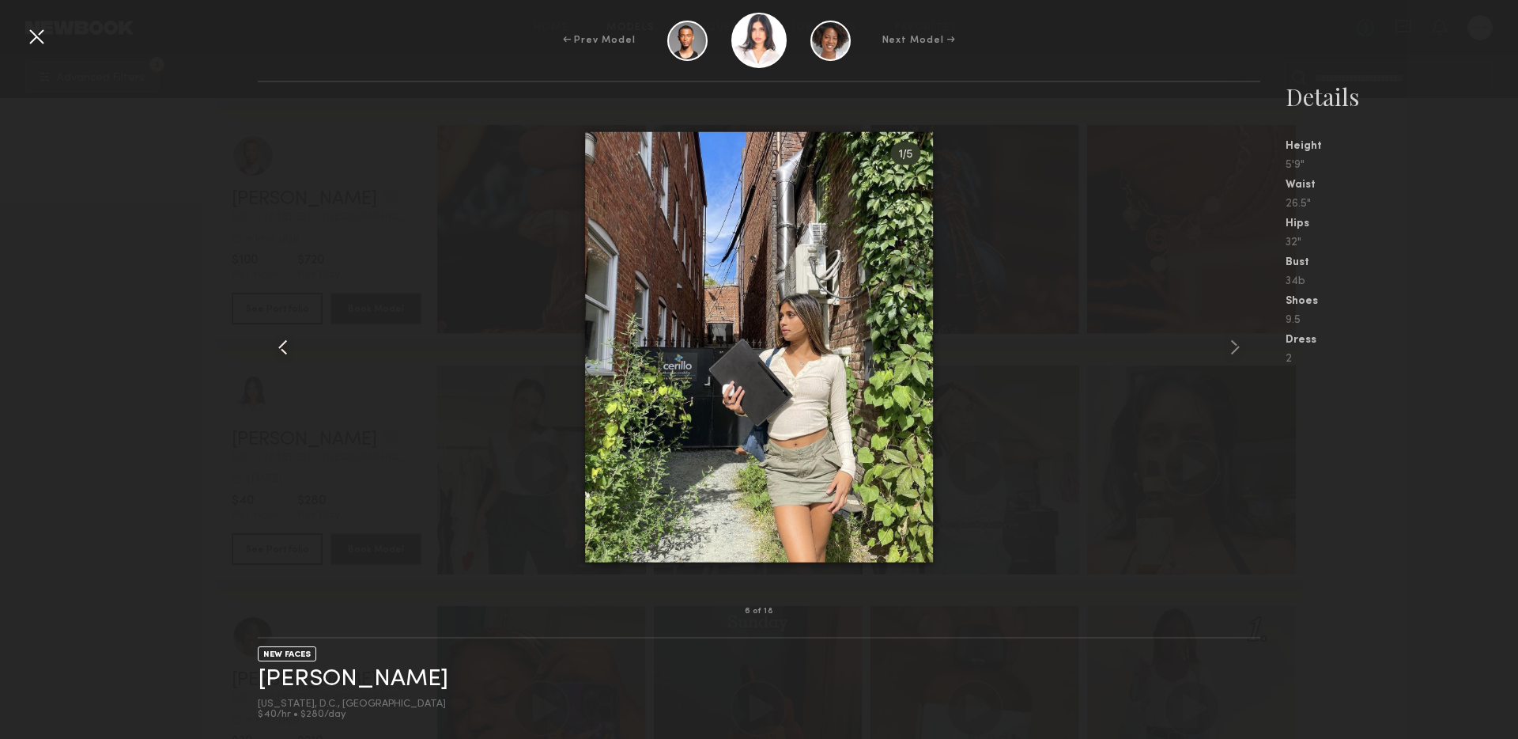
click at [284, 341] on common-icon at bounding box center [282, 347] width 25 height 25
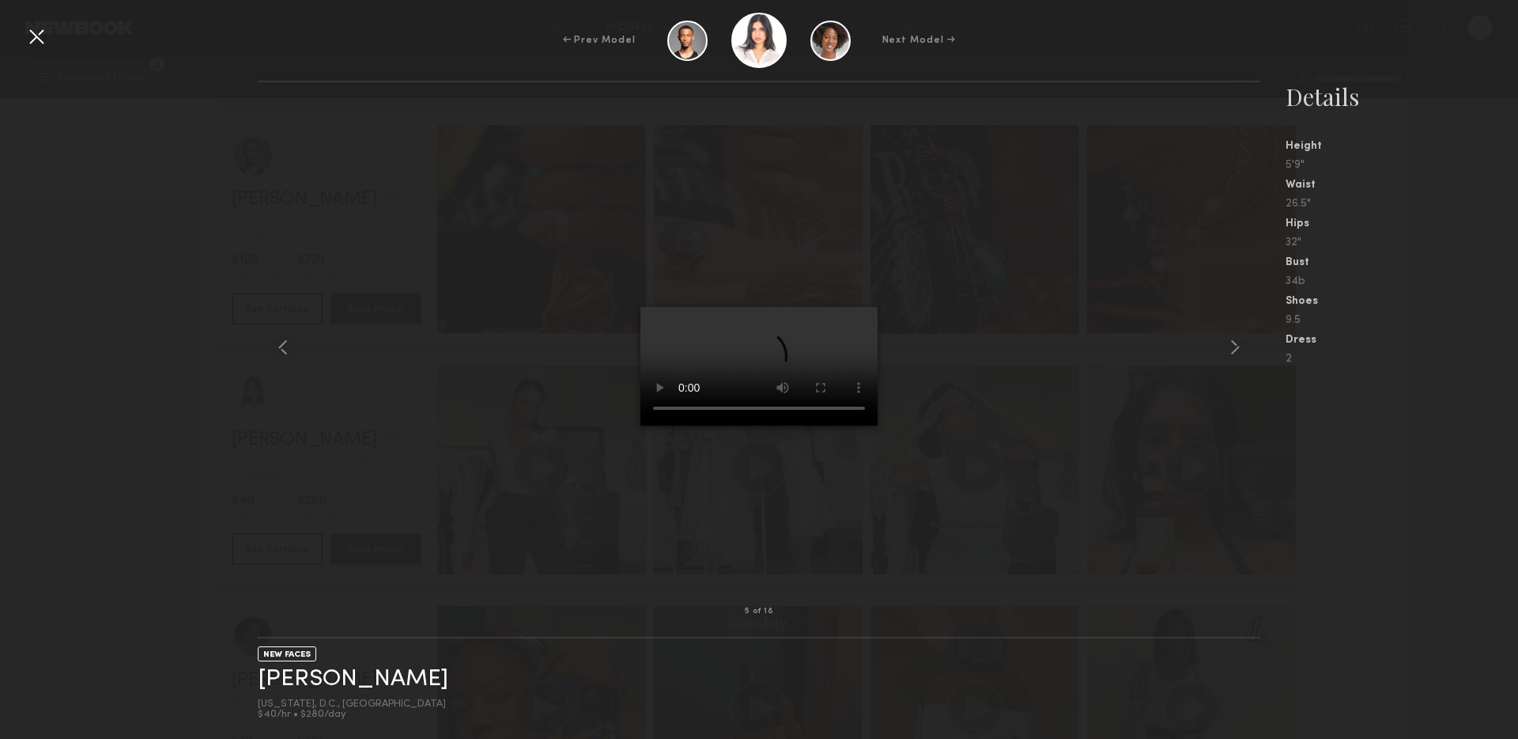
click at [284, 341] on common-icon at bounding box center [282, 347] width 25 height 25
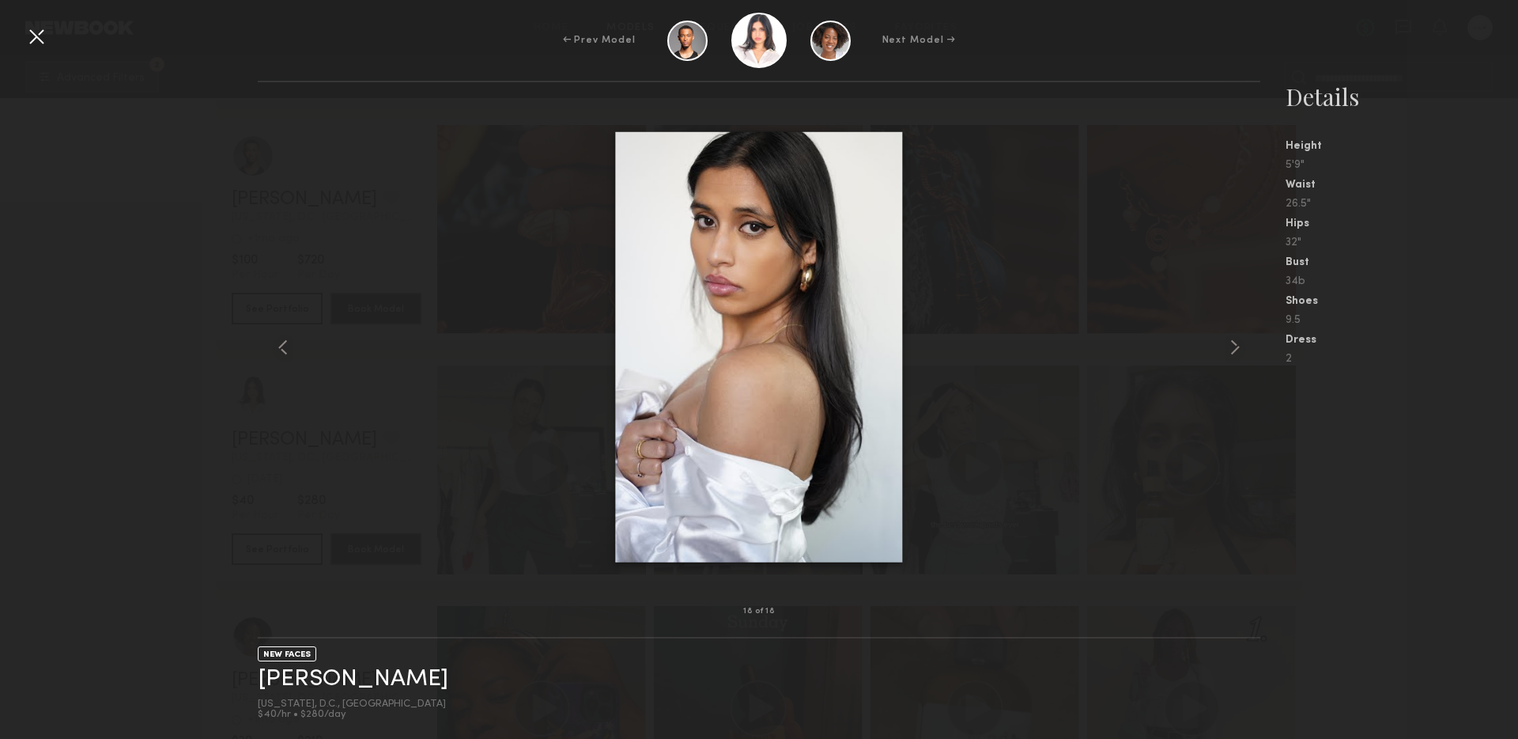
click at [284, 341] on common-icon at bounding box center [282, 347] width 25 height 25
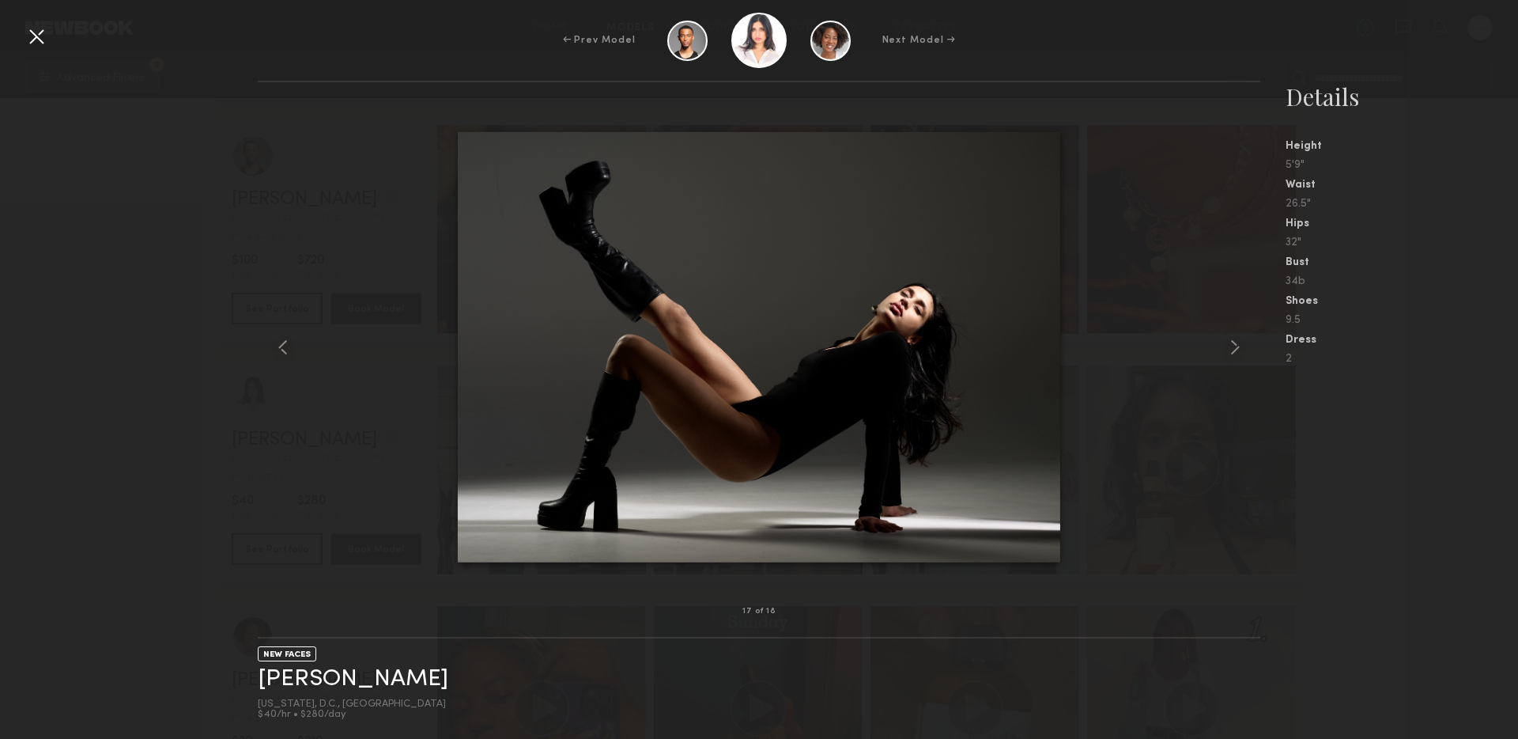
click at [284, 341] on common-icon at bounding box center [282, 347] width 25 height 25
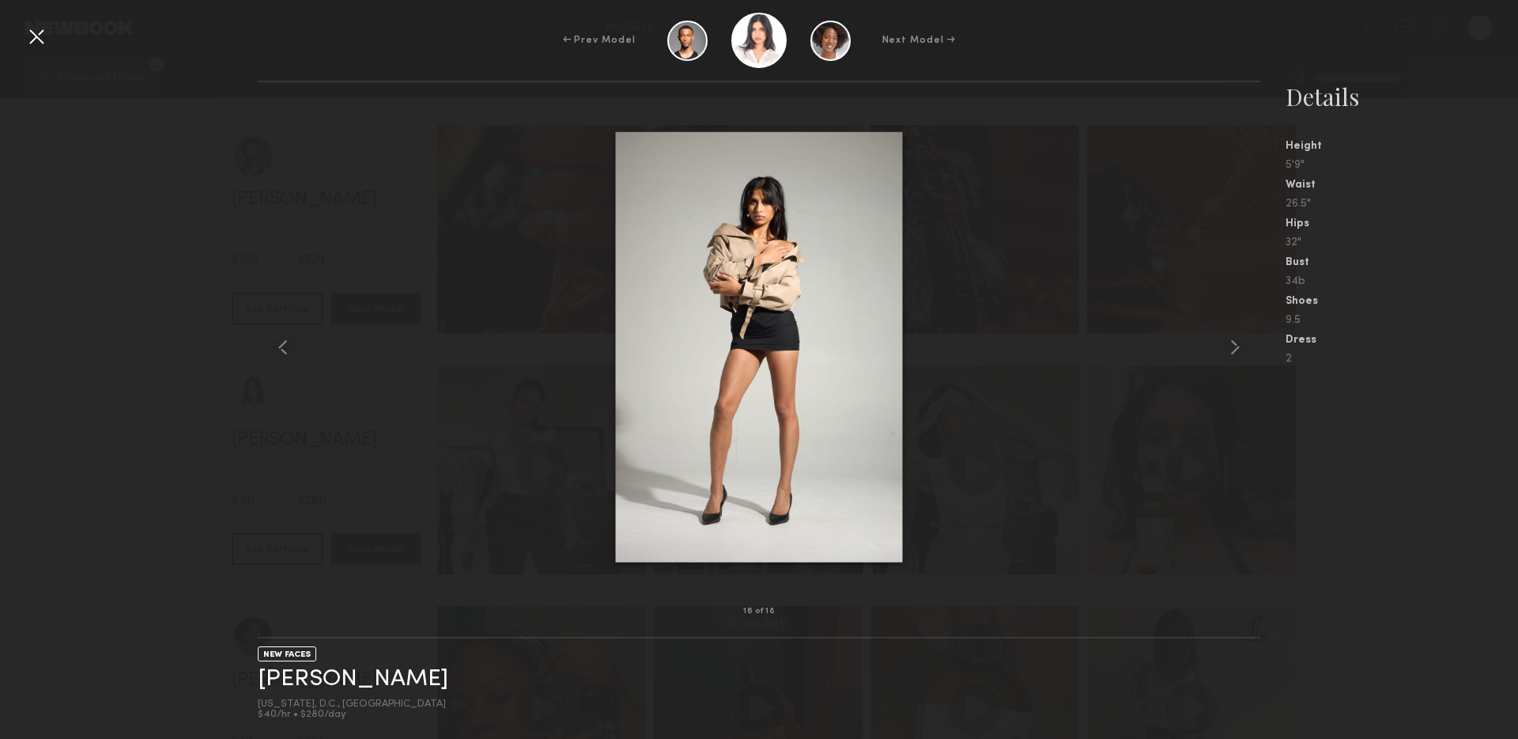
click at [284, 341] on common-icon at bounding box center [282, 347] width 25 height 25
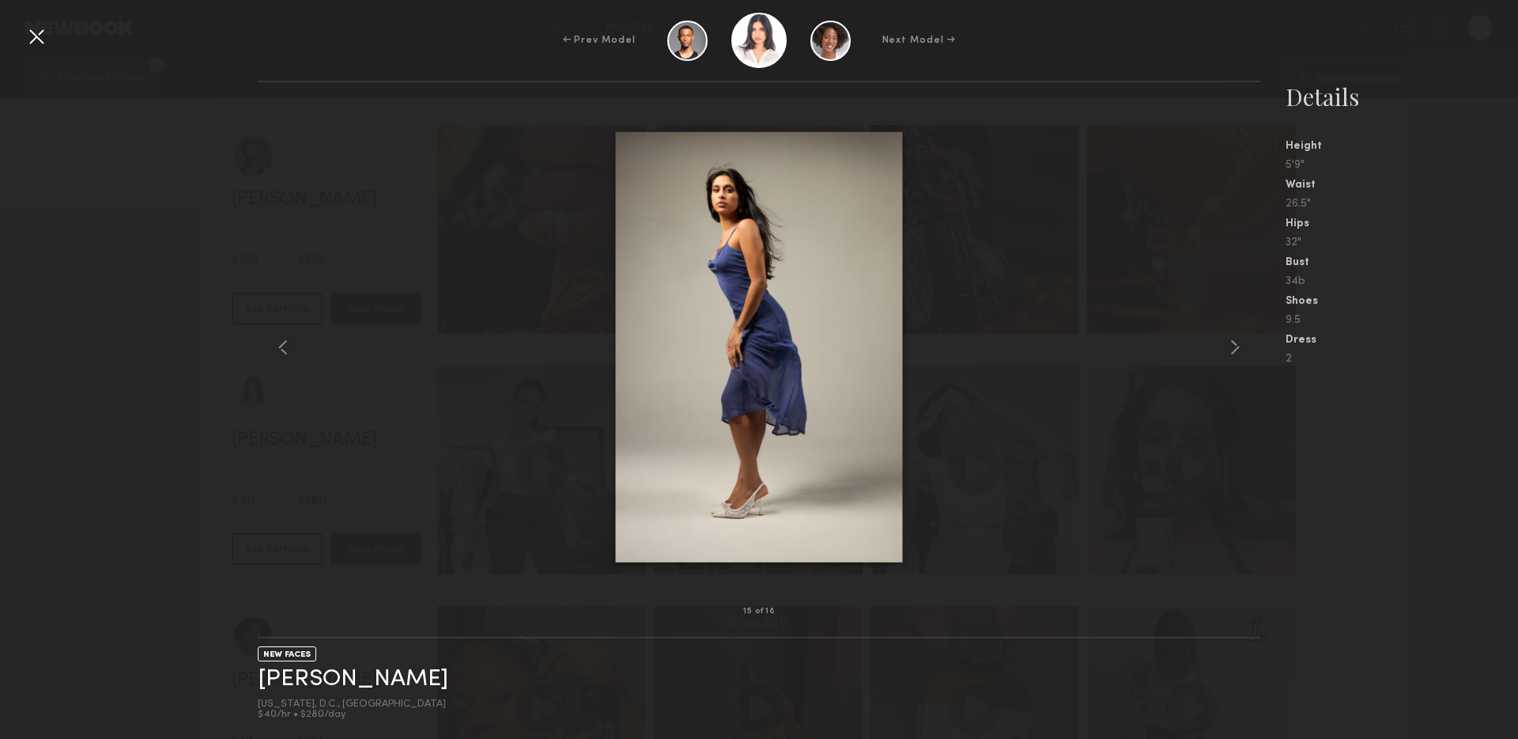
click at [284, 341] on common-icon at bounding box center [282, 347] width 25 height 25
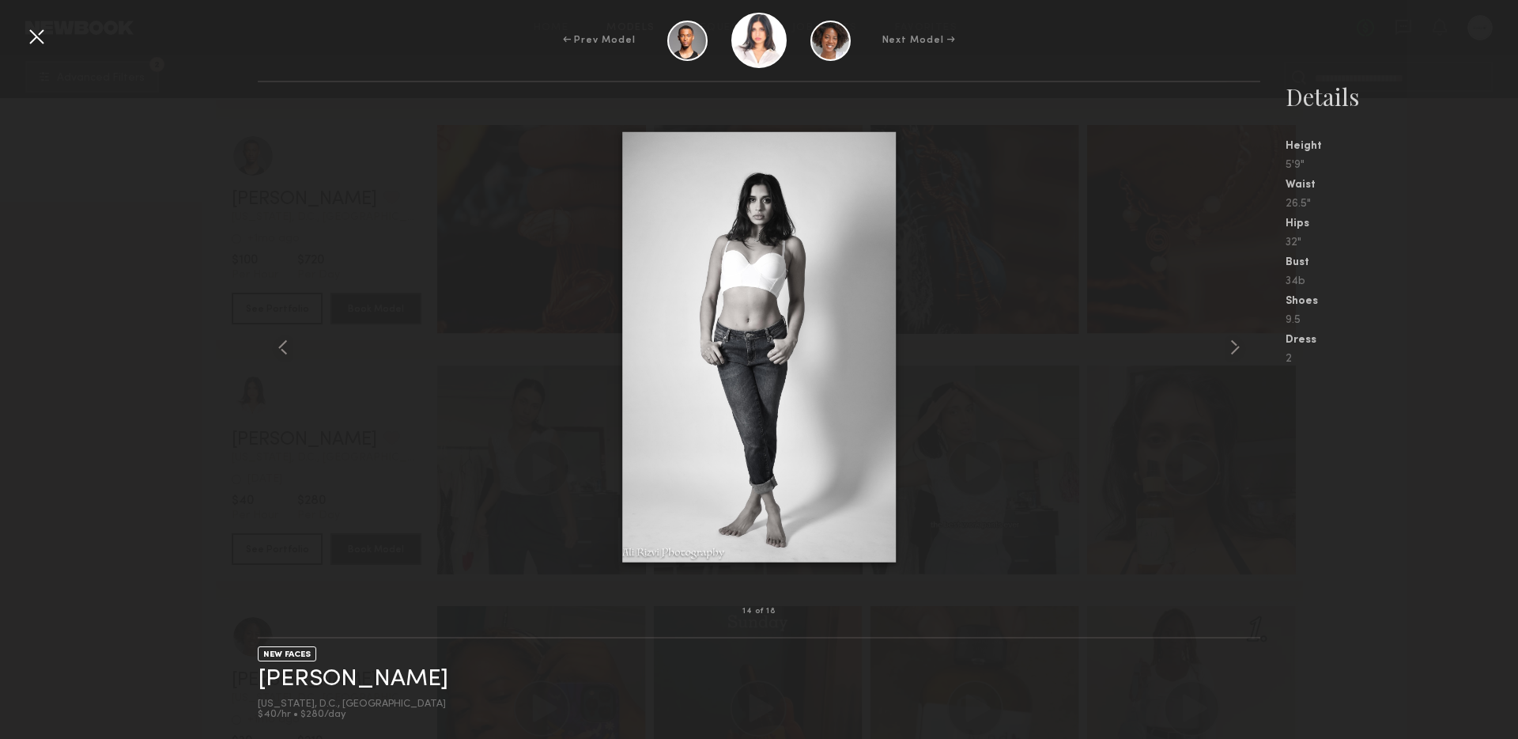
click at [284, 341] on common-icon at bounding box center [282, 347] width 25 height 25
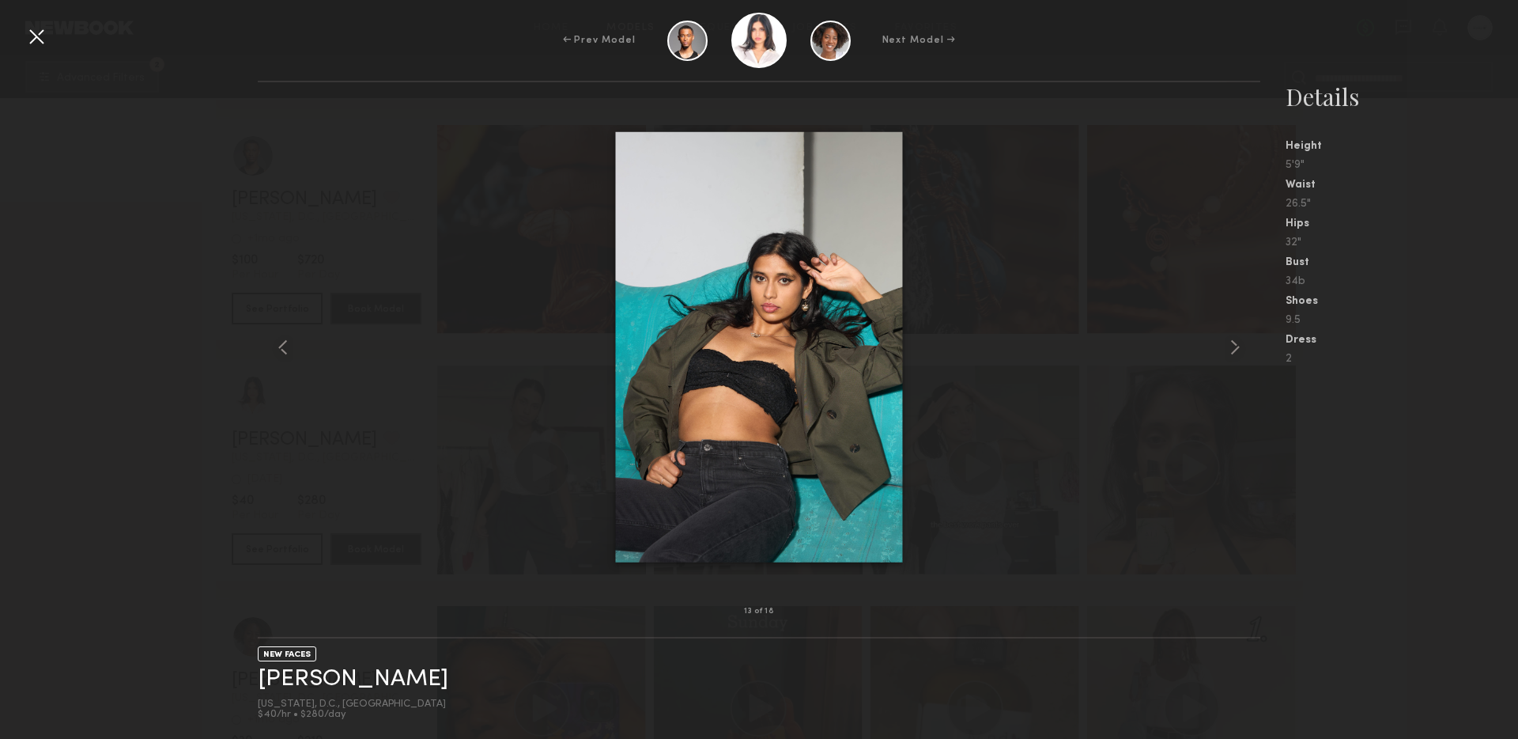
click at [284, 341] on common-icon at bounding box center [282, 347] width 25 height 25
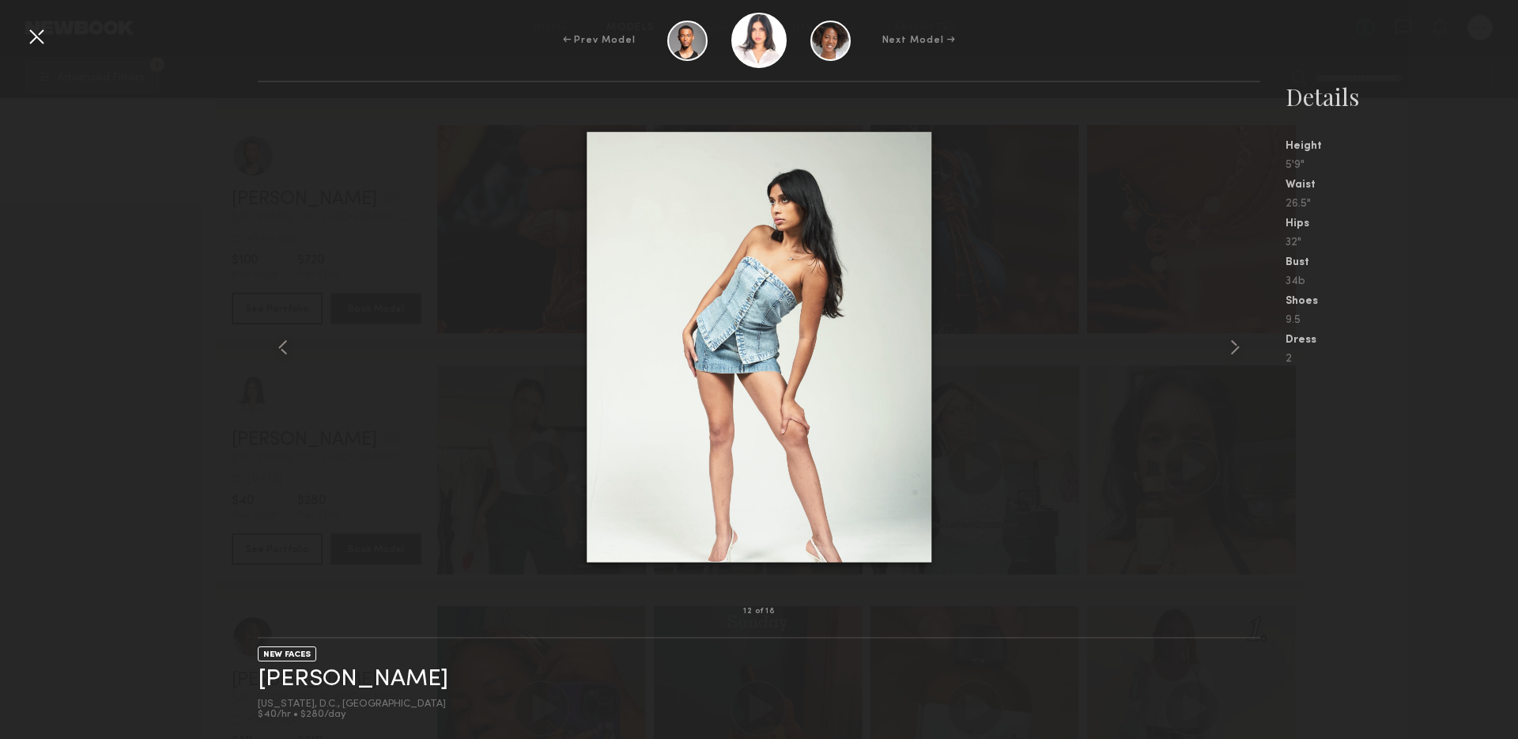
click at [284, 341] on common-icon at bounding box center [282, 347] width 25 height 25
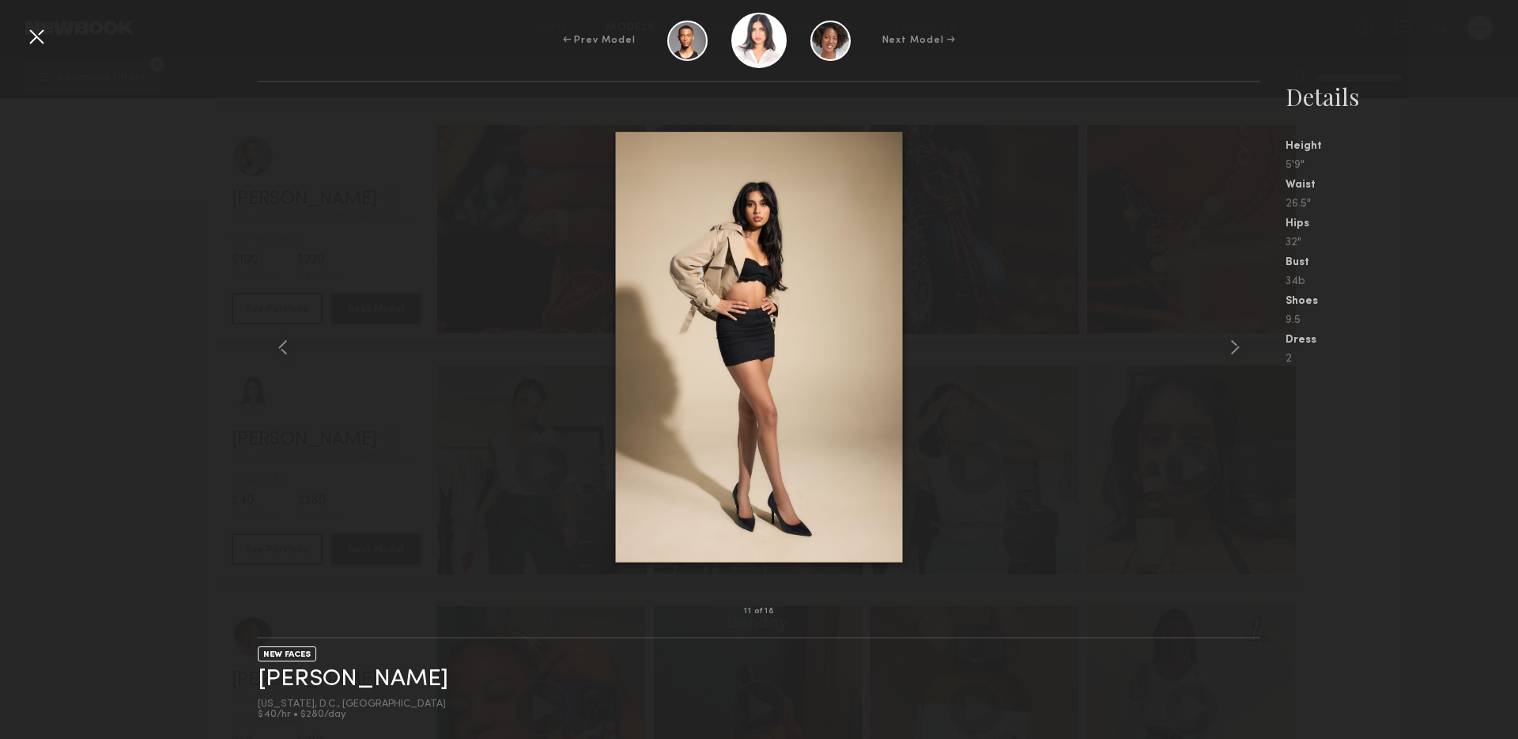
click at [284, 341] on common-icon at bounding box center [282, 347] width 25 height 25
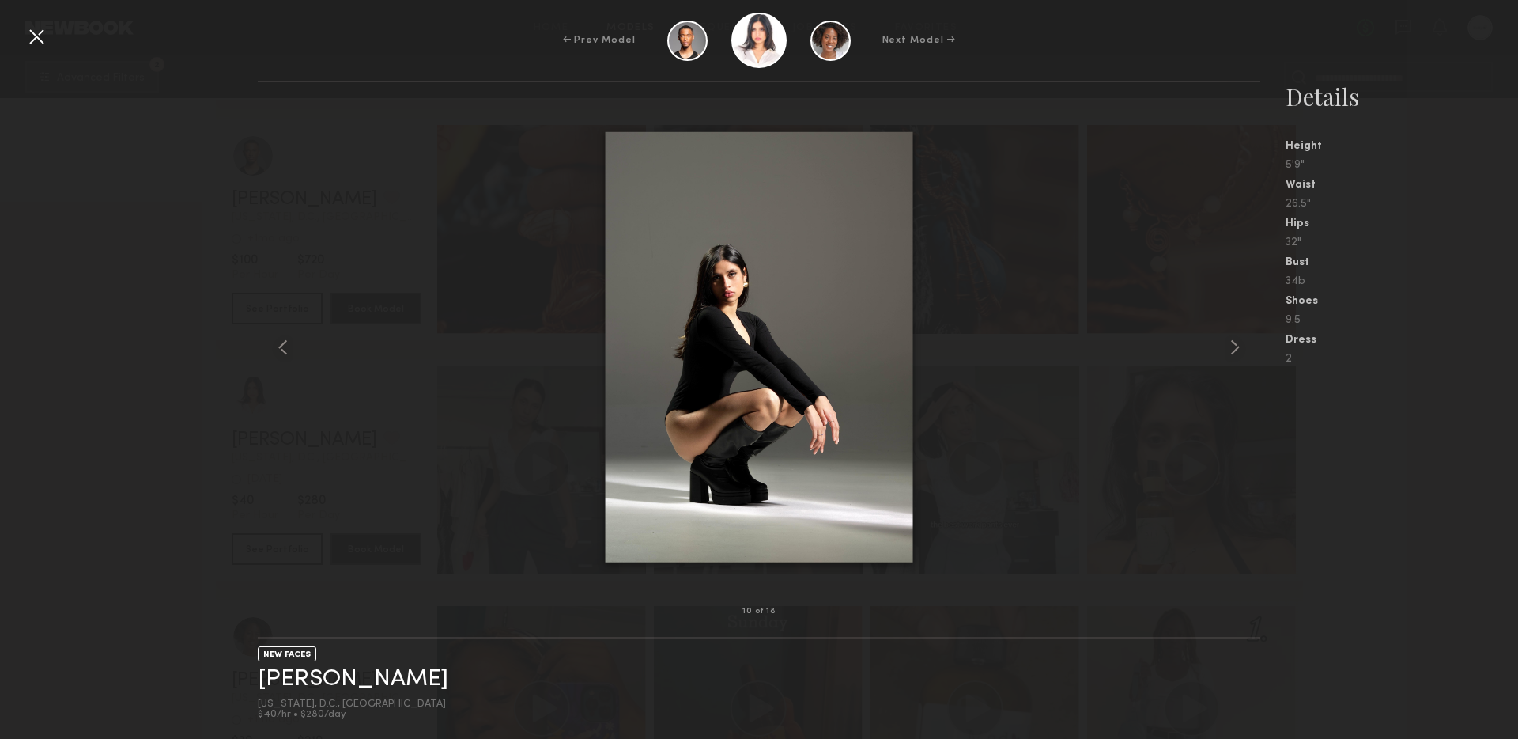
click at [284, 341] on common-icon at bounding box center [282, 347] width 25 height 25
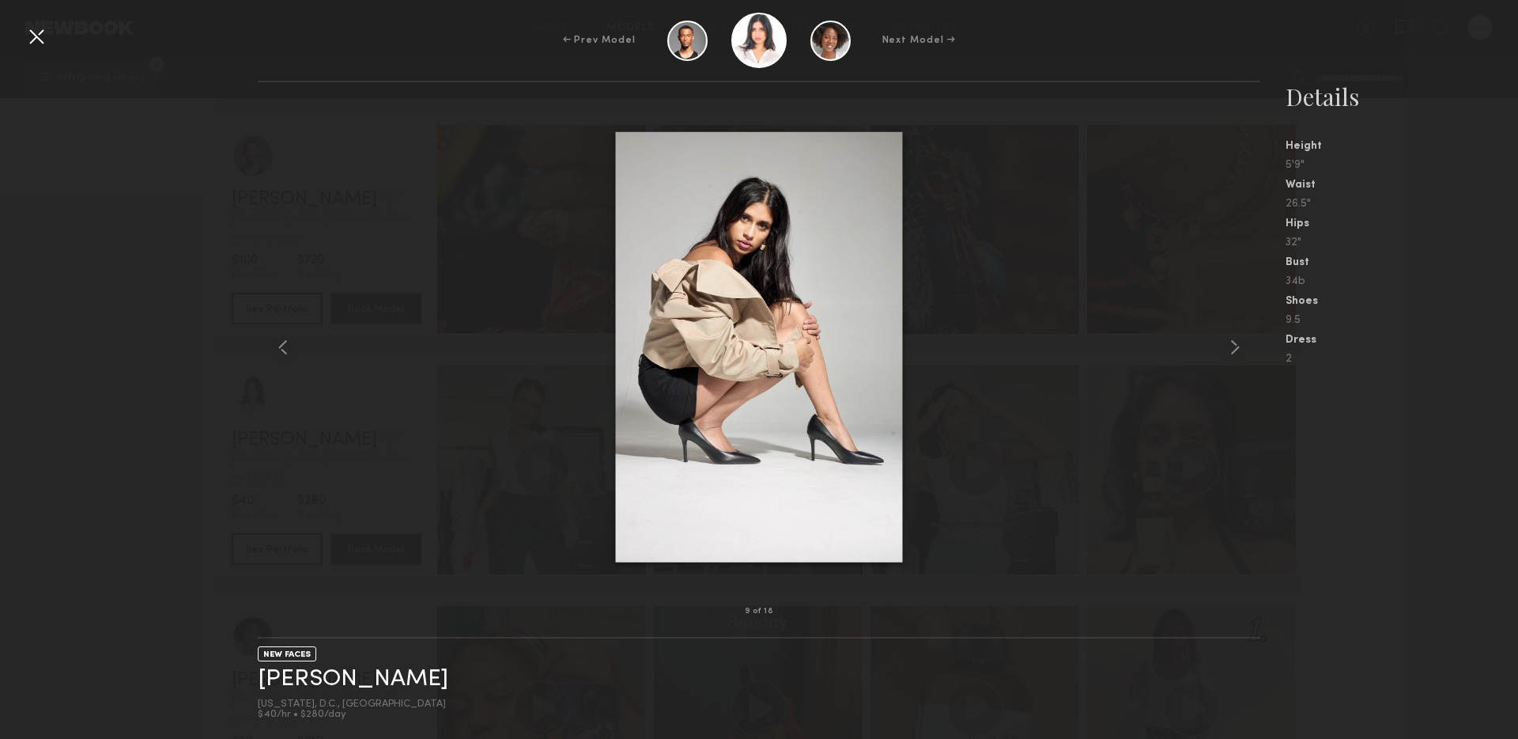
click at [284, 341] on common-icon at bounding box center [282, 347] width 25 height 25
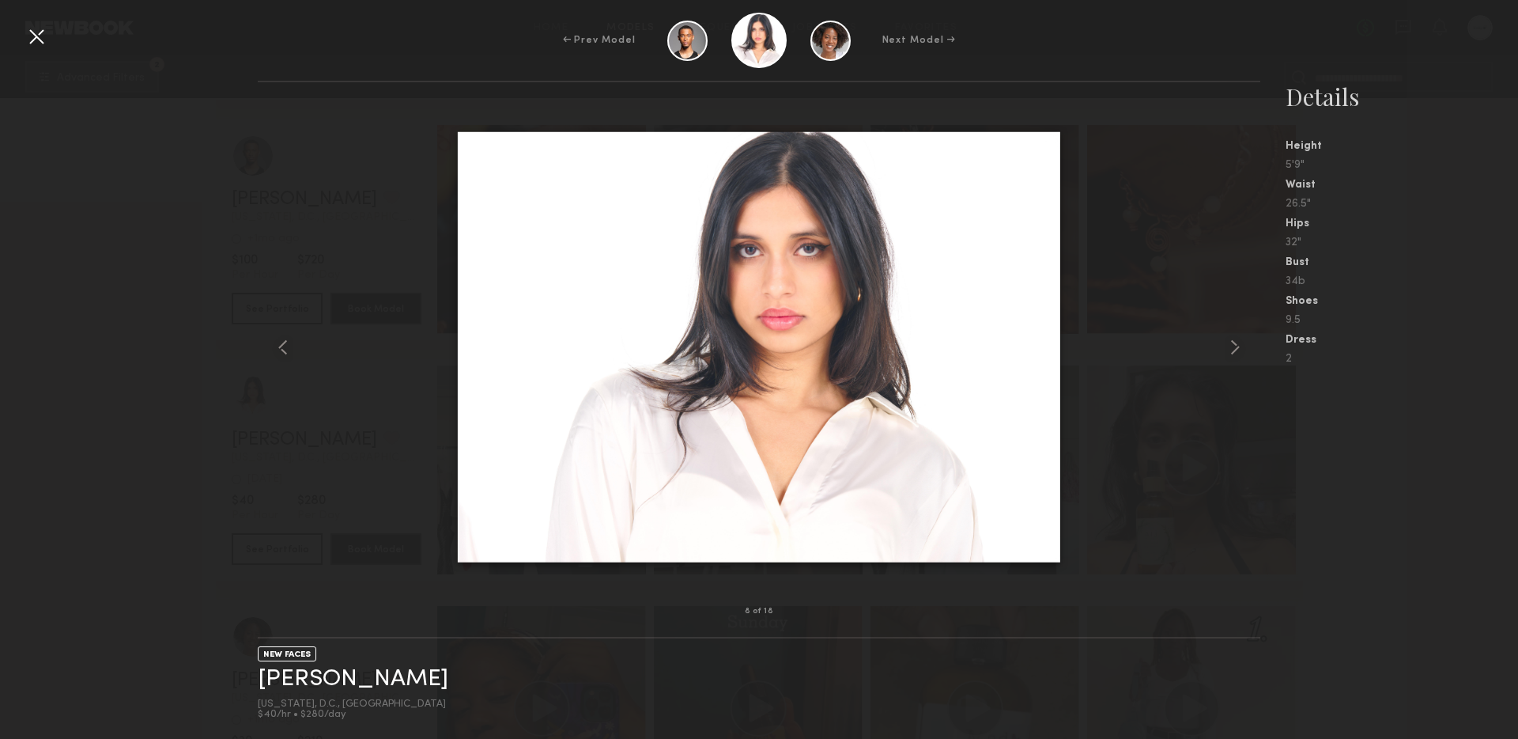
click at [284, 341] on common-icon at bounding box center [282, 347] width 25 height 25
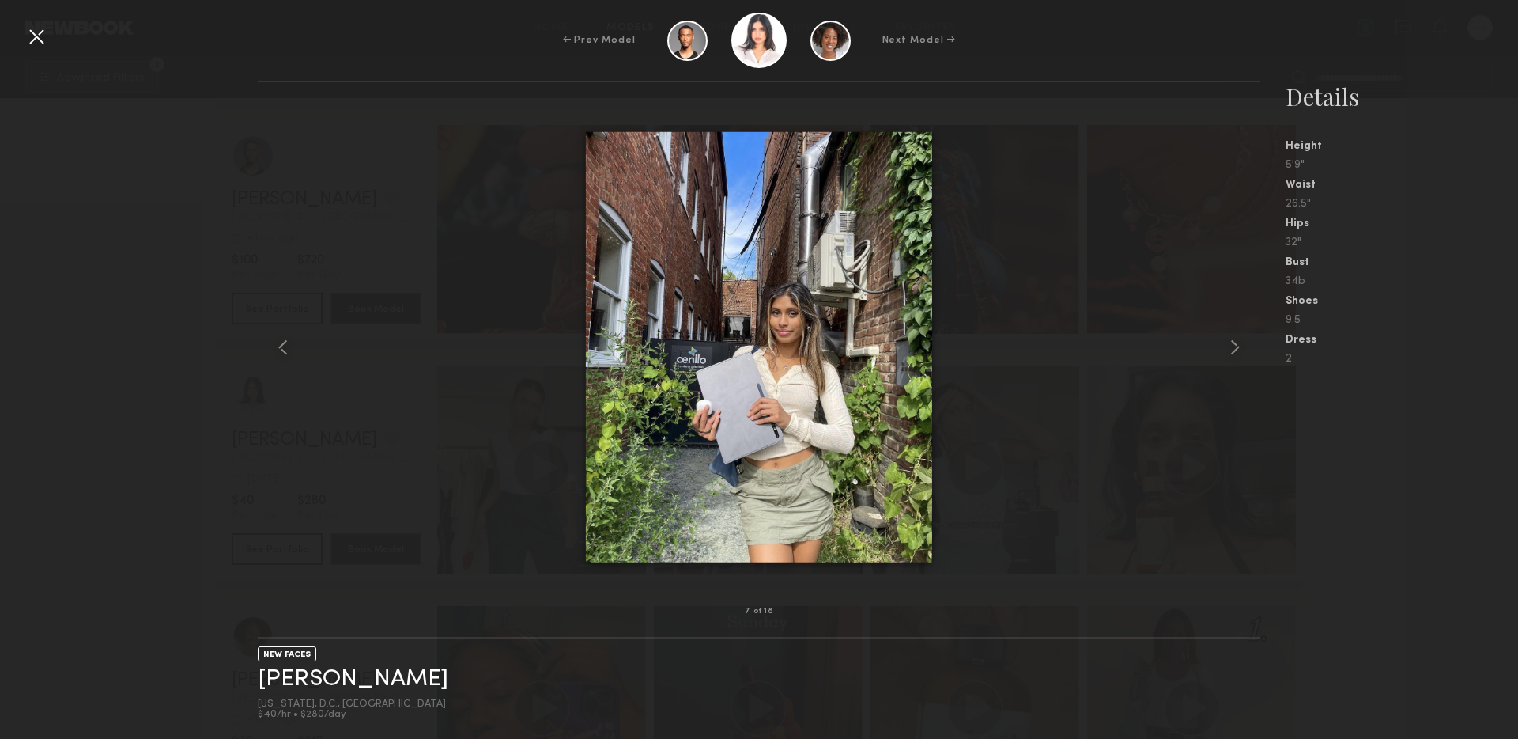
click at [284, 341] on common-icon at bounding box center [282, 347] width 25 height 25
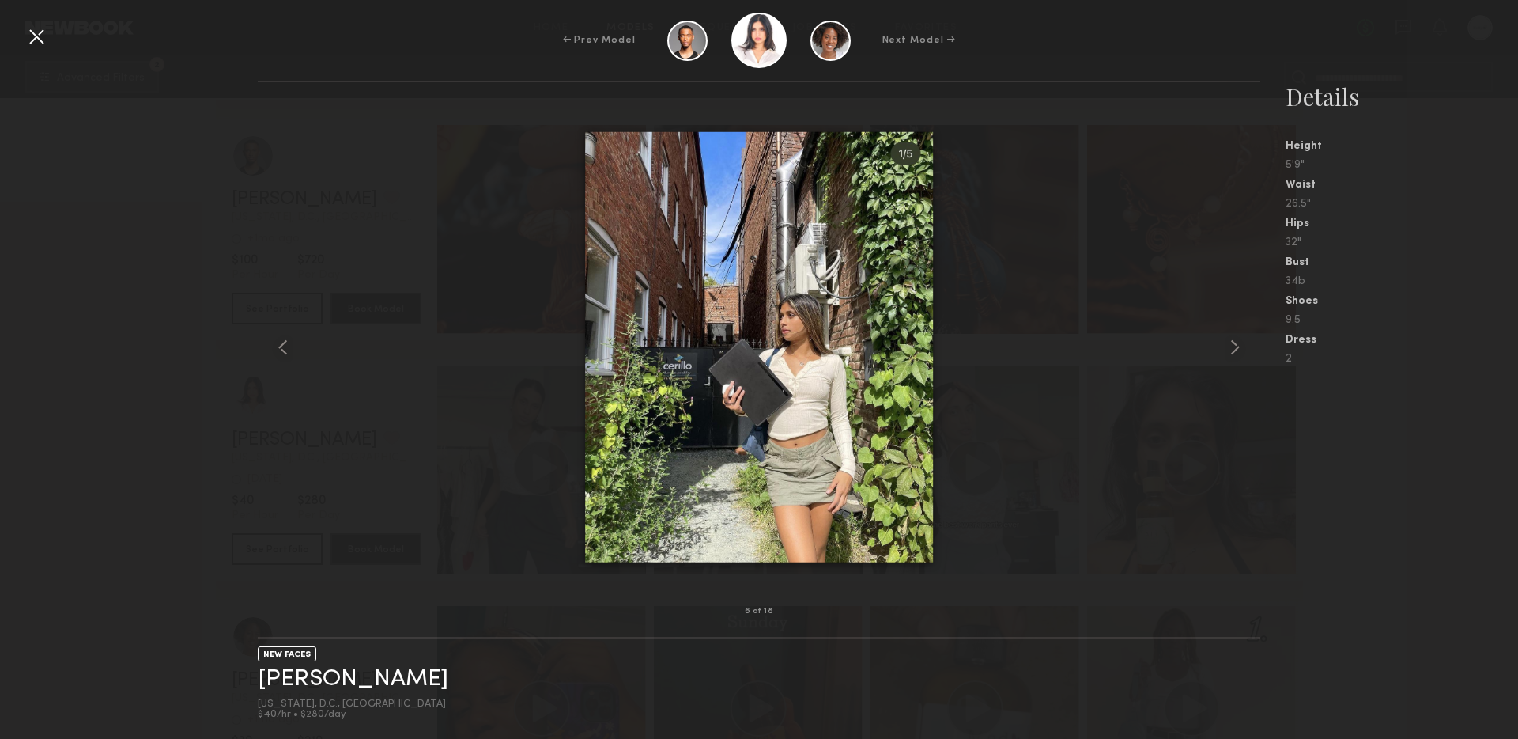
click at [332, 449] on div at bounding box center [759, 347] width 1002 height 478
click at [38, 34] on div at bounding box center [36, 36] width 25 height 25
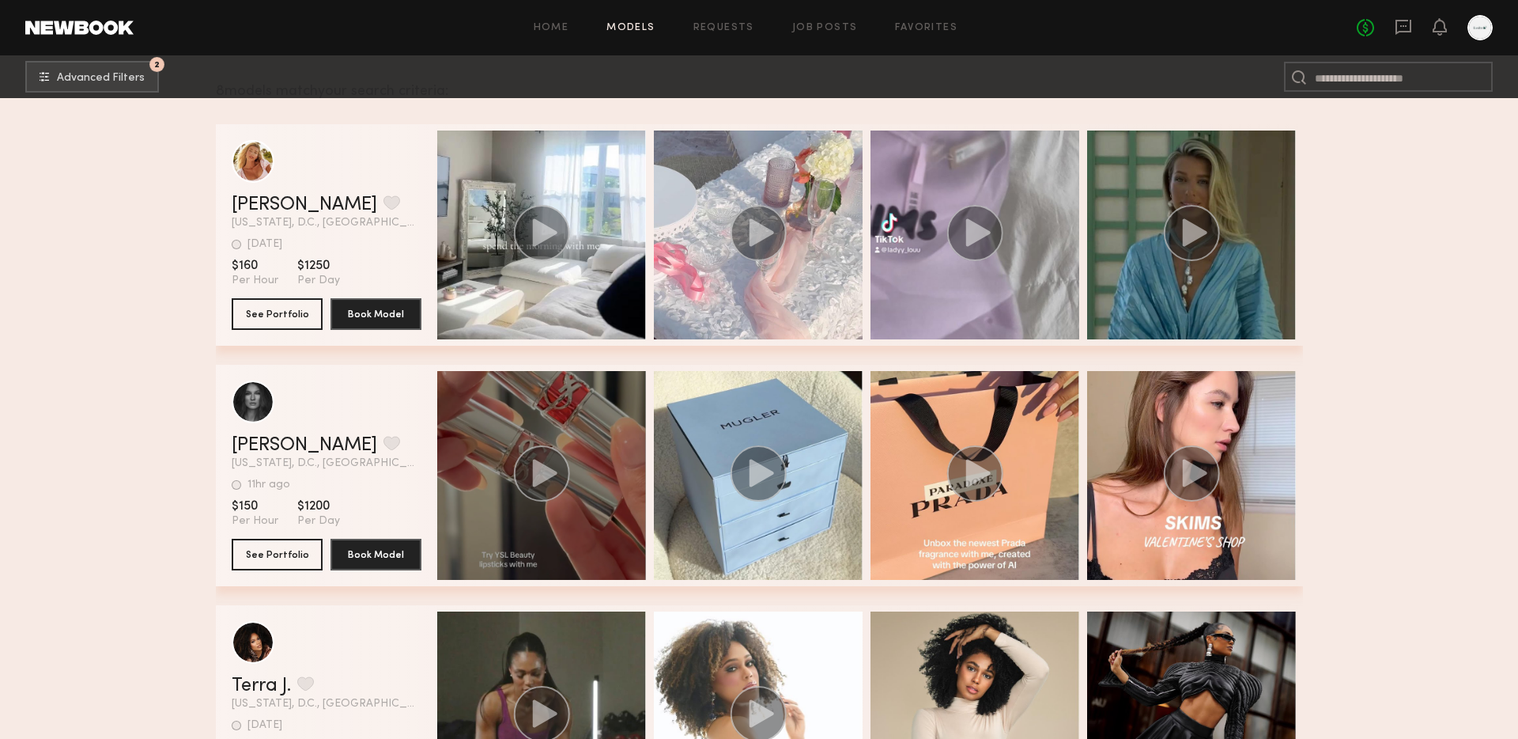
scroll to position [242, 0]
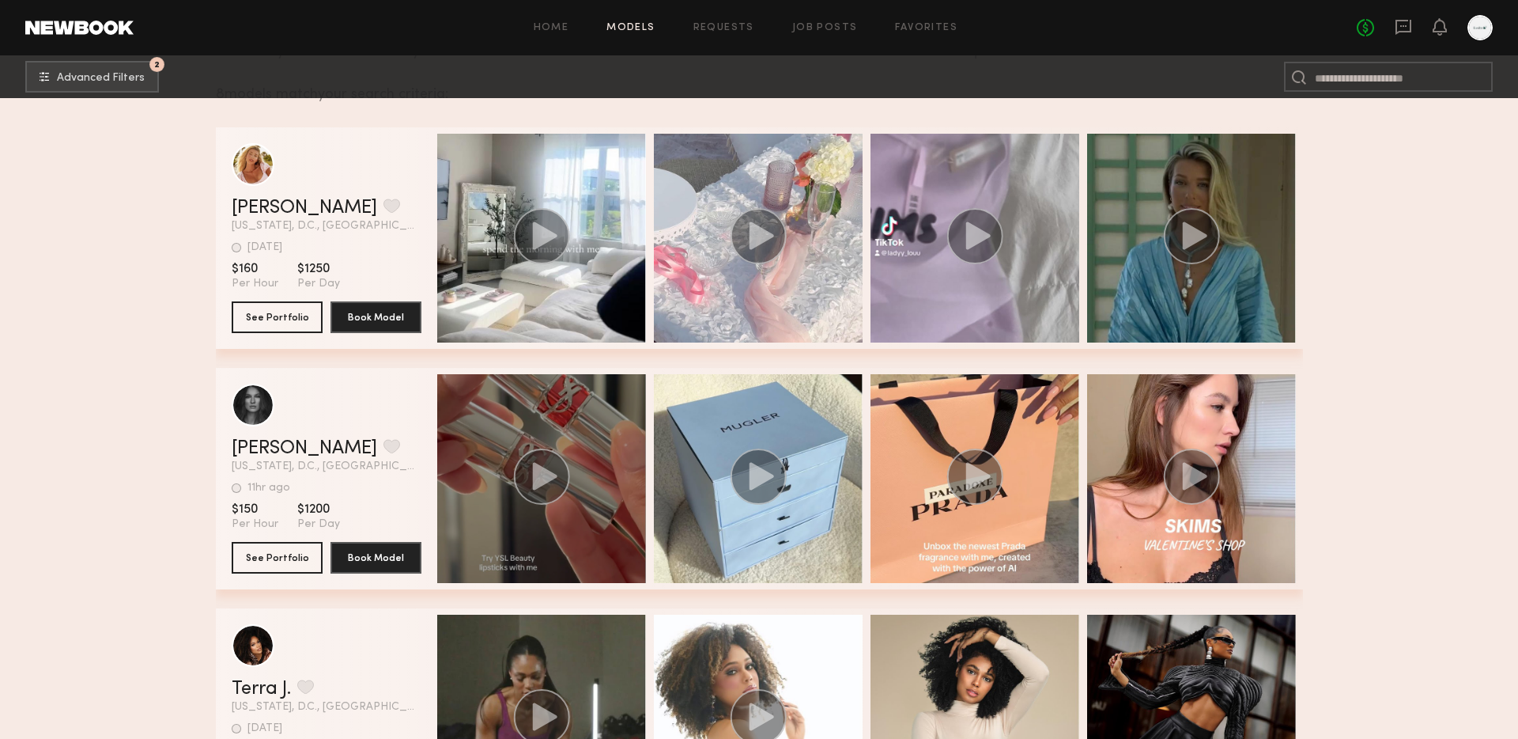
click at [534, 539] on div "grid" at bounding box center [541, 478] width 209 height 209
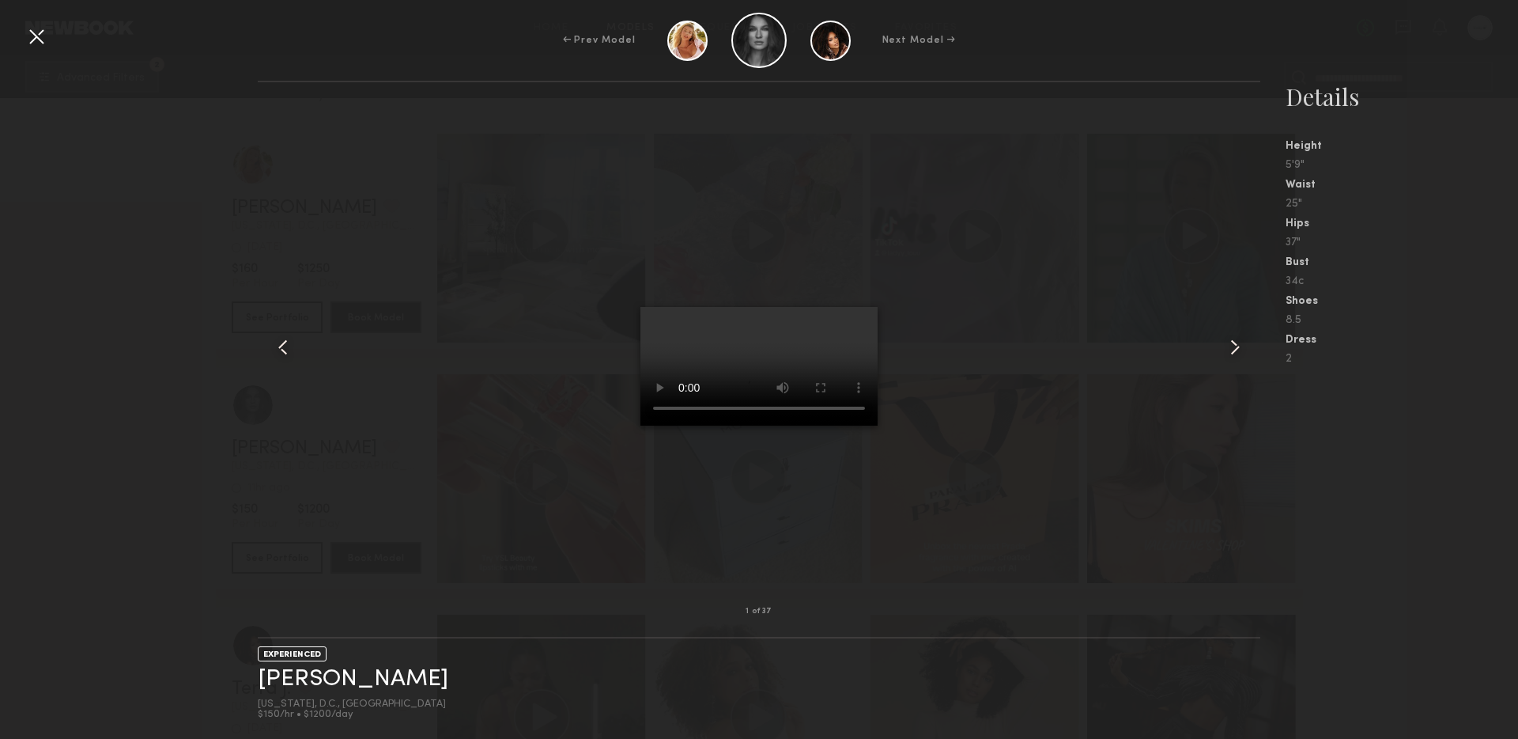
click at [1233, 346] on common-icon at bounding box center [1235, 347] width 25 height 25
click at [1236, 345] on common-icon at bounding box center [1235, 347] width 25 height 25
click at [1229, 351] on common-icon at bounding box center [1235, 347] width 25 height 25
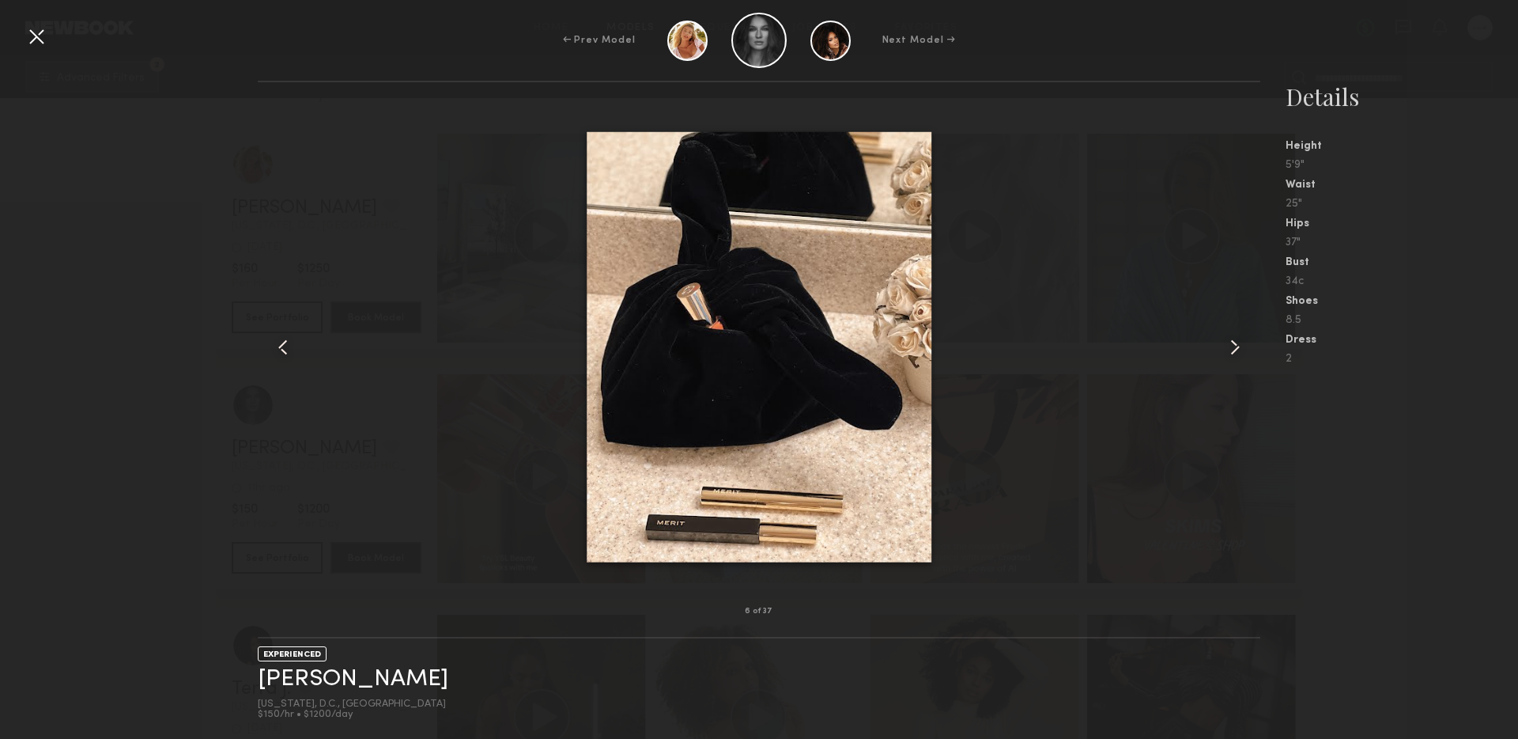
click at [1229, 351] on common-icon at bounding box center [1235, 347] width 25 height 25
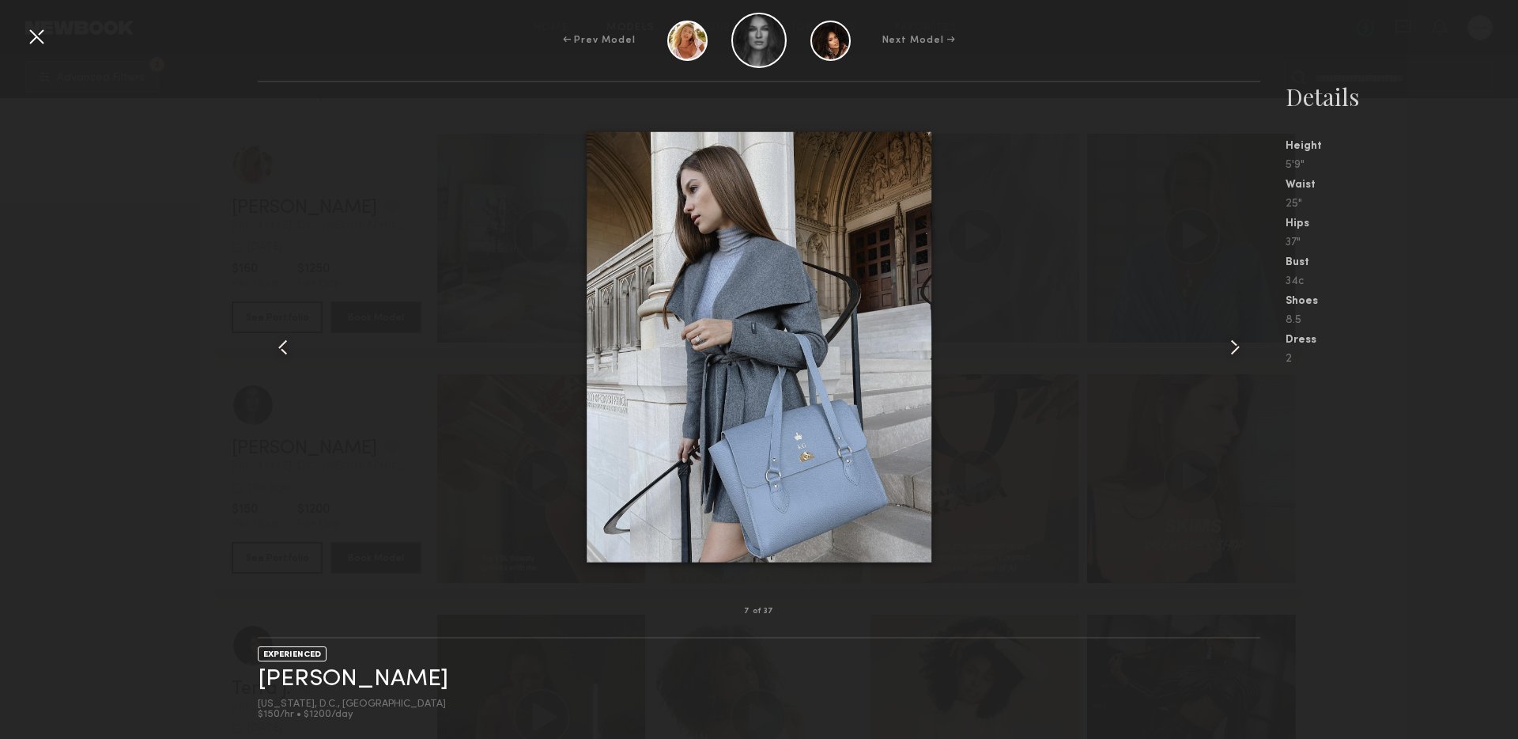
click at [1229, 351] on common-icon at bounding box center [1235, 347] width 25 height 25
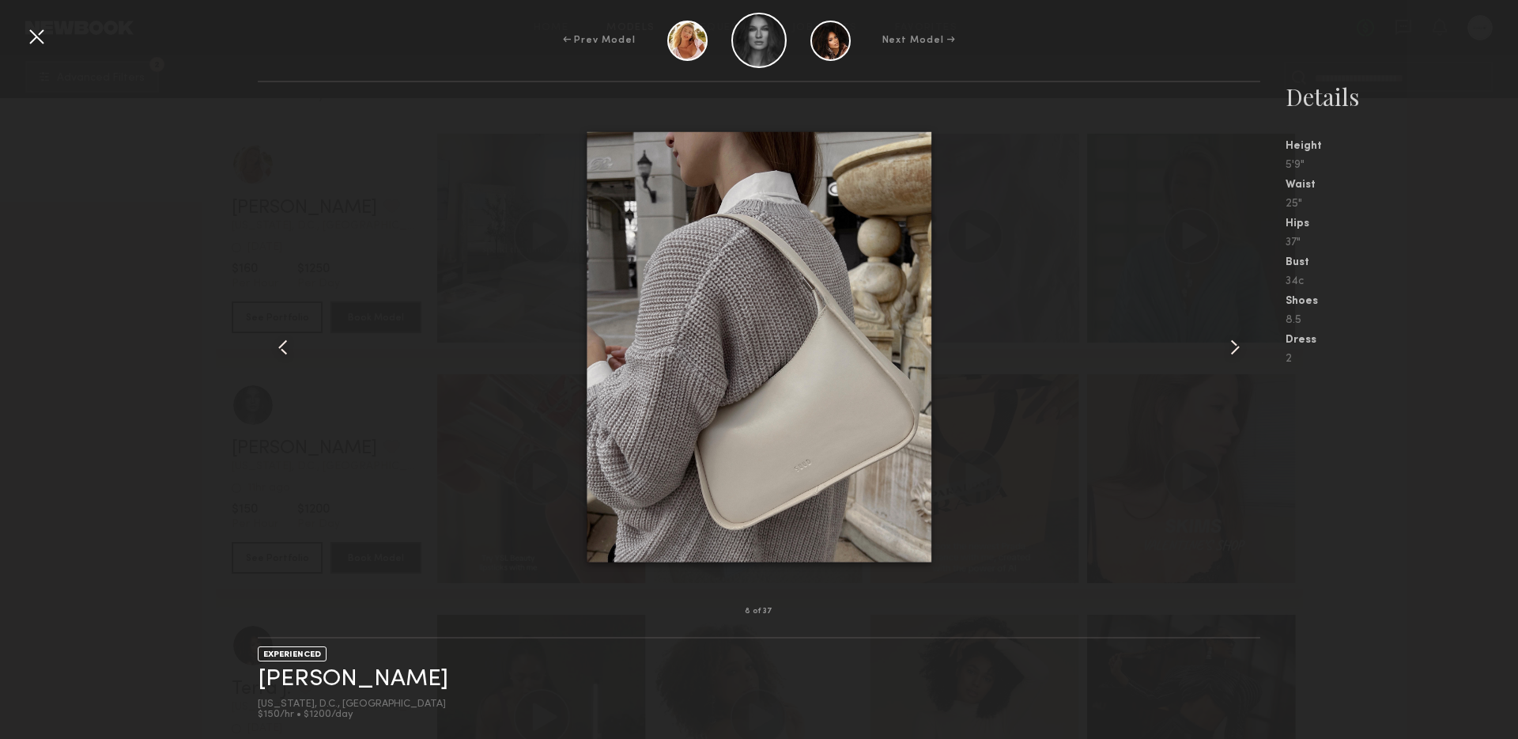
click at [1229, 351] on common-icon at bounding box center [1235, 347] width 25 height 25
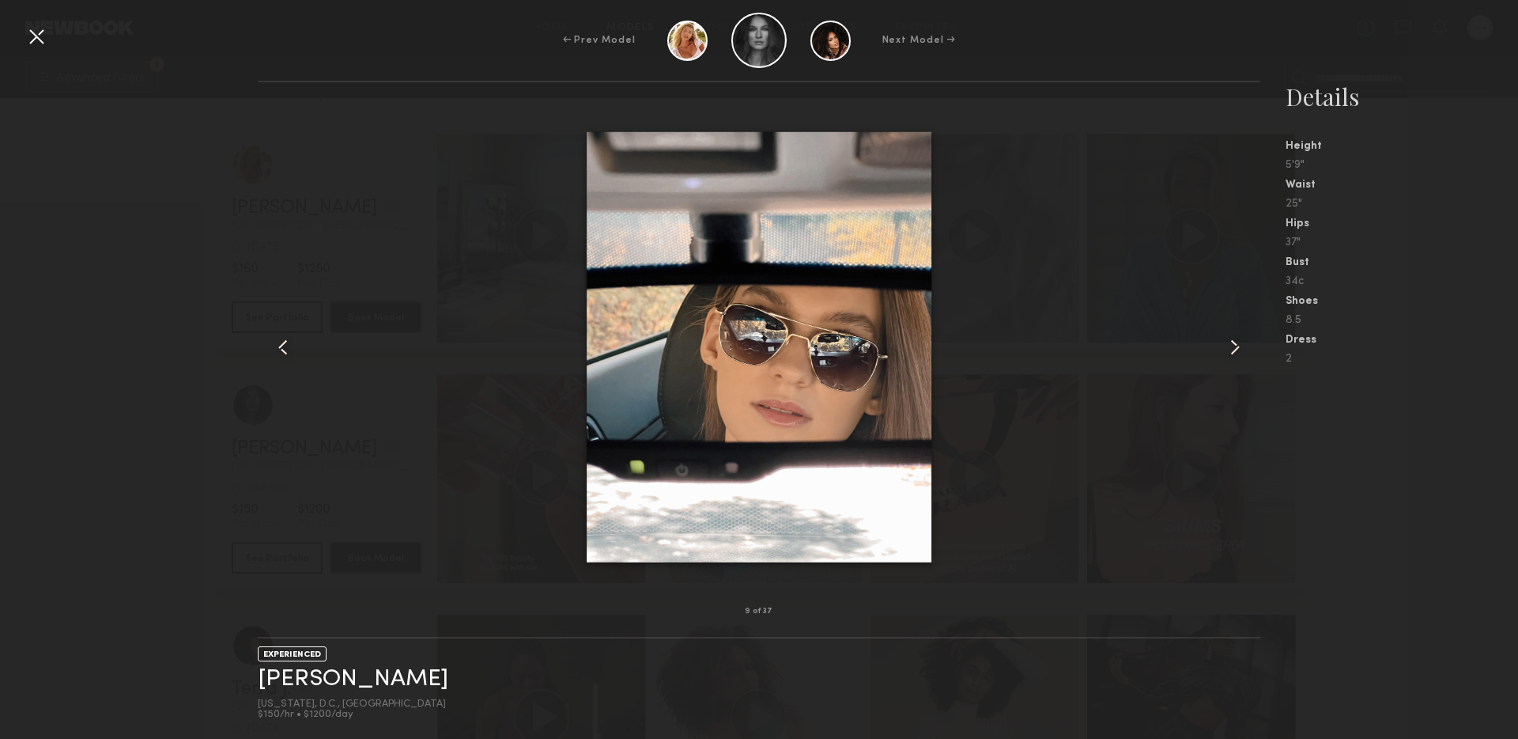
click at [1229, 351] on common-icon at bounding box center [1235, 347] width 25 height 25
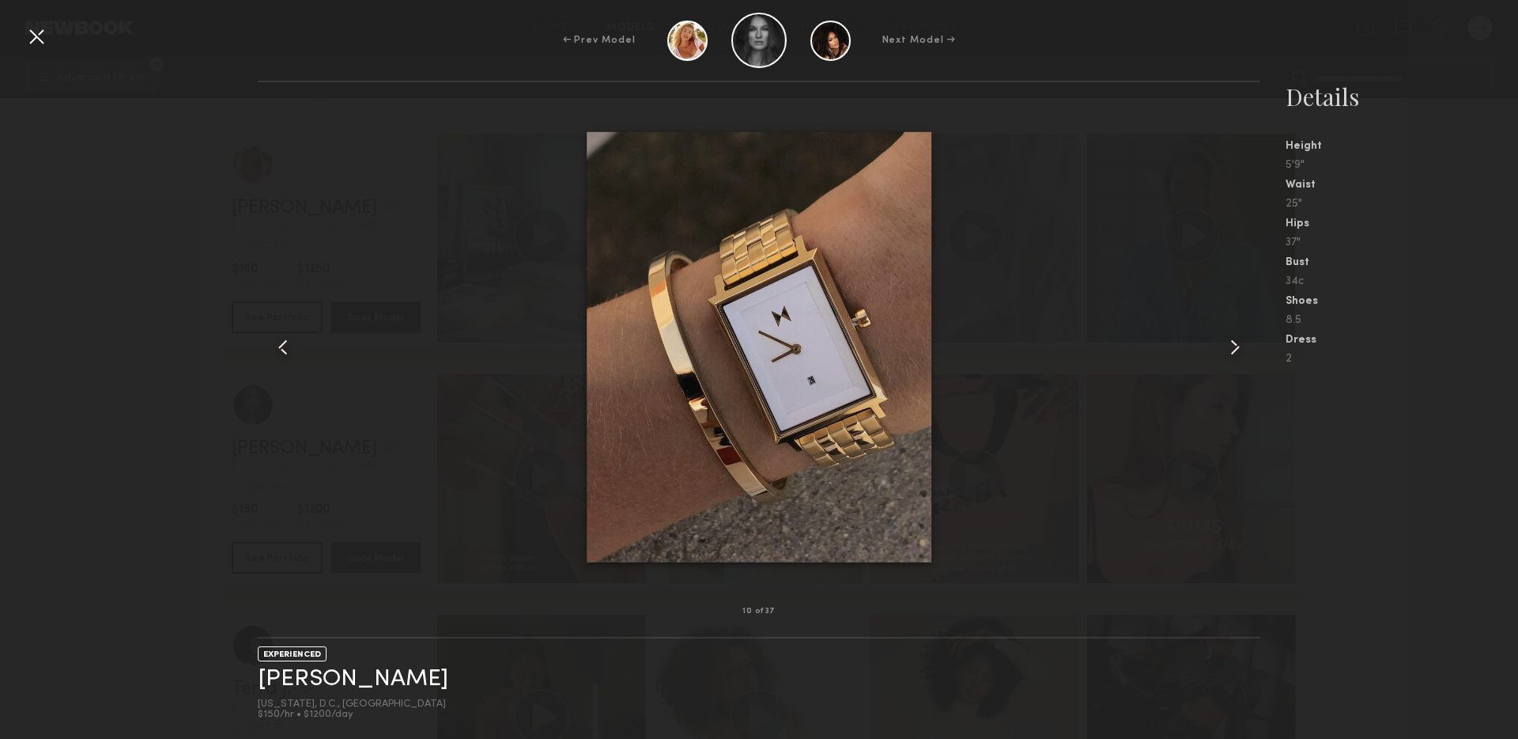
click at [1229, 351] on common-icon at bounding box center [1235, 347] width 25 height 25
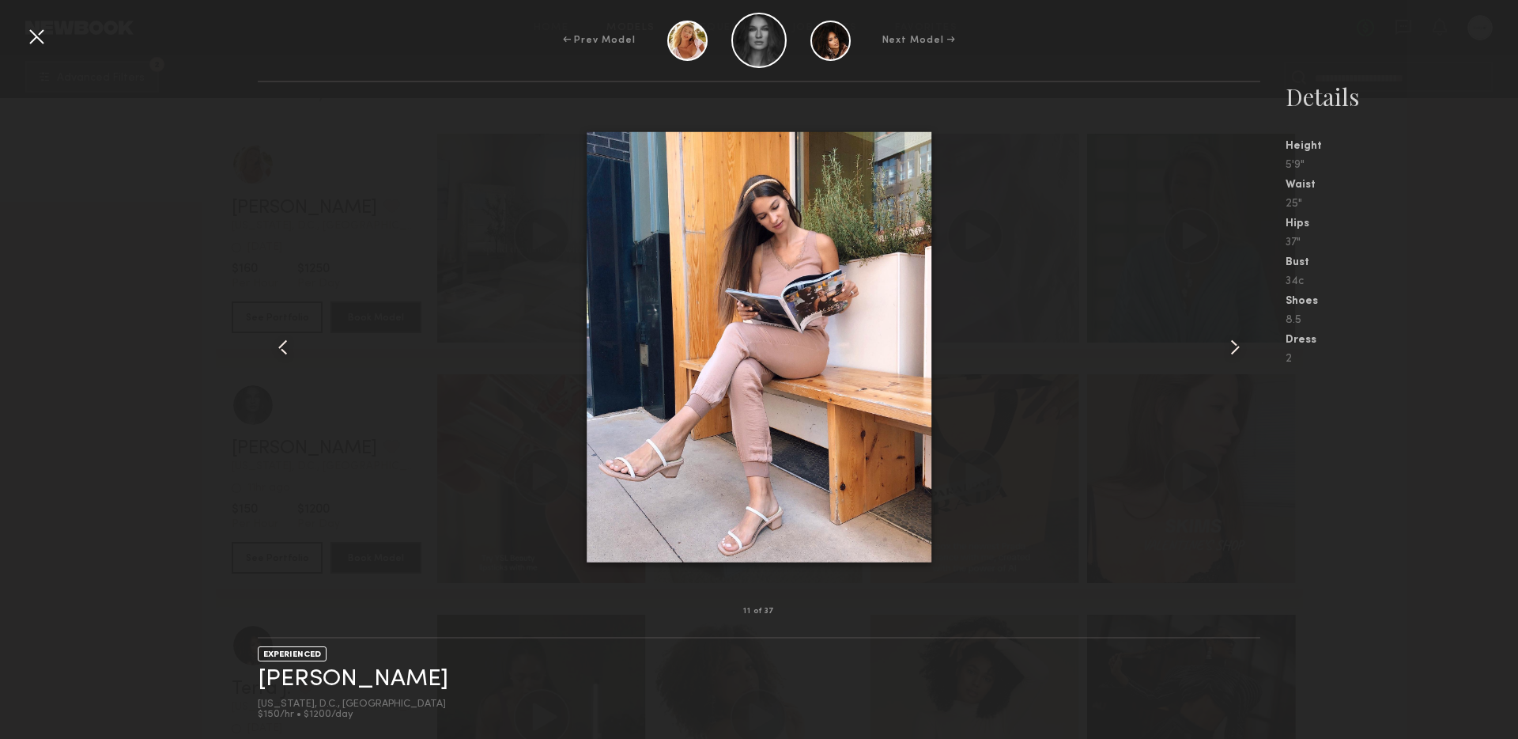
click at [1229, 351] on common-icon at bounding box center [1235, 347] width 25 height 25
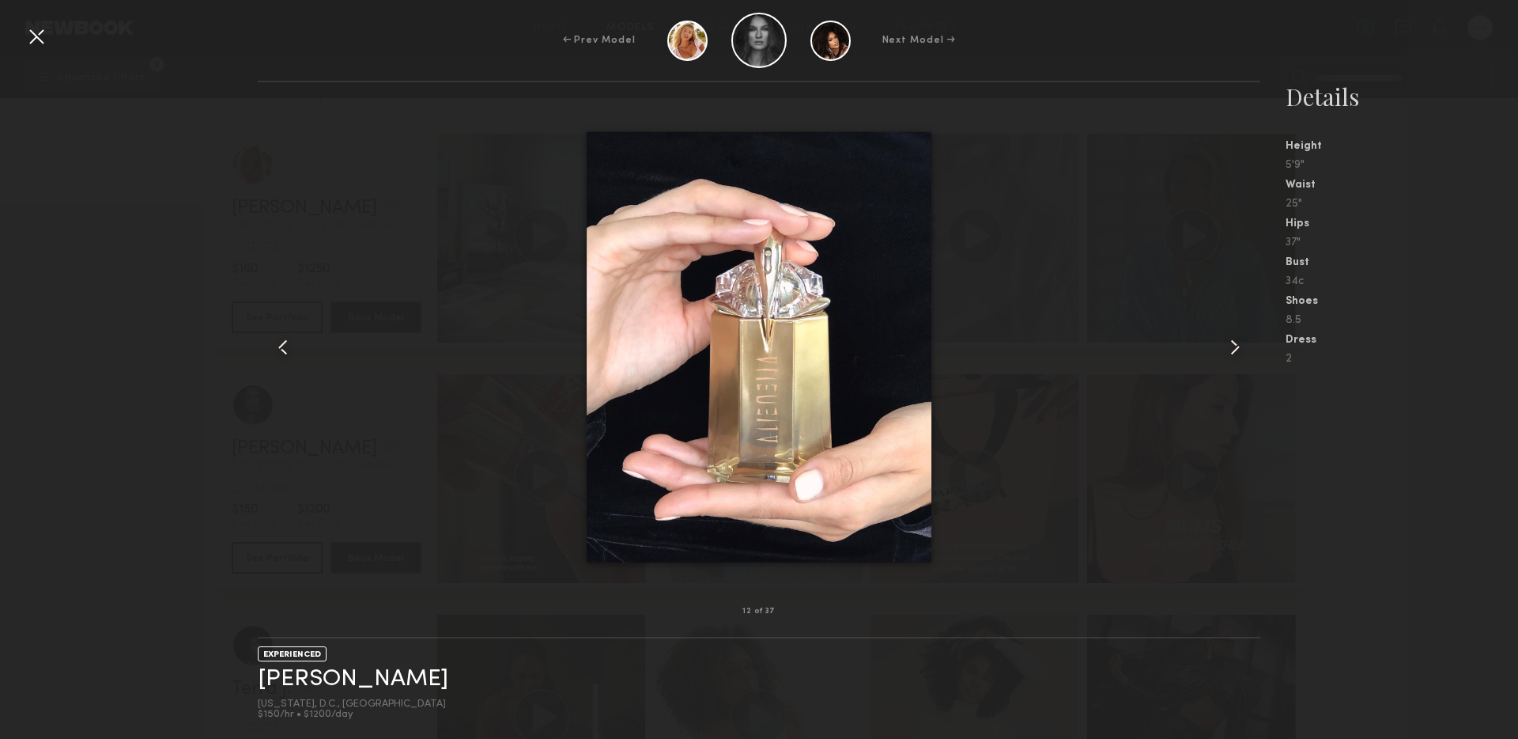
click at [1229, 351] on common-icon at bounding box center [1235, 347] width 25 height 25
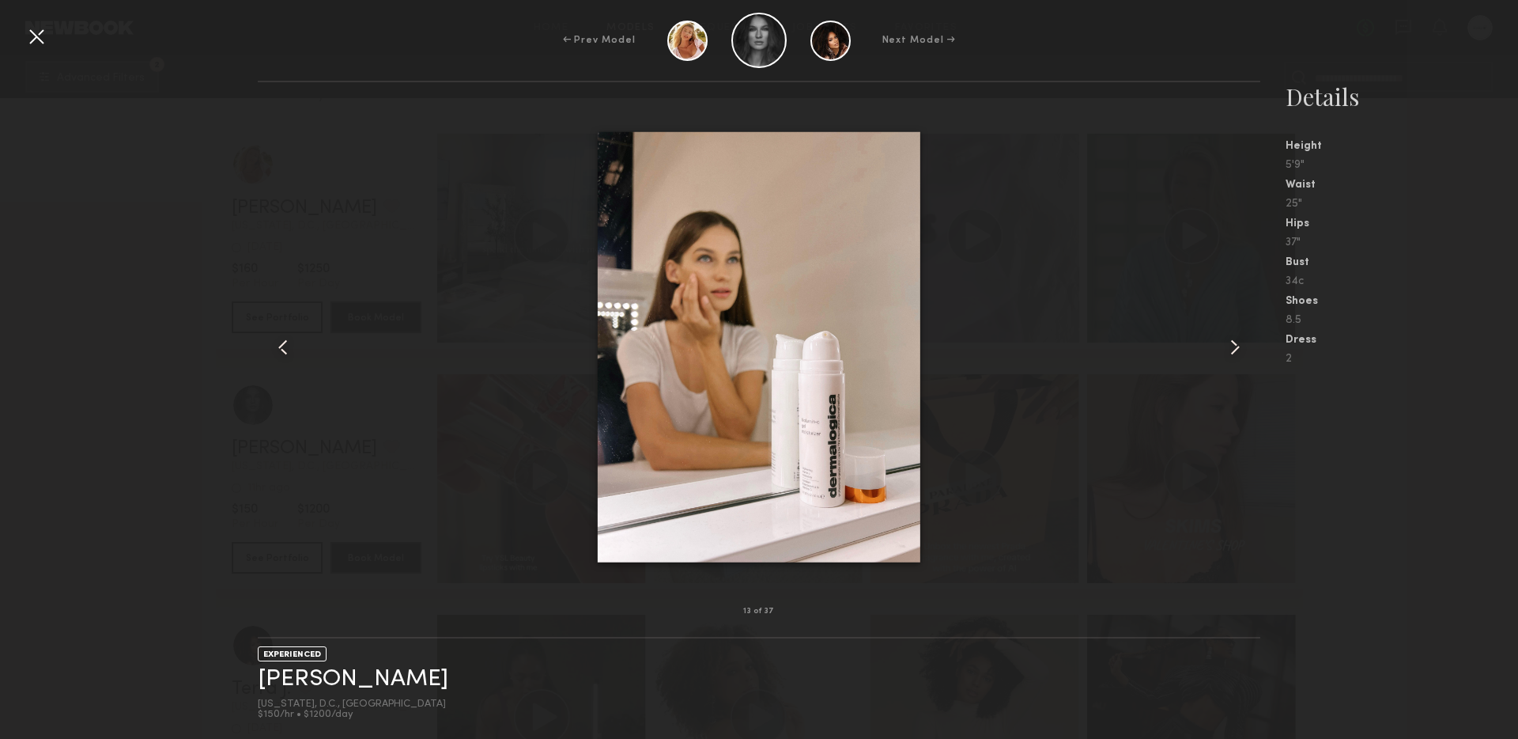
click at [1229, 351] on common-icon at bounding box center [1235, 347] width 25 height 25
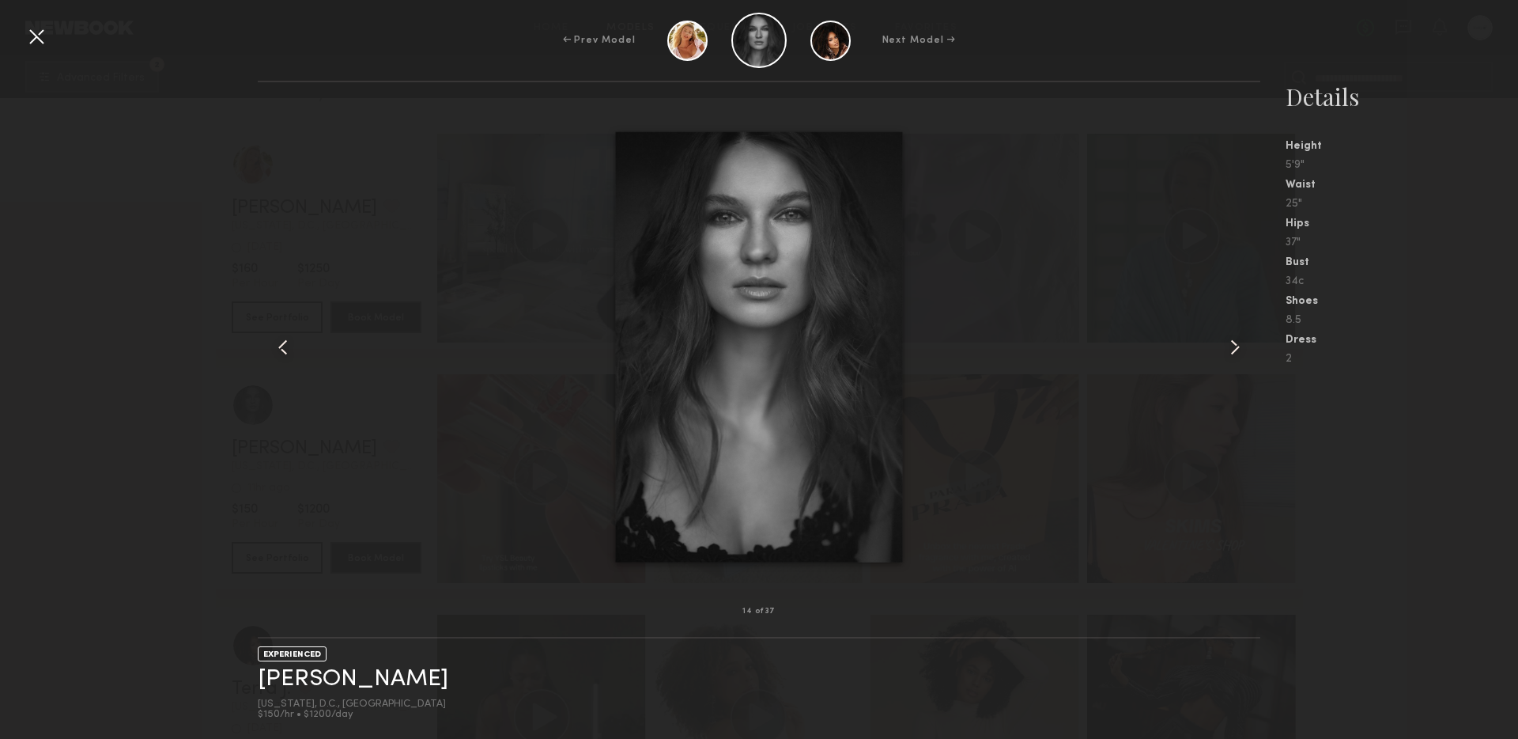
click at [1229, 351] on common-icon at bounding box center [1235, 347] width 25 height 25
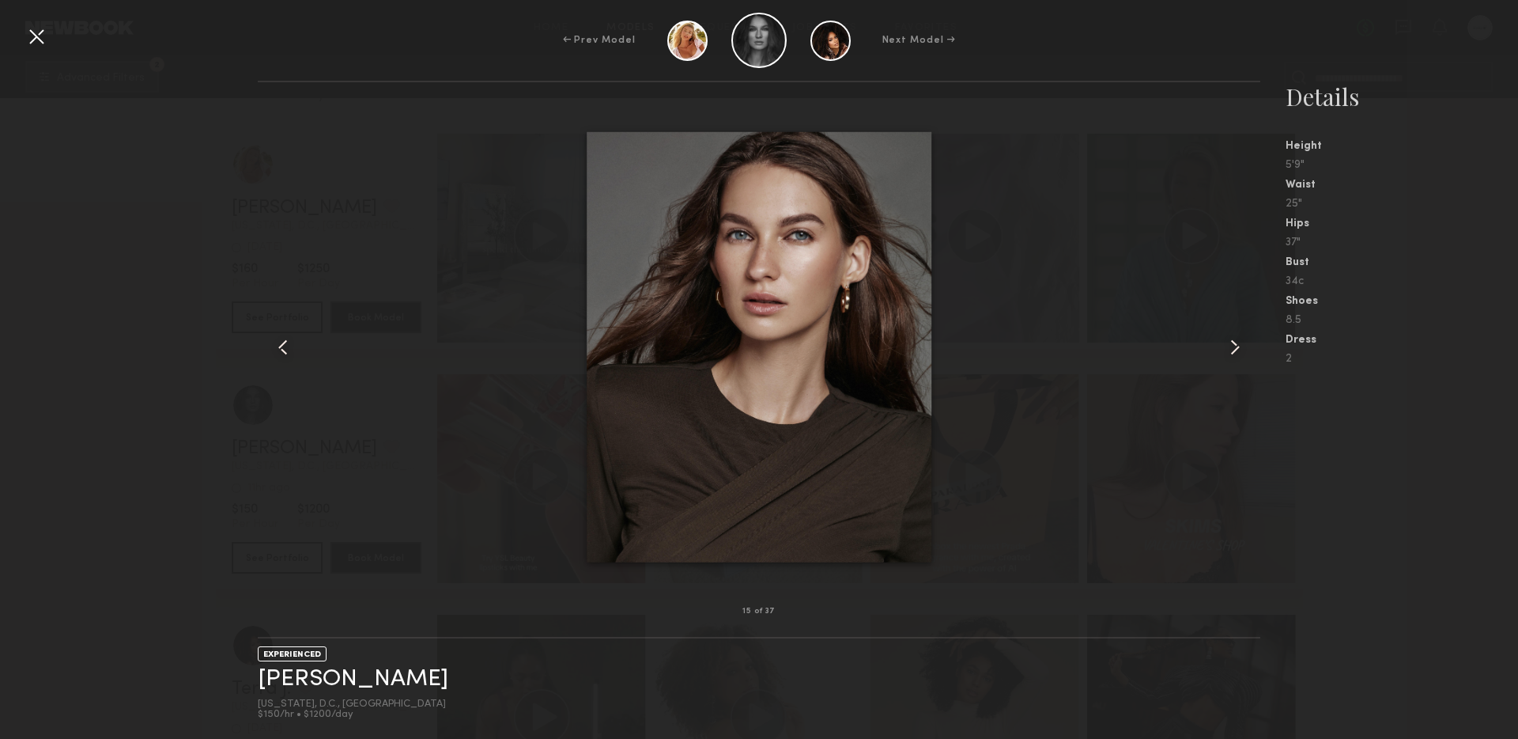
click at [1229, 351] on common-icon at bounding box center [1235, 347] width 25 height 25
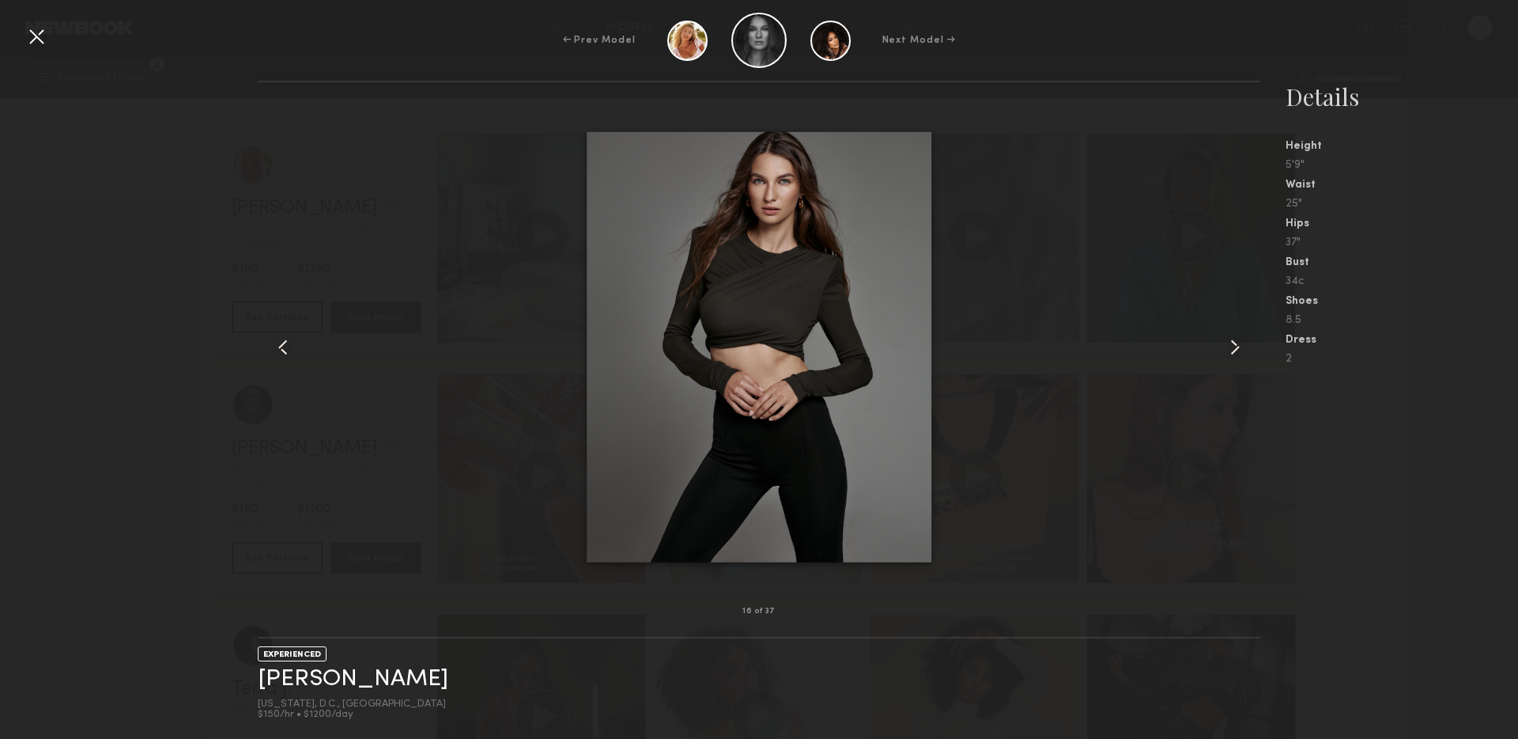
click at [1229, 351] on common-icon at bounding box center [1235, 347] width 25 height 25
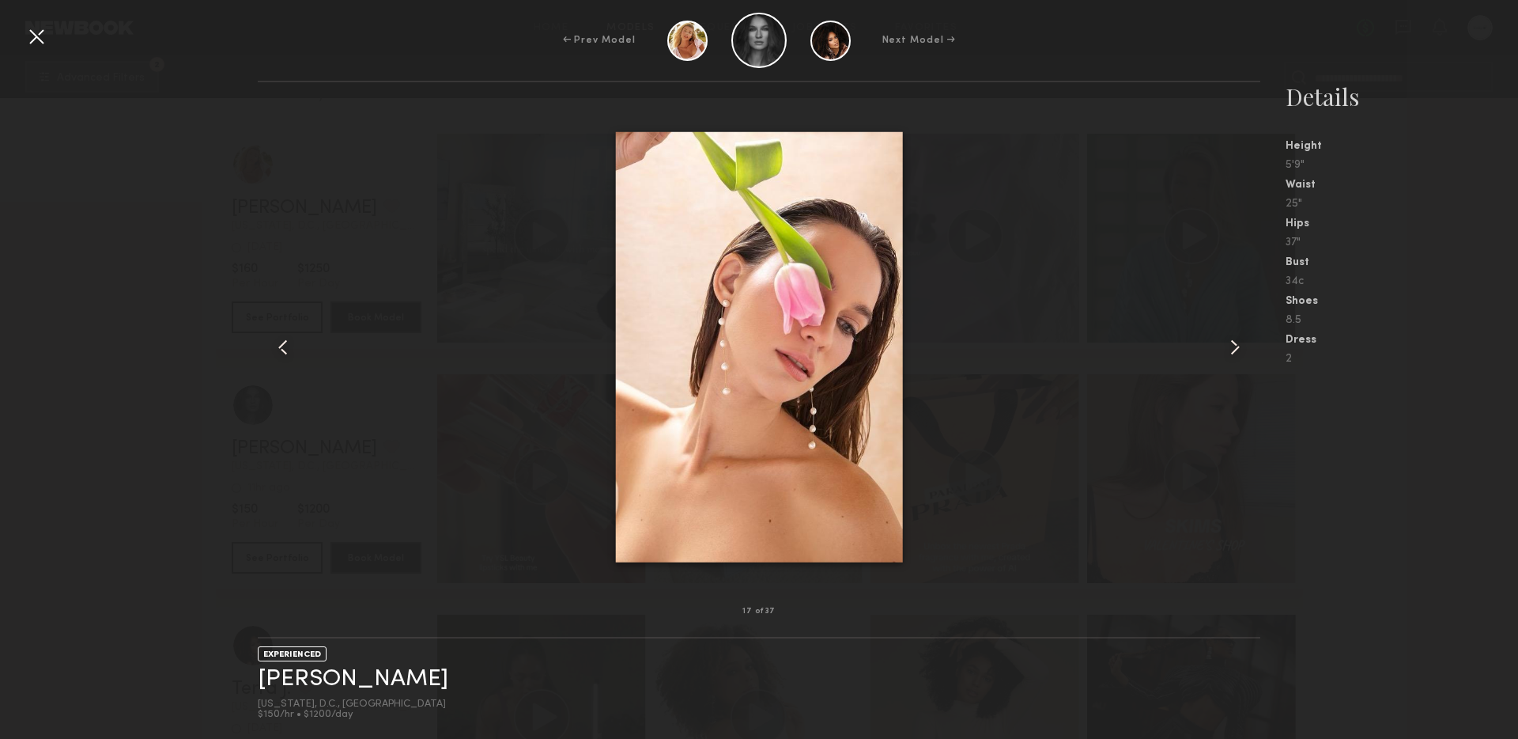
click at [1229, 351] on common-icon at bounding box center [1235, 347] width 25 height 25
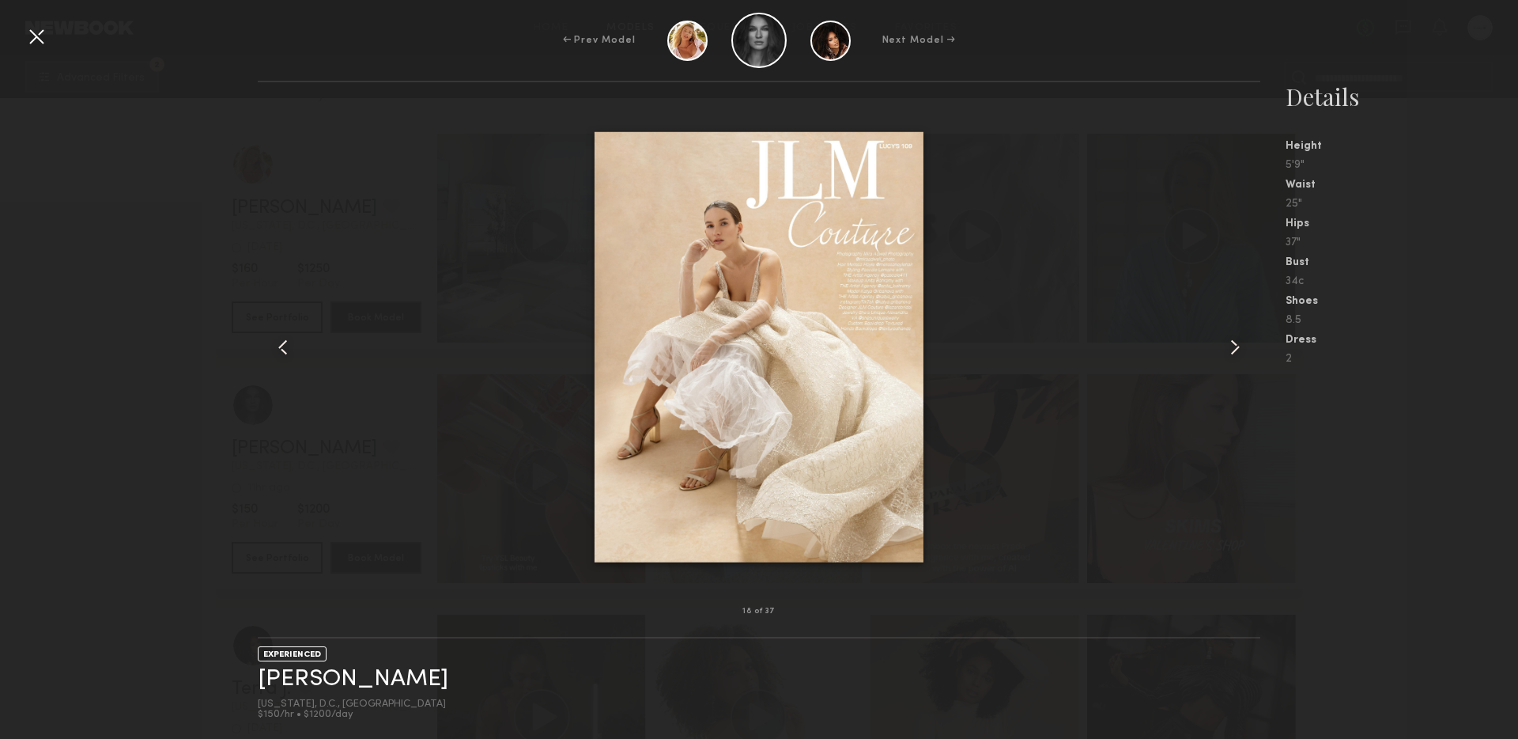
click at [1229, 351] on common-icon at bounding box center [1235, 347] width 25 height 25
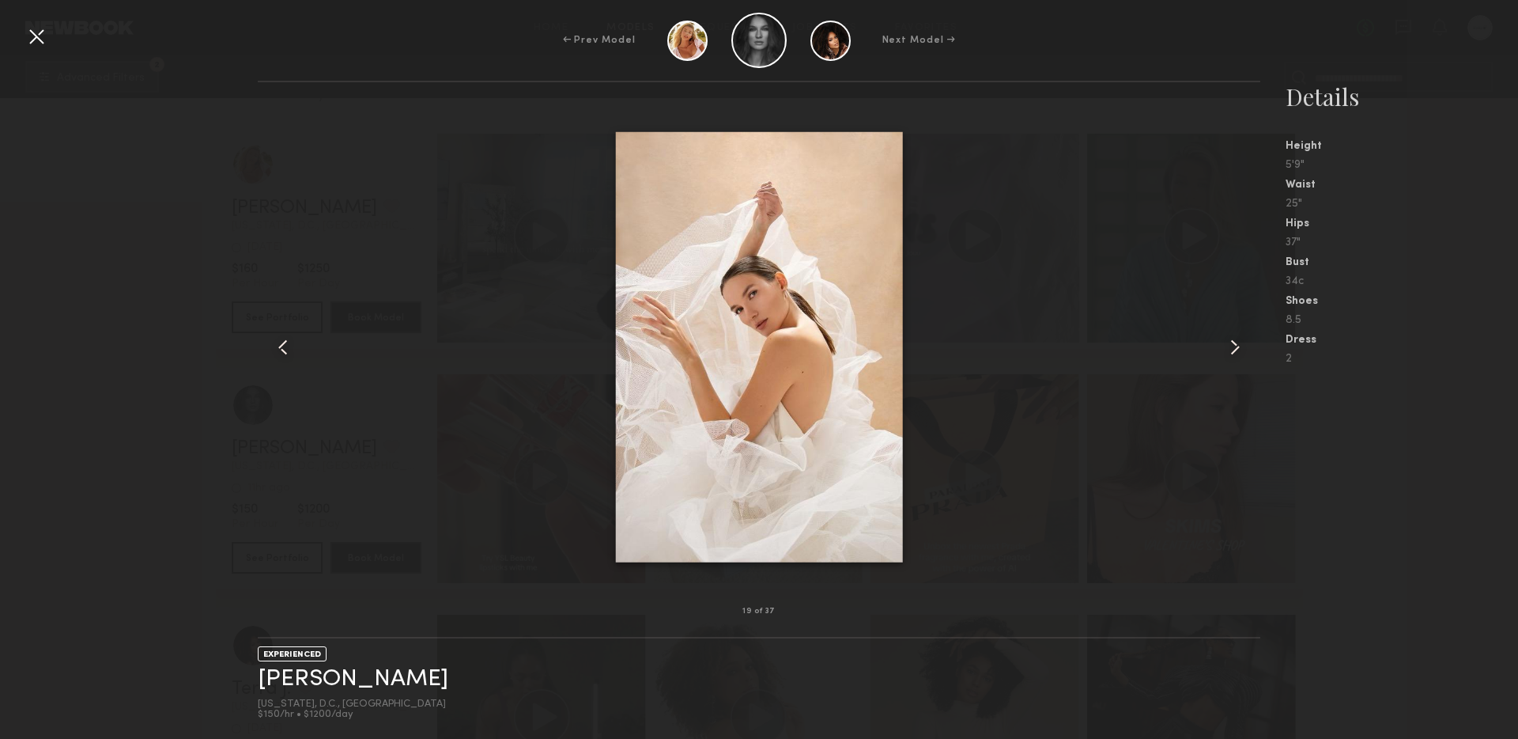
click at [1229, 351] on common-icon at bounding box center [1235, 347] width 25 height 25
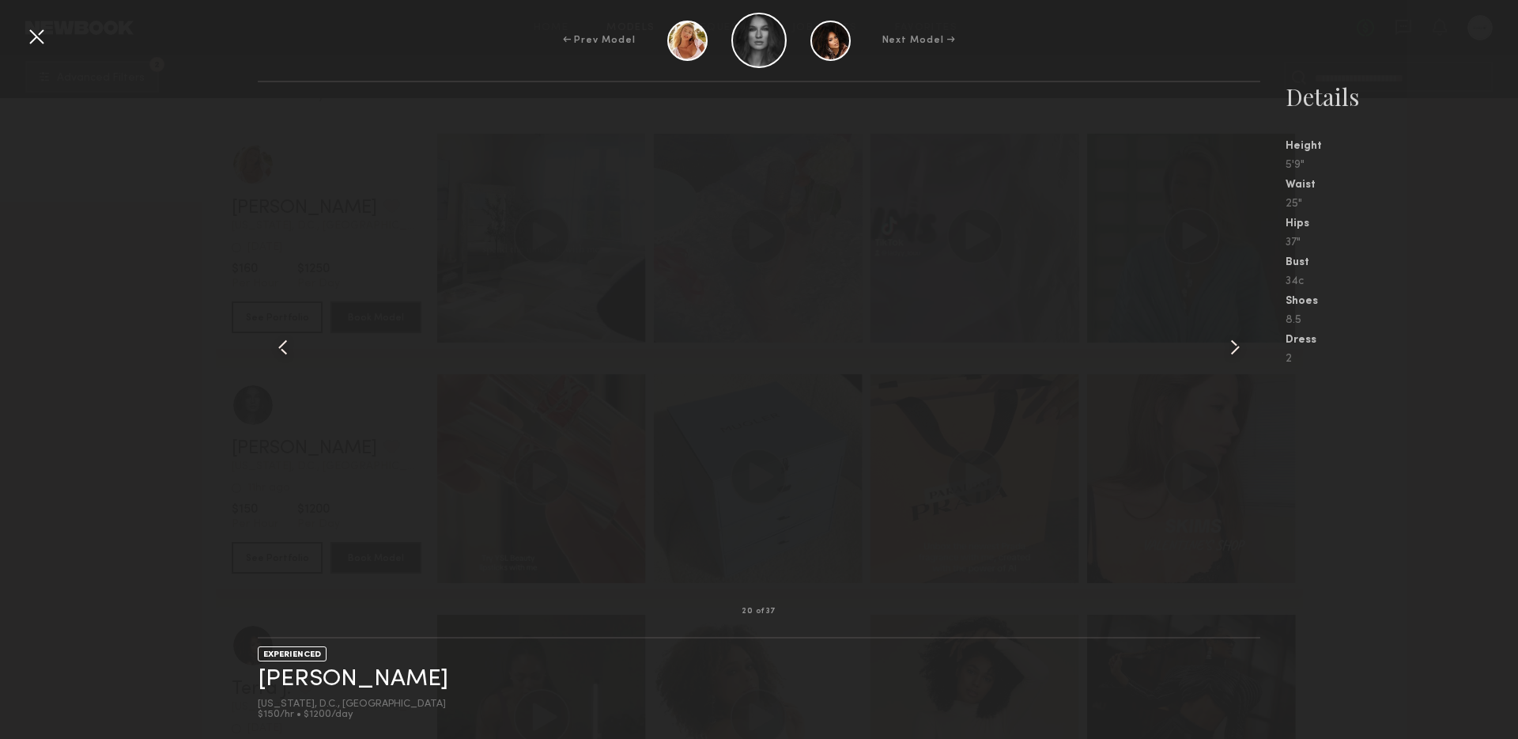
click at [1229, 351] on common-icon at bounding box center [1235, 347] width 25 height 25
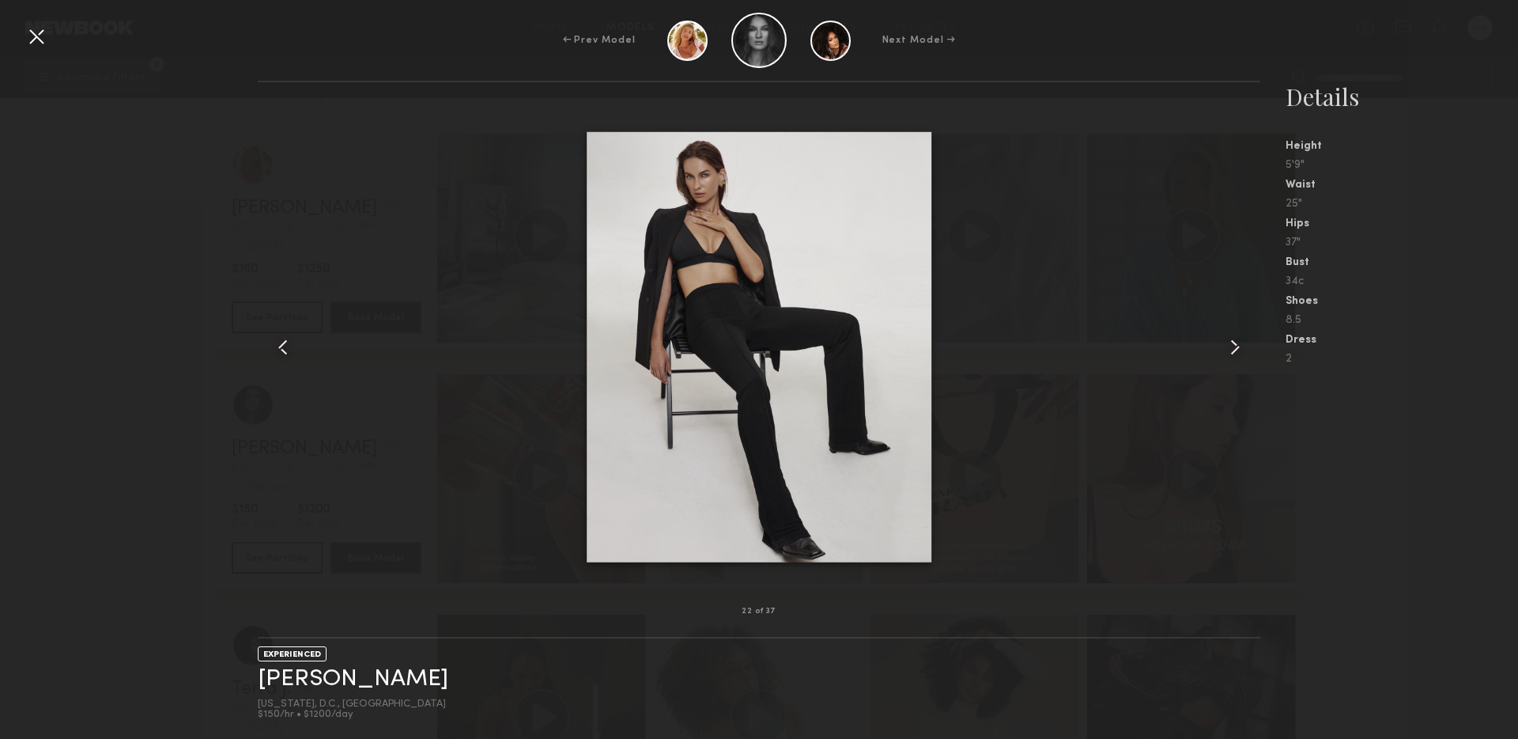
click at [1229, 351] on common-icon at bounding box center [1235, 347] width 25 height 25
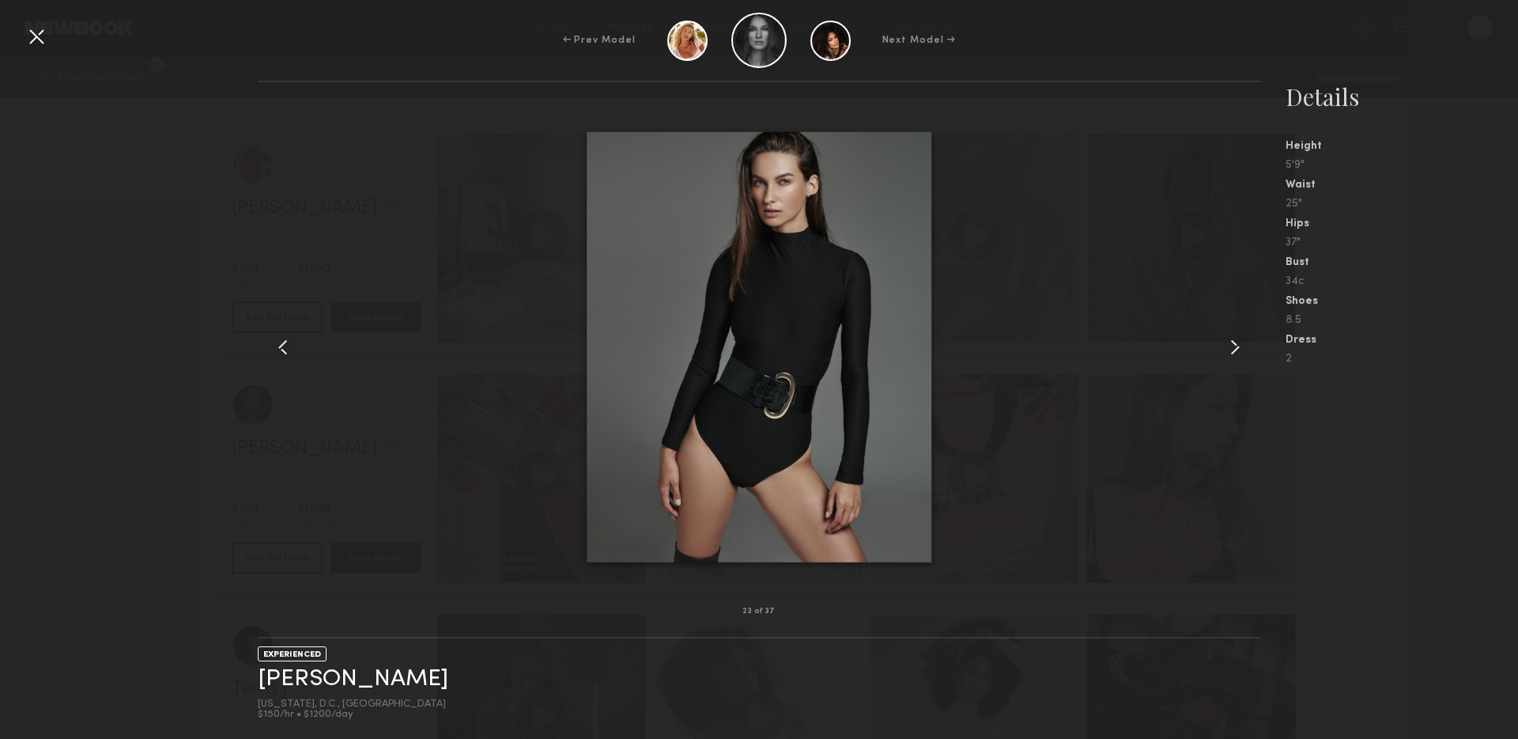
click at [1229, 351] on common-icon at bounding box center [1235, 347] width 25 height 25
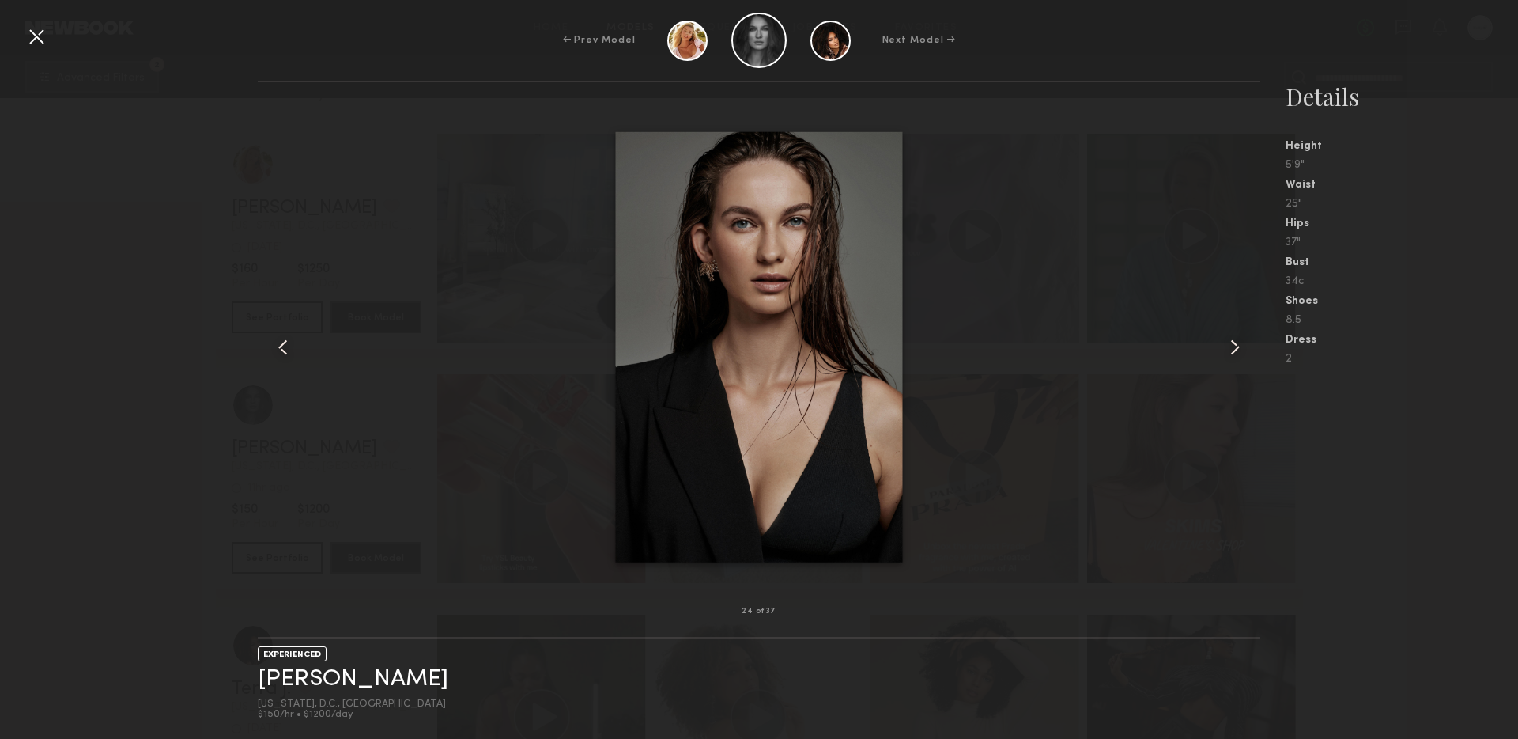
click at [1229, 351] on common-icon at bounding box center [1235, 347] width 25 height 25
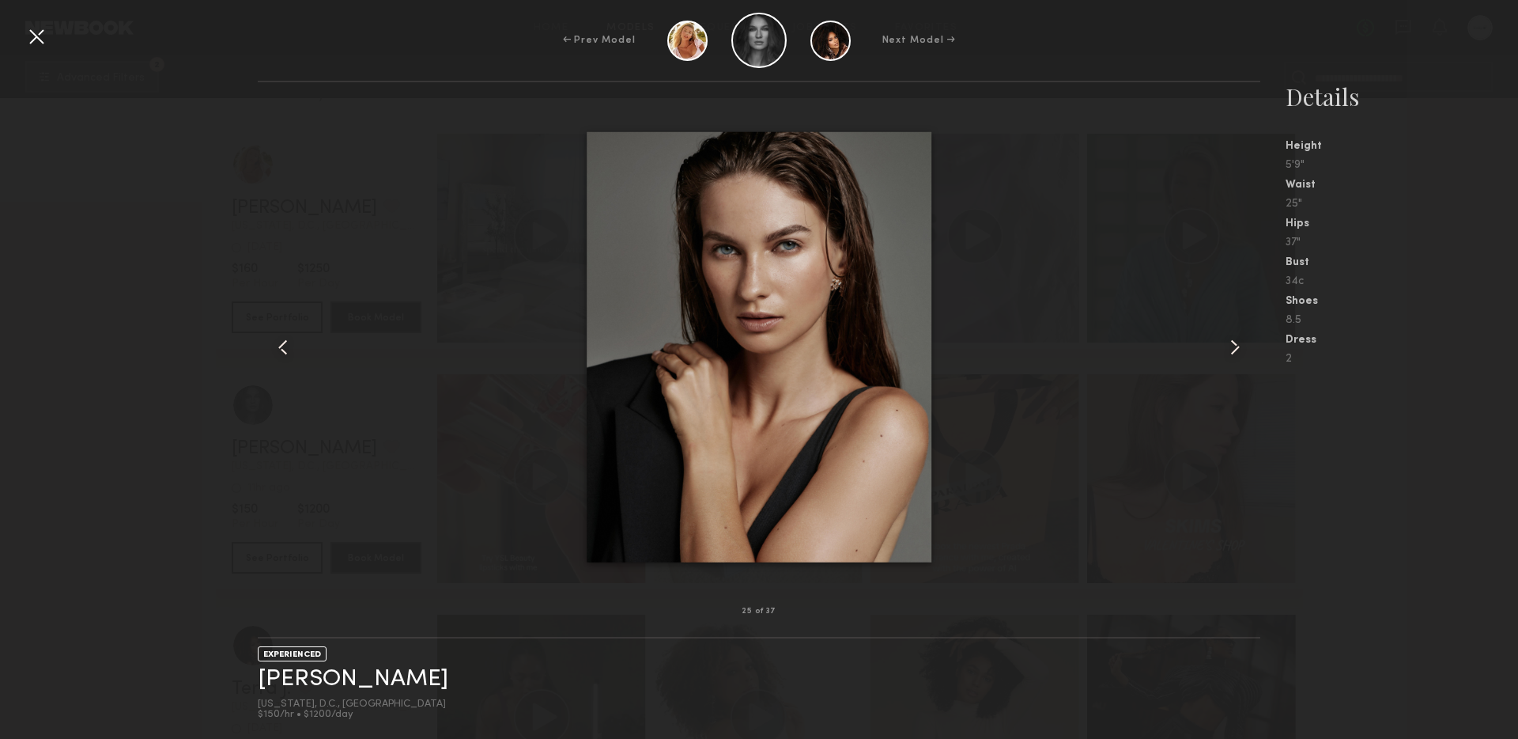
click at [1229, 351] on common-icon at bounding box center [1235, 347] width 25 height 25
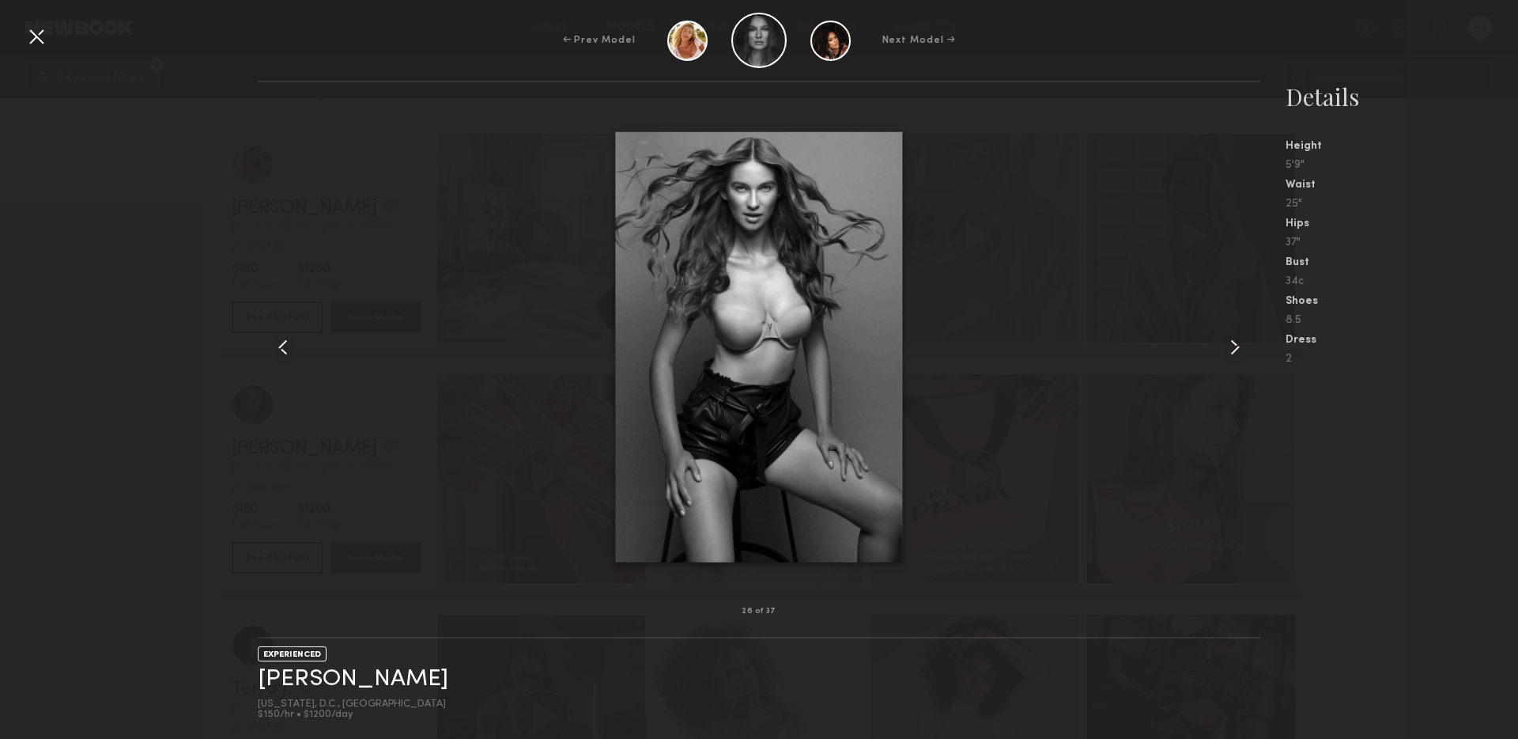
click at [1229, 351] on common-icon at bounding box center [1235, 347] width 25 height 25
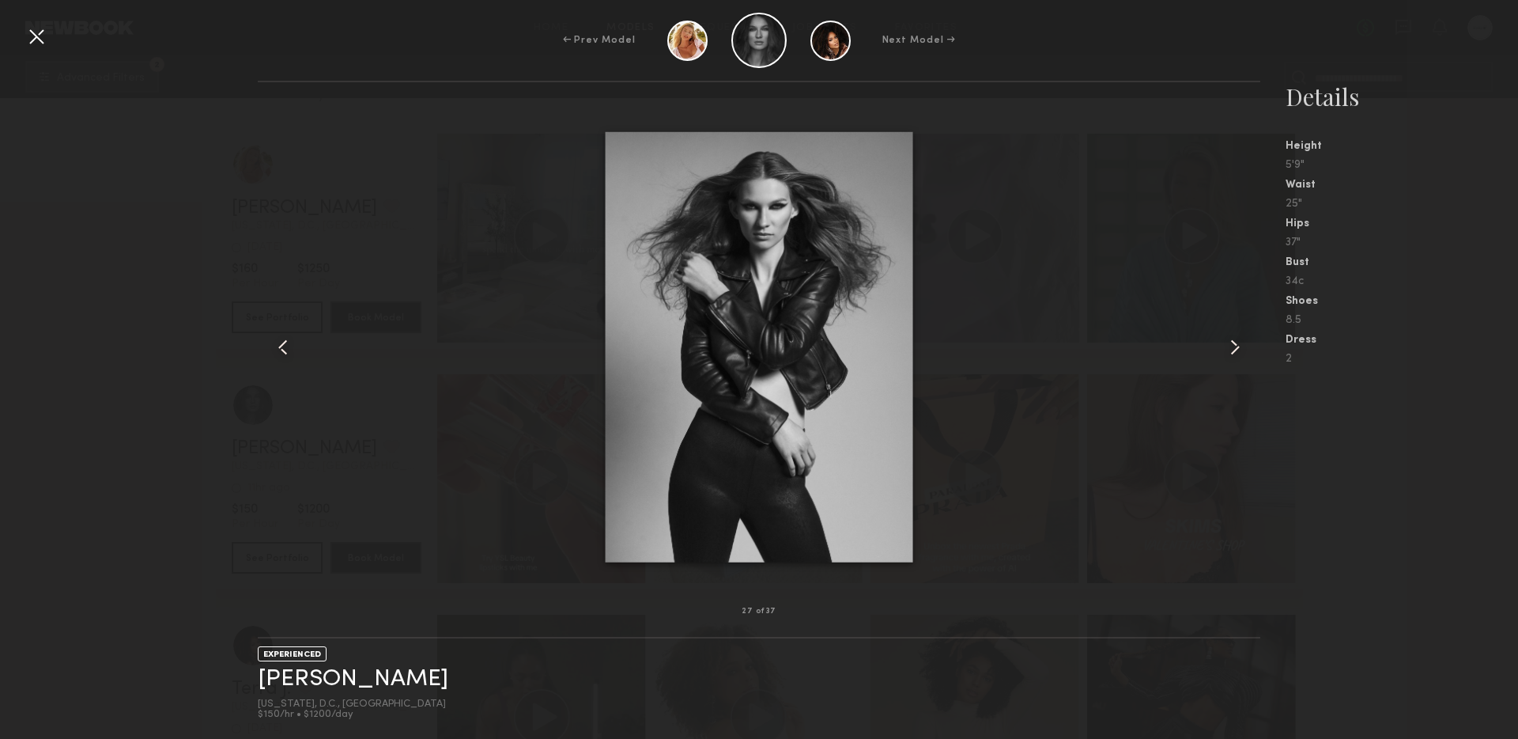
click at [1229, 351] on common-icon at bounding box center [1235, 347] width 25 height 25
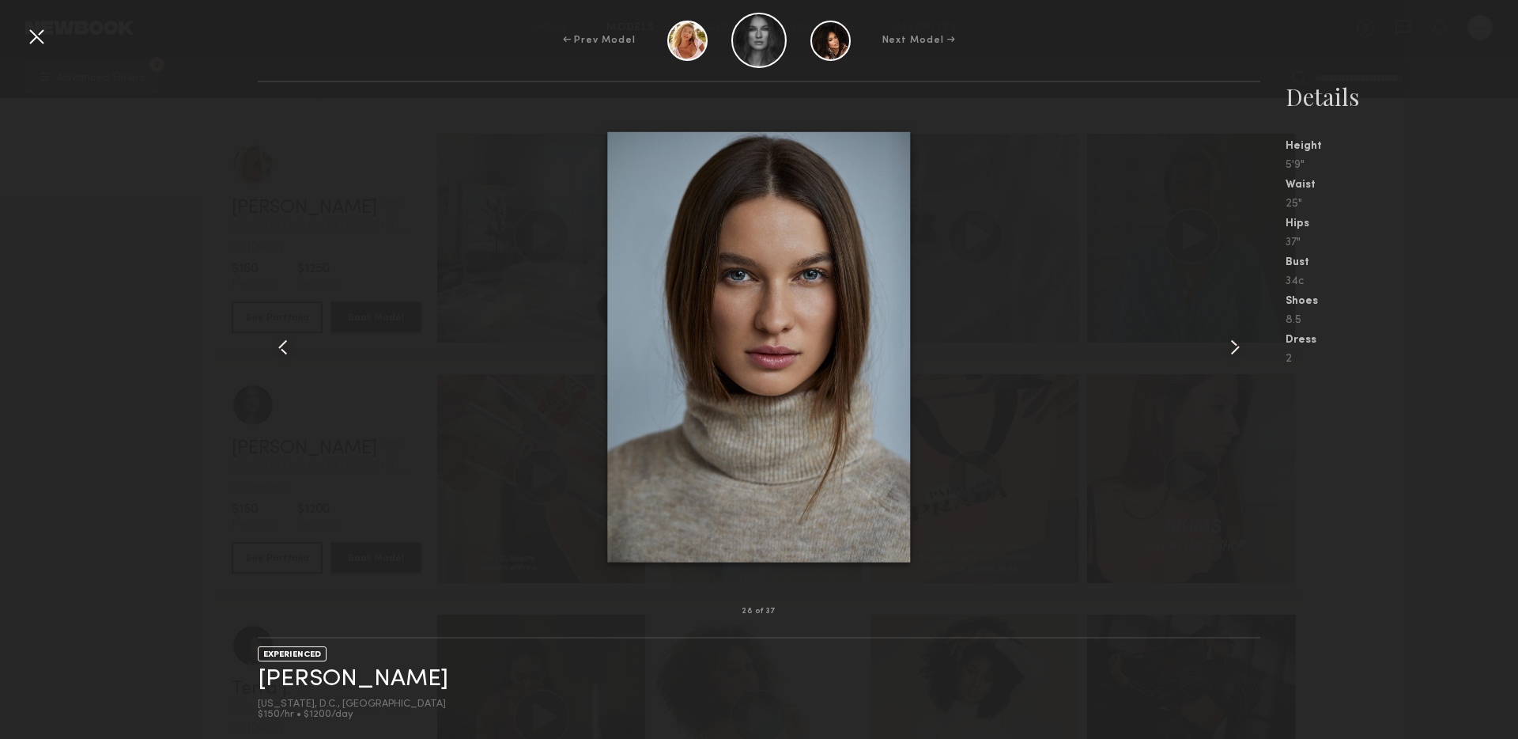
click at [1229, 351] on common-icon at bounding box center [1235, 347] width 25 height 25
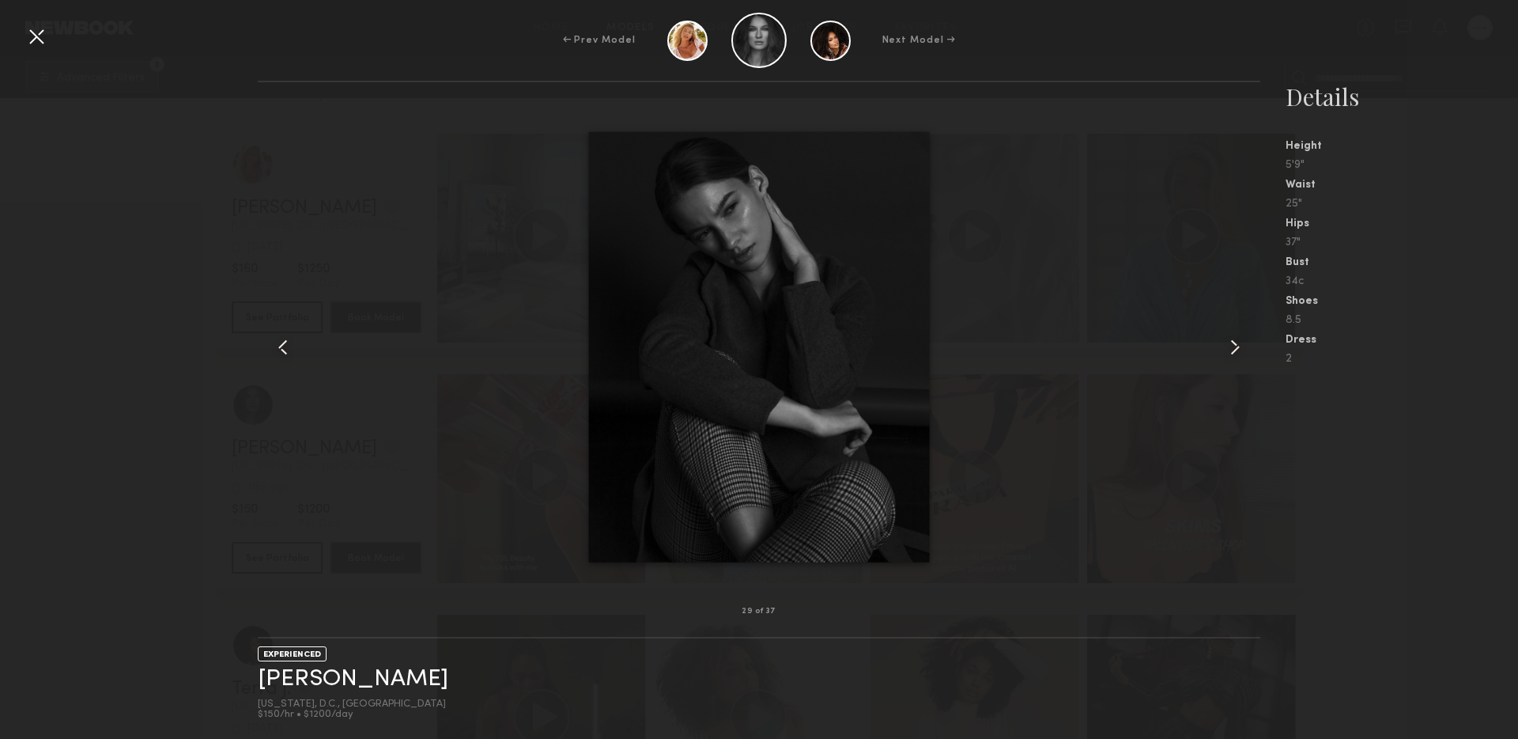
click at [1229, 351] on common-icon at bounding box center [1235, 347] width 25 height 25
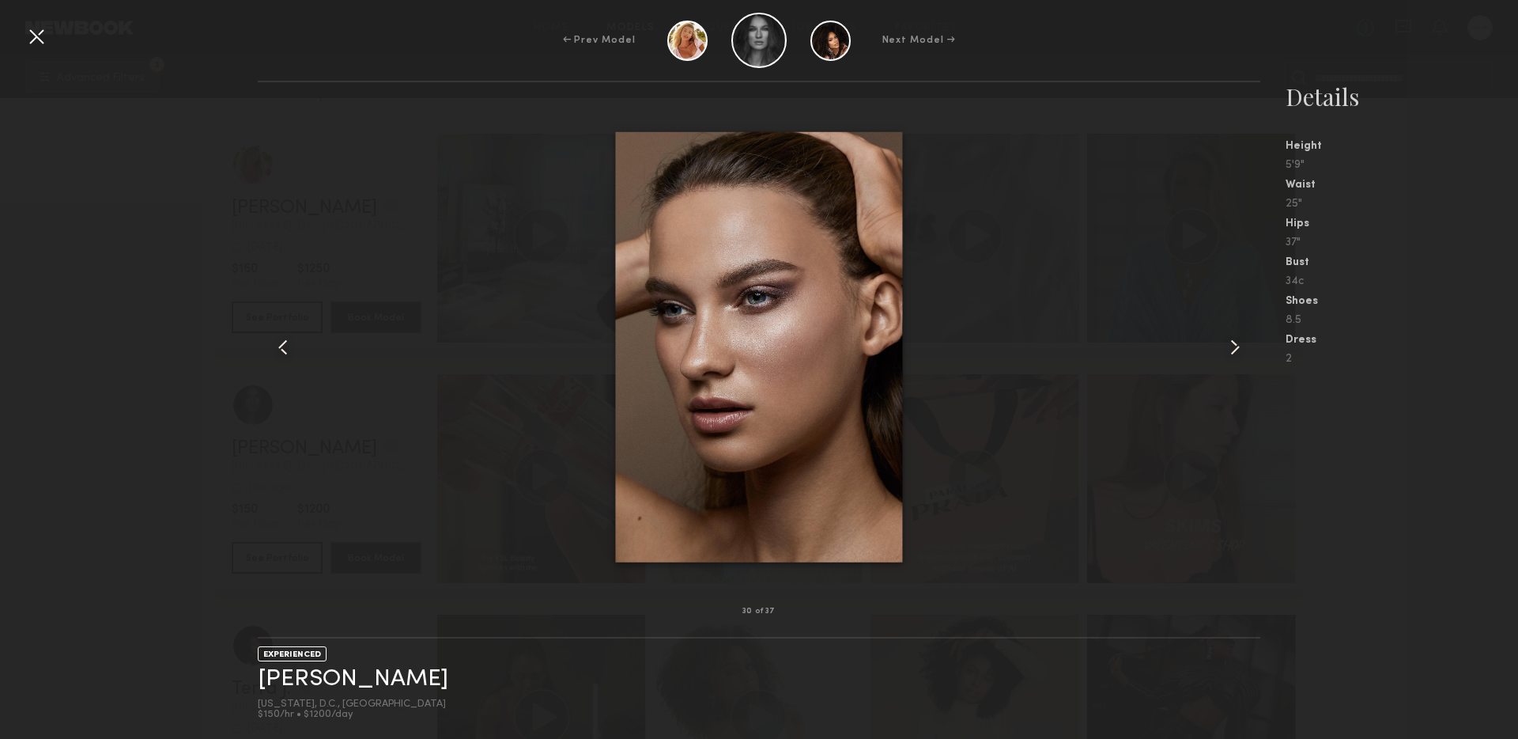
click at [1229, 351] on common-icon at bounding box center [1235, 347] width 25 height 25
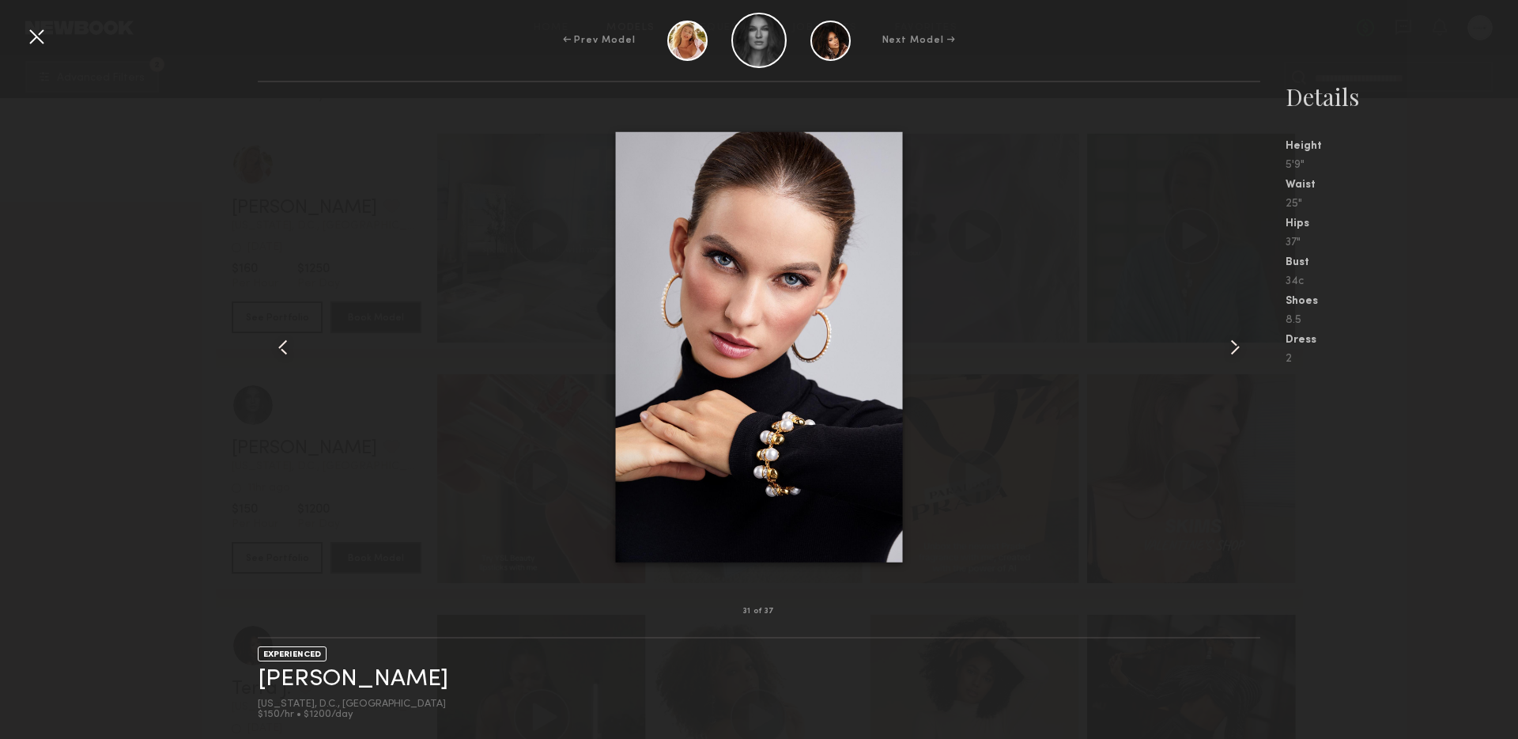
click at [1229, 351] on common-icon at bounding box center [1235, 347] width 25 height 25
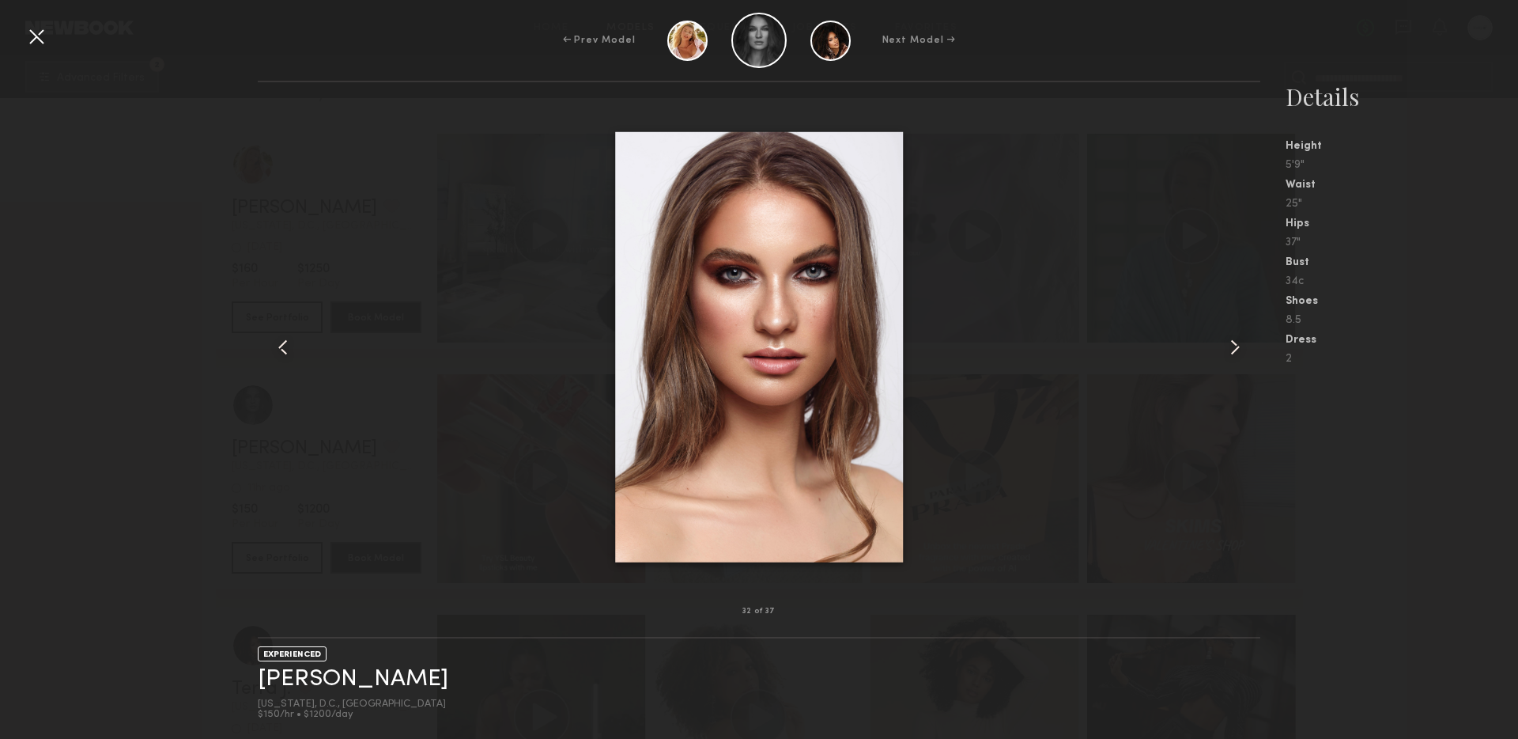
click at [1229, 351] on common-icon at bounding box center [1235, 347] width 25 height 25
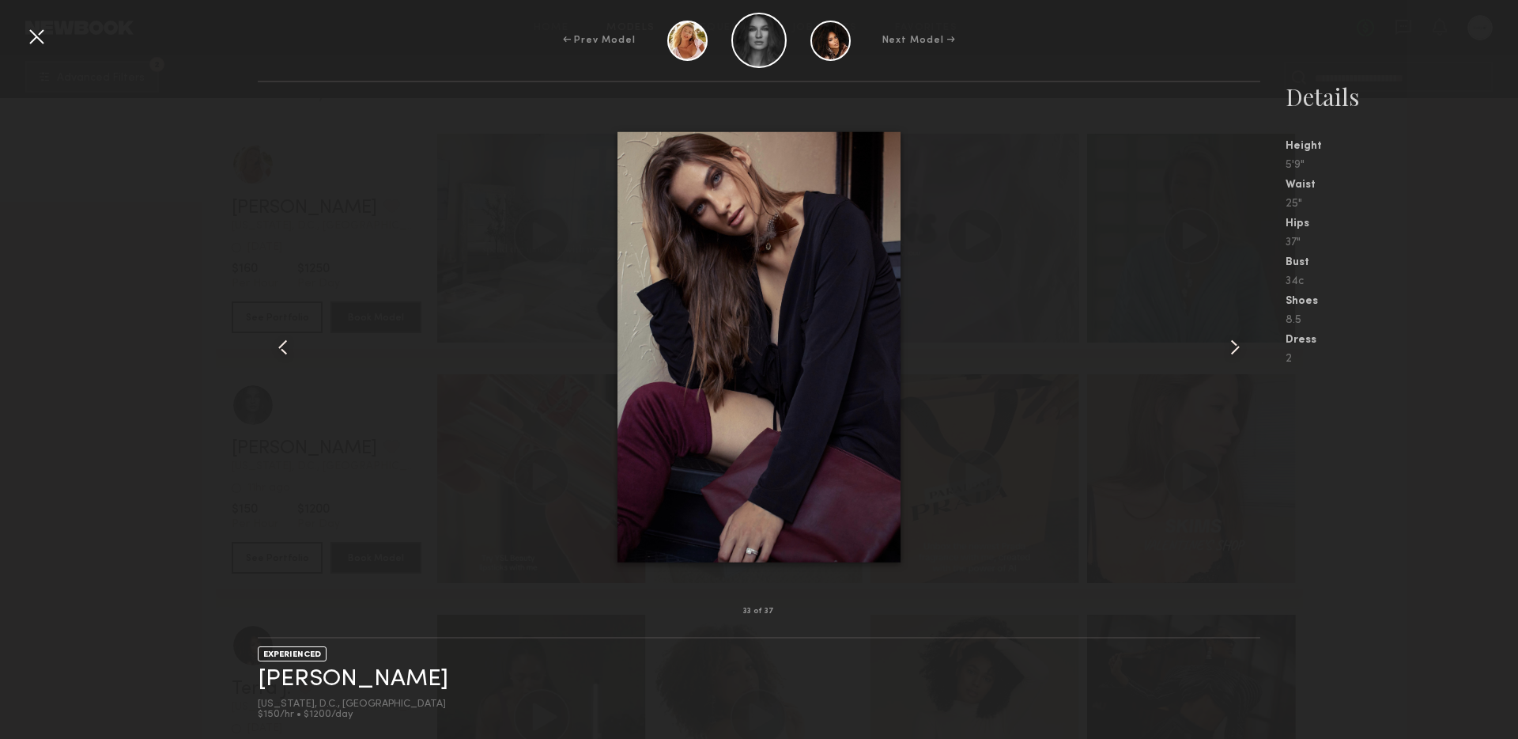
click at [1229, 351] on common-icon at bounding box center [1235, 347] width 25 height 25
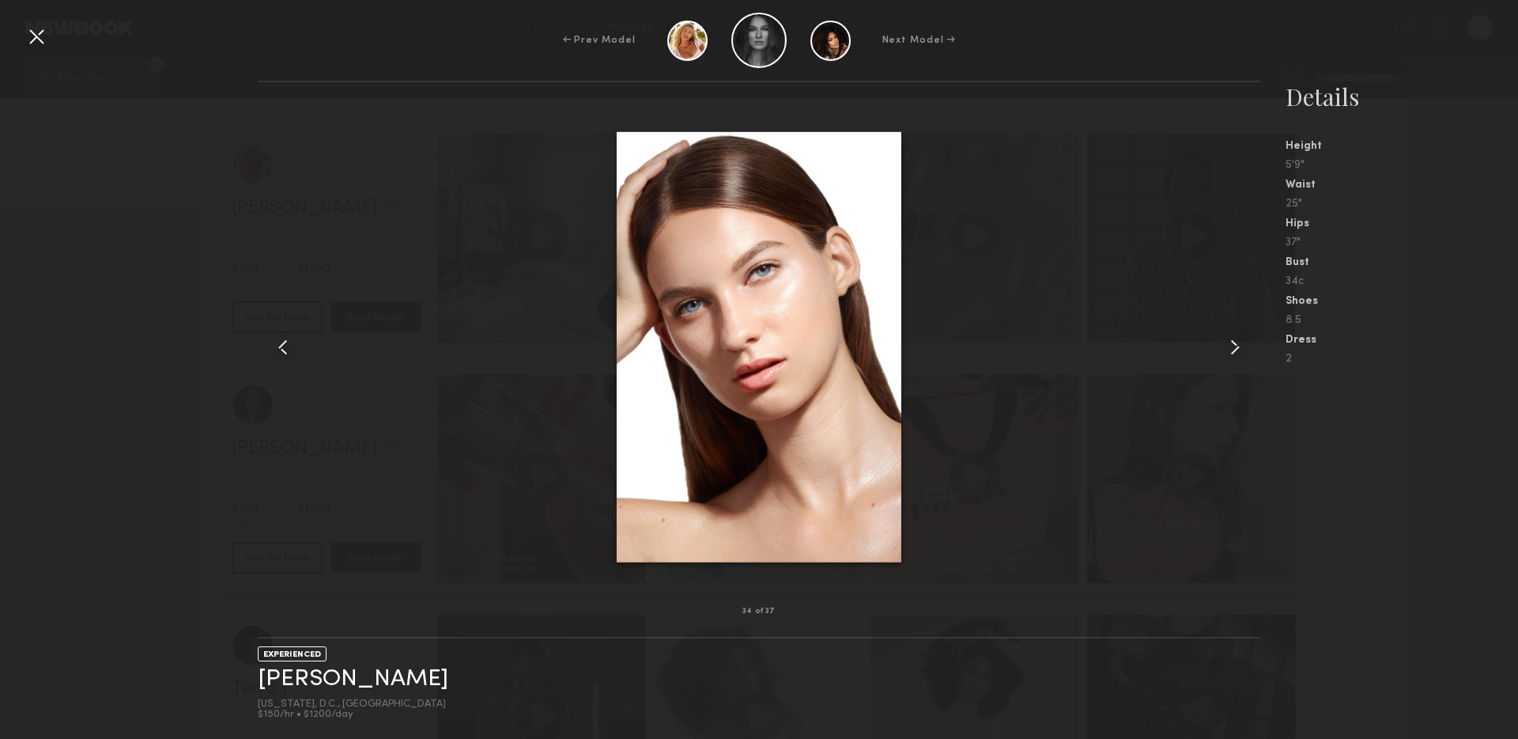
click at [281, 344] on common-icon at bounding box center [282, 347] width 25 height 25
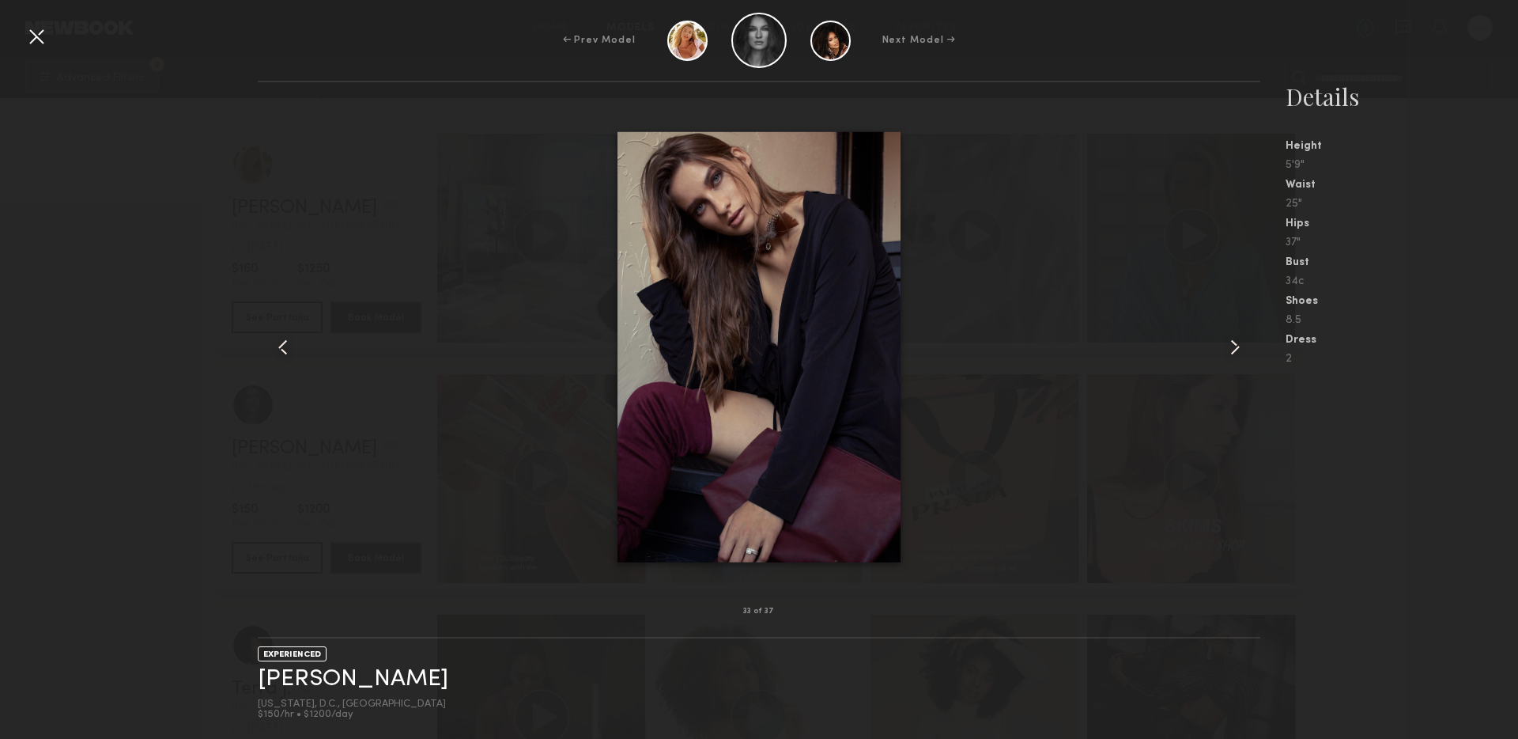
click at [410, 335] on div at bounding box center [759, 347] width 1002 height 478
click at [527, 284] on div at bounding box center [759, 347] width 1002 height 478
click at [44, 34] on div at bounding box center [36, 36] width 25 height 25
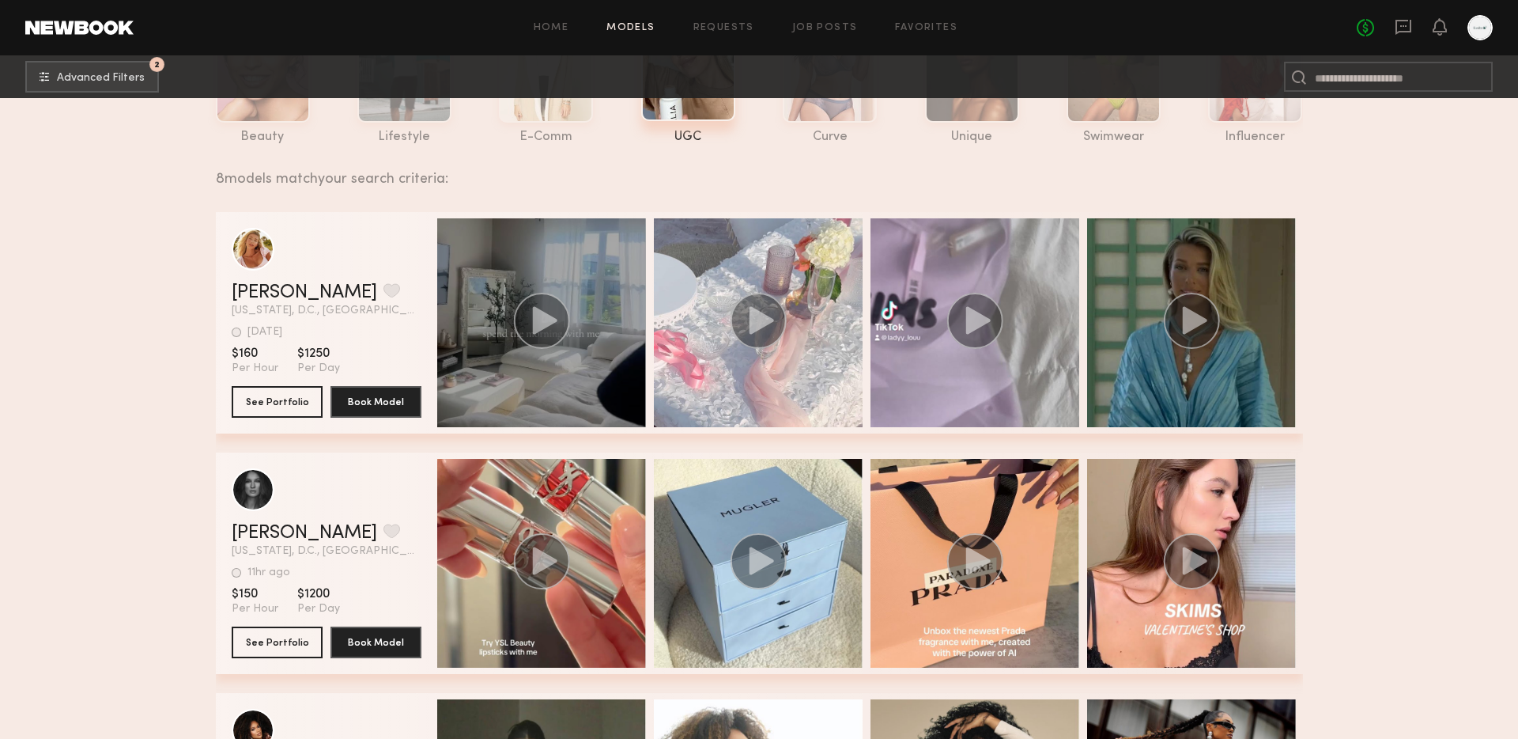
scroll to position [104, 0]
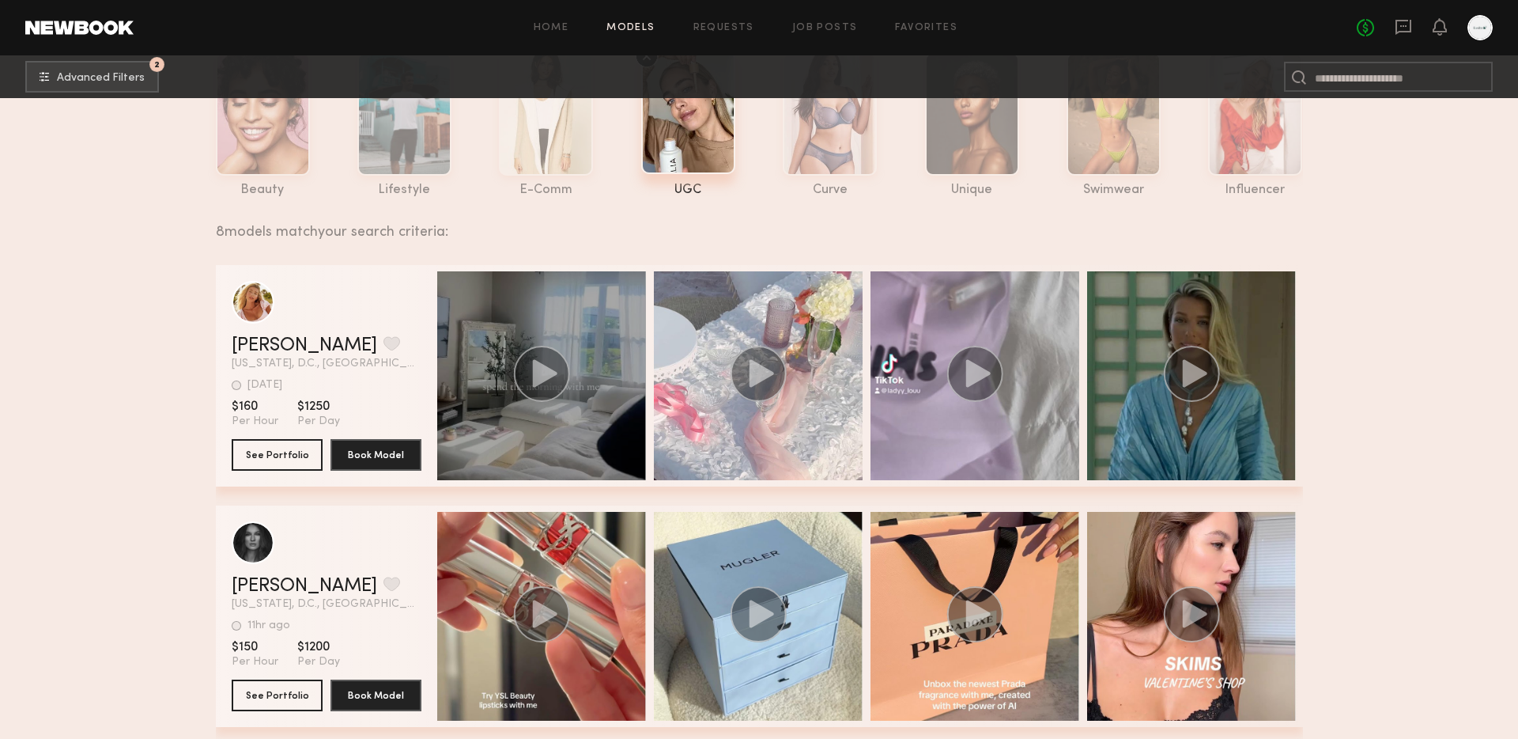
click at [483, 293] on div "grid" at bounding box center [541, 375] width 209 height 209
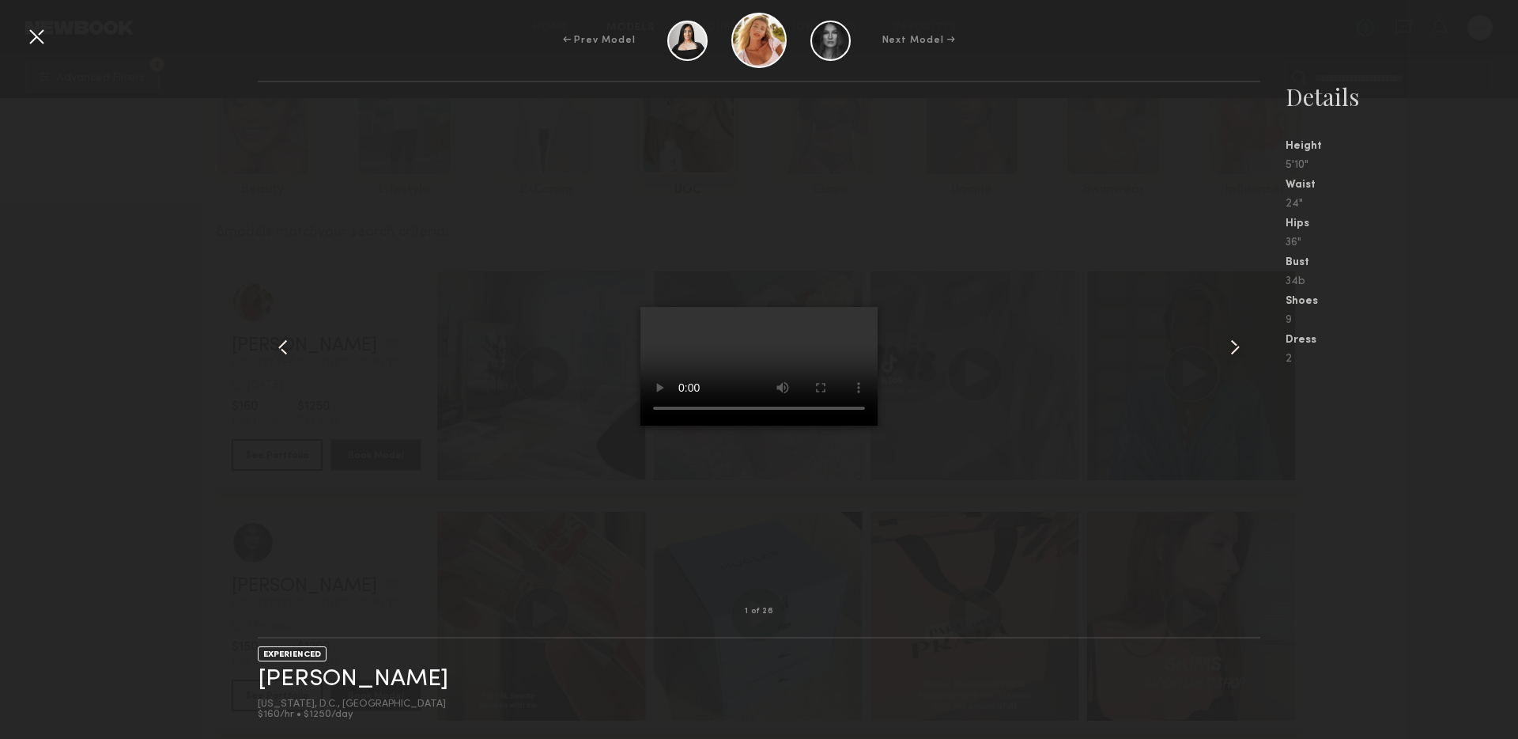
click at [1232, 342] on common-icon at bounding box center [1235, 347] width 25 height 25
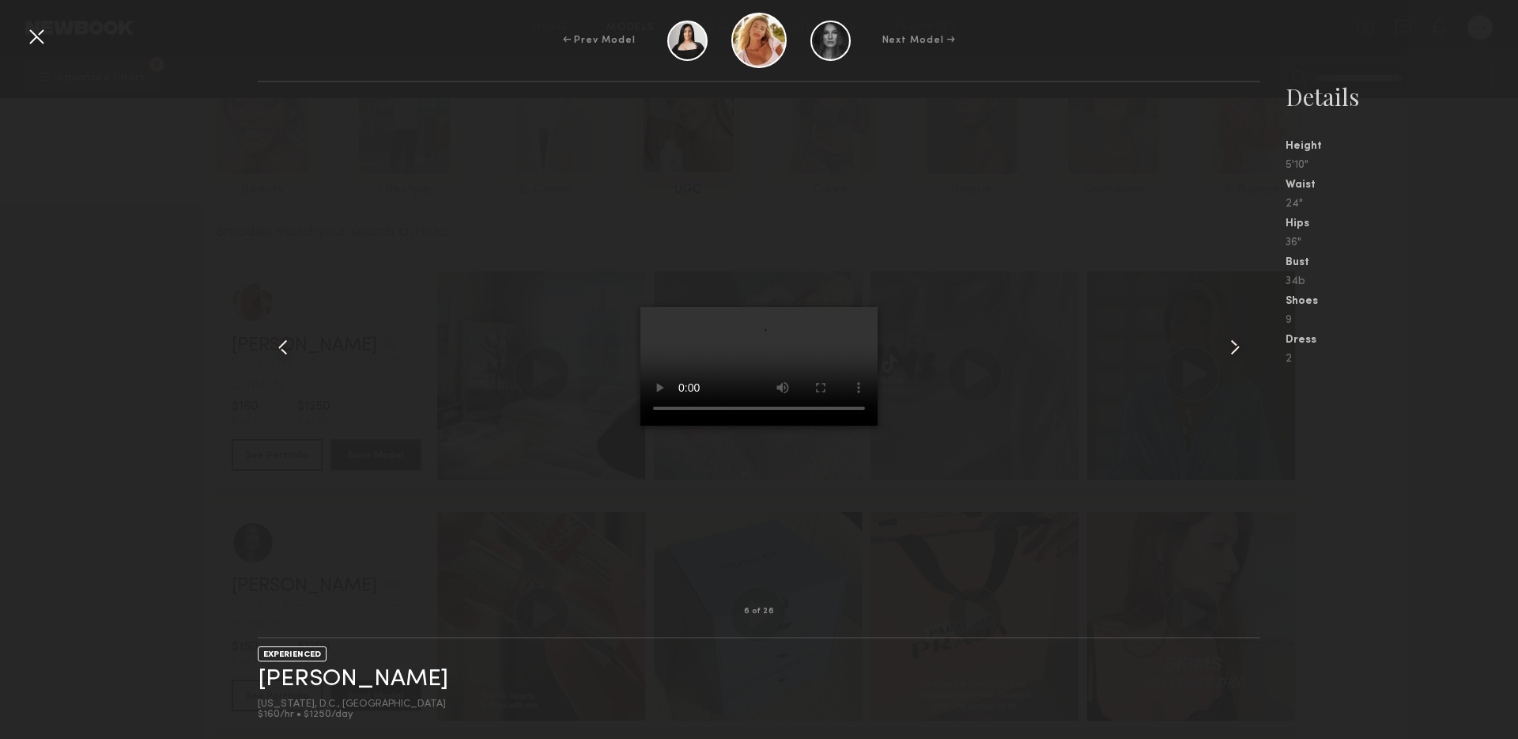
click at [1232, 342] on common-icon at bounding box center [1235, 347] width 25 height 25
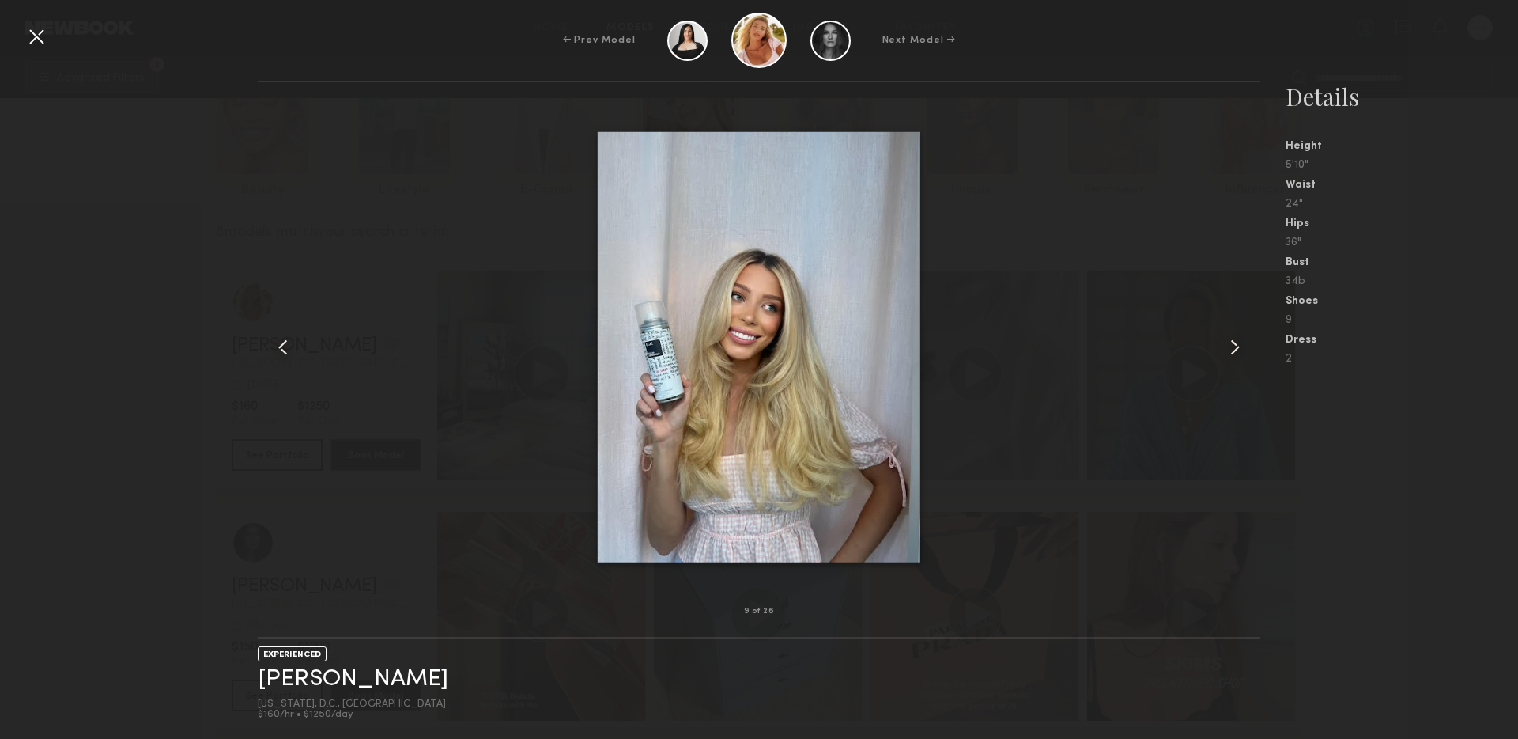
click at [1232, 342] on common-icon at bounding box center [1235, 347] width 25 height 25
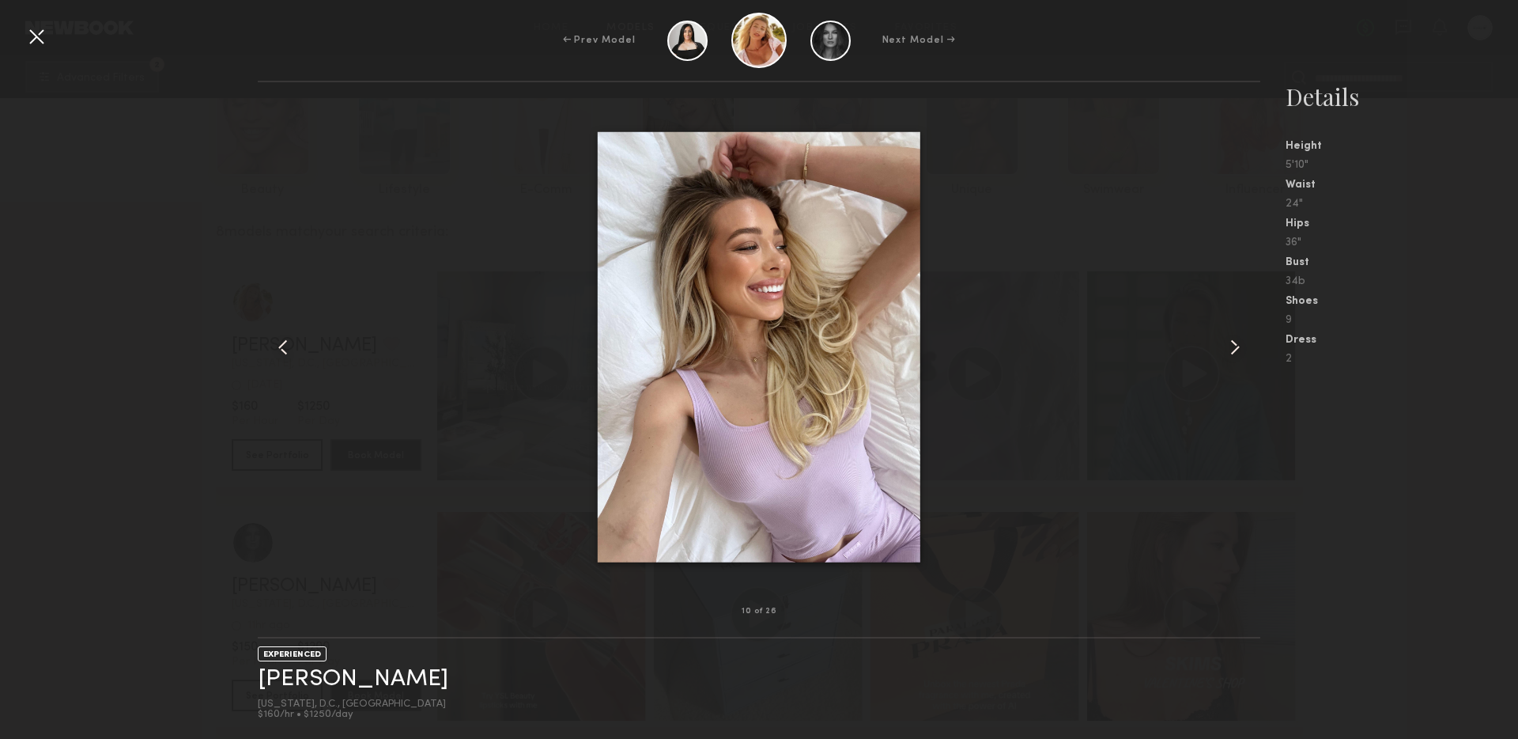
click at [1232, 342] on common-icon at bounding box center [1235, 347] width 25 height 25
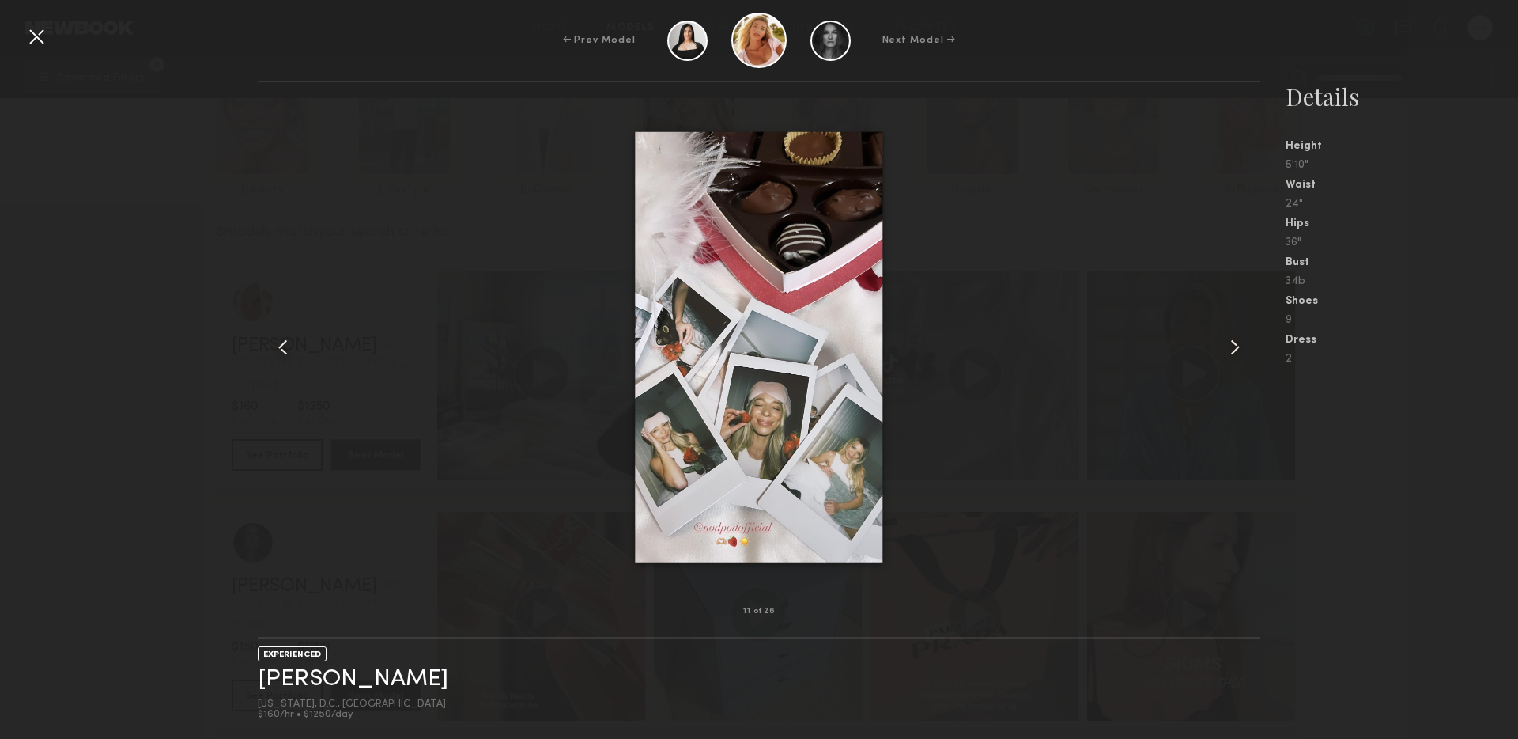
click at [1232, 342] on common-icon at bounding box center [1235, 347] width 25 height 25
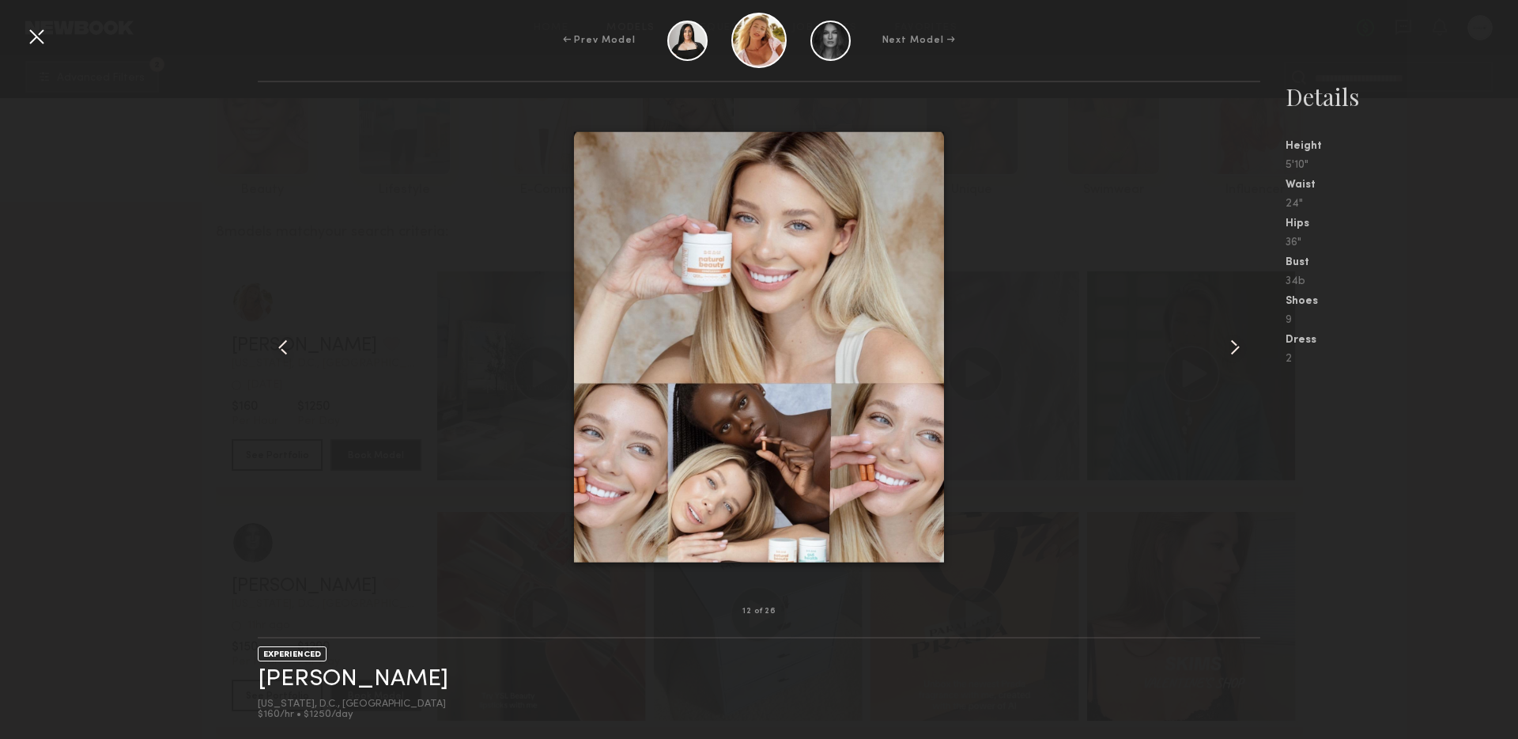
click at [1232, 342] on common-icon at bounding box center [1235, 347] width 25 height 25
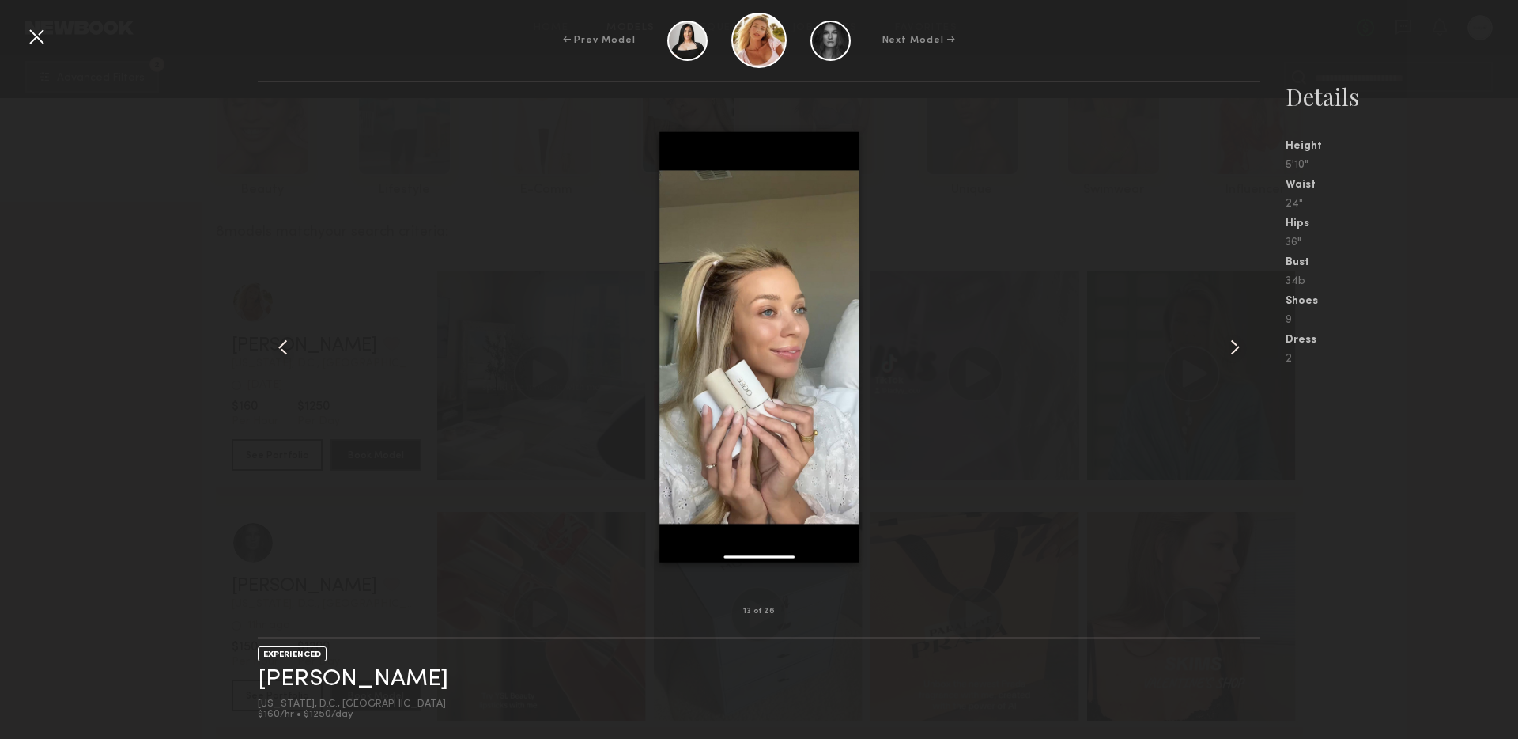
click at [1232, 342] on common-icon at bounding box center [1235, 347] width 25 height 25
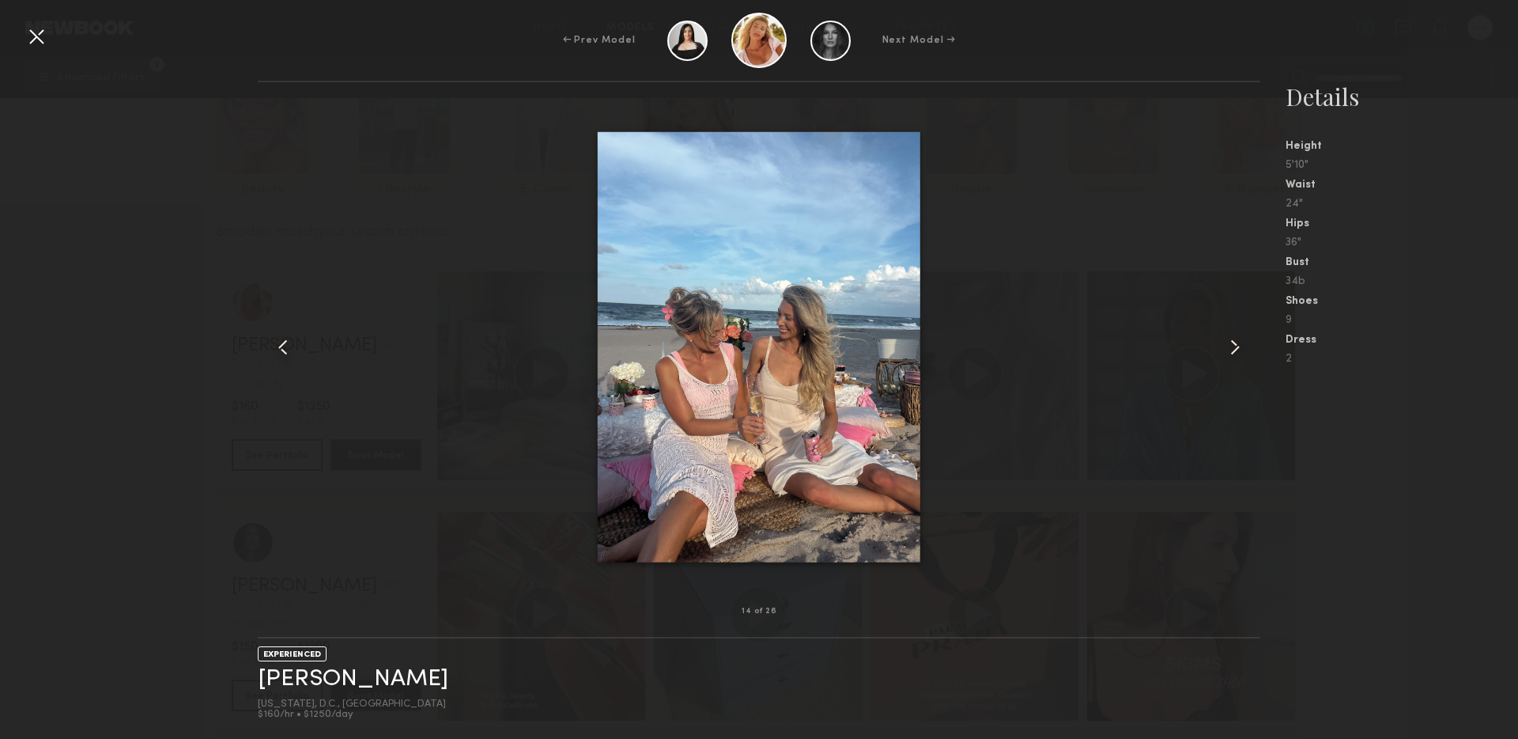
click at [1232, 342] on common-icon at bounding box center [1235, 347] width 25 height 25
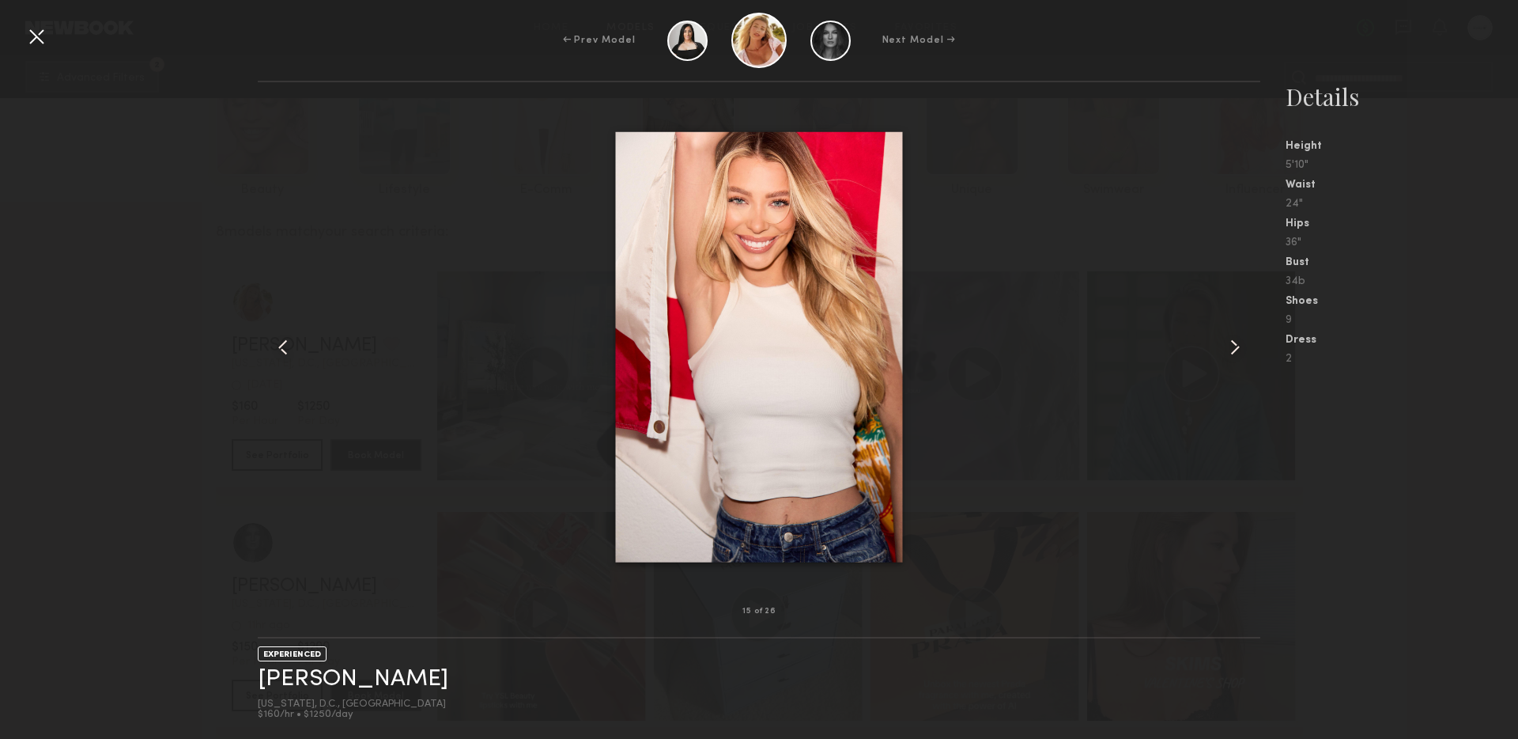
click at [1232, 342] on common-icon at bounding box center [1235, 347] width 25 height 25
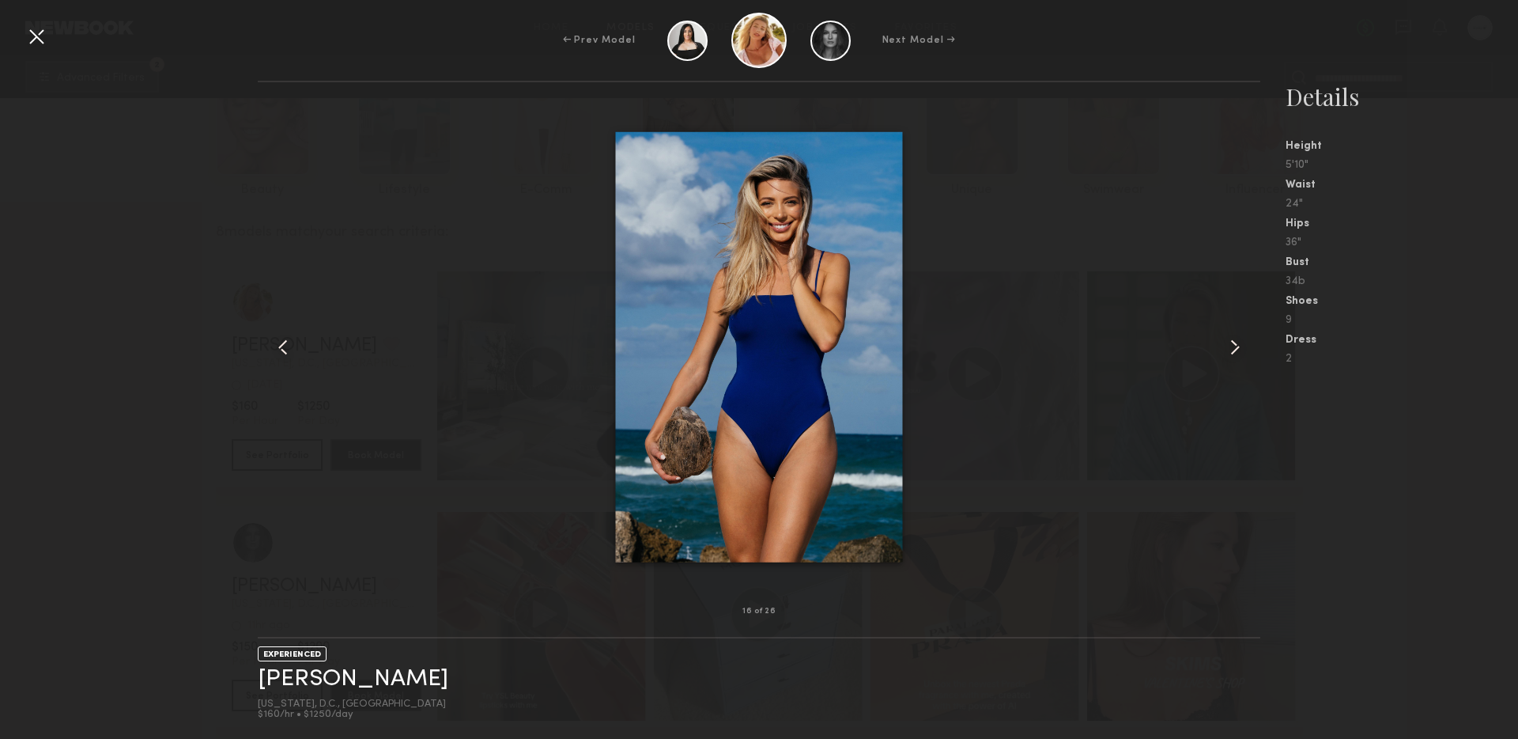
click at [1232, 342] on common-icon at bounding box center [1235, 347] width 25 height 25
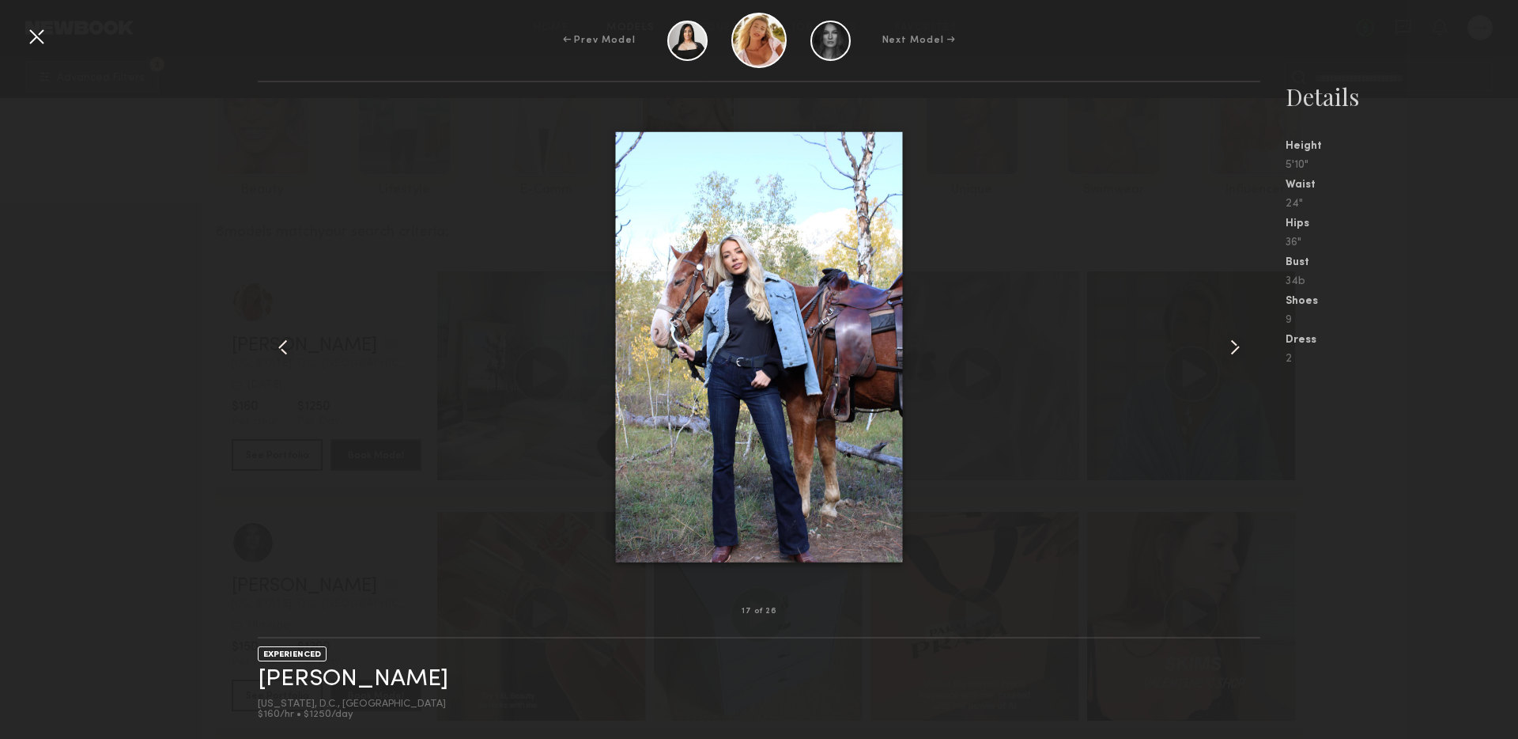
click at [1232, 342] on common-icon at bounding box center [1235, 347] width 25 height 25
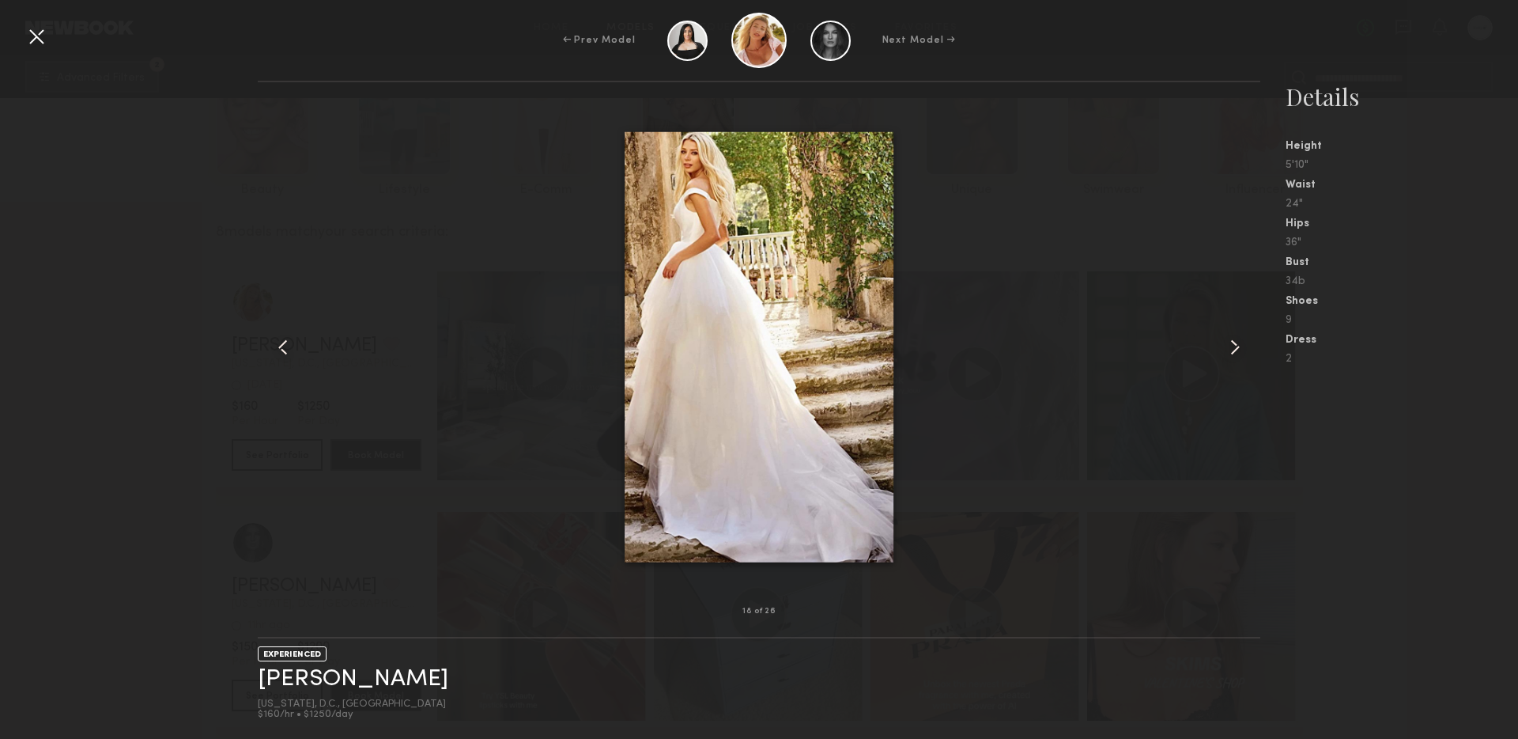
click at [1232, 342] on common-icon at bounding box center [1235, 347] width 25 height 25
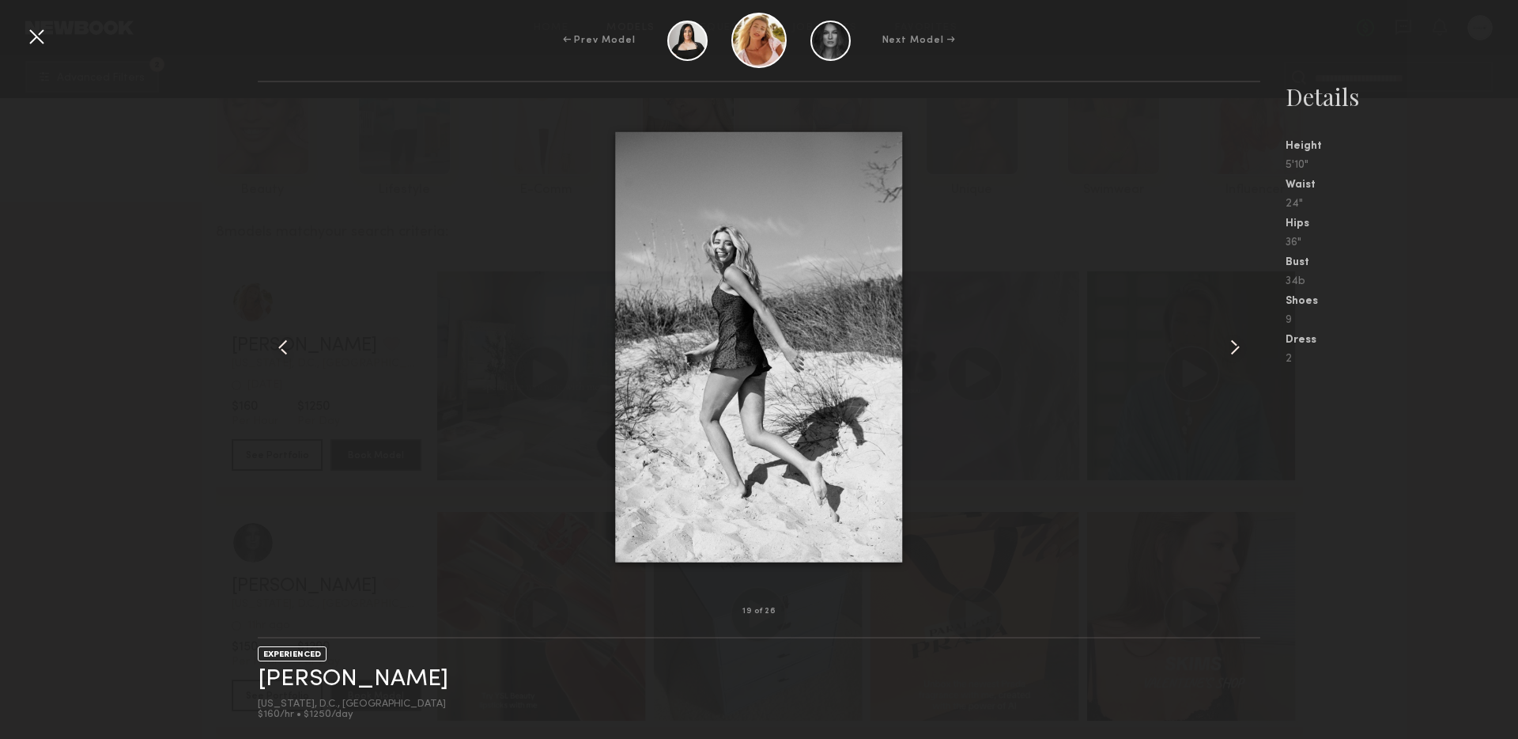
click at [1232, 342] on common-icon at bounding box center [1235, 347] width 25 height 25
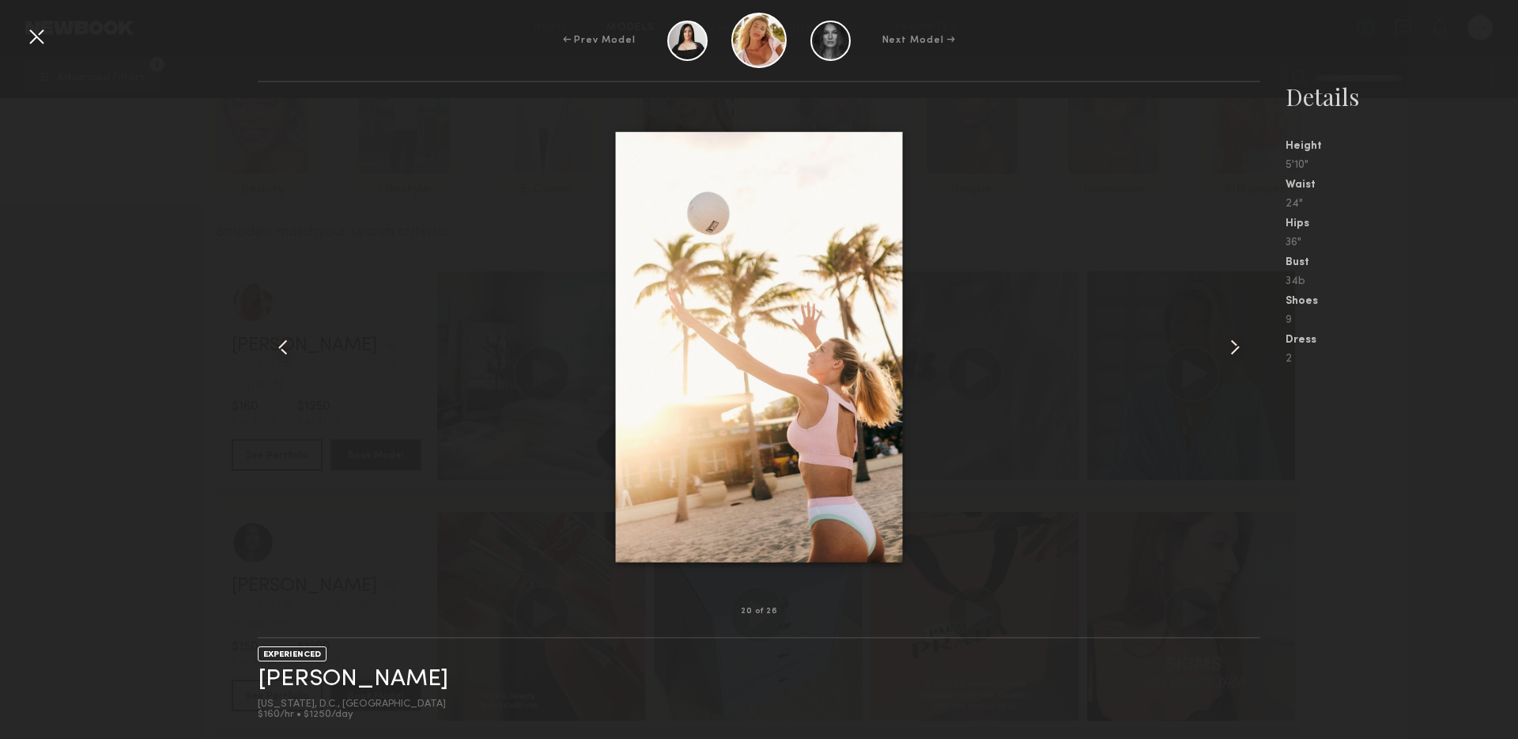
click at [1232, 342] on common-icon at bounding box center [1235, 347] width 25 height 25
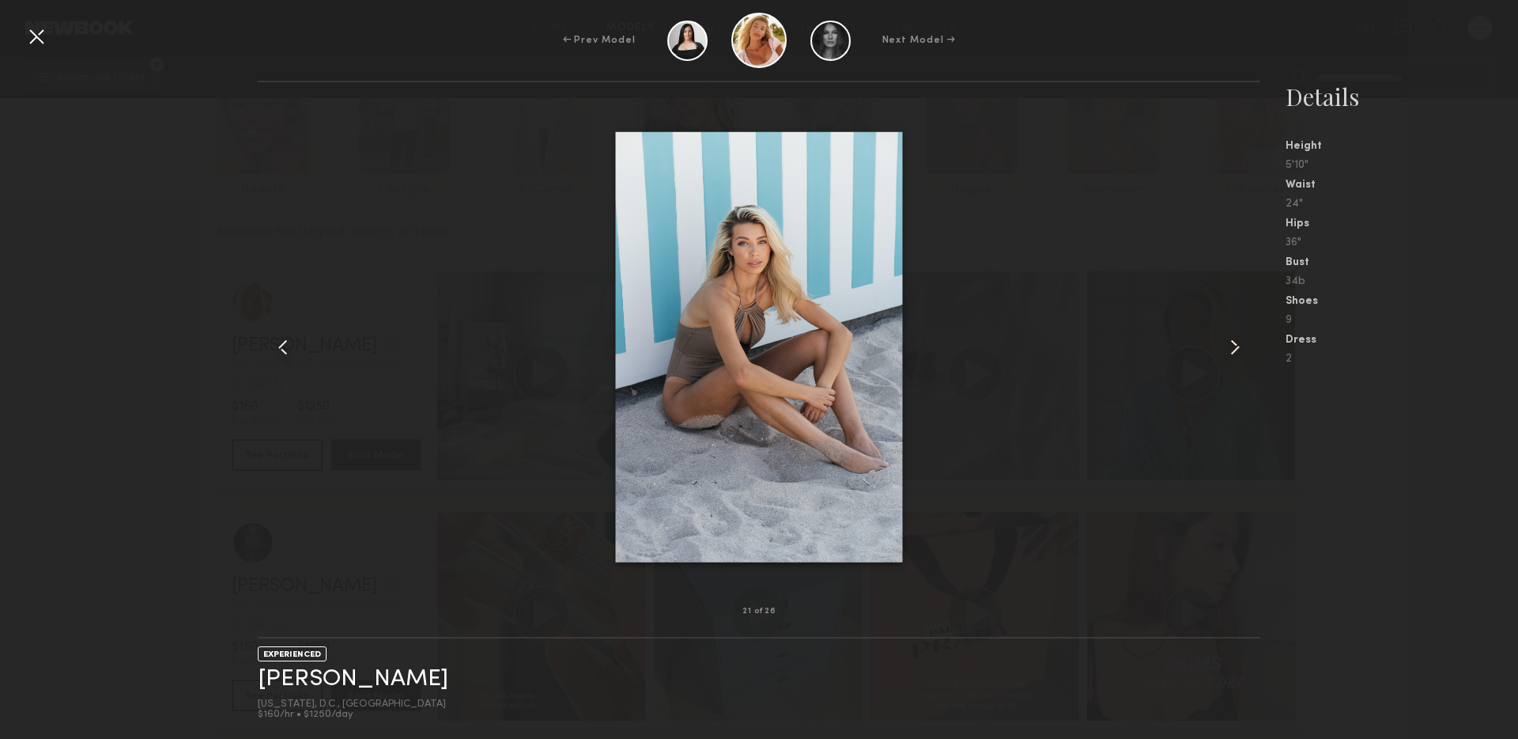
click at [1232, 342] on common-icon at bounding box center [1235, 347] width 25 height 25
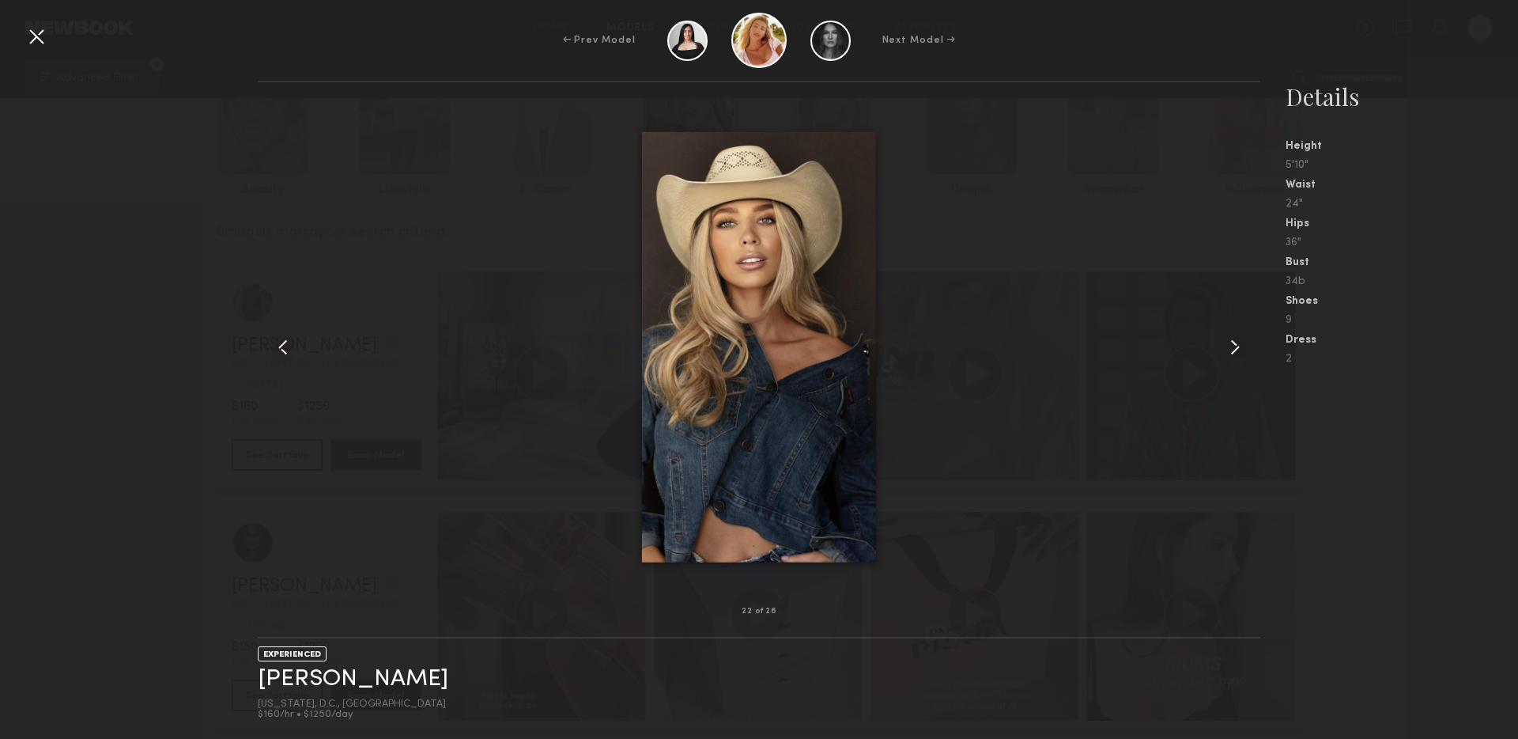
click at [1232, 342] on common-icon at bounding box center [1235, 347] width 25 height 25
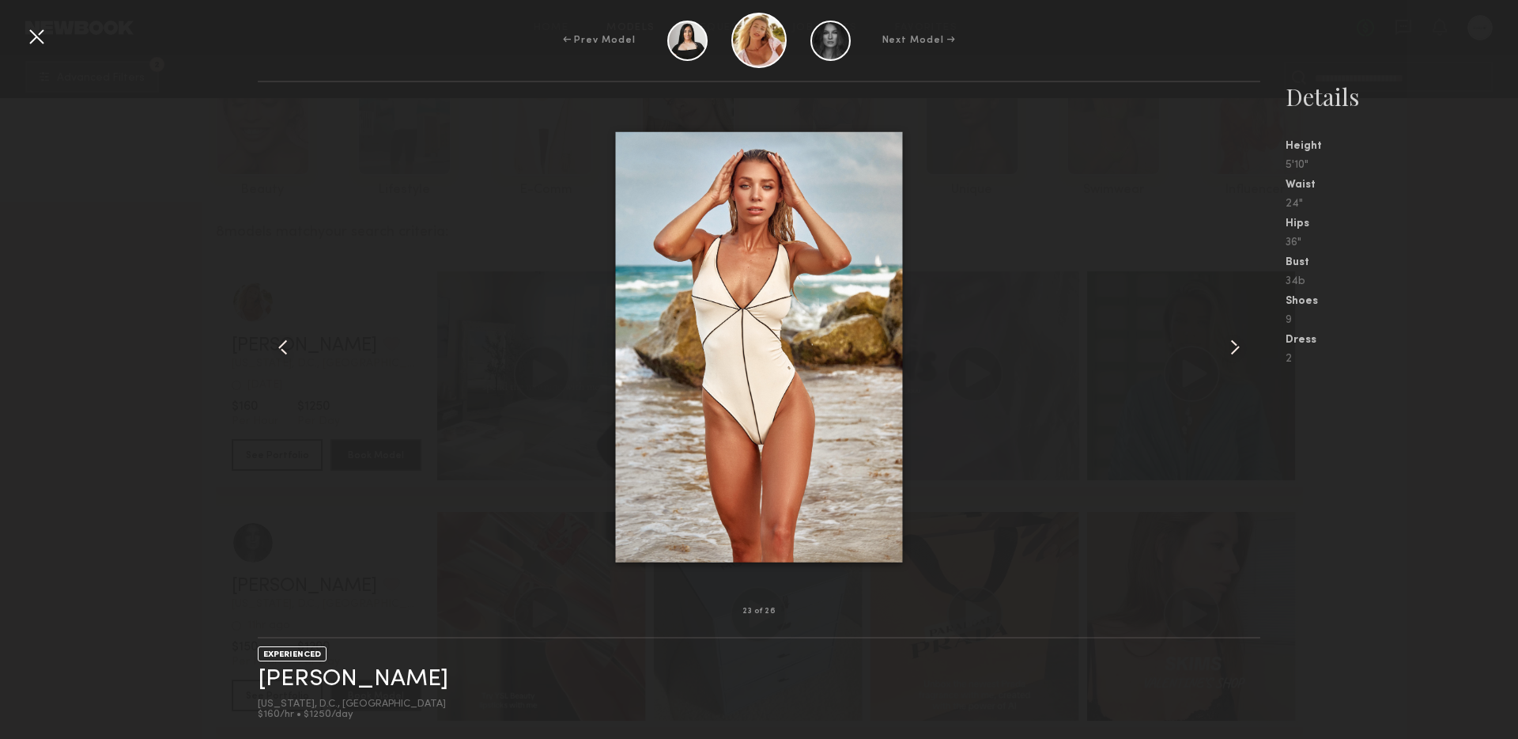
click at [1232, 342] on common-icon at bounding box center [1235, 347] width 25 height 25
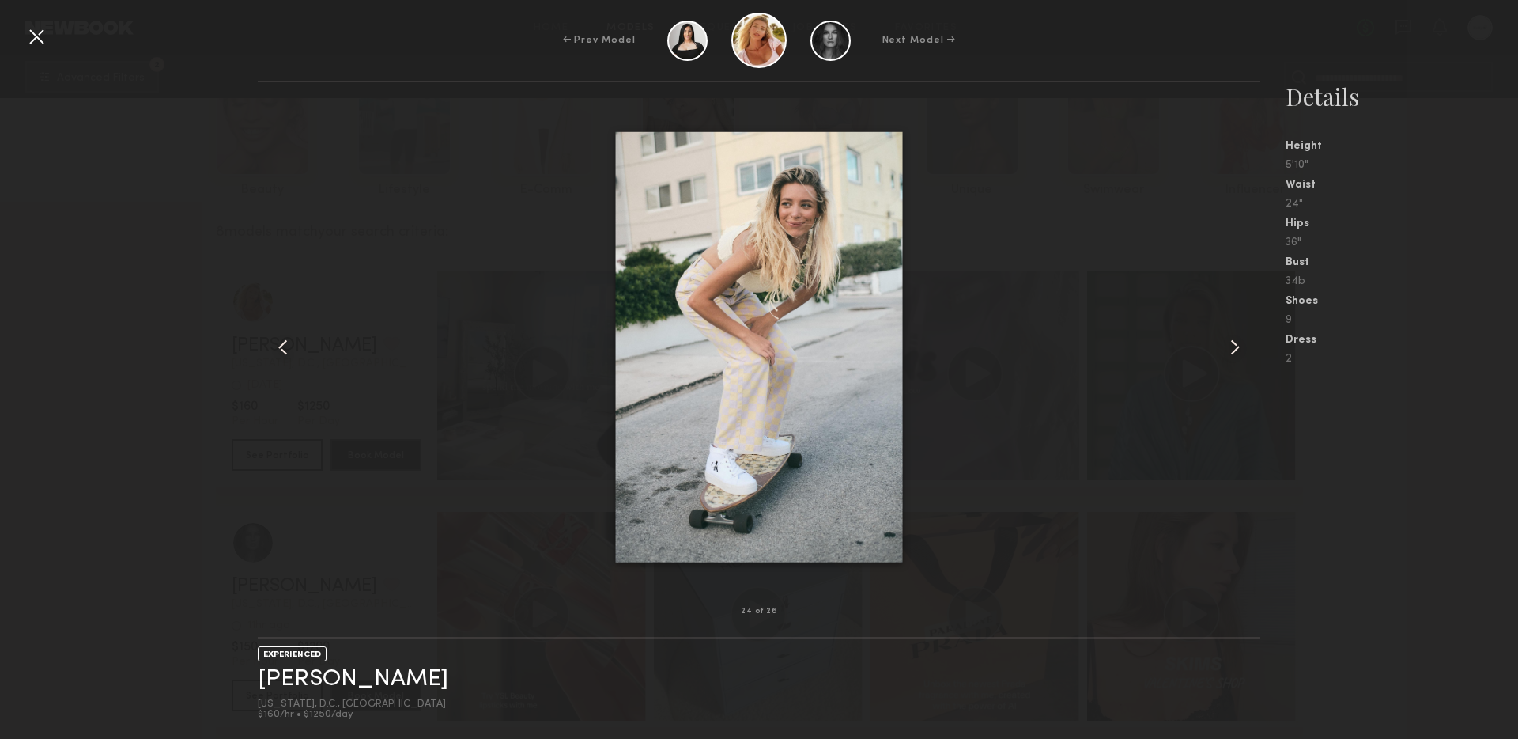
click at [1232, 342] on common-icon at bounding box center [1235, 347] width 25 height 25
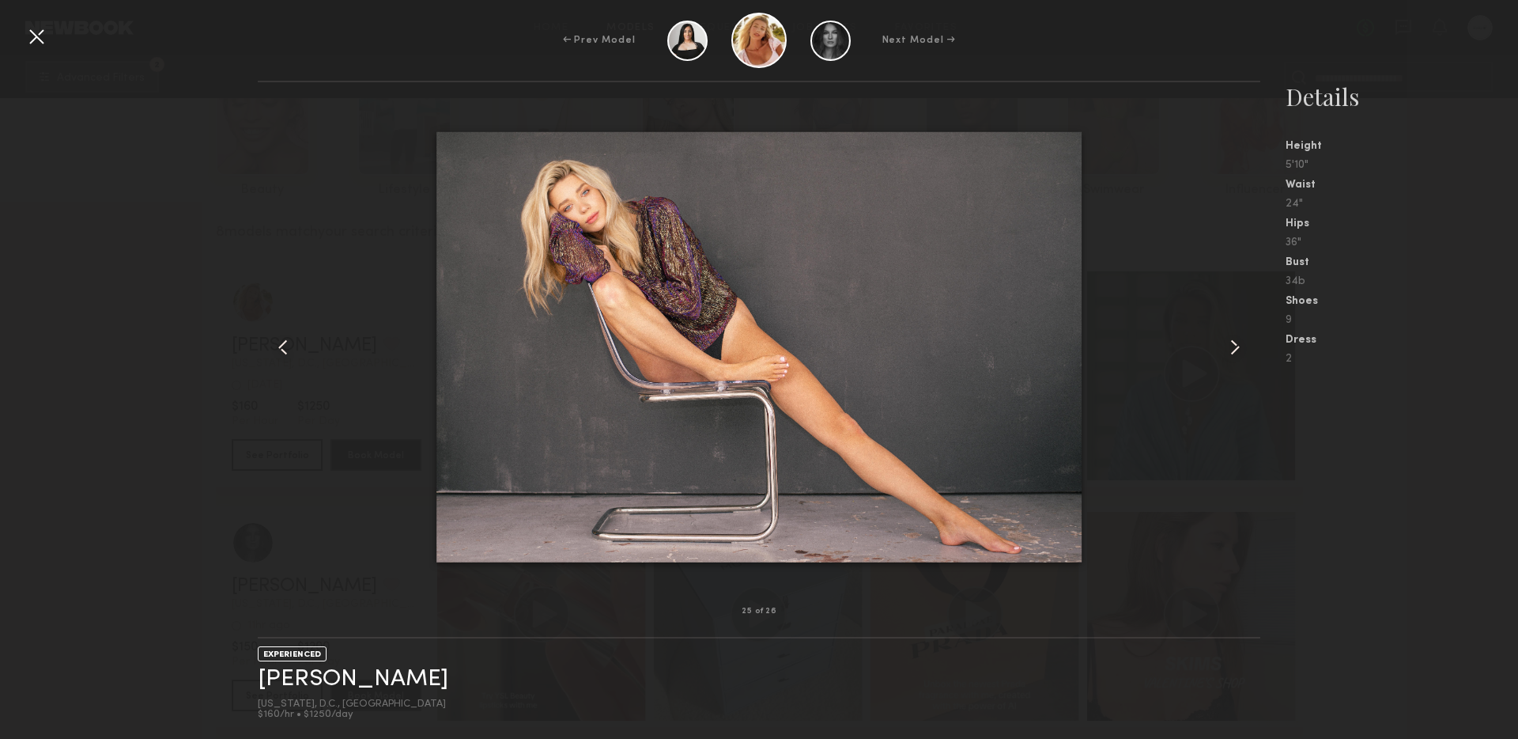
click at [1232, 342] on common-icon at bounding box center [1235, 347] width 25 height 25
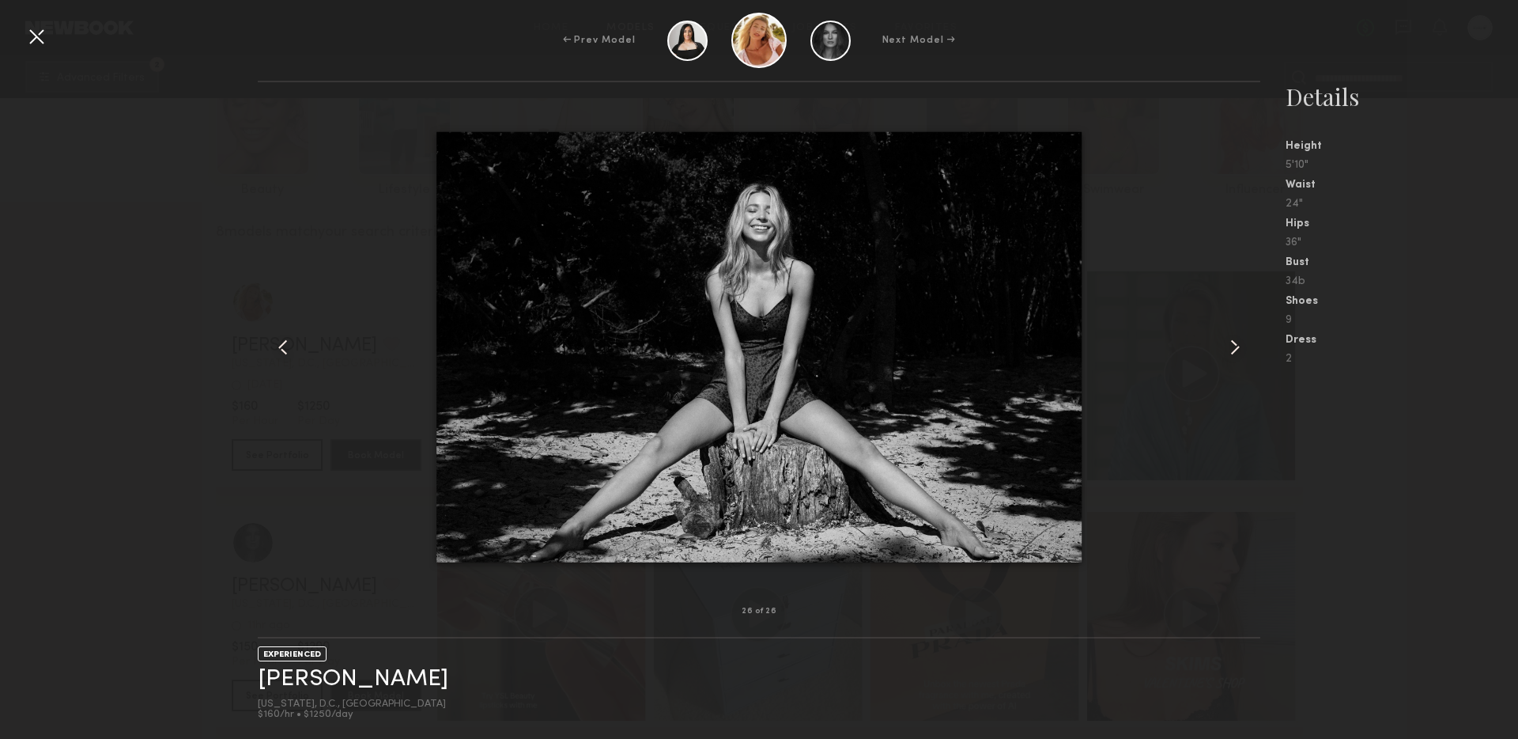
click at [1232, 342] on common-icon at bounding box center [1235, 347] width 25 height 25
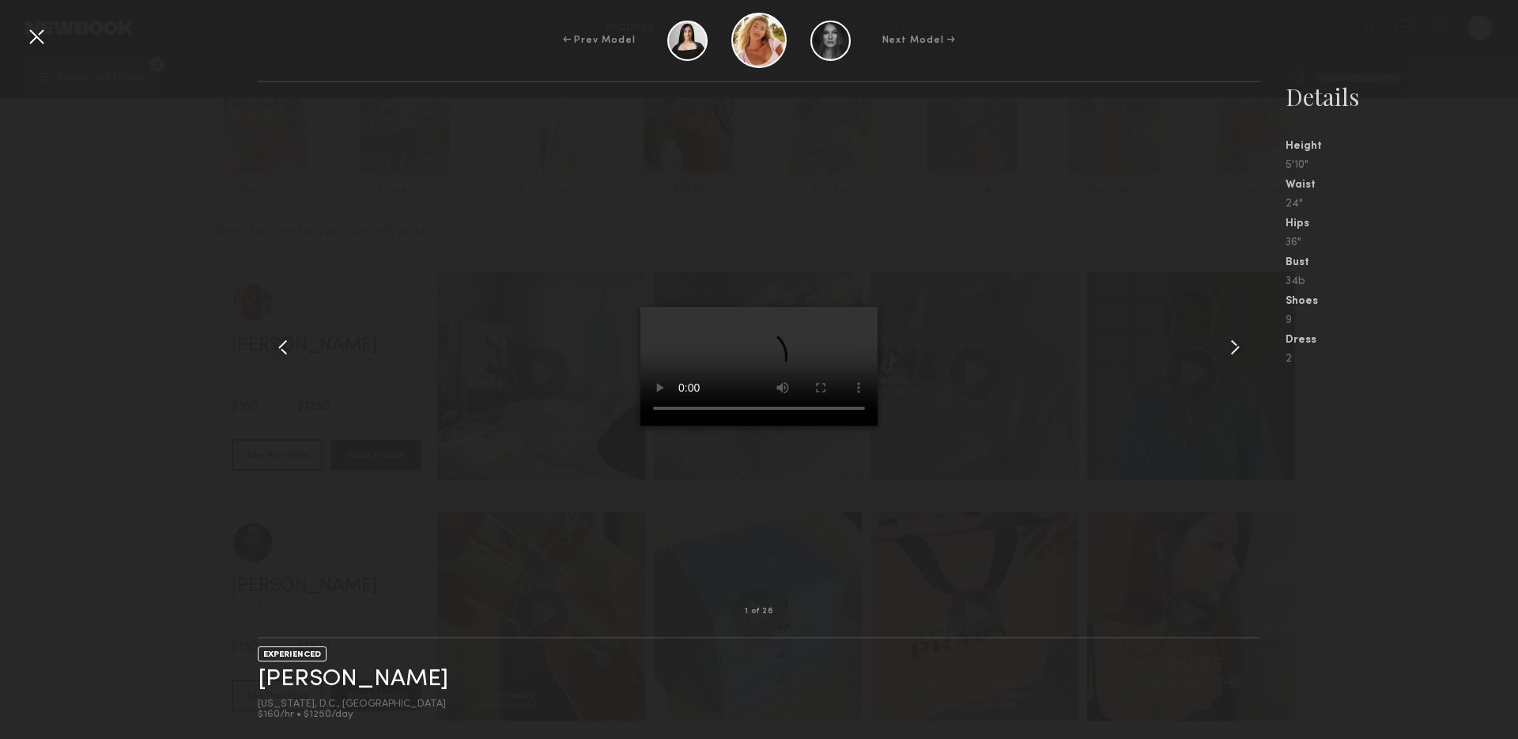
click at [1232, 342] on common-icon at bounding box center [1235, 347] width 25 height 25
click at [1129, 367] on div at bounding box center [759, 347] width 1002 height 478
click at [37, 36] on div at bounding box center [36, 36] width 25 height 25
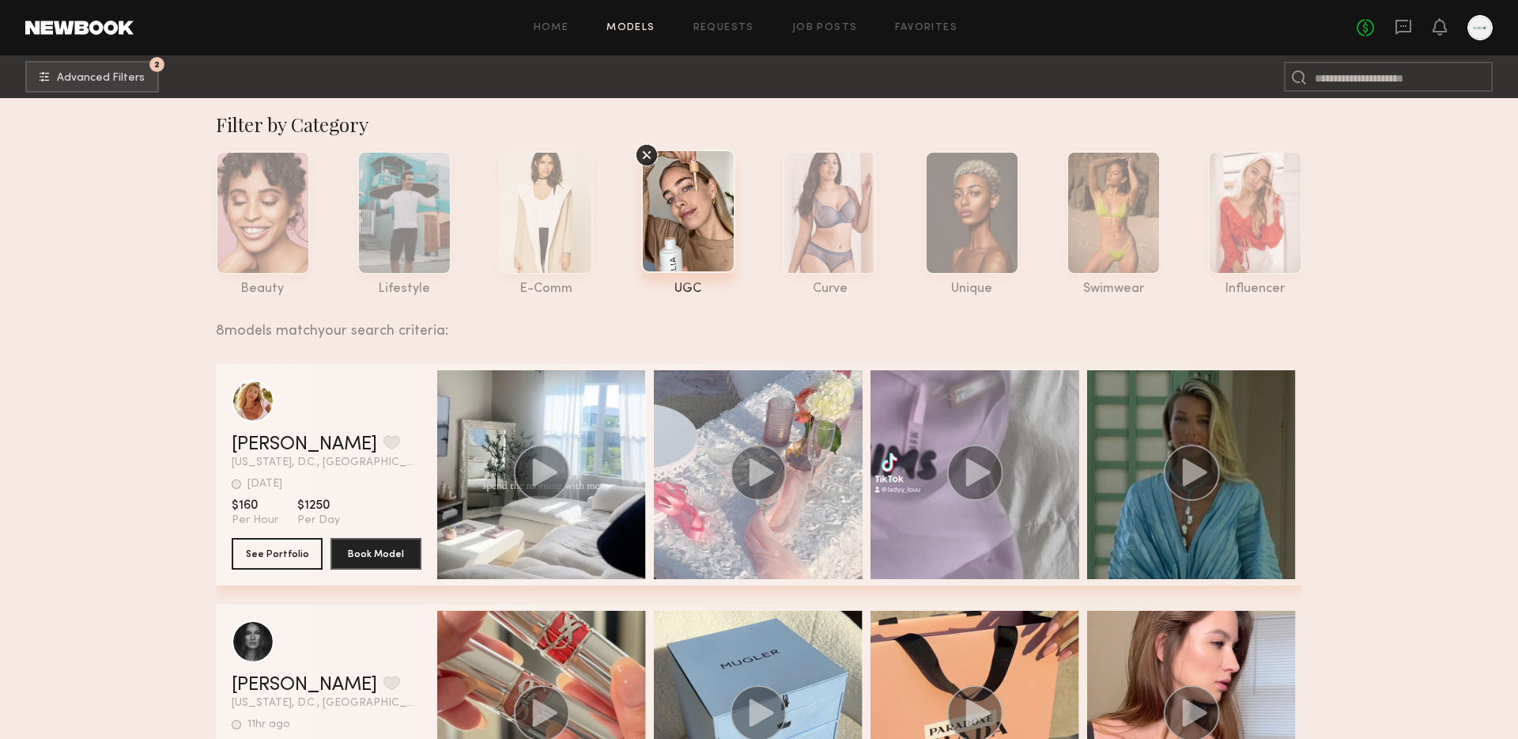
scroll to position [0, 0]
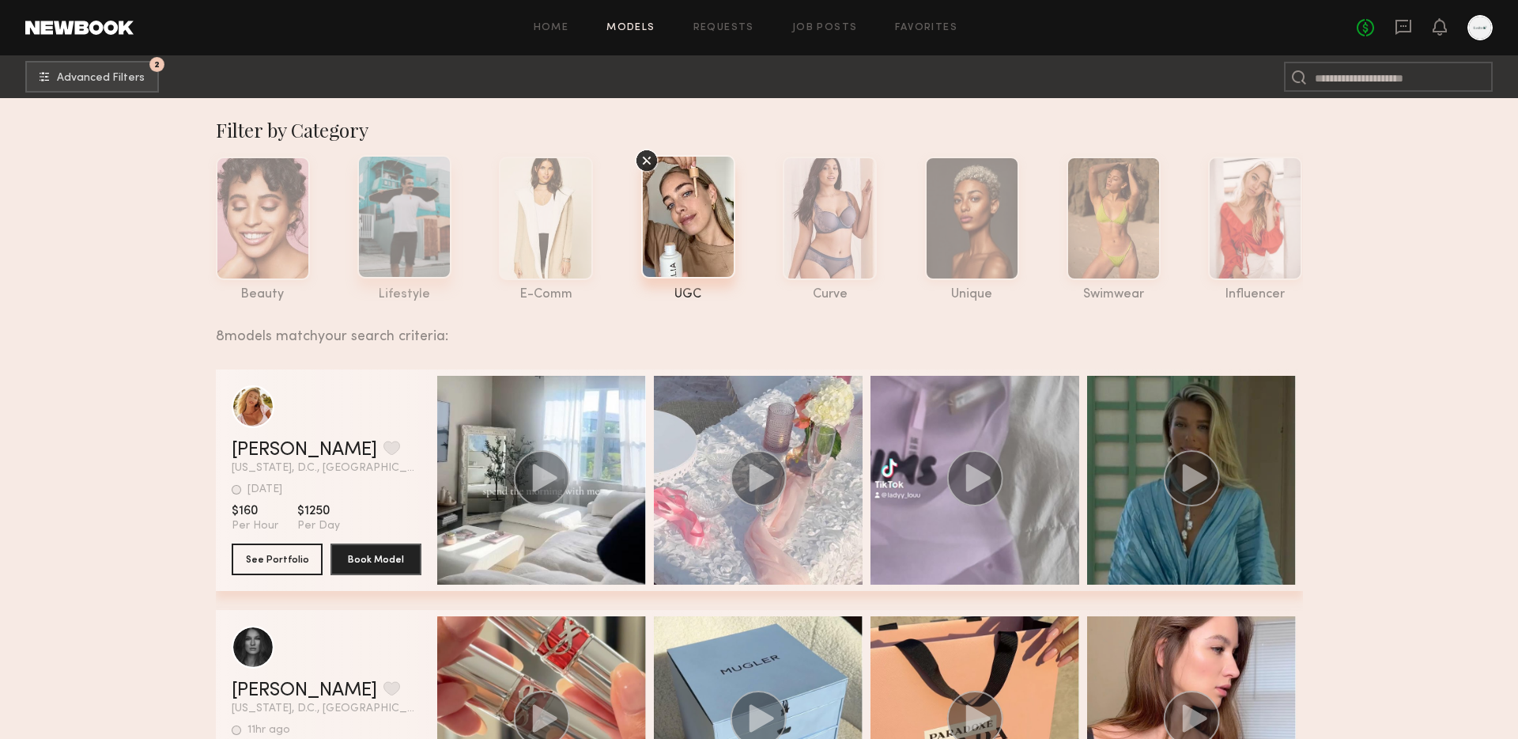
click at [390, 266] on div at bounding box center [404, 216] width 94 height 123
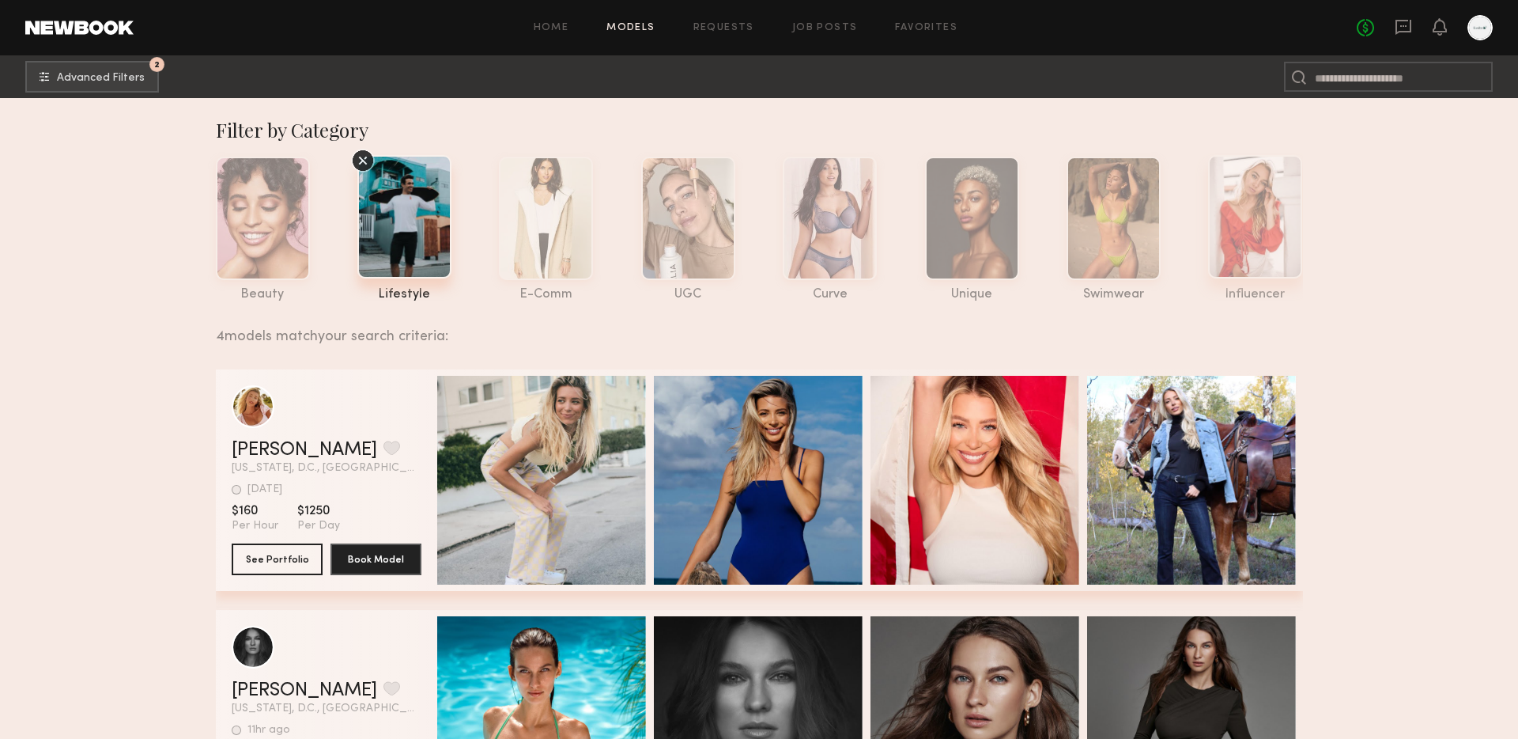
click at [1248, 235] on div at bounding box center [1255, 216] width 94 height 123
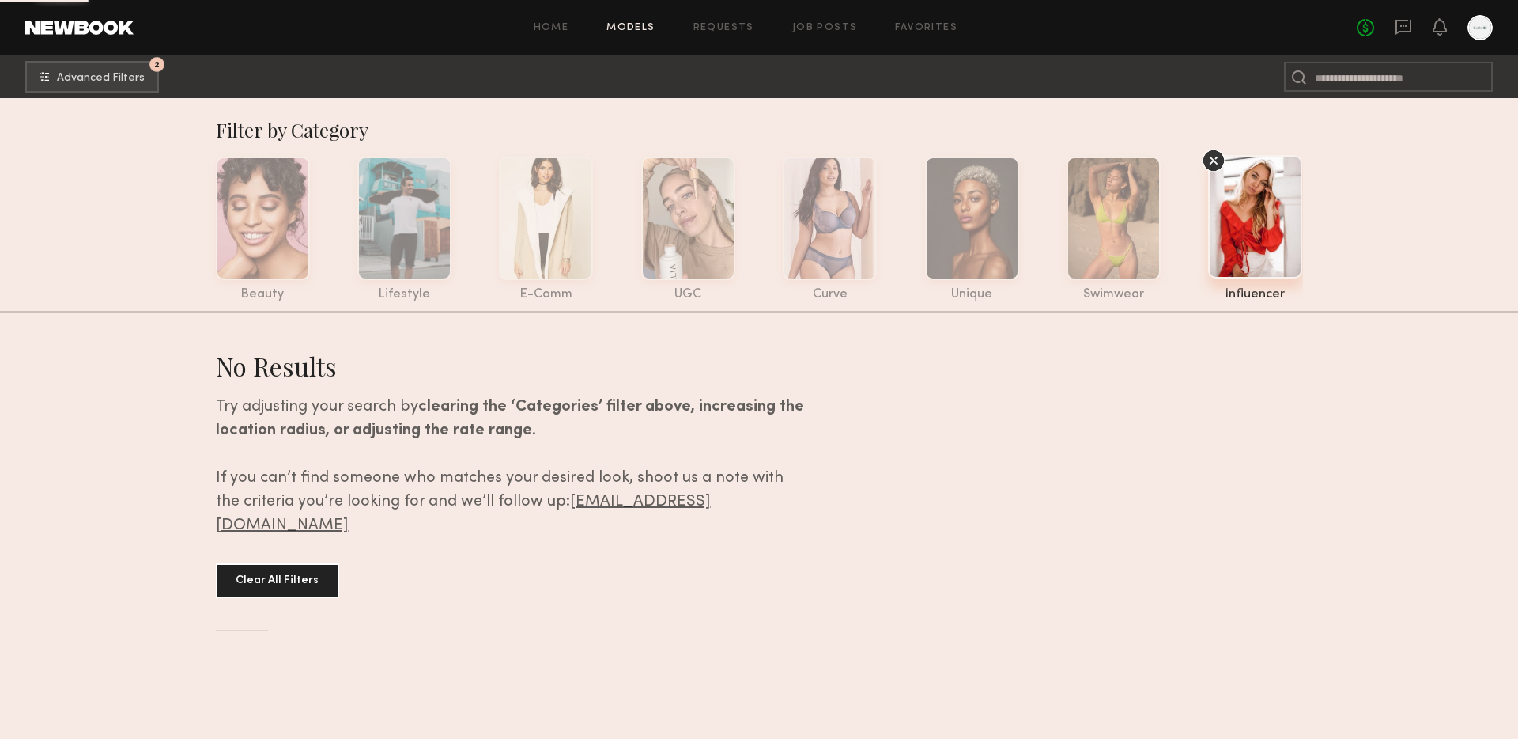
click at [1248, 235] on div at bounding box center [1255, 216] width 94 height 123
click at [327, 562] on button "Clear All Filters" at bounding box center [277, 579] width 123 height 35
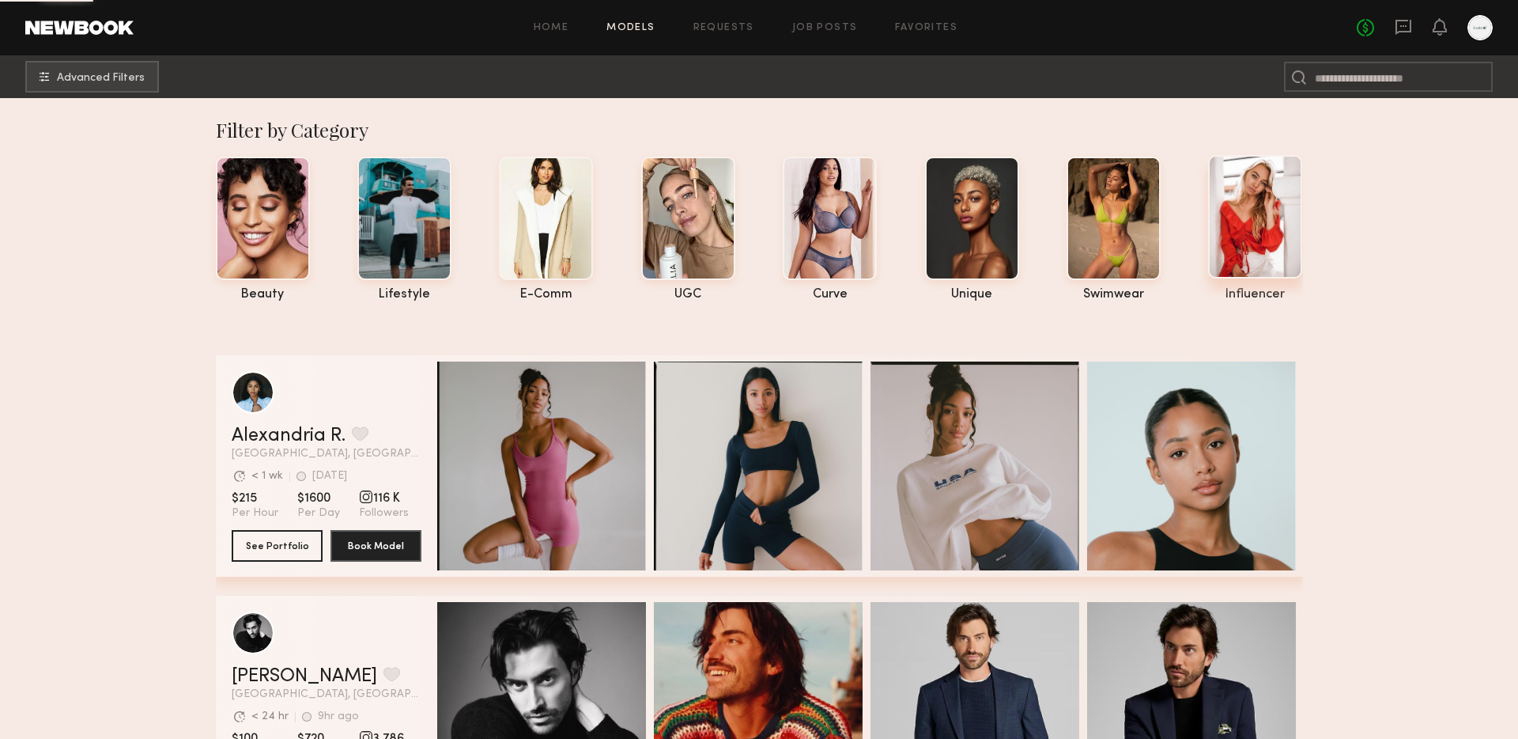
click at [1238, 212] on div at bounding box center [1255, 216] width 94 height 123
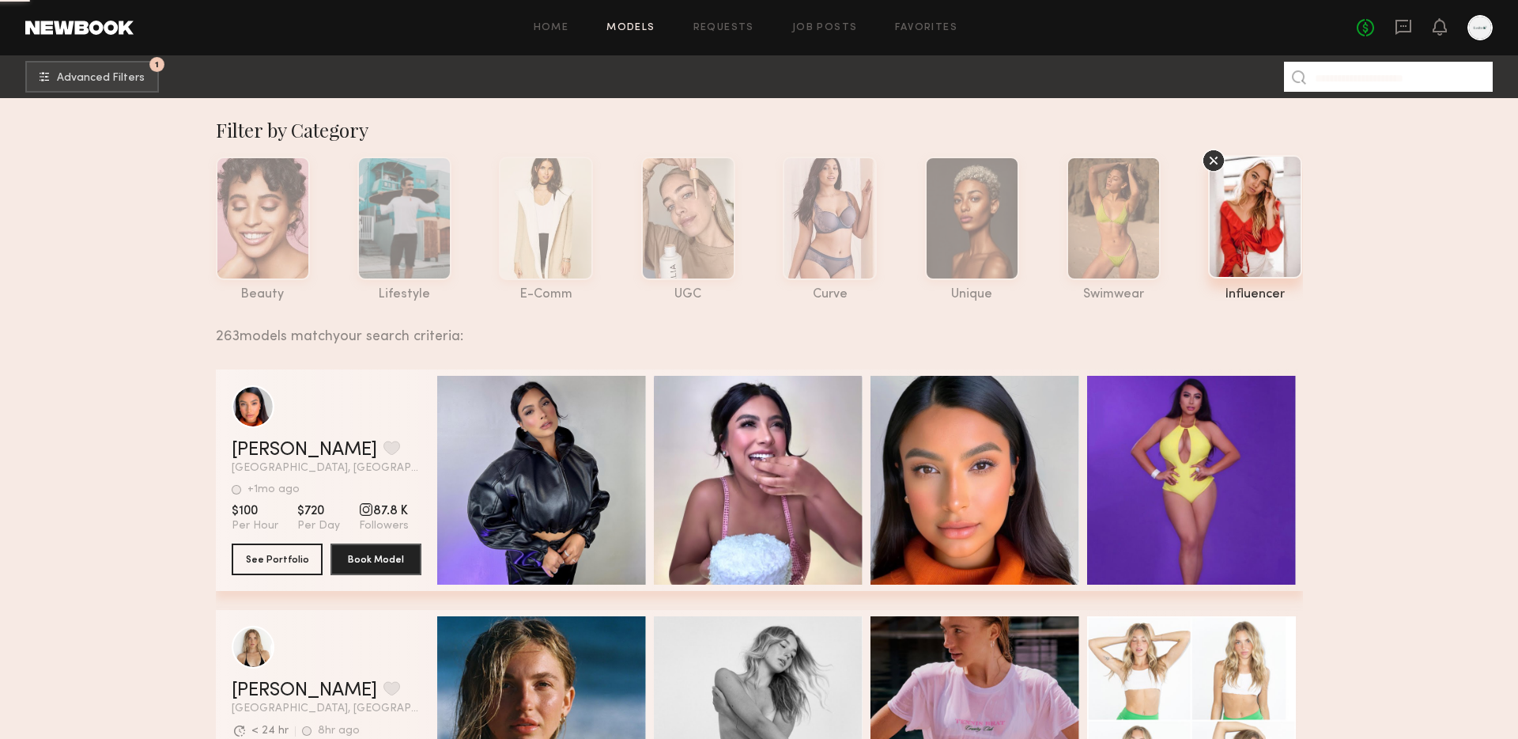
click at [1318, 85] on input at bounding box center [1388, 77] width 209 height 30
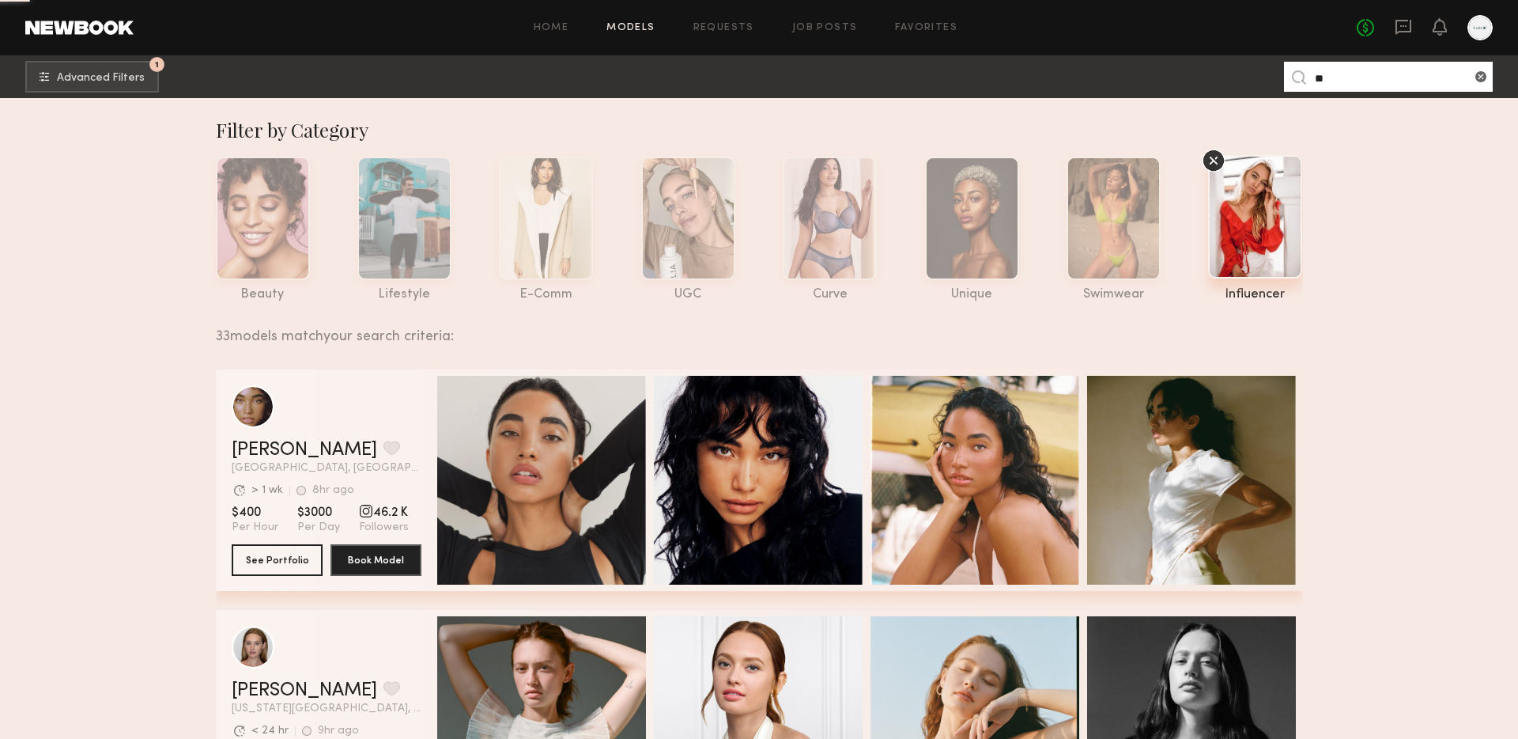
type input "*"
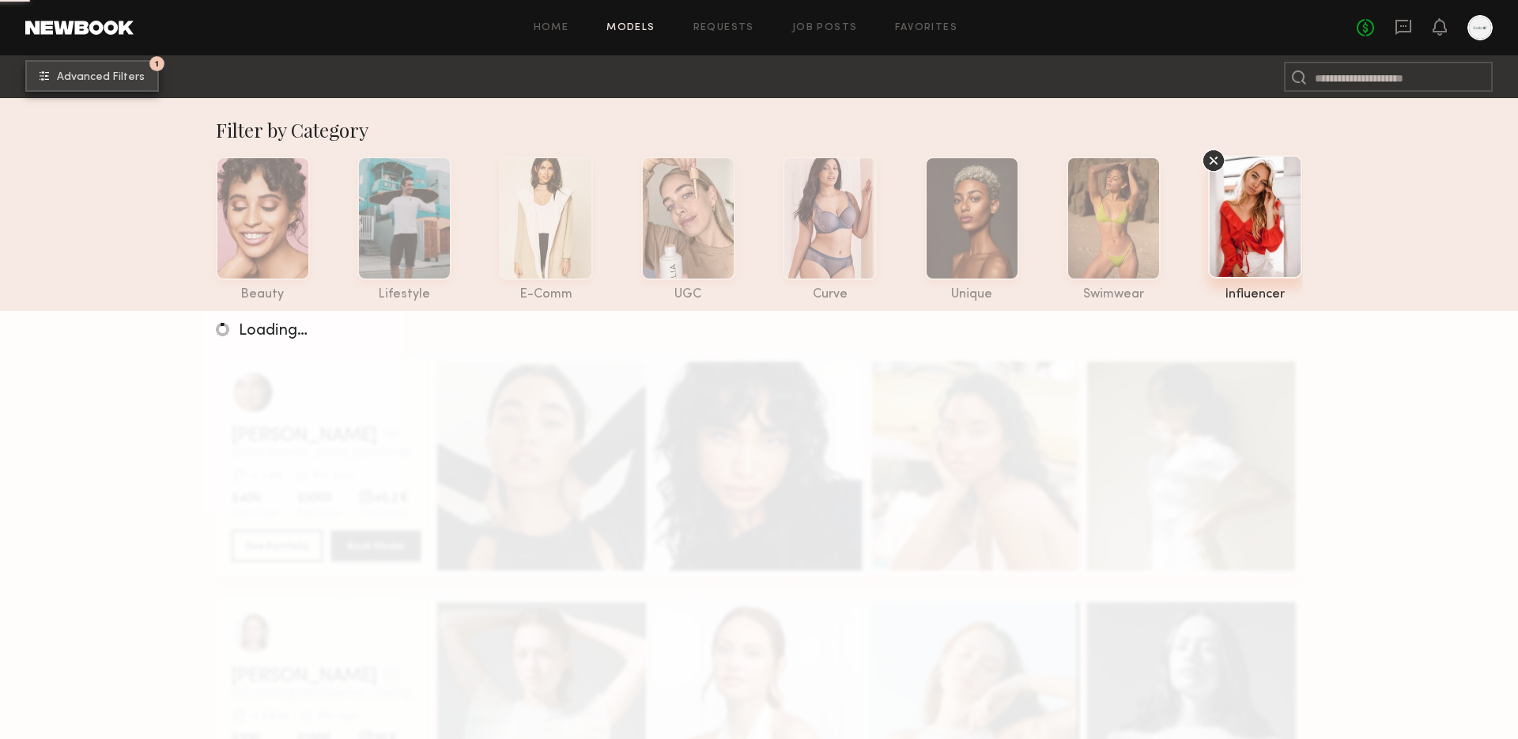
click at [132, 79] on span "Advanced Filters" at bounding box center [101, 77] width 88 height 11
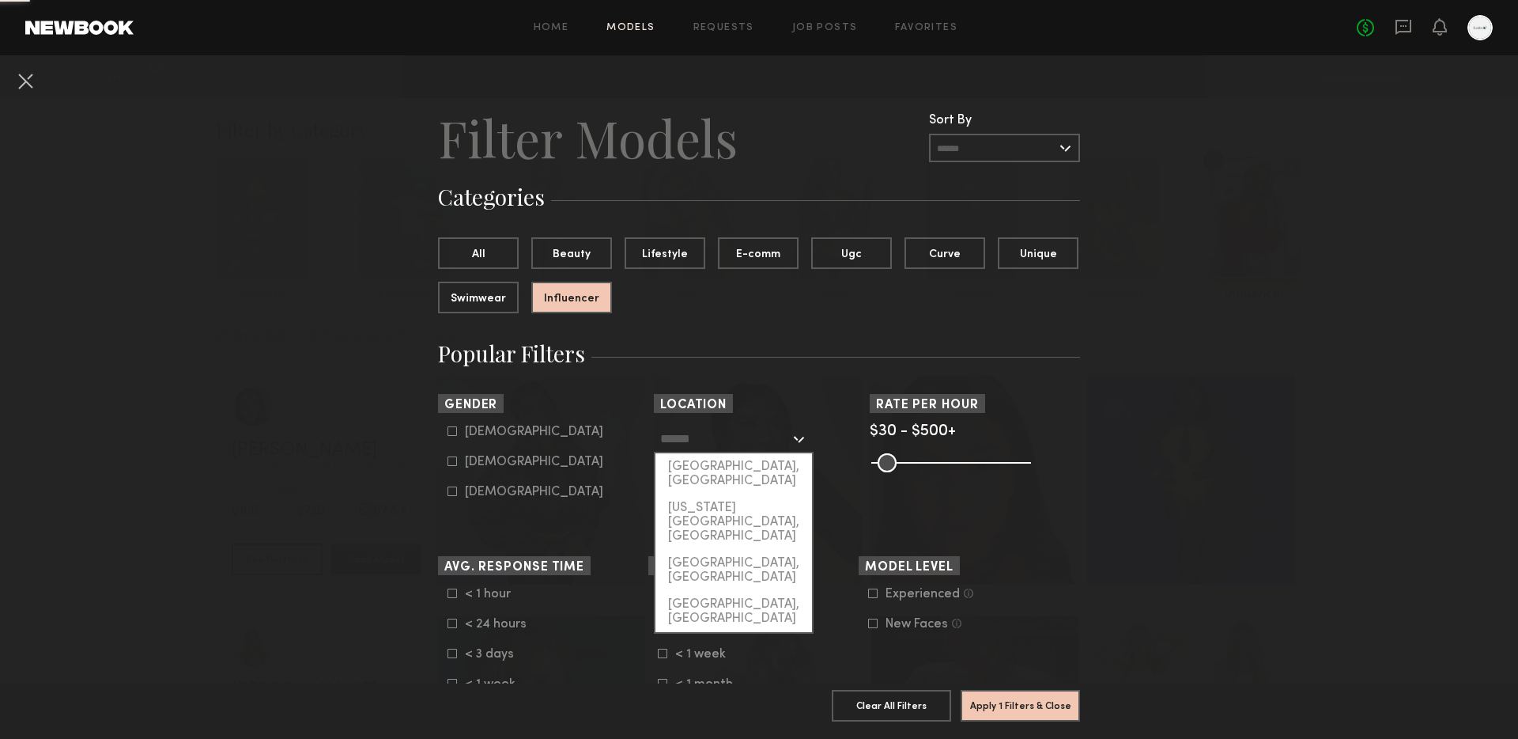
click at [667, 433] on input "text" at bounding box center [725, 438] width 130 height 27
type input "*"
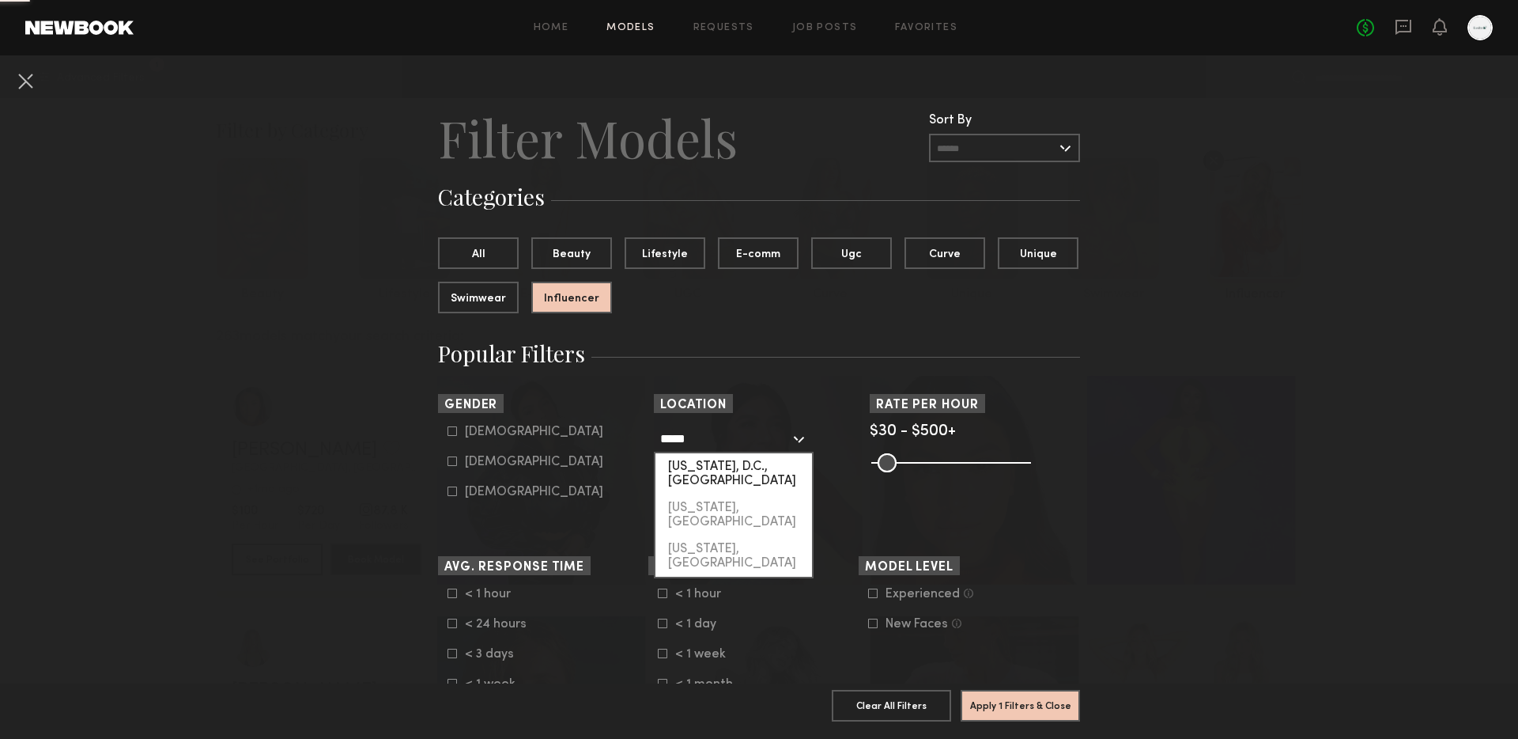
click at [684, 466] on div "[US_STATE], D.C., [GEOGRAPHIC_DATA]" at bounding box center [734, 473] width 157 height 41
type input "**********"
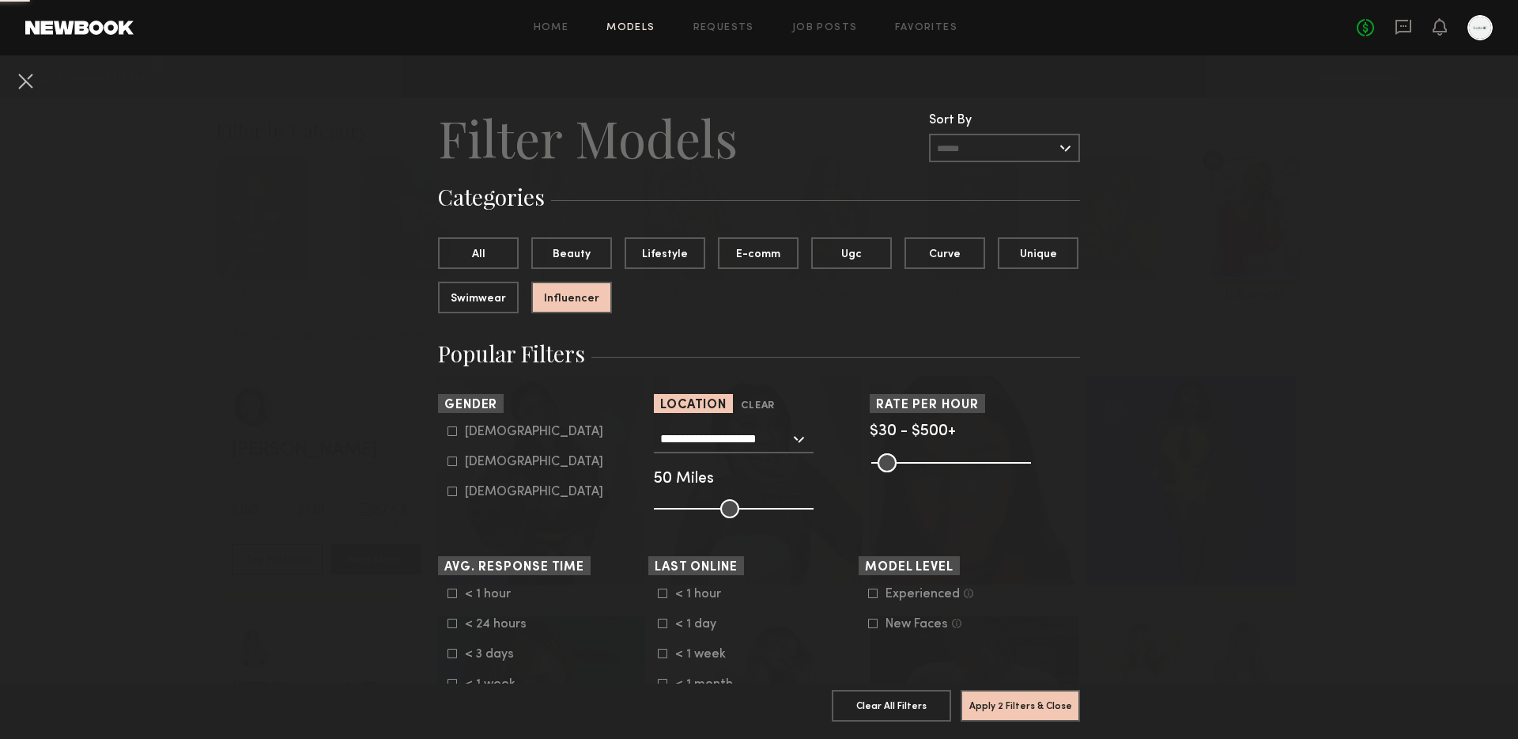
type input "**"
click at [732, 504] on input "range" at bounding box center [734, 508] width 160 height 19
click at [1004, 702] on button "Apply 2 Filters & Close" at bounding box center [1020, 705] width 119 height 32
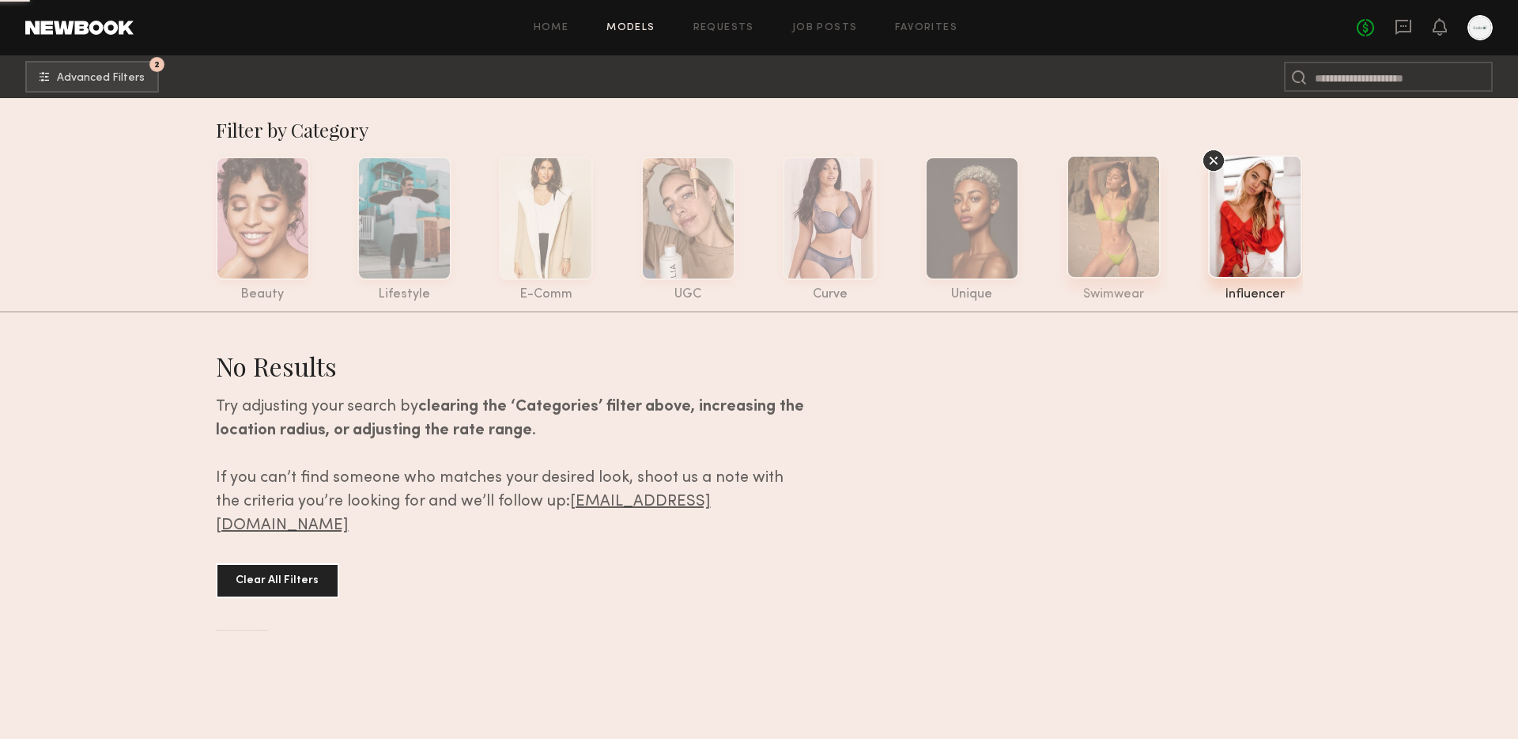
click at [1090, 233] on div at bounding box center [1114, 216] width 94 height 123
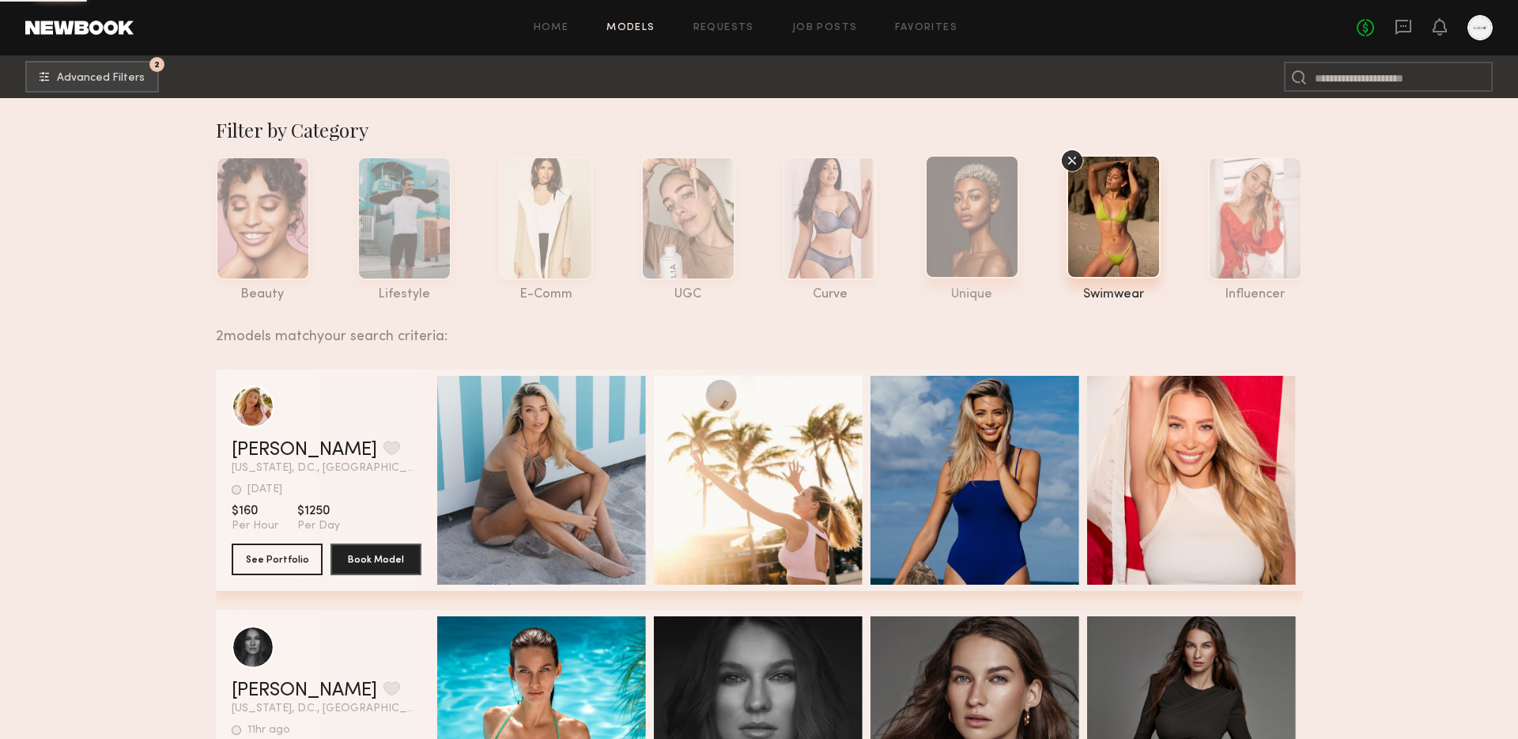
click at [969, 215] on div at bounding box center [972, 216] width 94 height 123
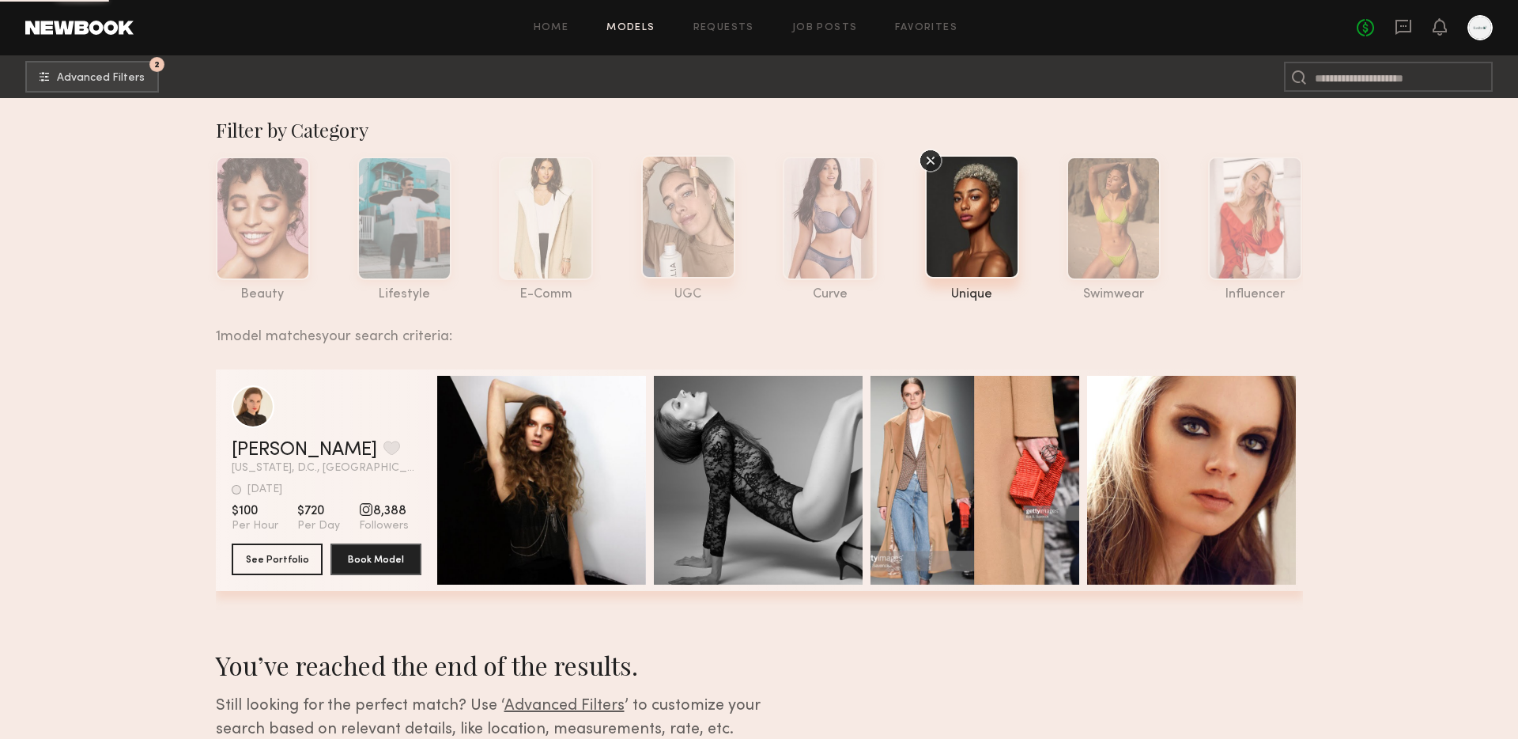
click at [686, 218] on div at bounding box center [688, 216] width 94 height 123
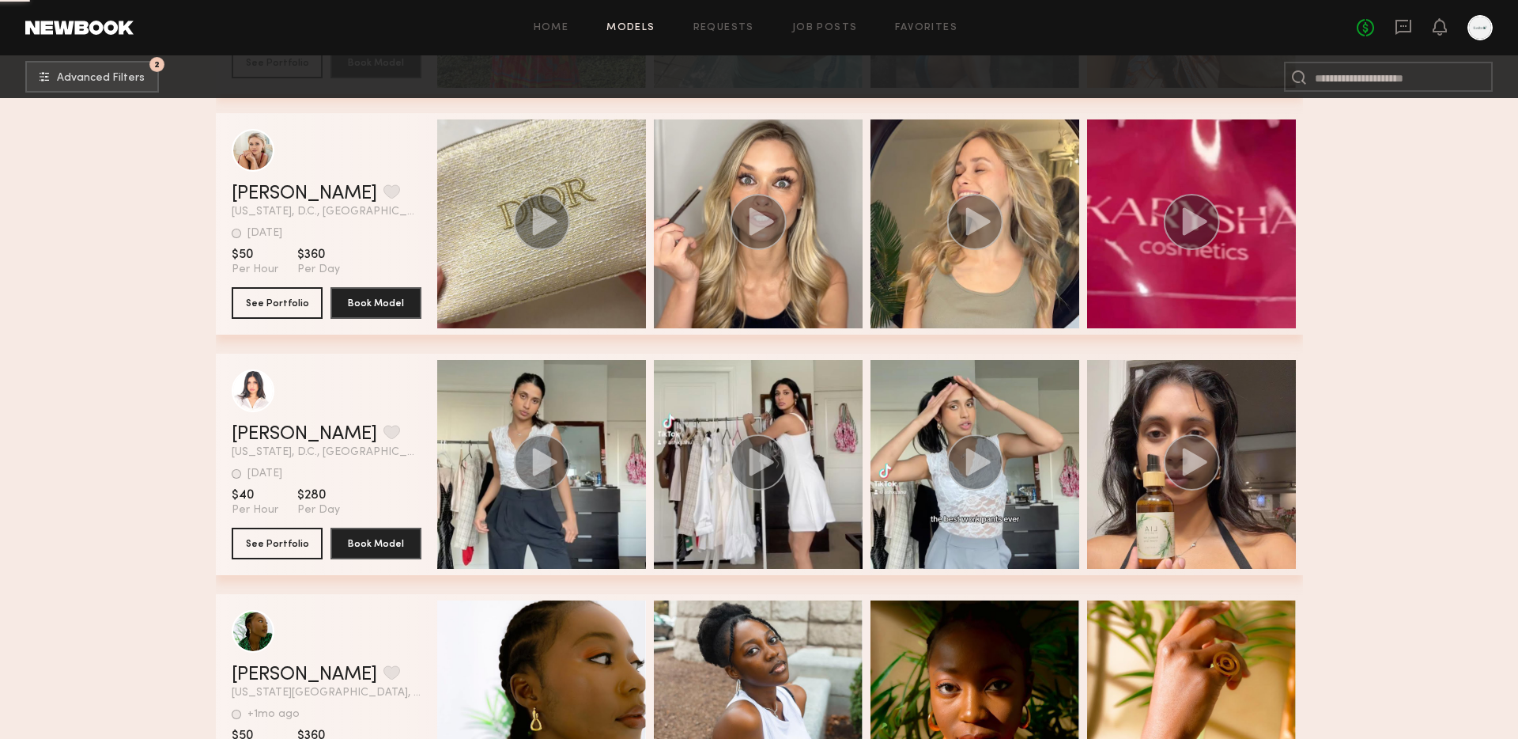
scroll to position [1459, 0]
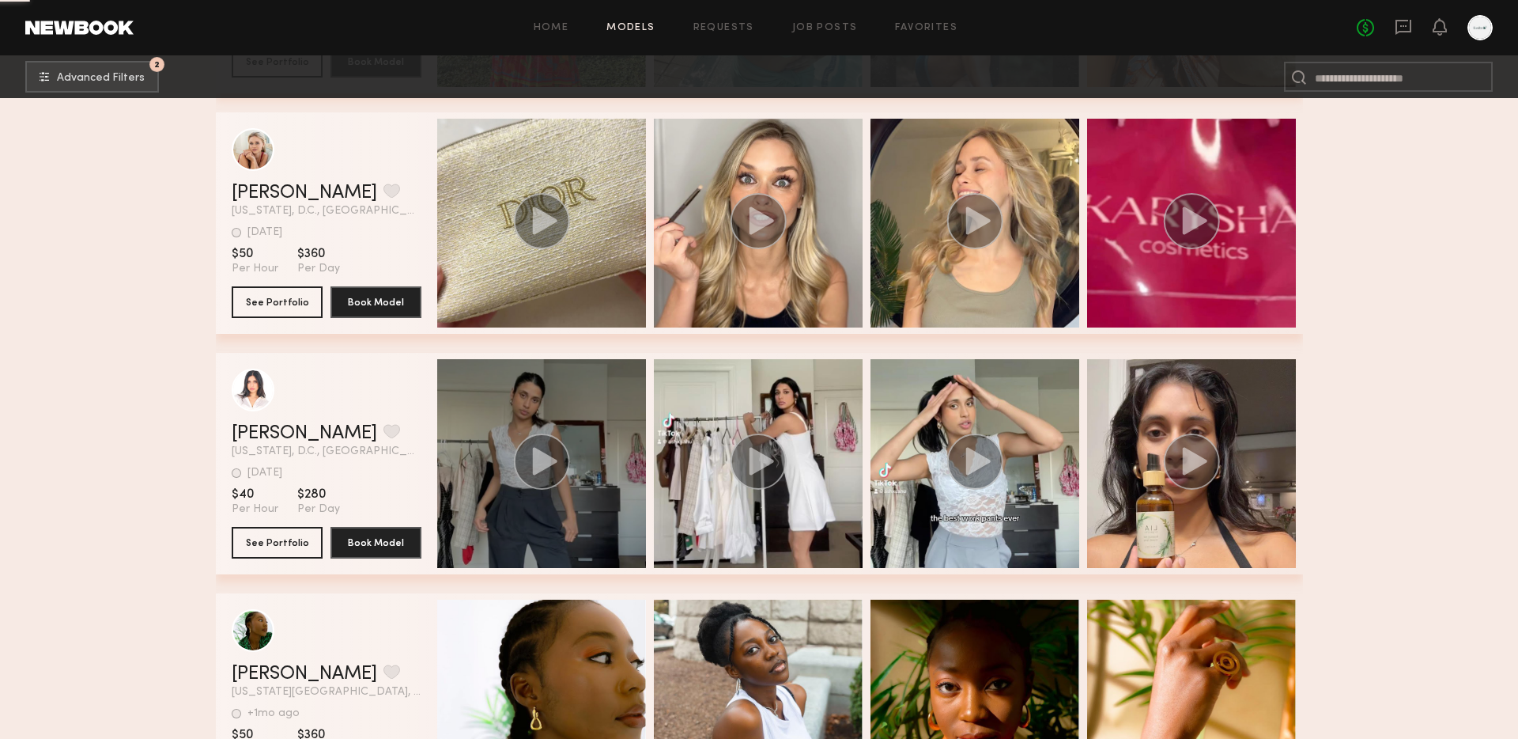
click at [531, 437] on circle "grid" at bounding box center [541, 461] width 55 height 55
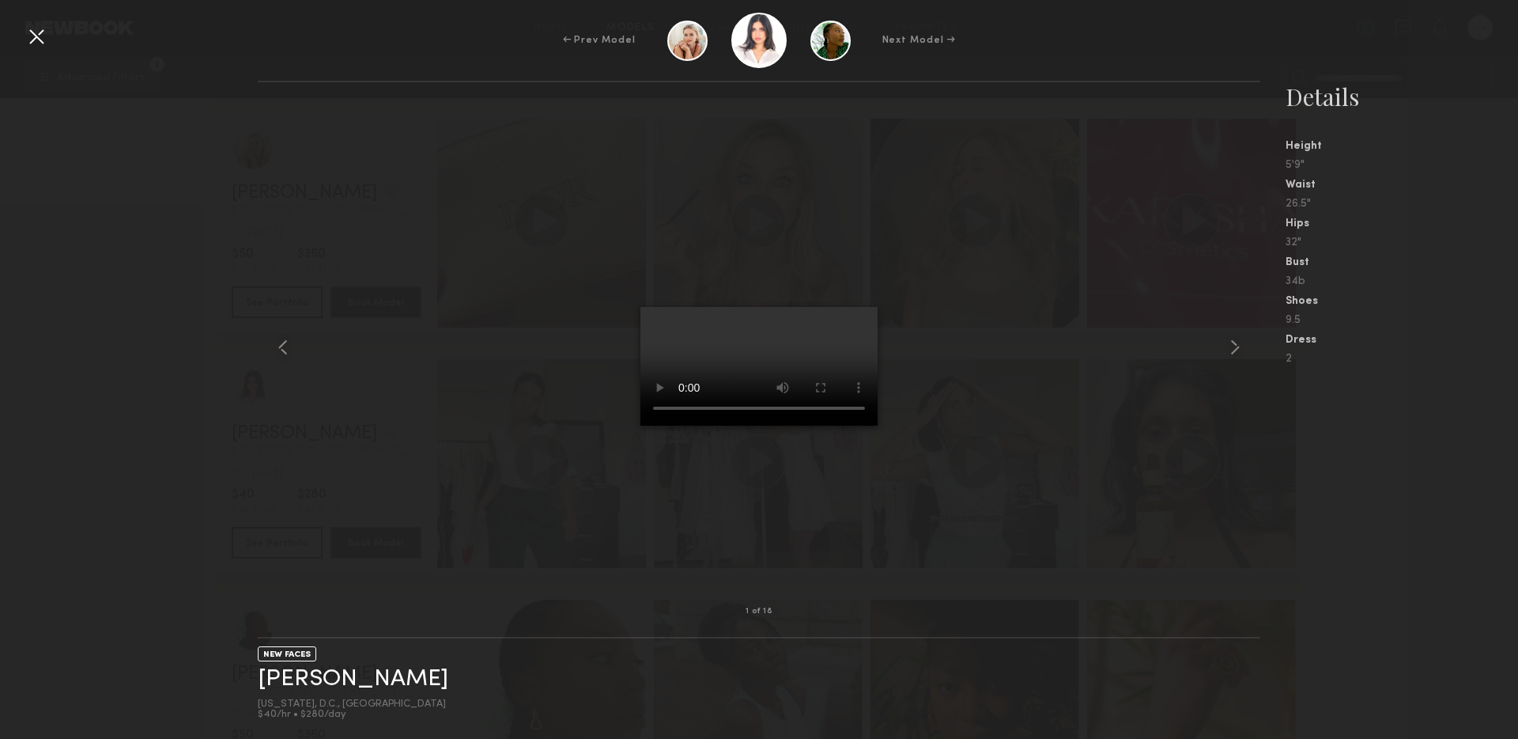
click at [1220, 357] on div at bounding box center [759, 347] width 1002 height 478
click at [1239, 350] on common-icon at bounding box center [1235, 347] width 25 height 25
click at [1234, 350] on common-icon at bounding box center [1235, 347] width 25 height 25
click at [1236, 344] on common-icon at bounding box center [1235, 347] width 25 height 25
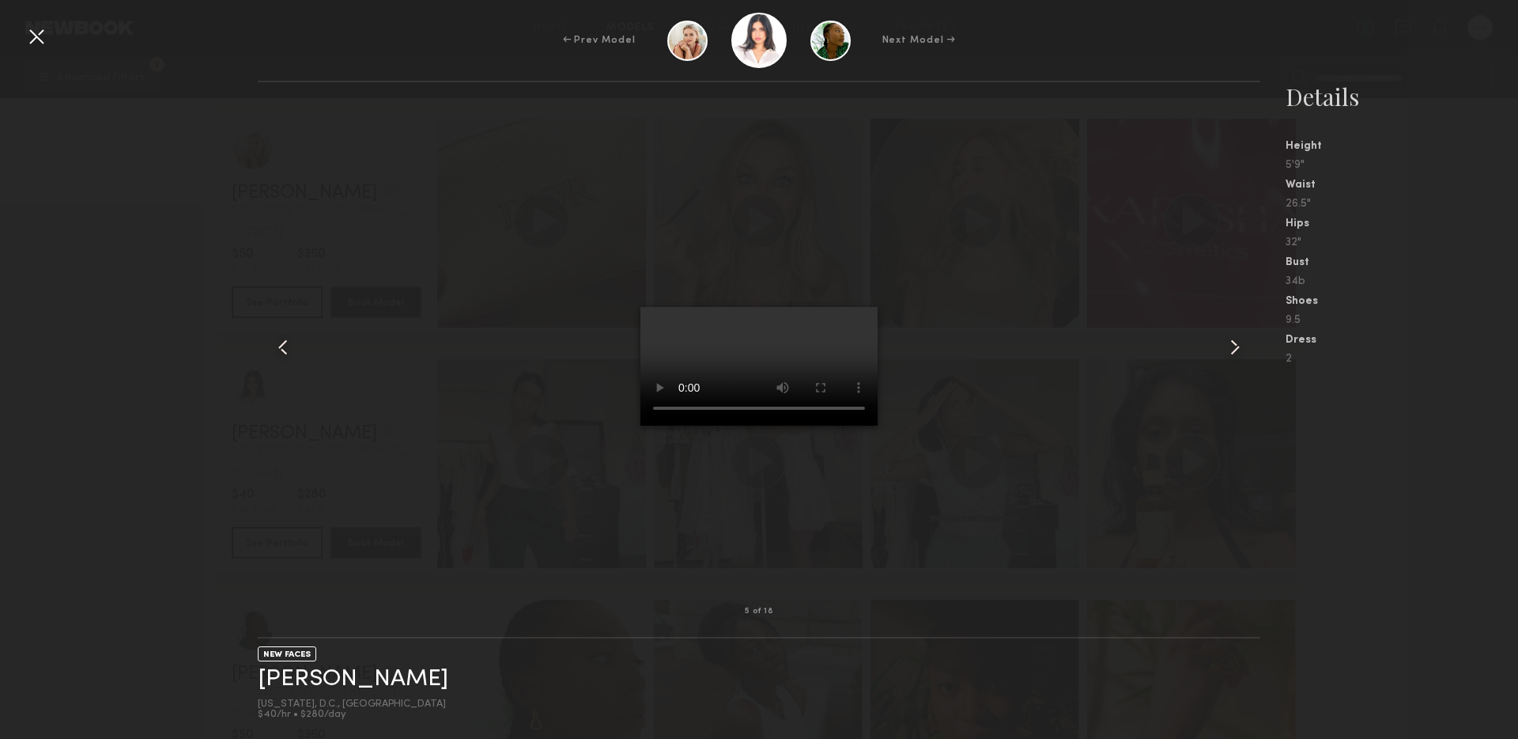
click at [1236, 344] on common-icon at bounding box center [1235, 347] width 25 height 25
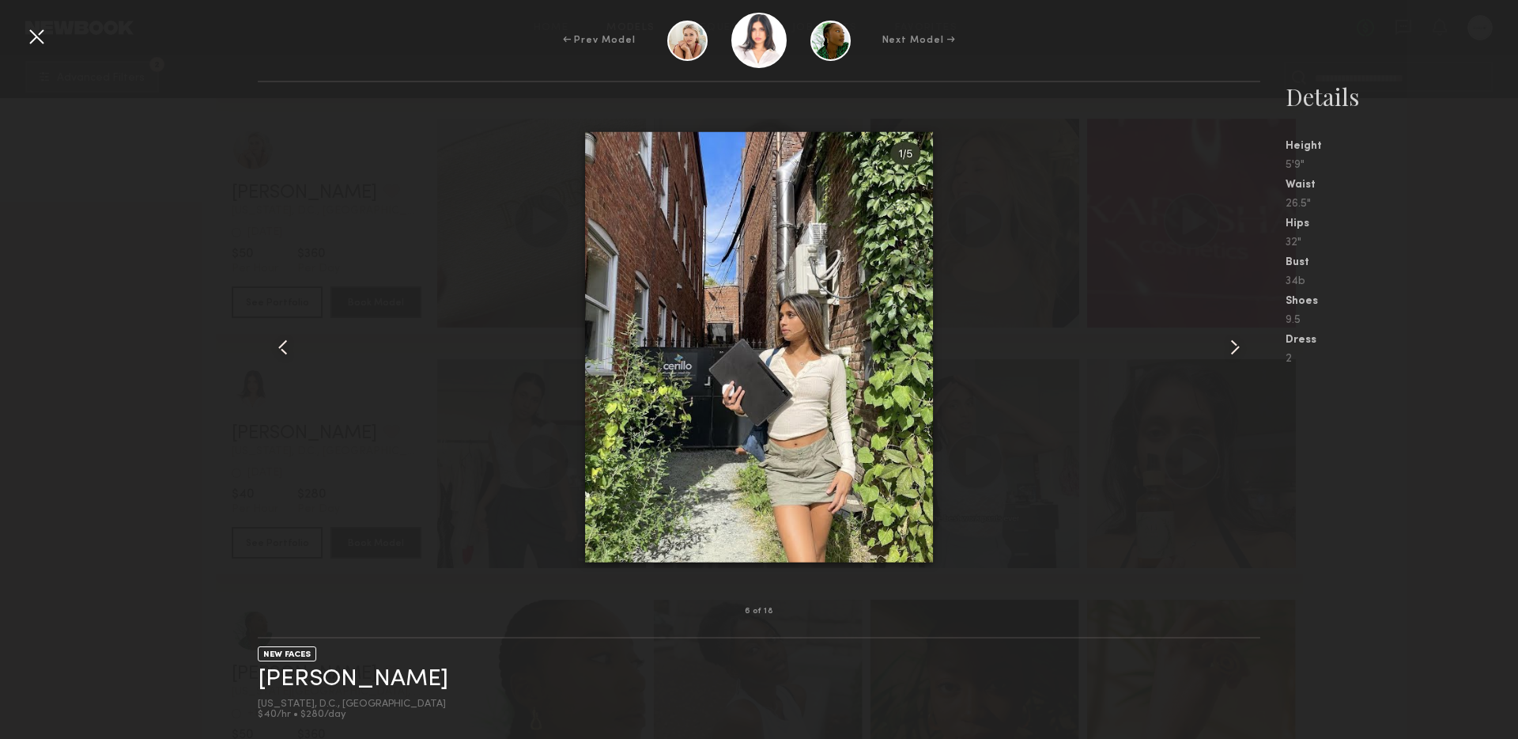
click at [44, 38] on div at bounding box center [36, 36] width 25 height 25
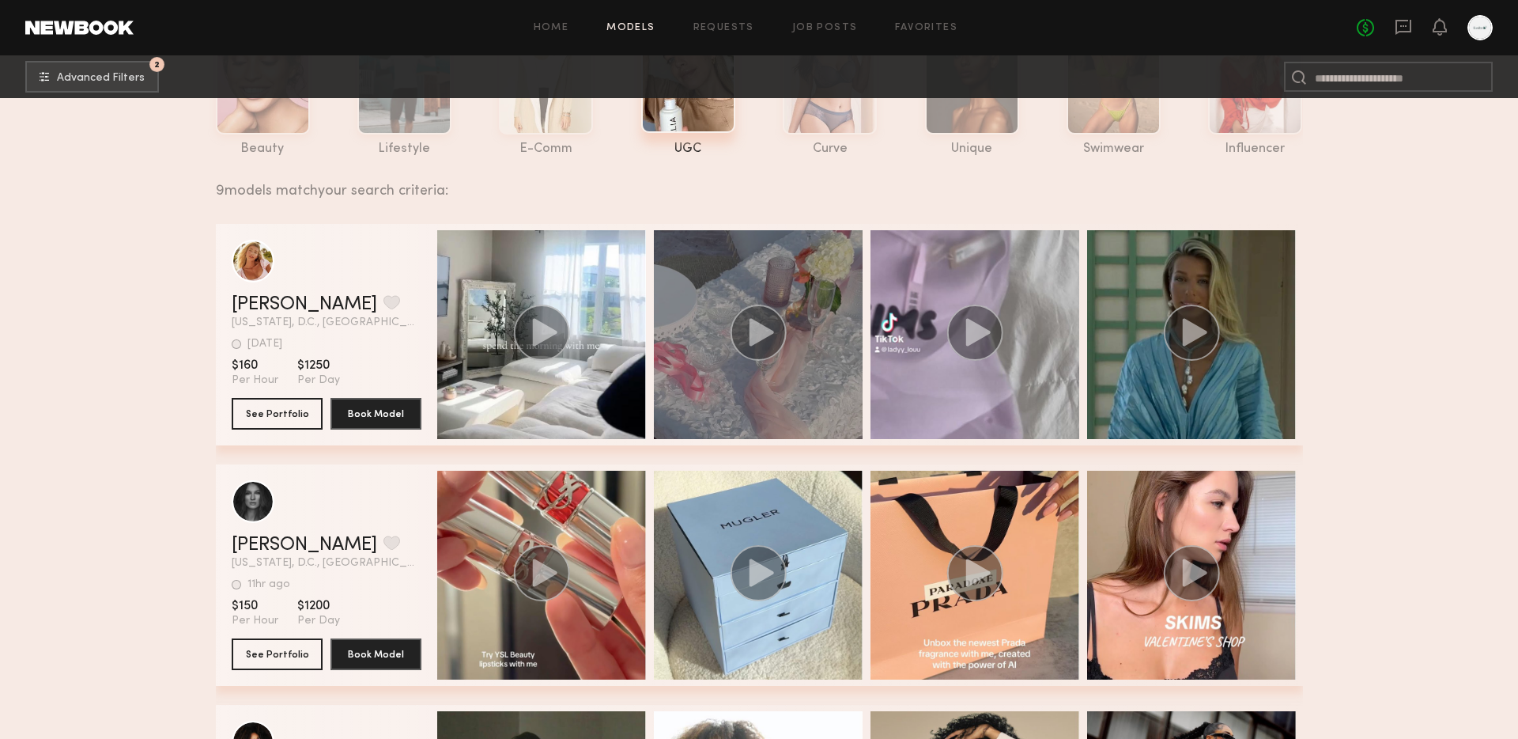
scroll to position [0, 0]
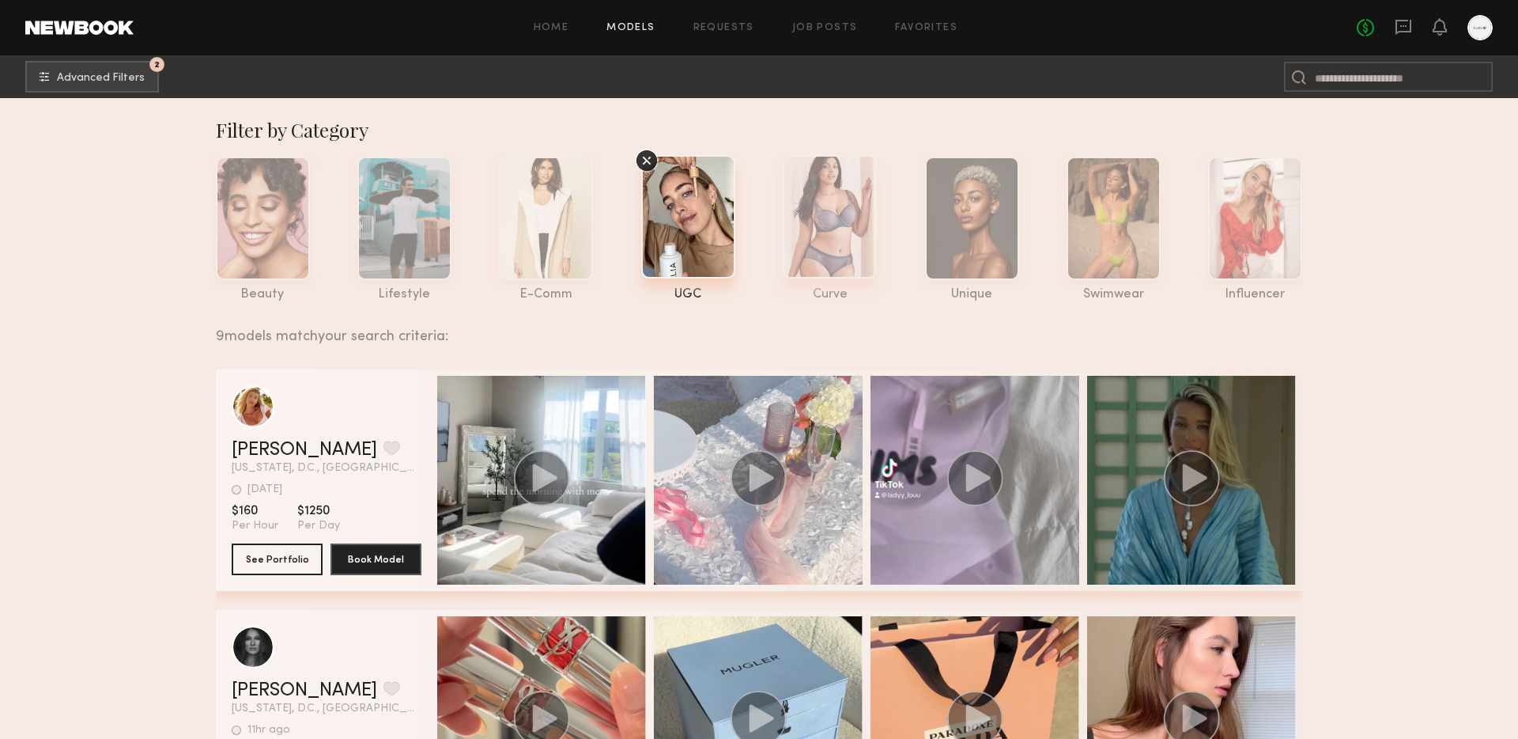
click at [815, 240] on div at bounding box center [830, 216] width 94 height 123
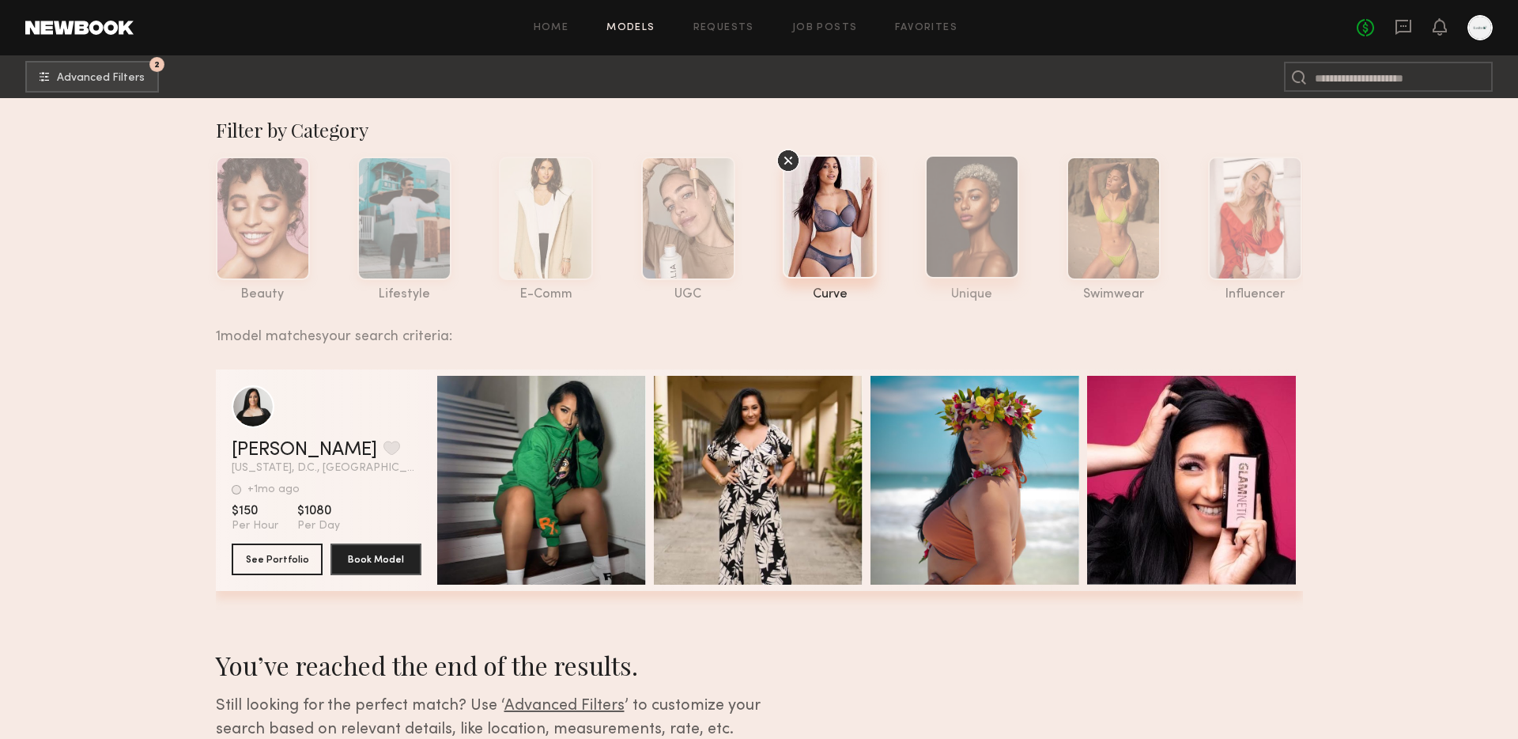
click at [953, 236] on div at bounding box center [972, 216] width 94 height 123
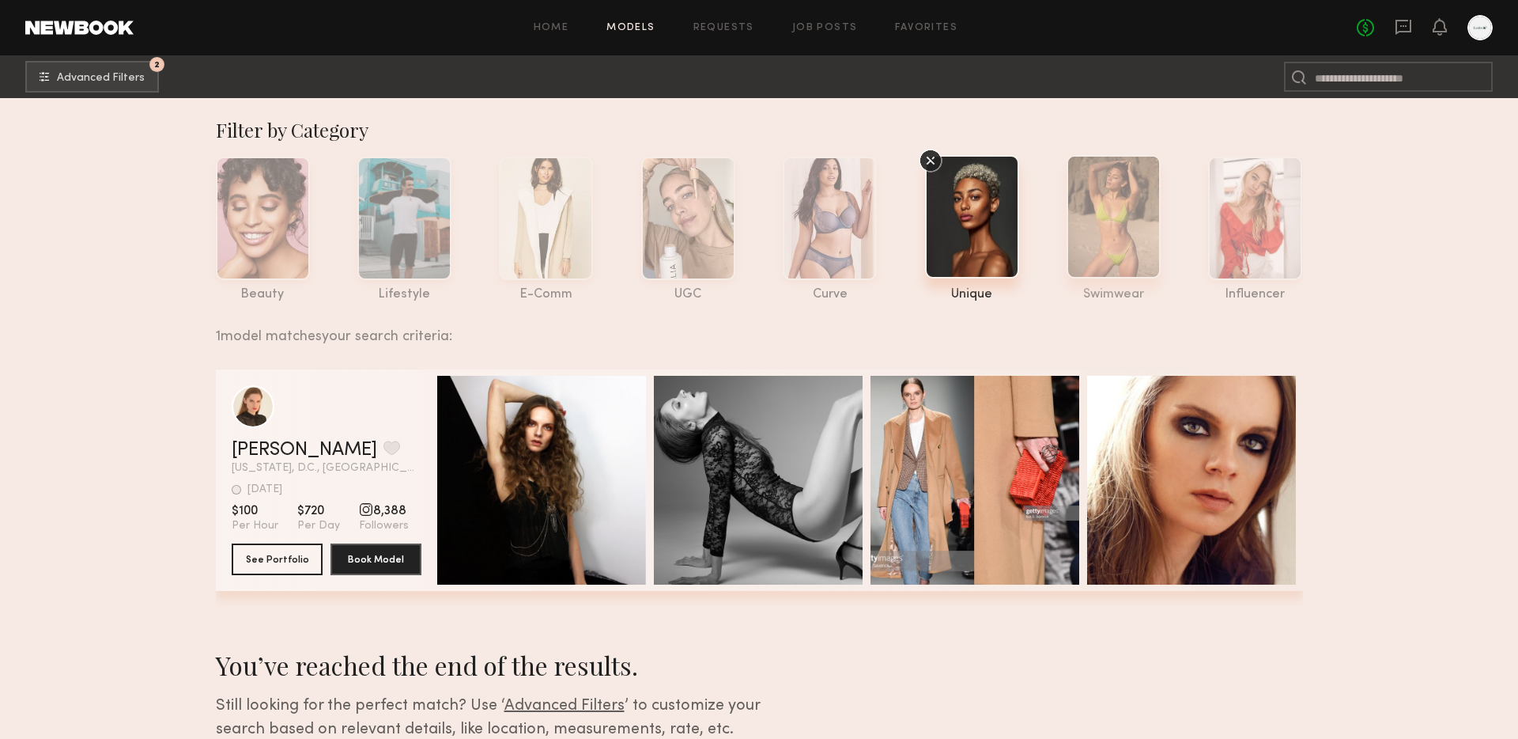
click at [1099, 258] on div at bounding box center [1114, 216] width 94 height 123
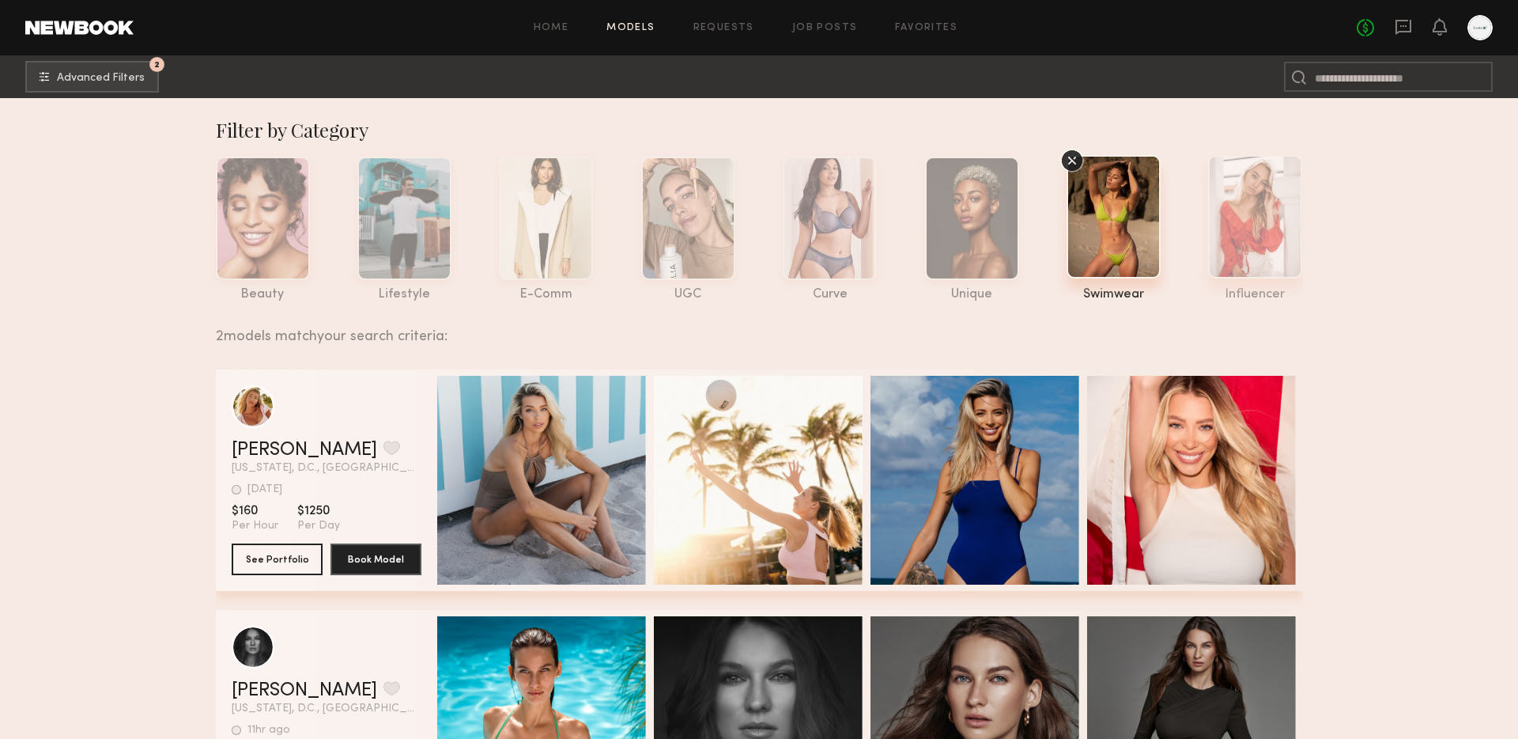
click at [1236, 262] on div at bounding box center [1255, 216] width 94 height 123
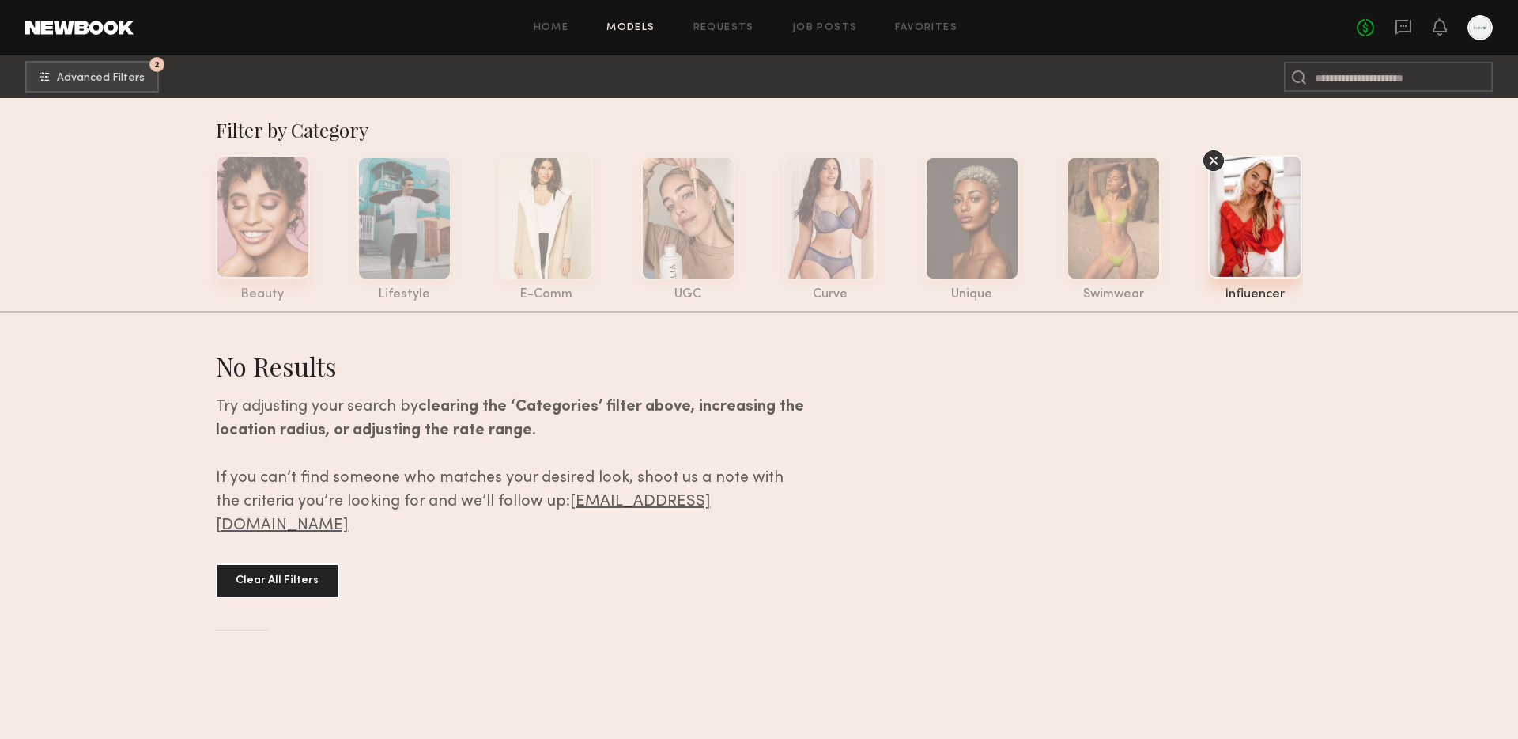
click at [280, 193] on div at bounding box center [263, 216] width 94 height 123
